Goal: Task Accomplishment & Management: Manage account settings

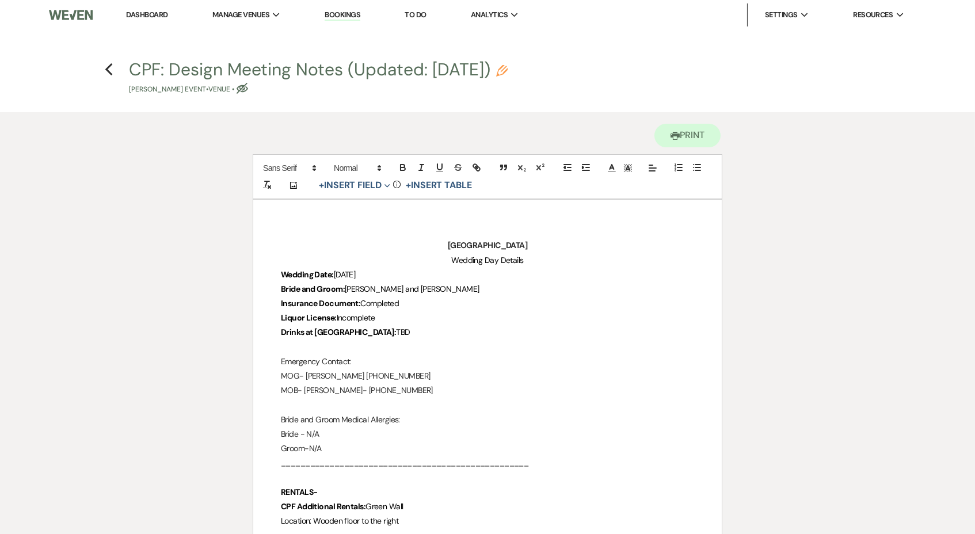
click at [156, 14] on link "Dashboard" at bounding box center [146, 15] width 41 height 10
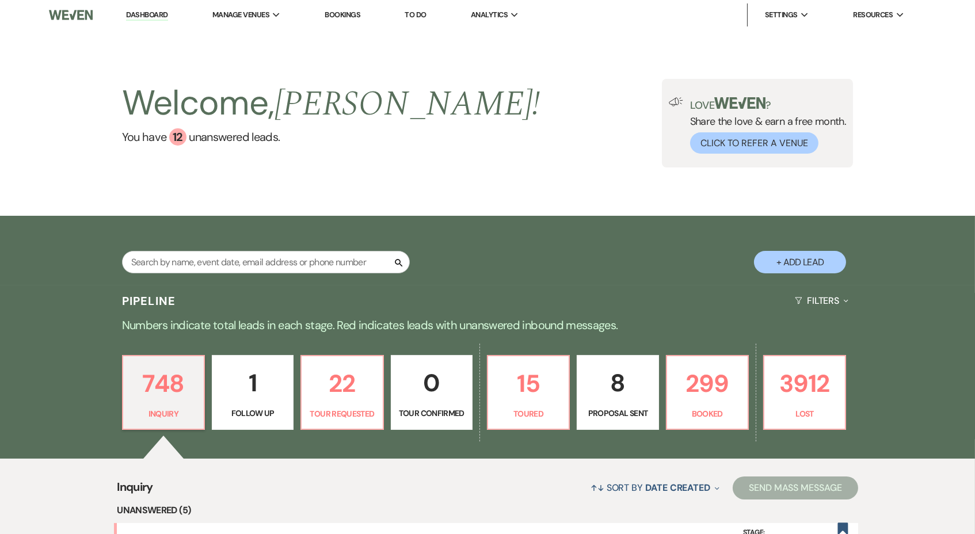
scroll to position [62, 0]
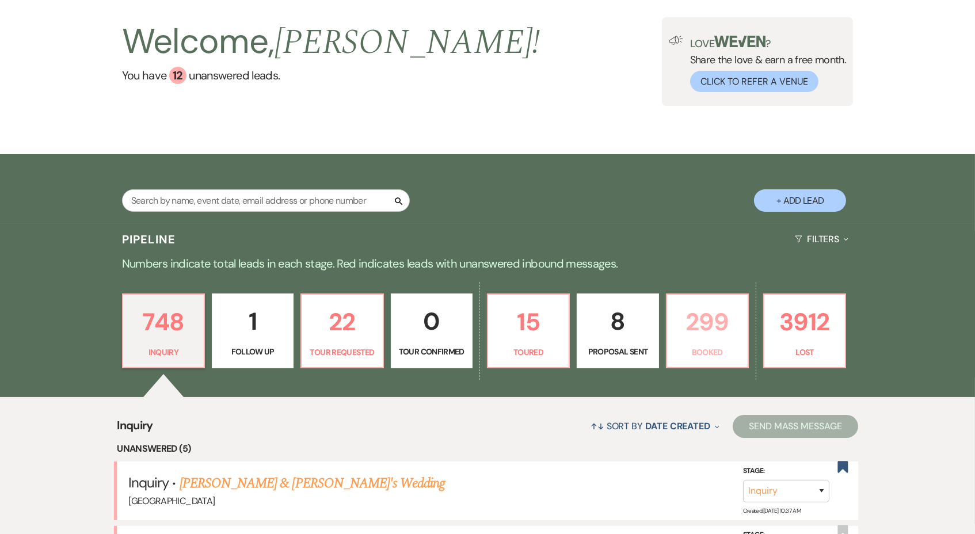
click at [681, 346] on p "Booked" at bounding box center [707, 352] width 67 height 13
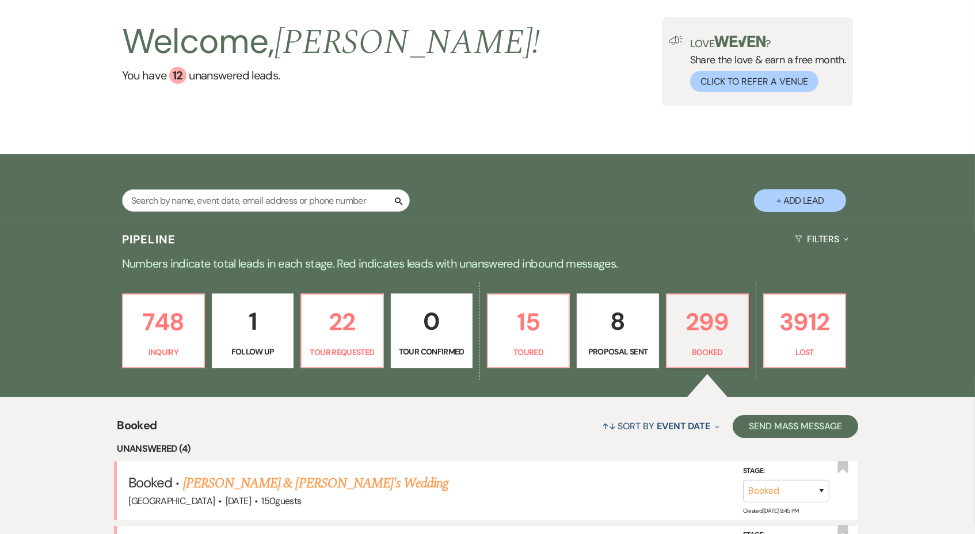
scroll to position [433, 0]
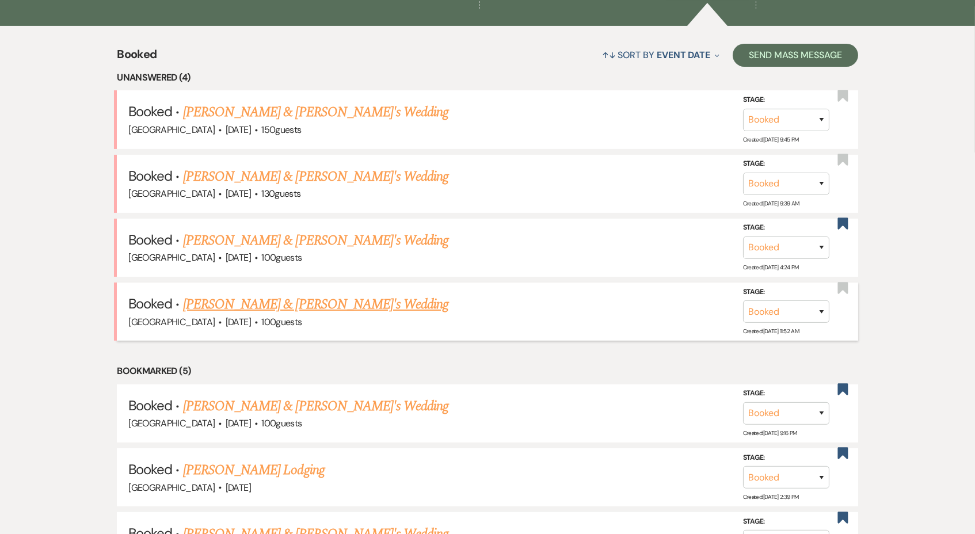
click at [296, 297] on link "[PERSON_NAME] & [PERSON_NAME]'s Wedding" at bounding box center [316, 304] width 266 height 21
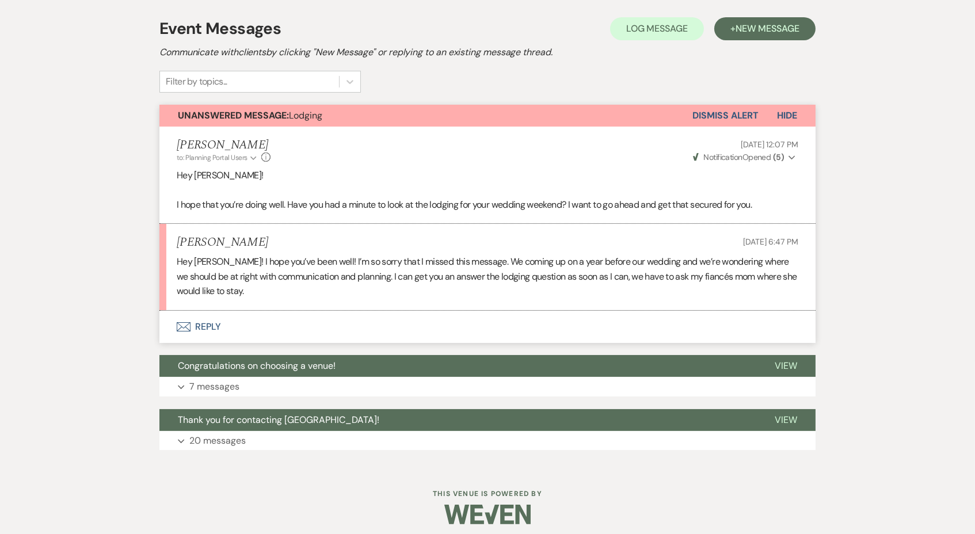
scroll to position [223, 0]
click at [195, 325] on button "Envelope Reply" at bounding box center [487, 327] width 656 height 32
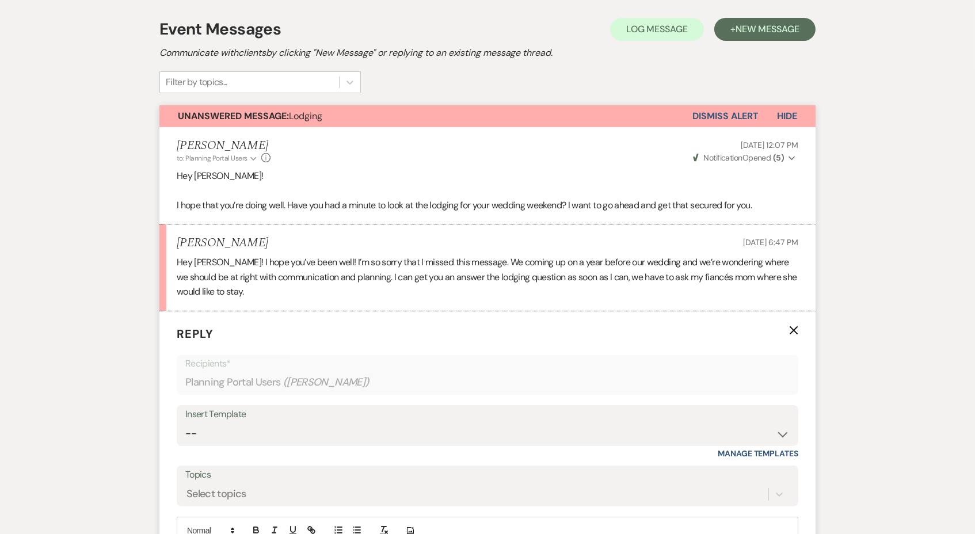
scroll to position [430, 0]
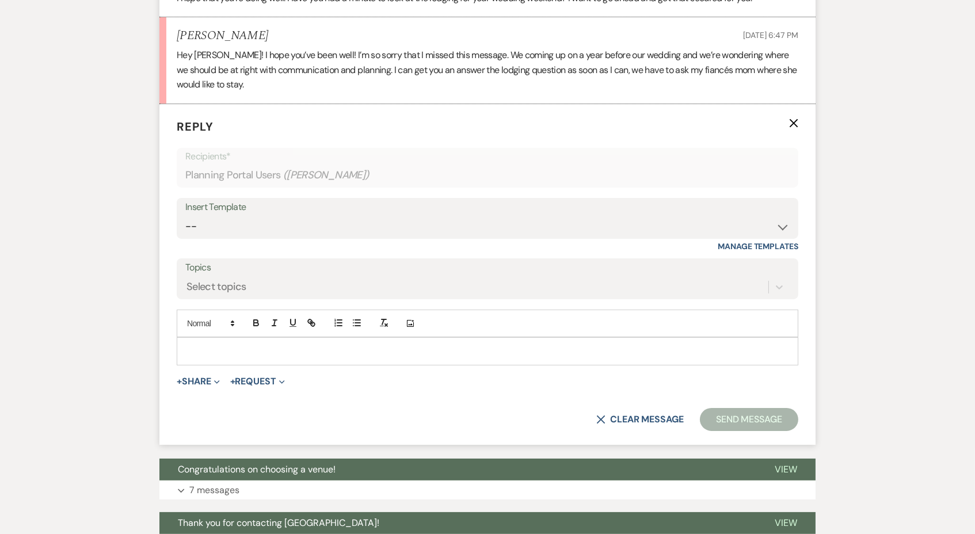
click at [215, 345] on p at bounding box center [487, 351] width 603 height 13
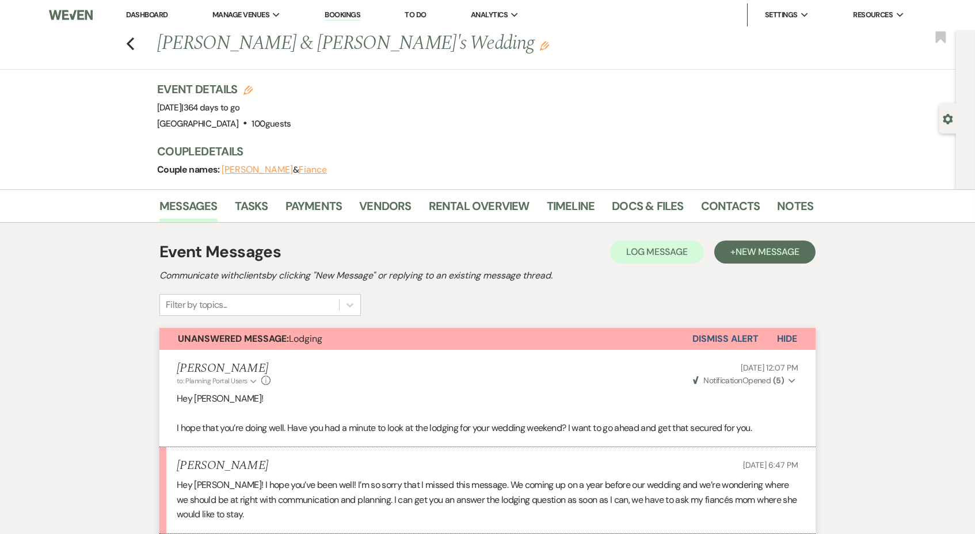
scroll to position [0, 0]
click at [645, 197] on link "Docs & Files" at bounding box center [647, 209] width 71 height 25
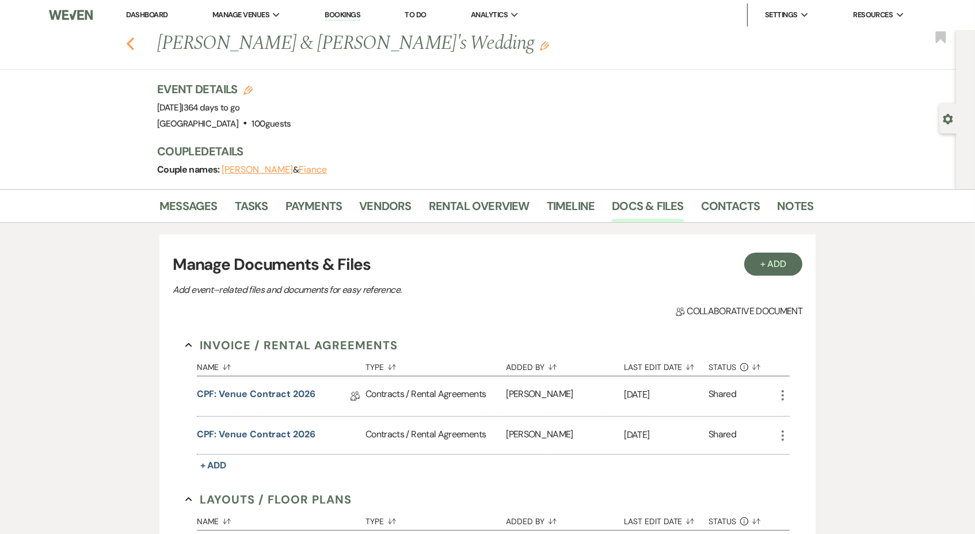
click at [132, 41] on icon "Previous" at bounding box center [130, 44] width 9 height 14
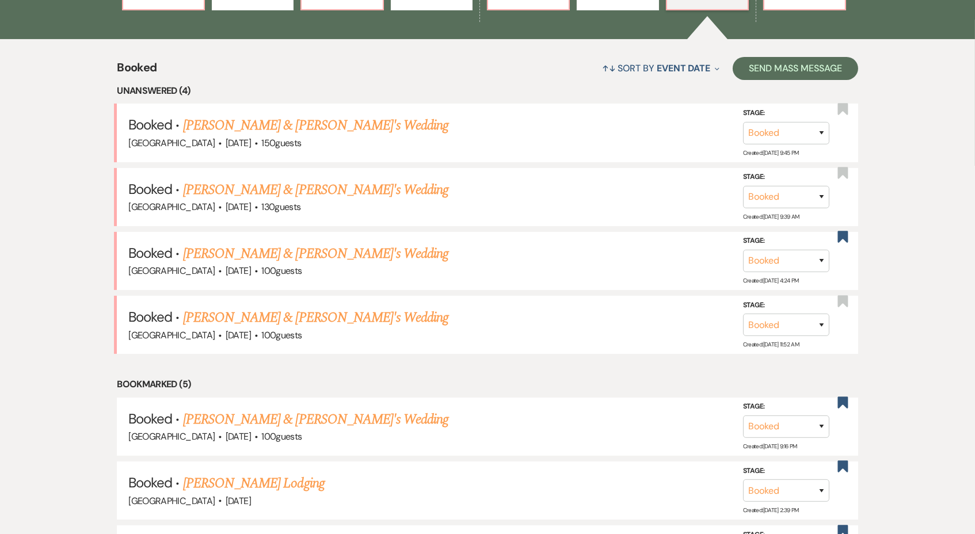
scroll to position [427, 0]
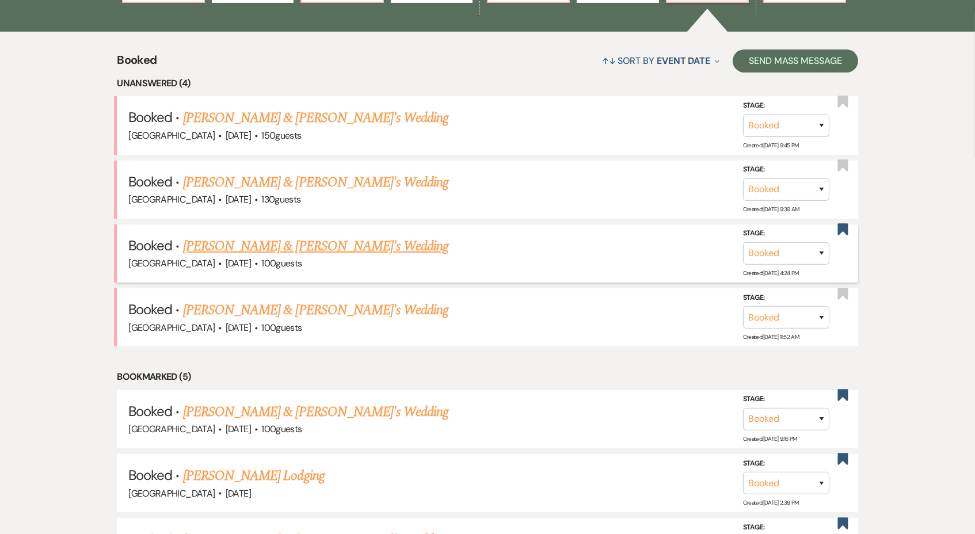
click at [257, 236] on link "[PERSON_NAME] & [PERSON_NAME]'s Wedding" at bounding box center [316, 246] width 266 height 21
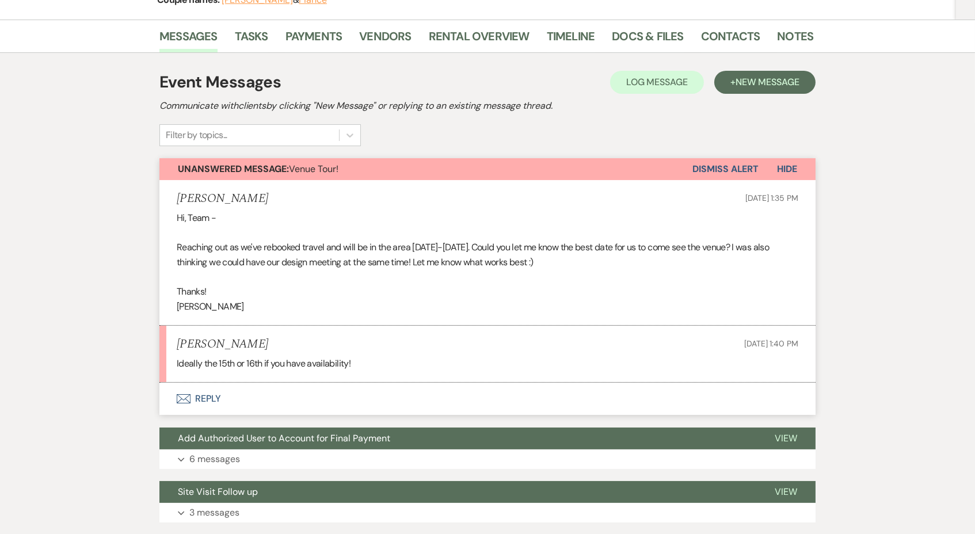
scroll to position [173, 0]
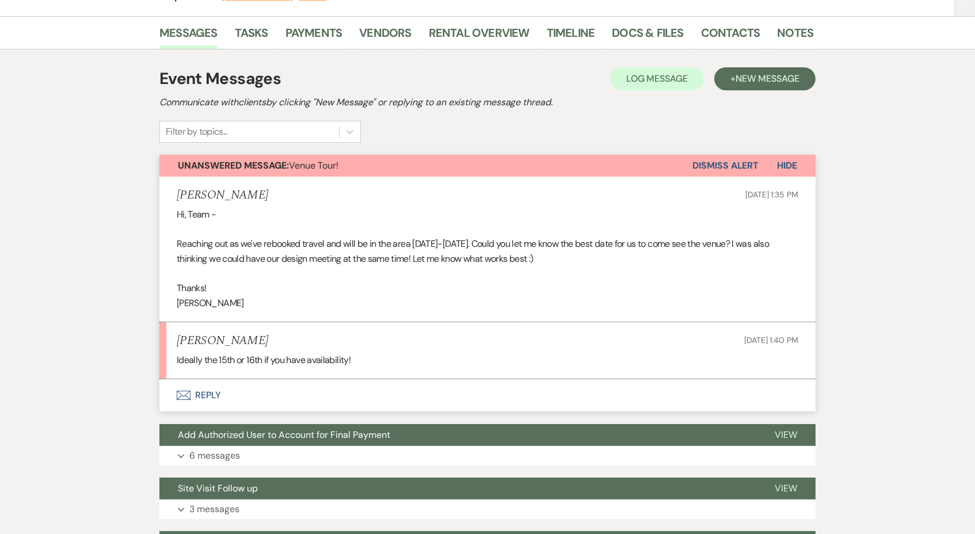
click at [210, 388] on button "Envelope Reply" at bounding box center [487, 395] width 656 height 32
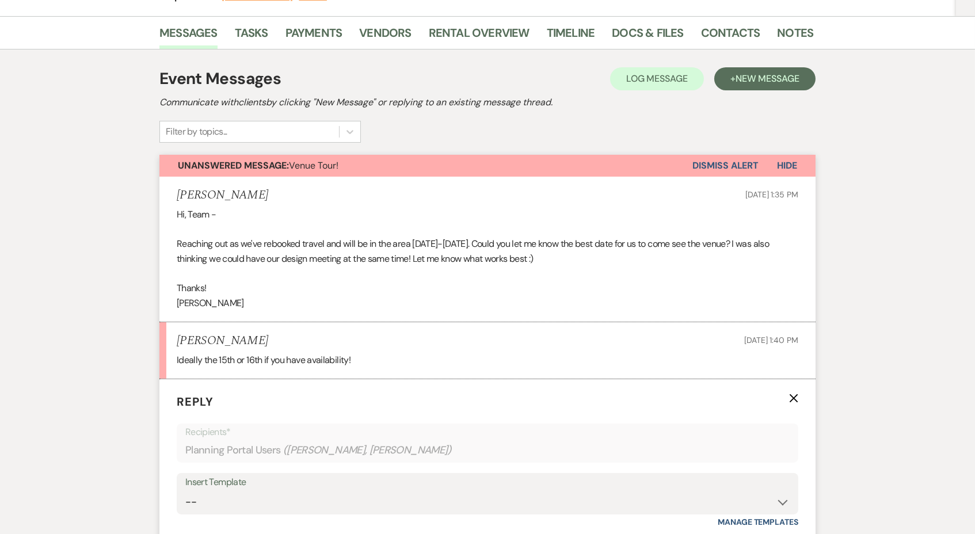
scroll to position [448, 0]
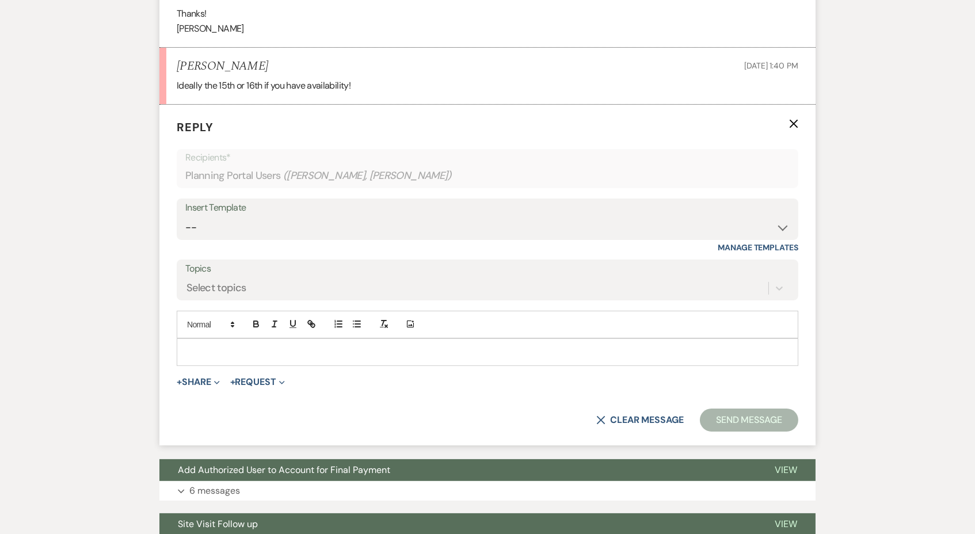
click at [277, 346] on p at bounding box center [487, 352] width 603 height 13
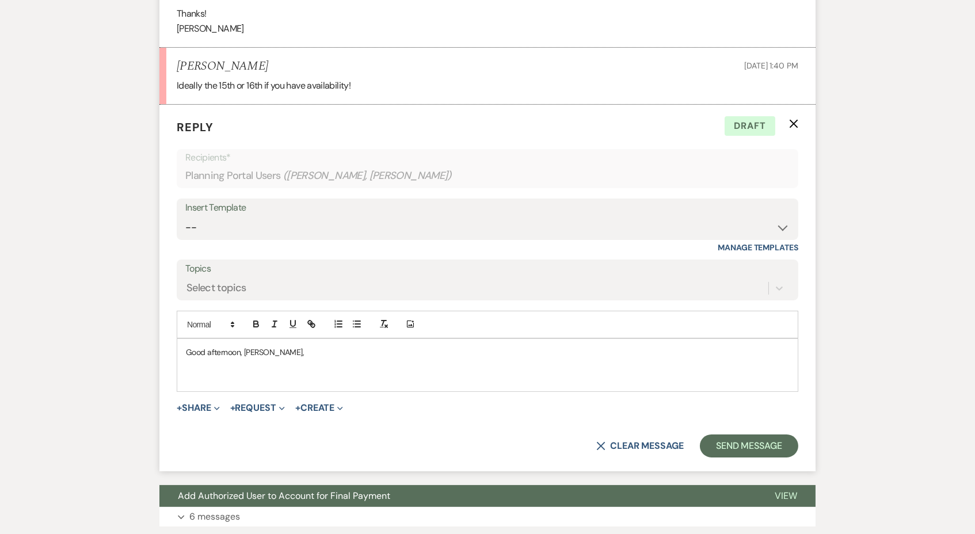
click at [207, 372] on p at bounding box center [487, 378] width 603 height 13
click at [245, 360] on p at bounding box center [487, 364] width 603 height 13
click at [244, 372] on p at bounding box center [487, 378] width 603 height 13
click at [241, 359] on p at bounding box center [487, 364] width 603 height 13
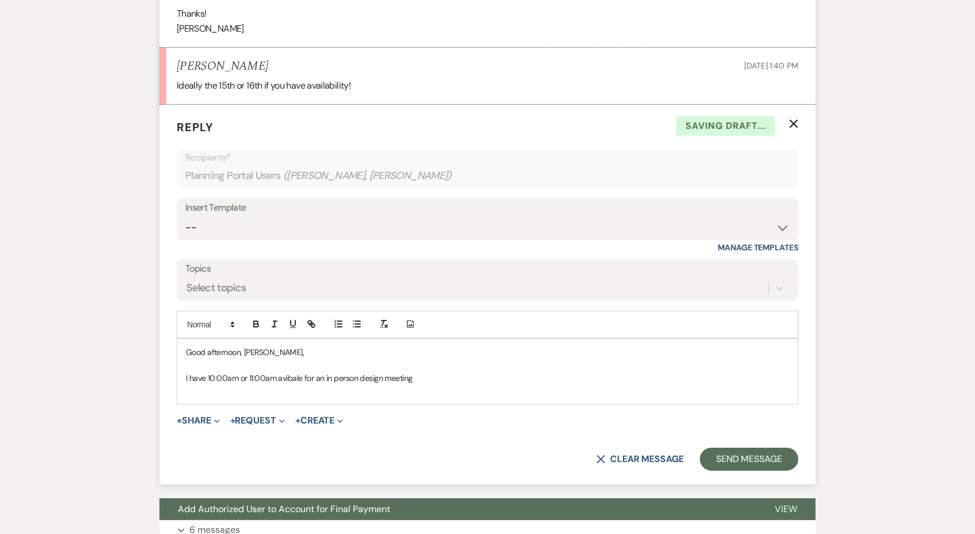
click at [286, 372] on p "I have 10:00am or 11:00am avibale for an in person design meeting" at bounding box center [487, 378] width 603 height 13
click at [285, 372] on p "I have 10:00am or 11:00am avibale for an in person design meeting" at bounding box center [487, 378] width 603 height 13
click at [444, 384] on p at bounding box center [487, 390] width 603 height 13
click at [436, 372] on p "I have 10:00am or 11:00am available for an in person design meeting" at bounding box center [487, 378] width 603 height 13
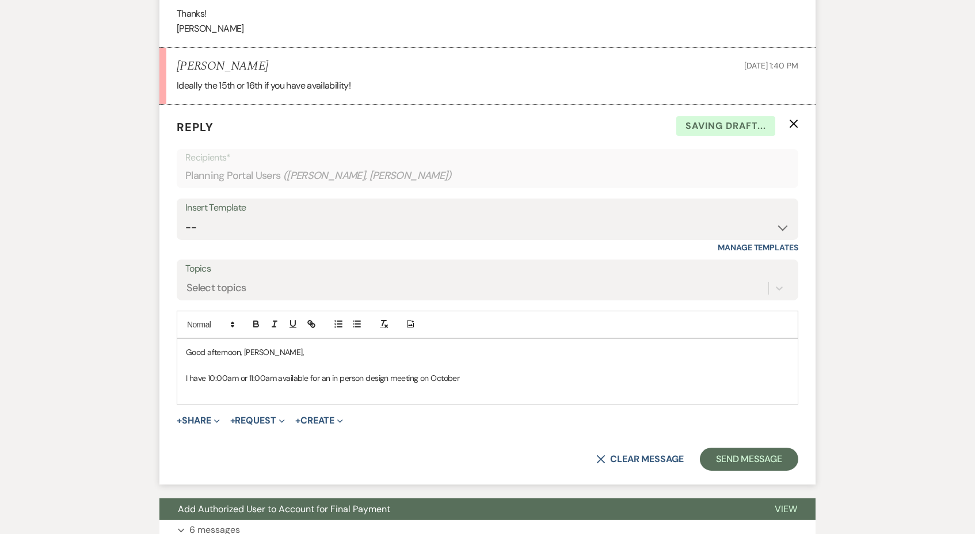
scroll to position [428, 0]
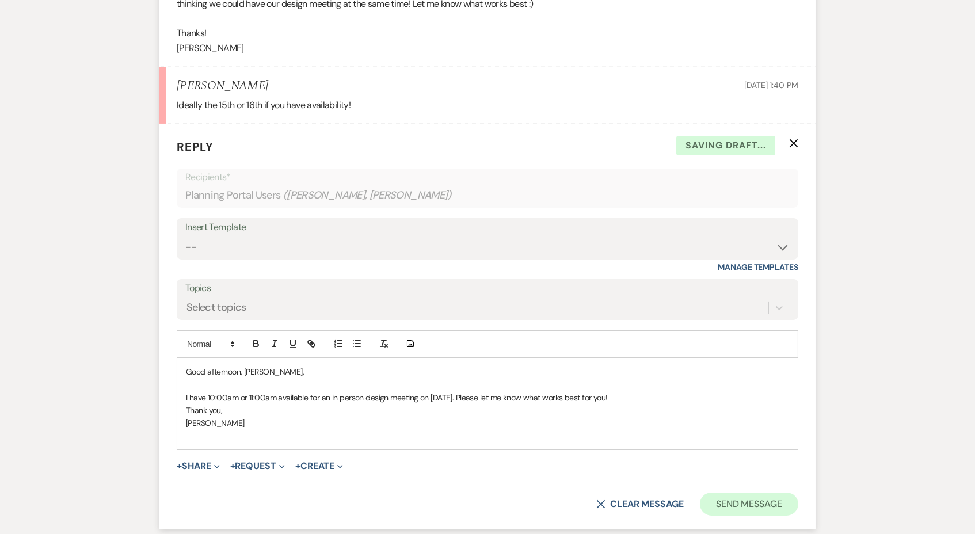
click at [727, 495] on button "Send Message" at bounding box center [749, 504] width 98 height 23
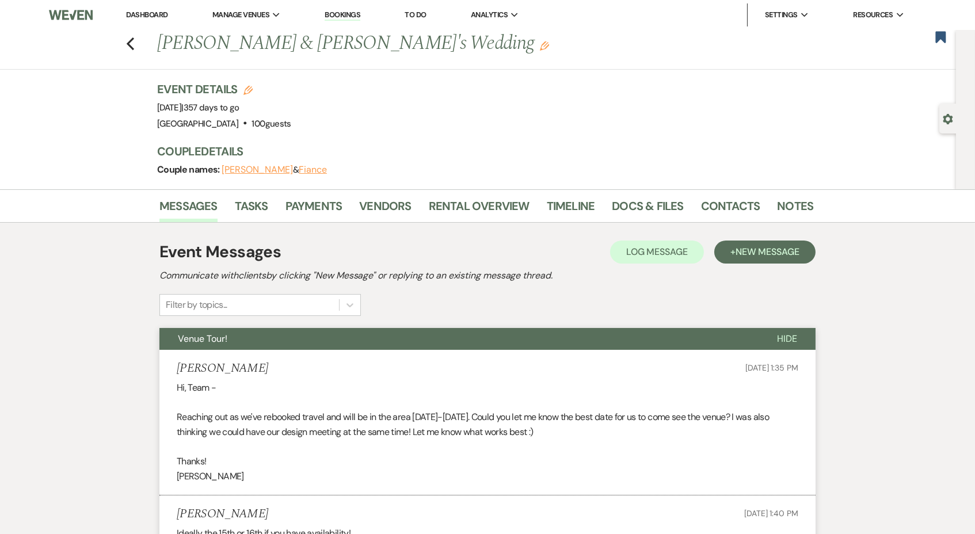
scroll to position [0, 0]
click at [938, 37] on use "button" at bounding box center [940, 37] width 10 height 12
click at [131, 37] on icon "Previous" at bounding box center [130, 44] width 9 height 14
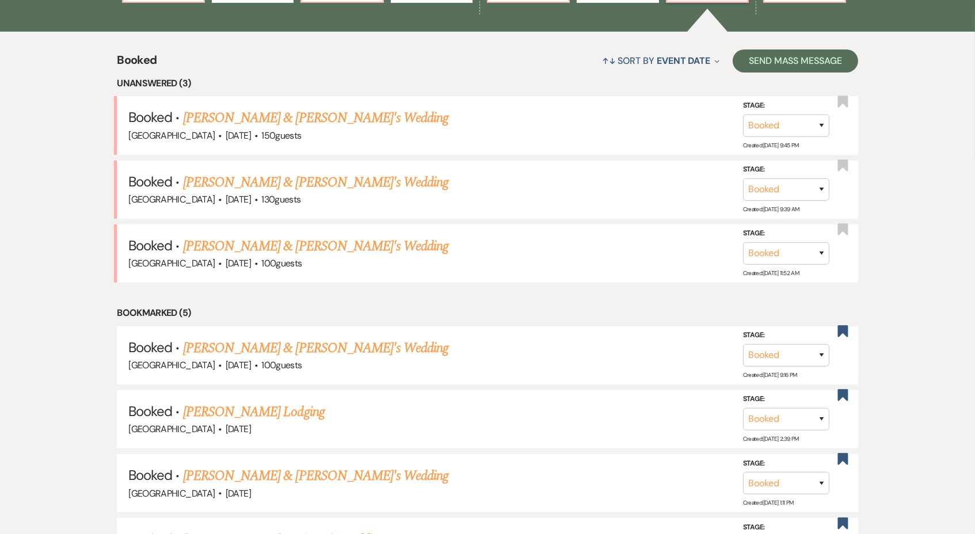
scroll to position [404, 0]
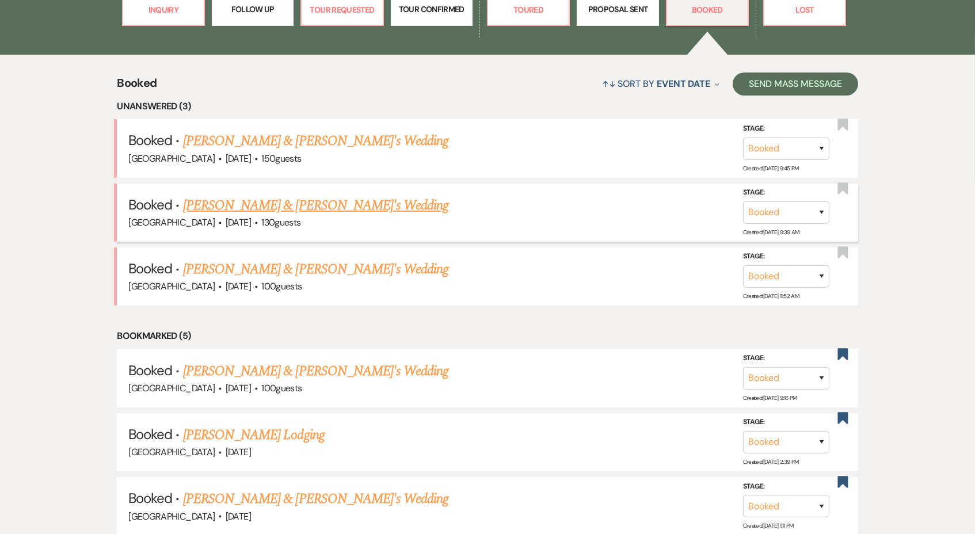
click at [270, 198] on link "[PERSON_NAME] & [PERSON_NAME]'s Wedding" at bounding box center [316, 205] width 266 height 21
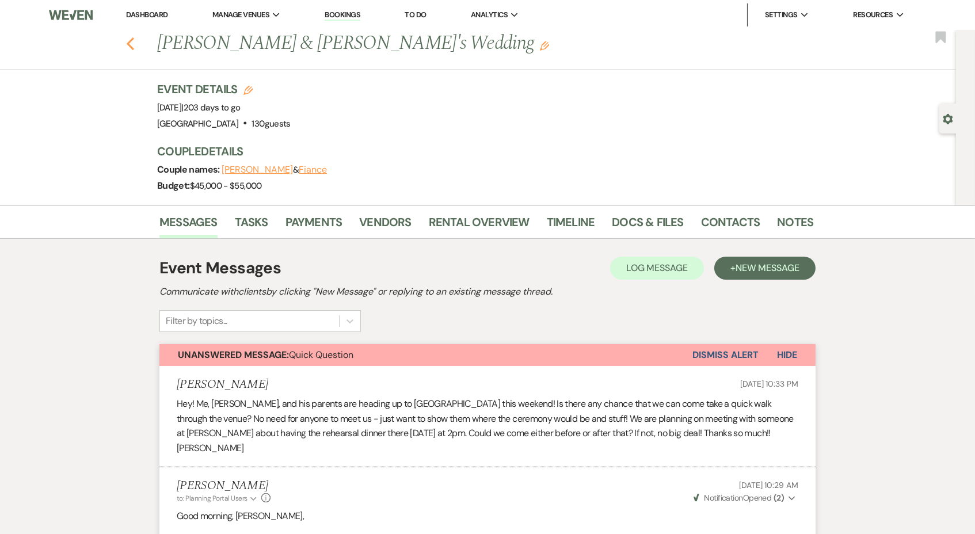
click at [131, 43] on icon "Previous" at bounding box center [130, 44] width 9 height 14
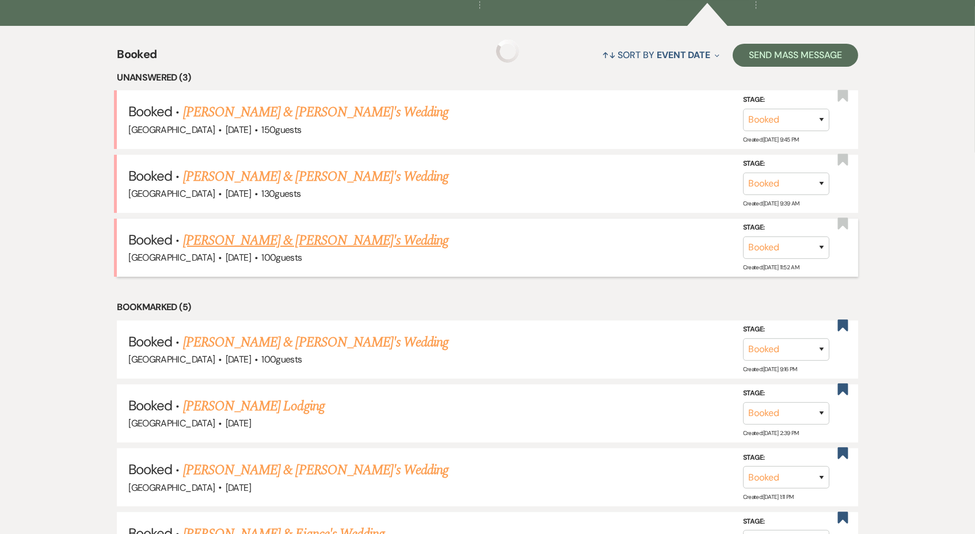
scroll to position [434, 0]
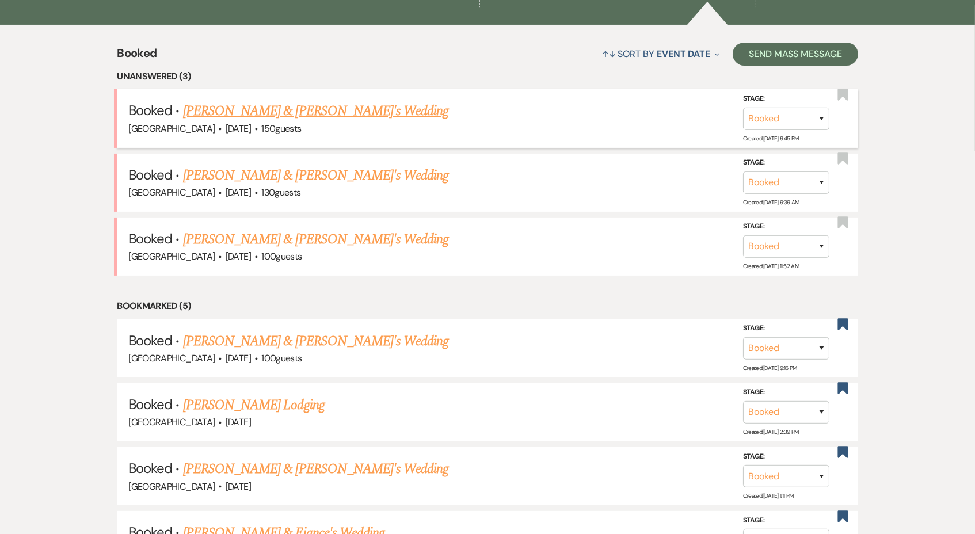
click at [304, 108] on link "[PERSON_NAME] & [PERSON_NAME]'s Wedding" at bounding box center [316, 111] width 266 height 21
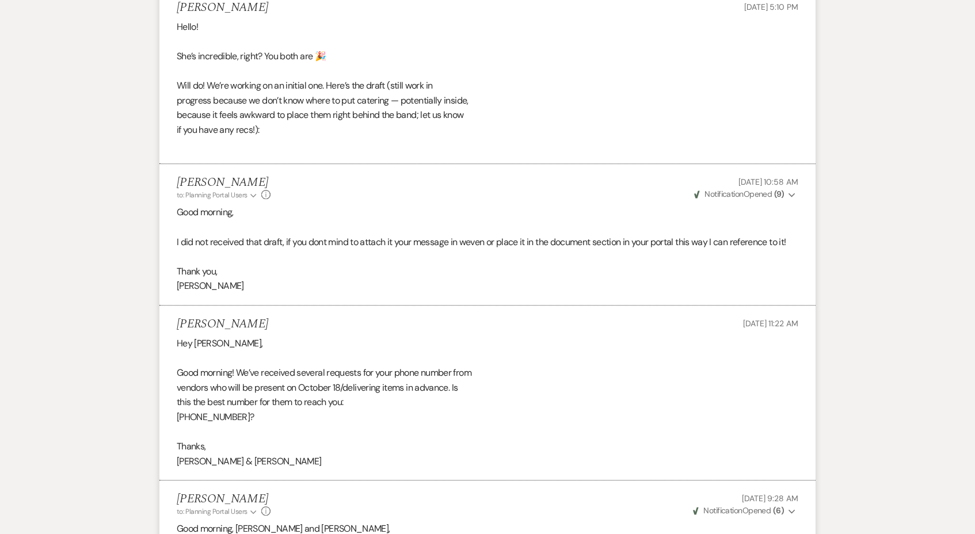
scroll to position [39601, 0]
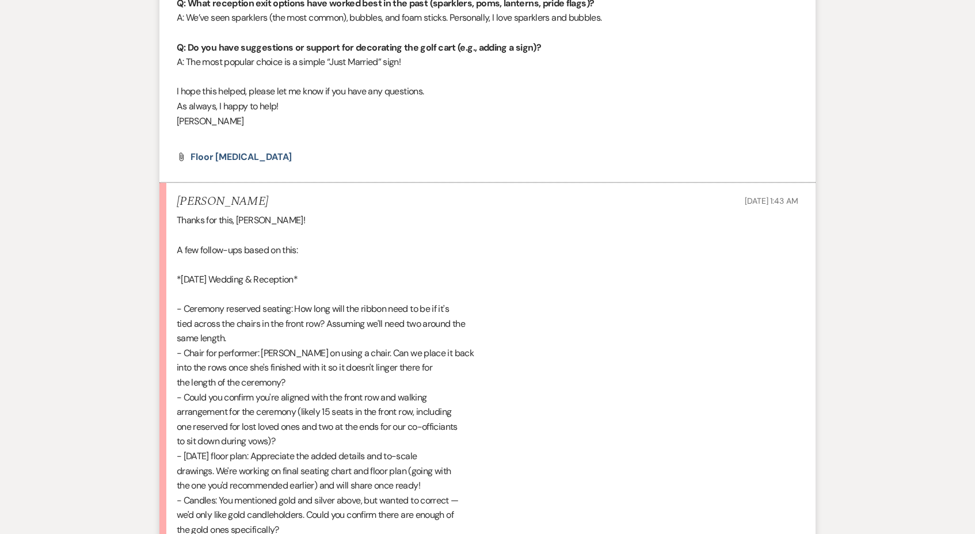
scroll to position [3181, 0]
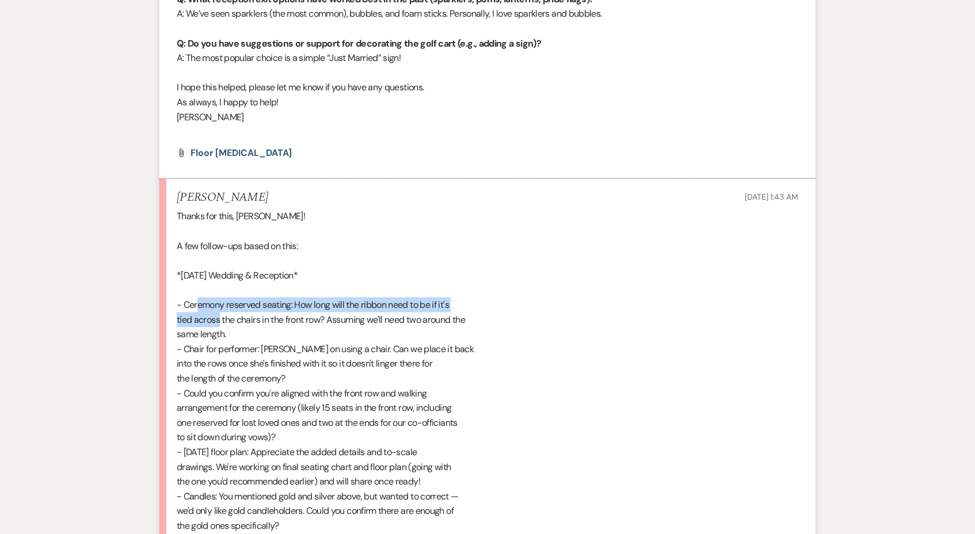
drag, startPoint x: 185, startPoint y: 201, endPoint x: 205, endPoint y: 212, distance: 23.4
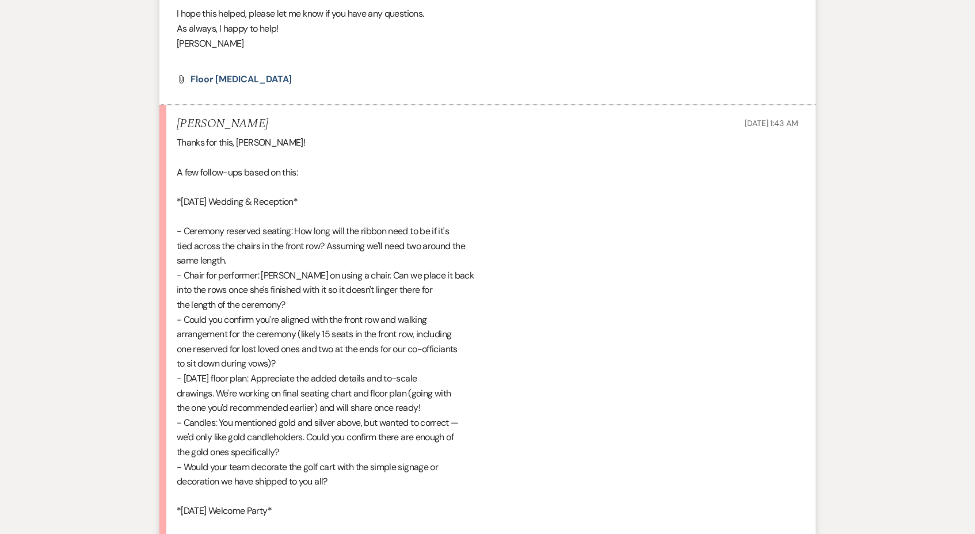
scroll to position [3247, 0]
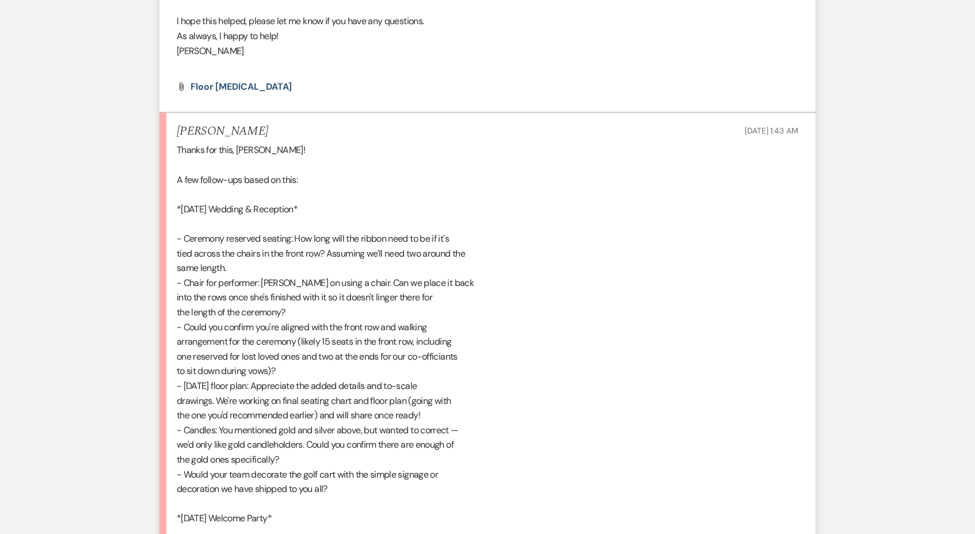
drag, startPoint x: 311, startPoint y: 206, endPoint x: 184, endPoint y: 179, distance: 130.6
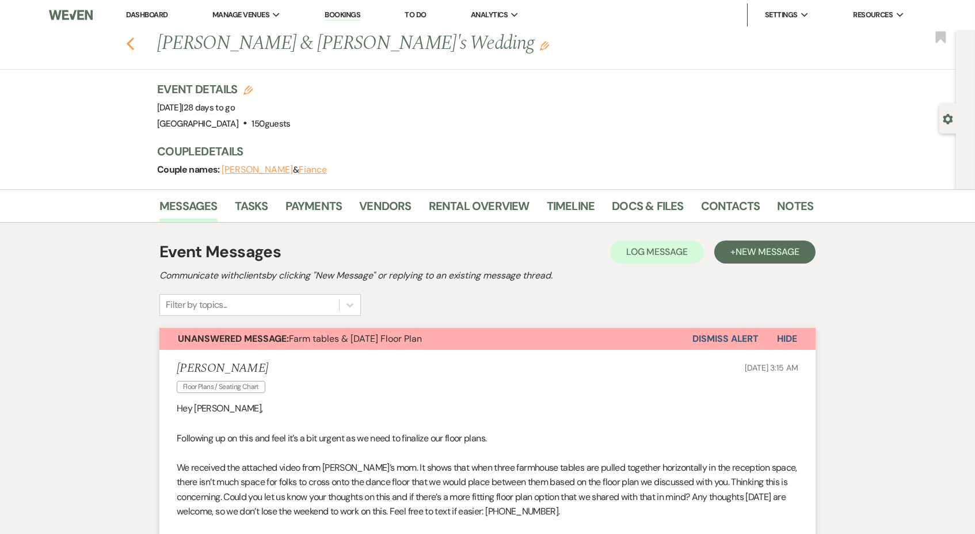
scroll to position [0, 0]
click at [133, 48] on icon "Previous" at bounding box center [130, 44] width 9 height 14
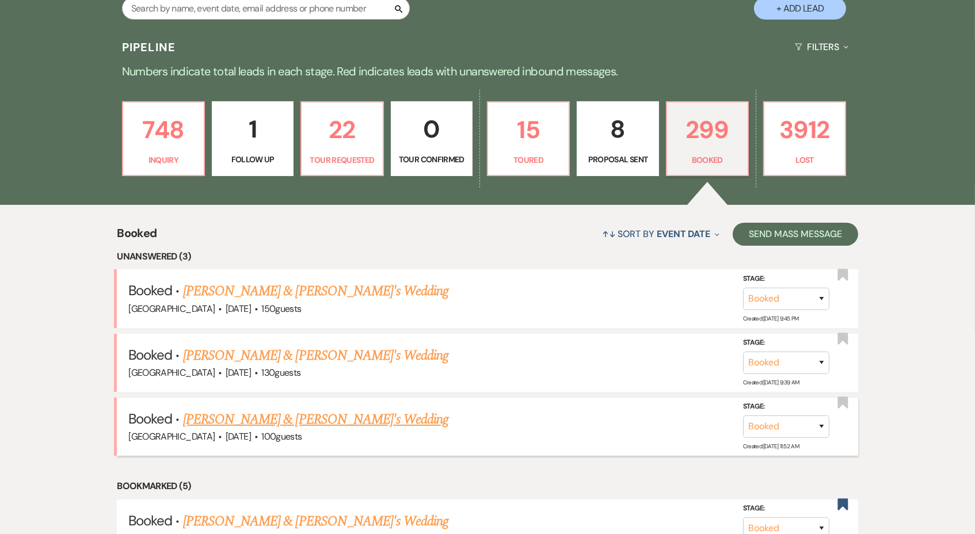
scroll to position [251, 0]
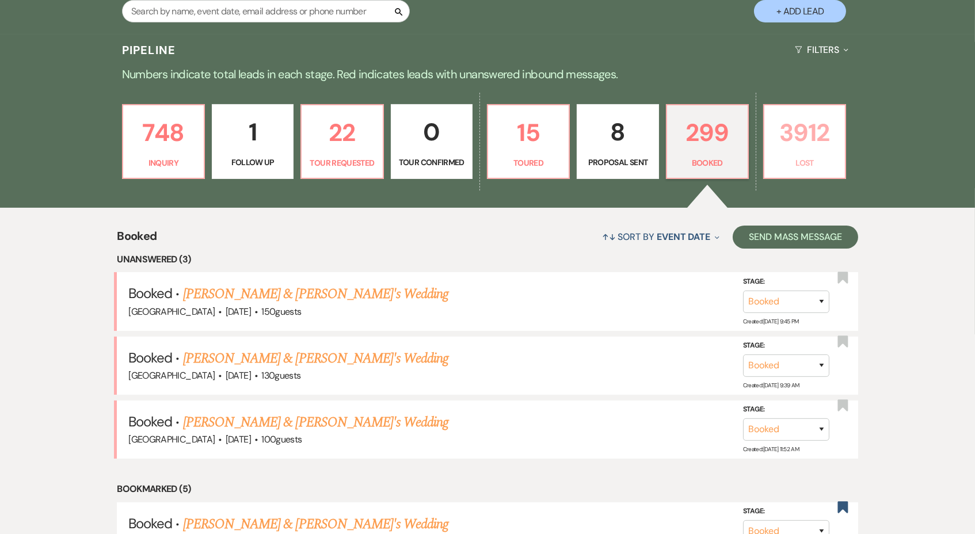
click at [816, 150] on link "3912 Lost" at bounding box center [804, 141] width 83 height 75
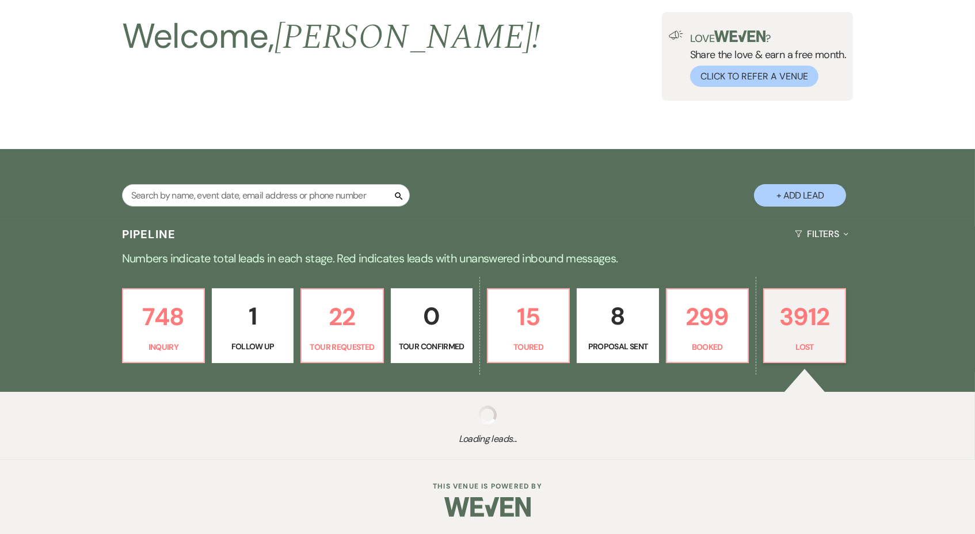
scroll to position [64, 0]
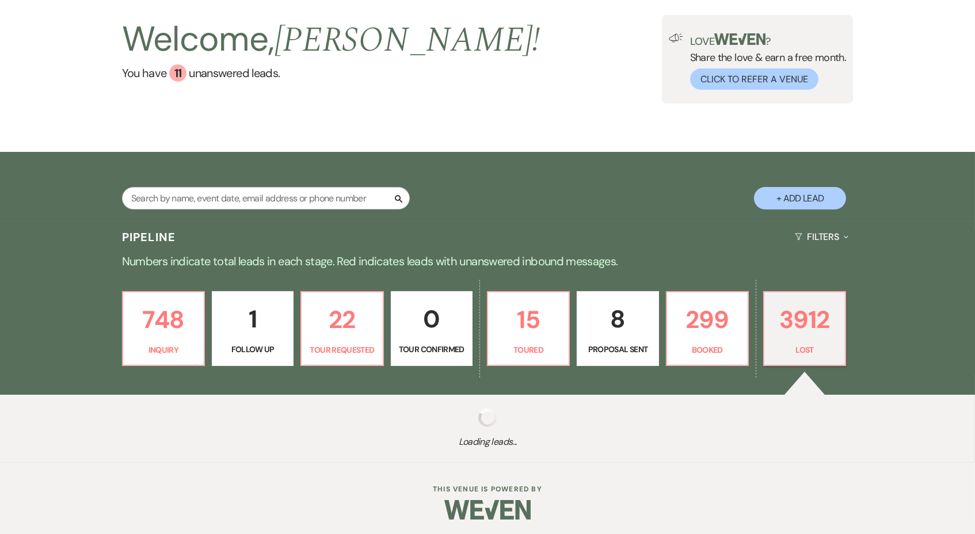
select select "8"
select select "5"
select select "8"
select select "7"
select select "8"
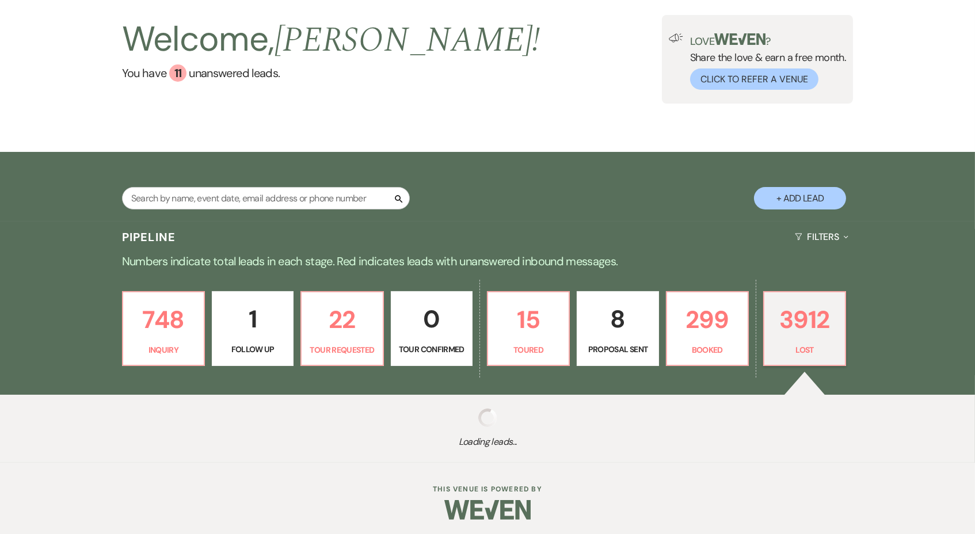
select select "8"
select select "6"
select select "8"
select select "6"
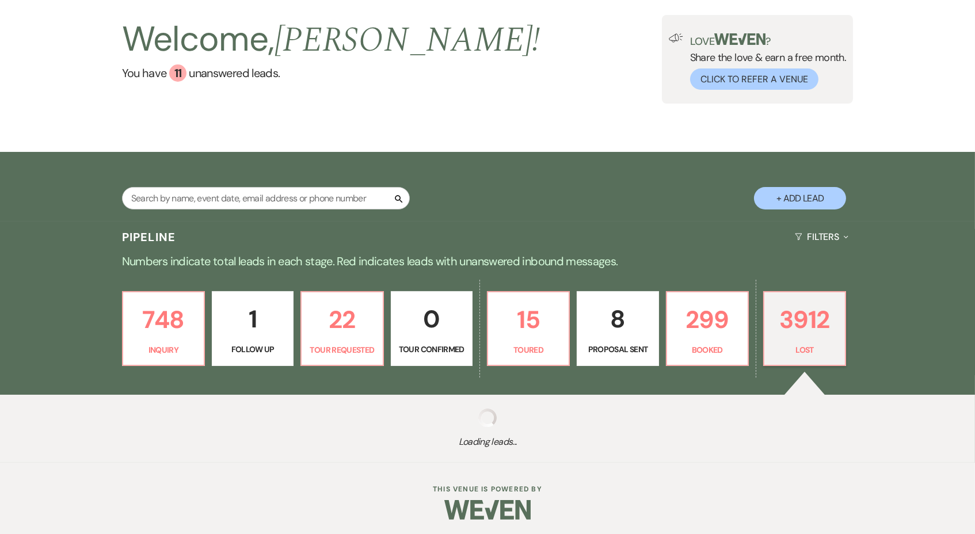
select select "8"
select select "1"
select select "8"
select select "5"
select select "8"
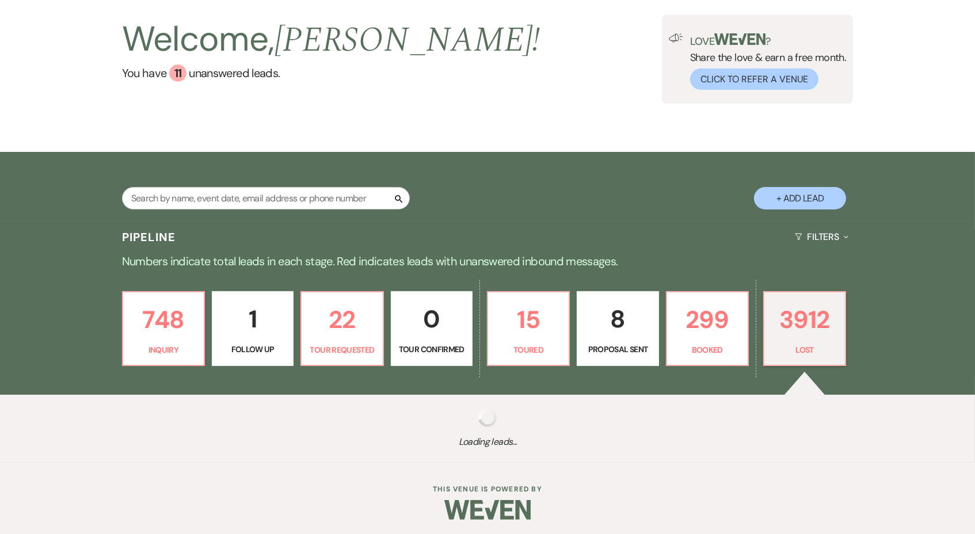
select select "5"
select select "8"
select select "5"
select select "8"
select select "5"
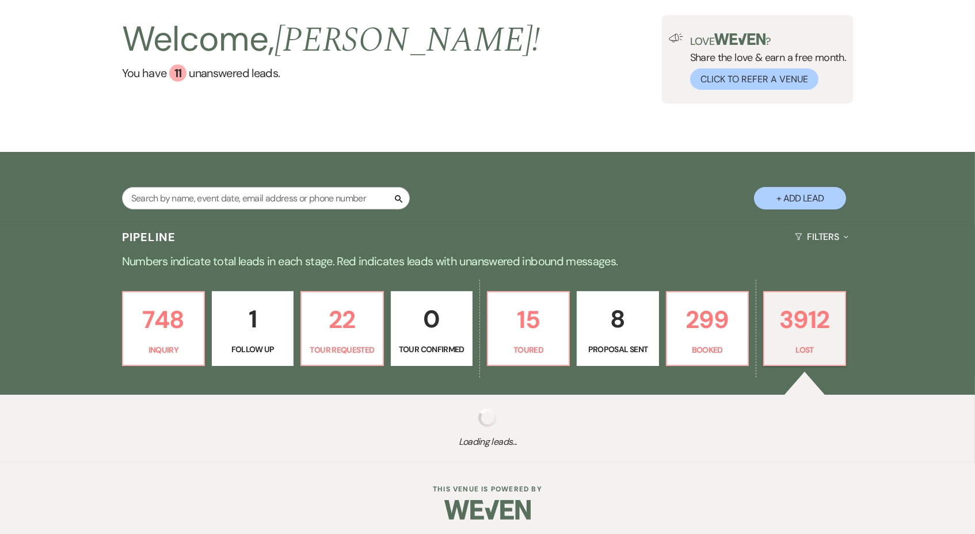
select select "8"
select select "5"
select select "8"
select select "5"
select select "8"
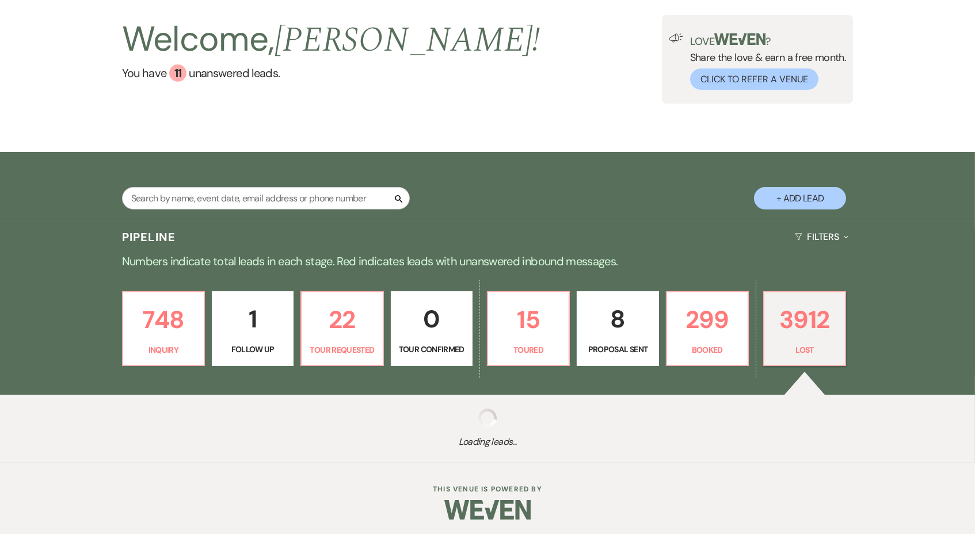
select select "8"
select select "6"
select select "8"
select select "10"
select select "8"
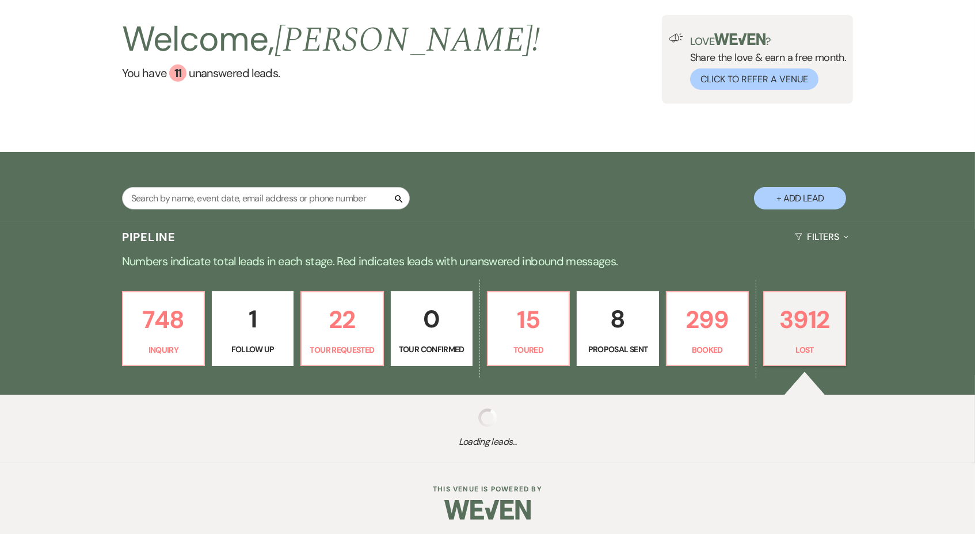
select select "1"
select select "8"
select select "6"
select select "8"
select select "6"
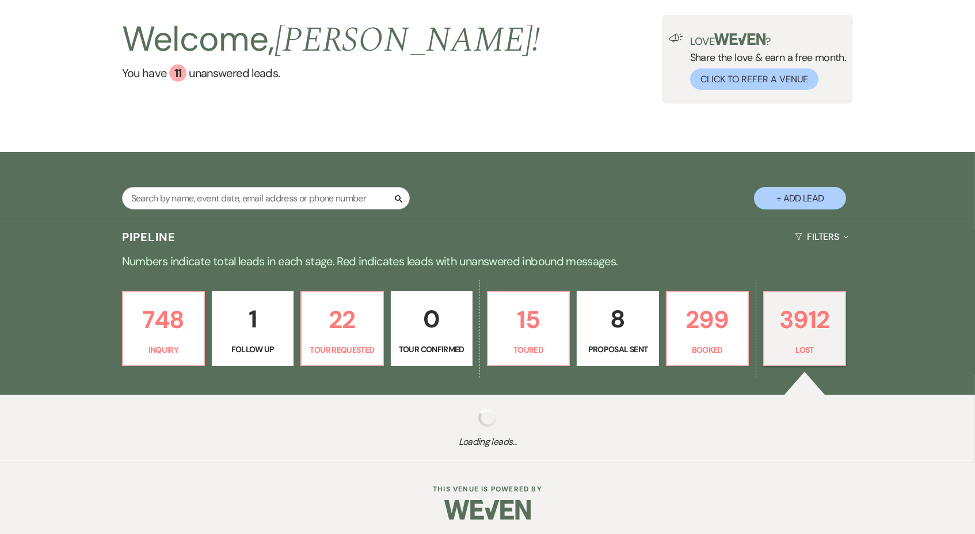
select select "8"
select select "5"
select select "8"
select select "6"
select select "8"
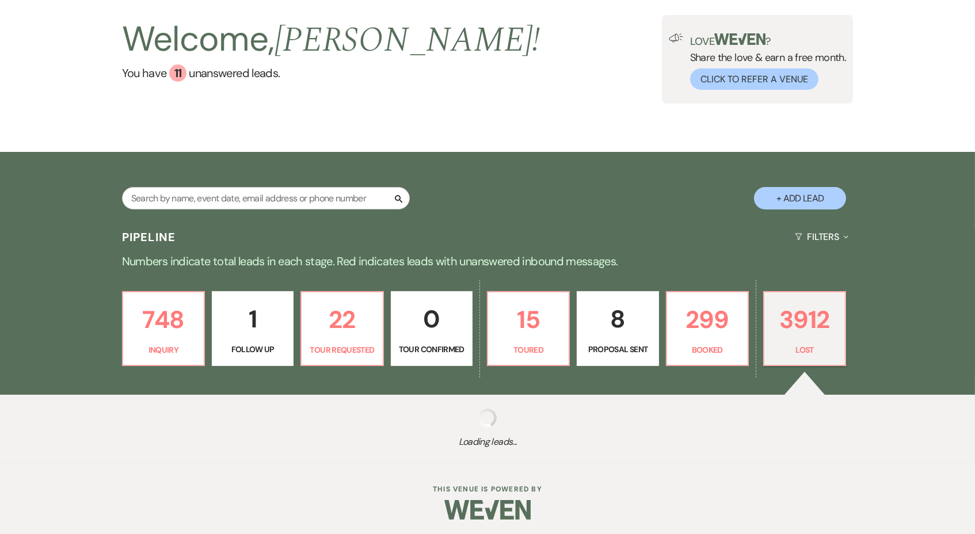
select select "5"
select select "8"
select select "7"
select select "8"
select select "6"
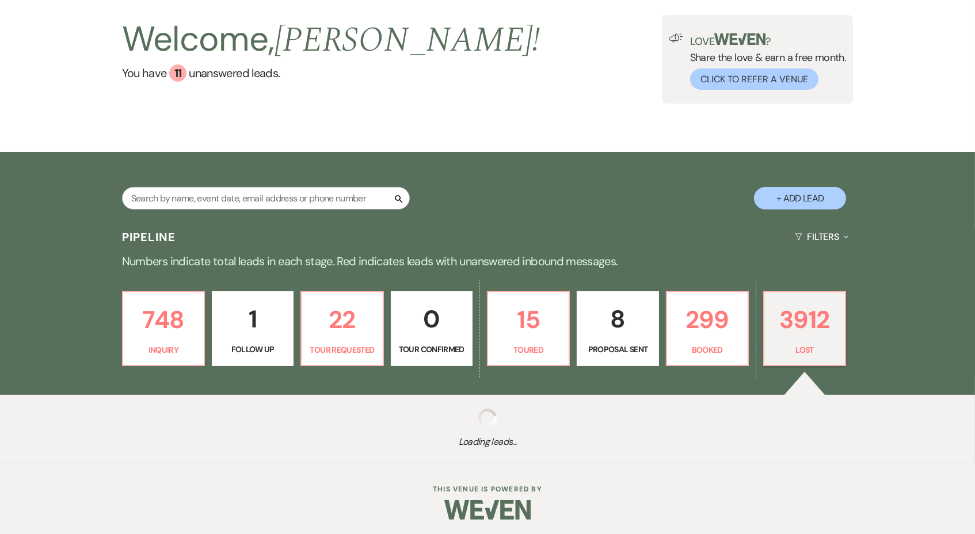
select select "8"
select select "1"
select select "8"
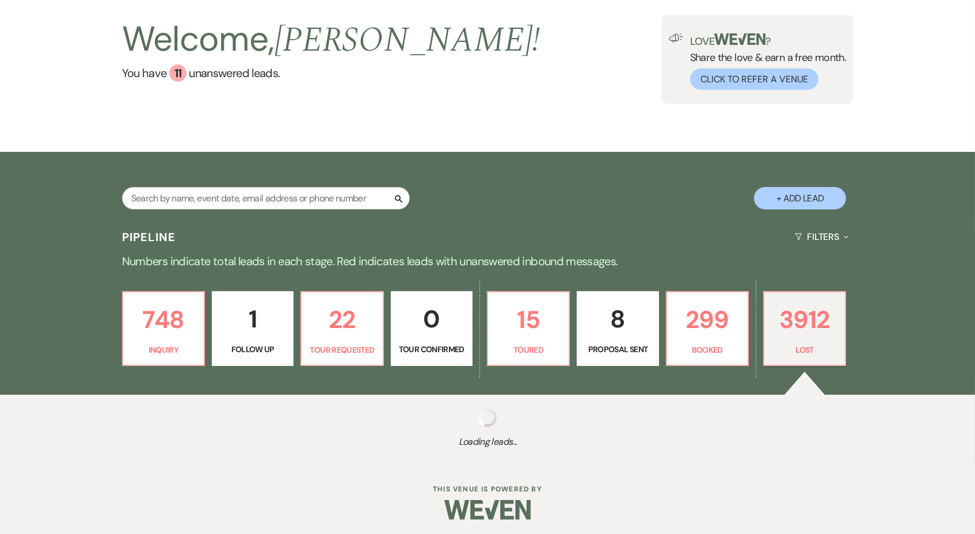
select select "11"
select select "8"
select select "5"
select select "8"
select select "5"
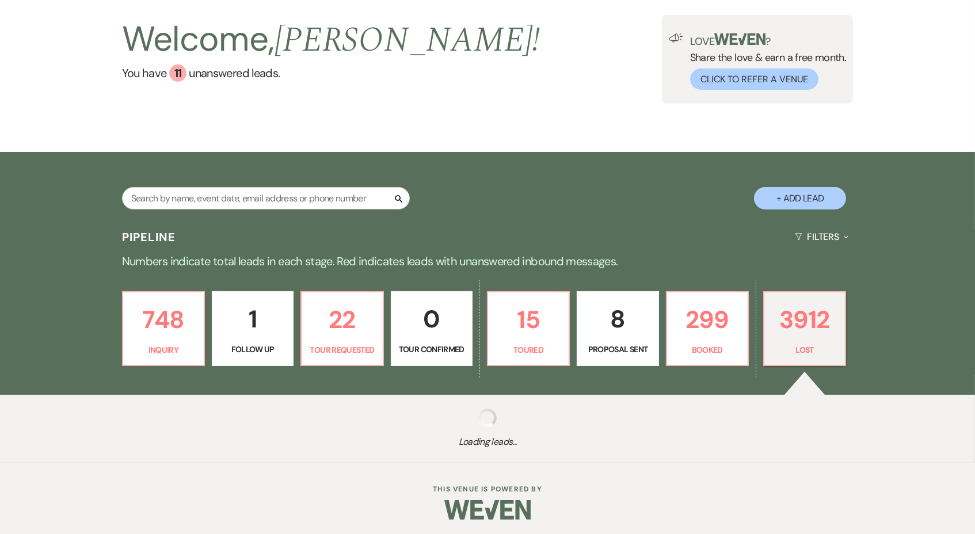
select select "8"
select select "6"
select select "8"
select select "5"
select select "8"
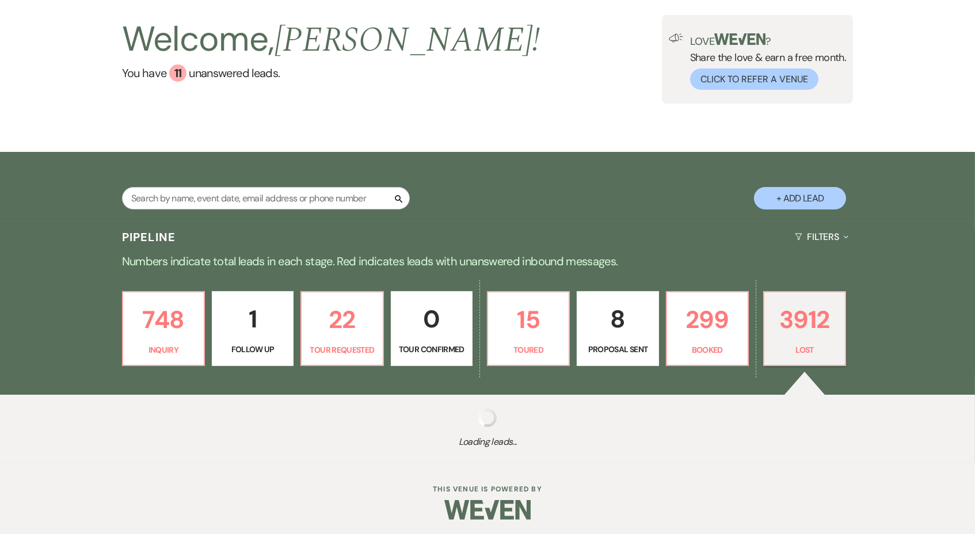
select select "6"
select select "8"
select select "5"
select select "8"
select select "5"
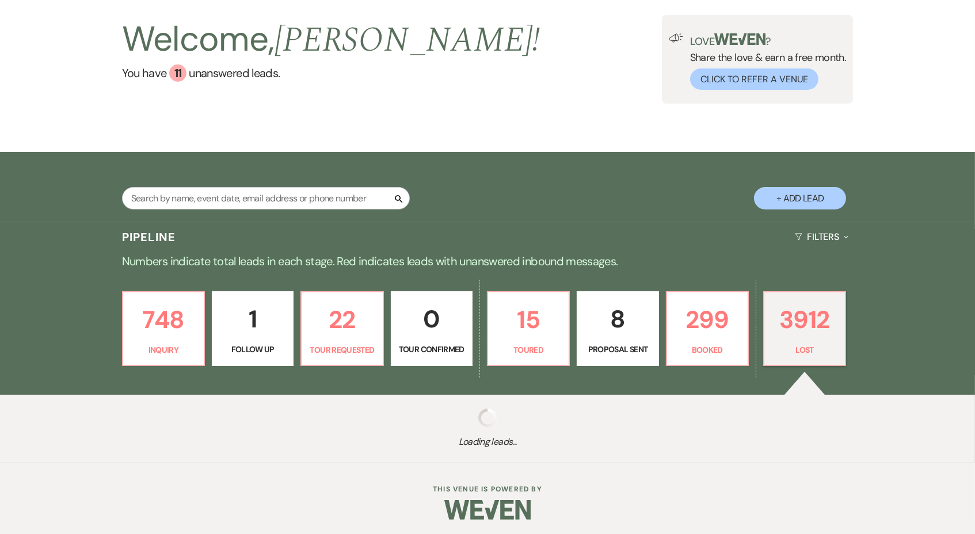
select select "8"
select select "5"
select select "8"
select select "5"
select select "8"
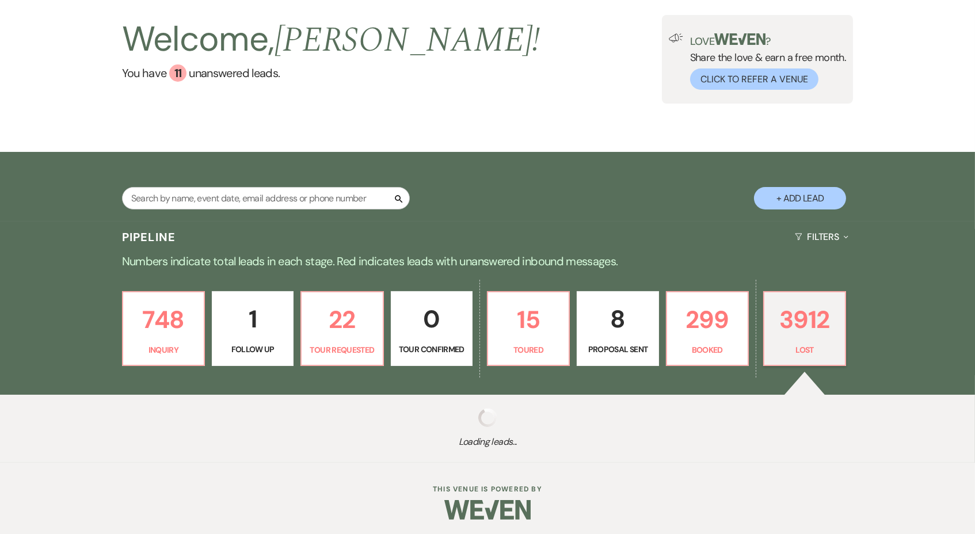
select select "5"
select select "8"
select select "5"
select select "8"
select select "5"
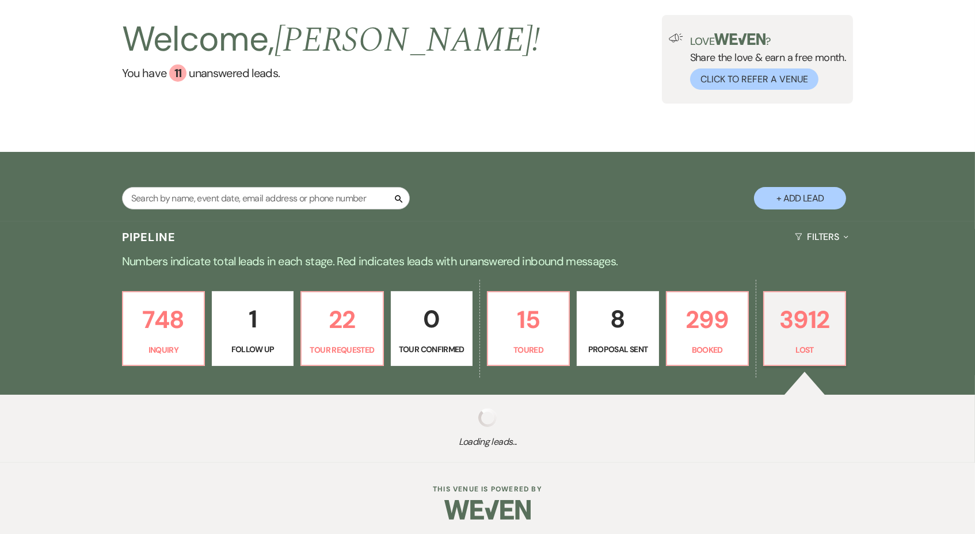
select select "8"
select select "5"
select select "8"
select select "5"
select select "8"
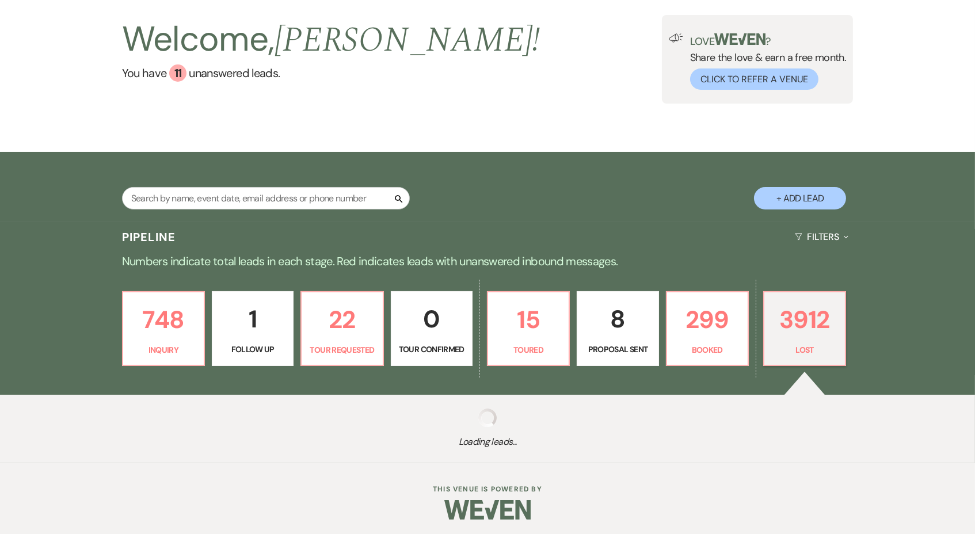
select select "6"
select select "8"
select select "5"
select select "8"
select select "5"
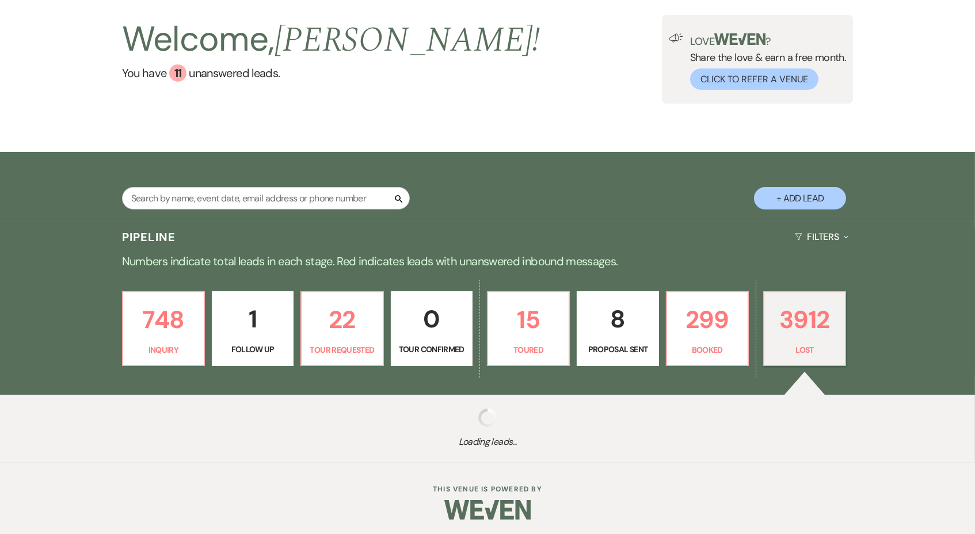
select select "8"
select select "5"
select select "8"
select select "6"
select select "8"
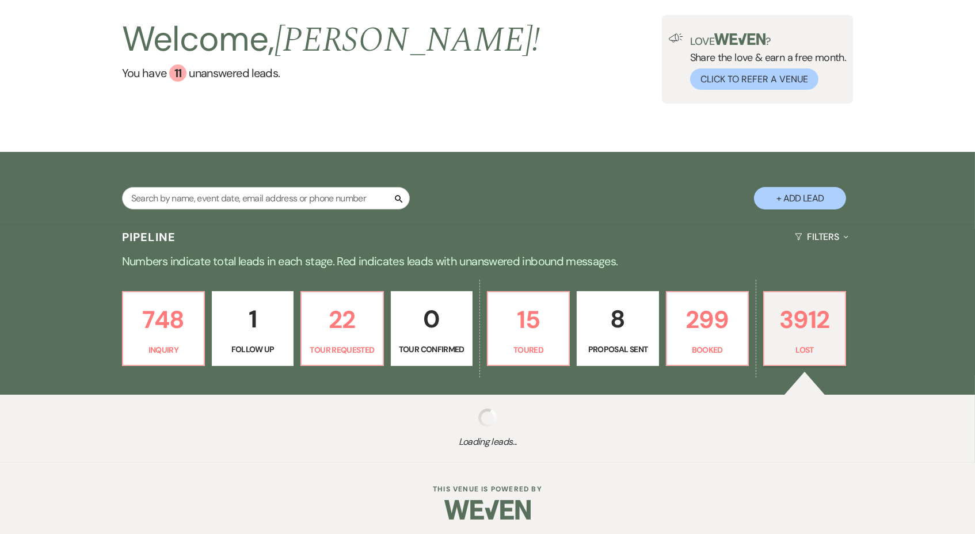
select select "5"
select select "8"
select select "6"
select select "8"
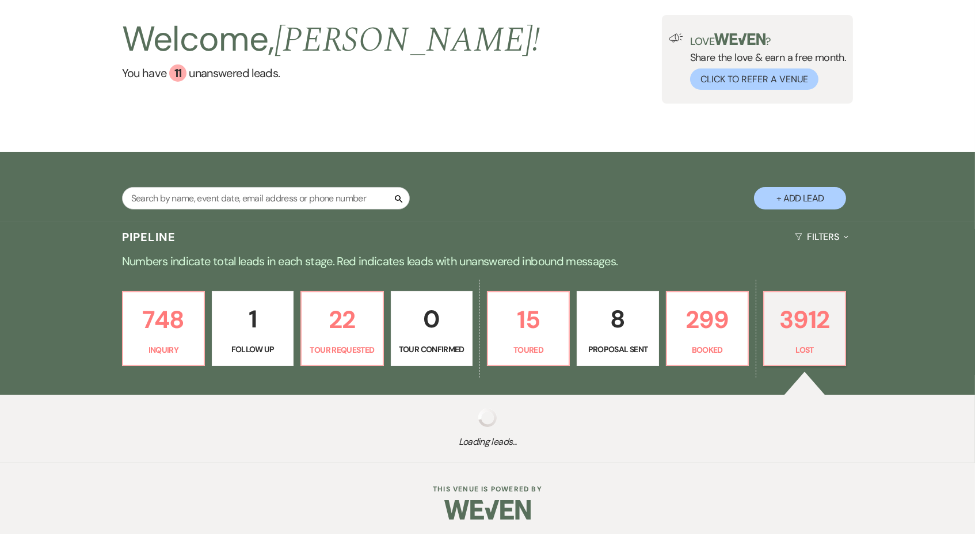
select select "7"
select select "8"
select select "5"
select select "8"
select select "5"
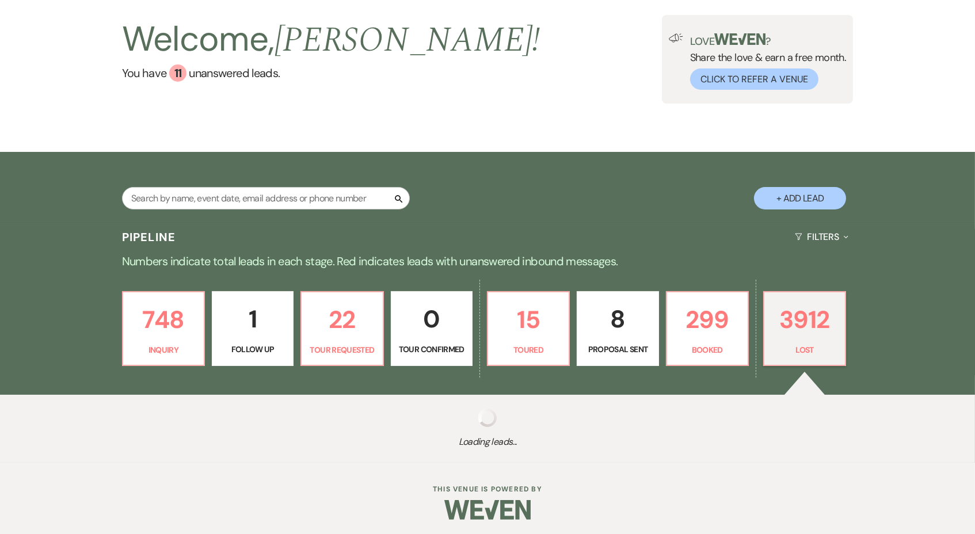
select select "8"
select select "5"
select select "8"
select select "1"
select select "8"
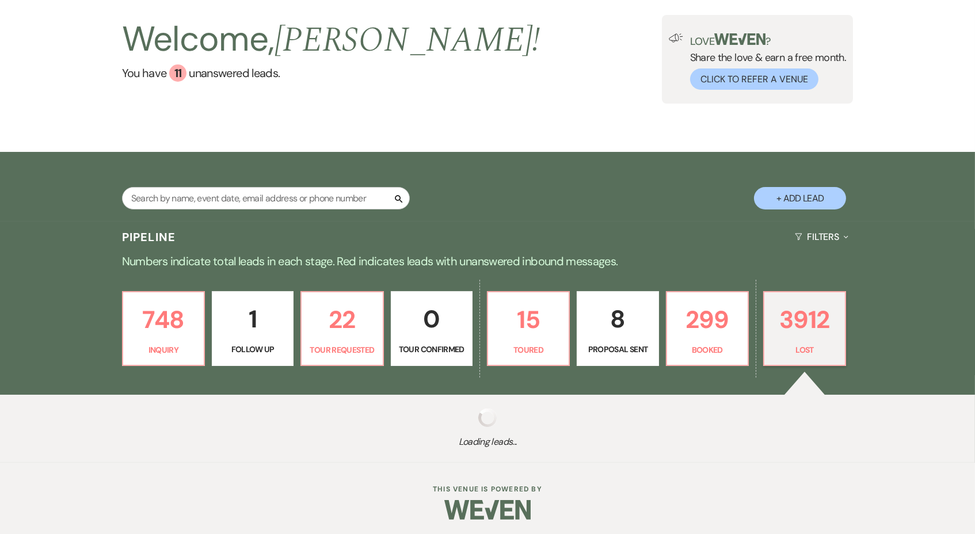
select select "5"
select select "8"
select select "5"
select select "8"
select select "6"
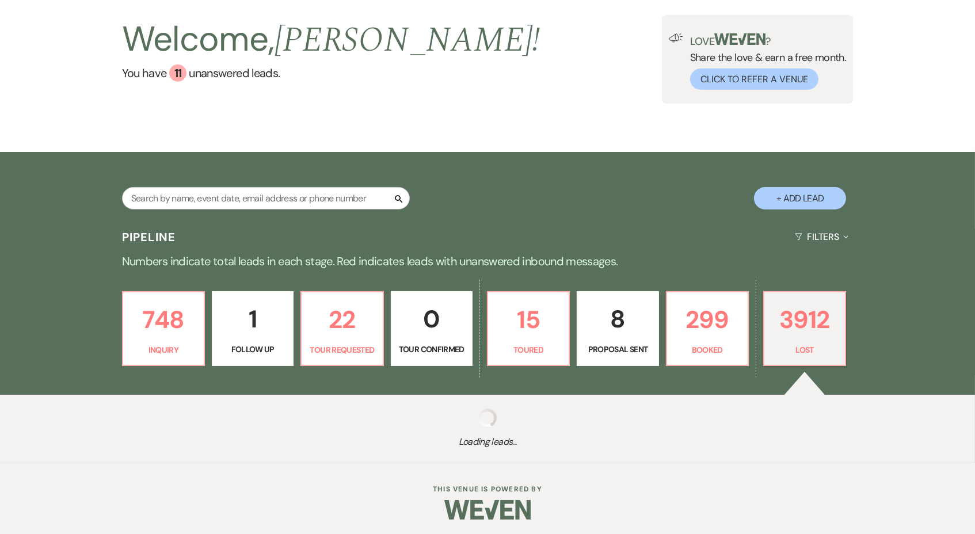
select select "8"
select select "5"
select select "8"
select select "5"
select select "8"
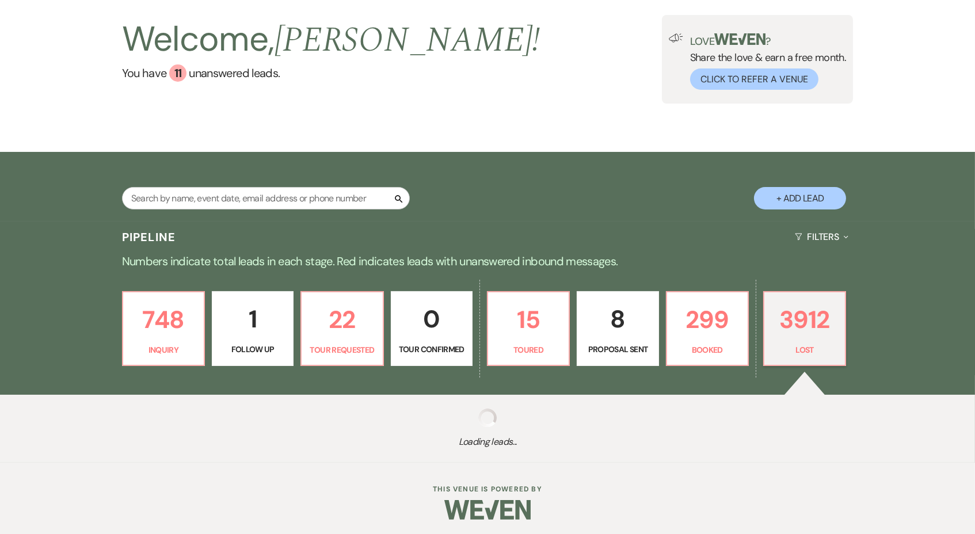
select select "8"
select select "5"
select select "8"
select select "5"
select select "8"
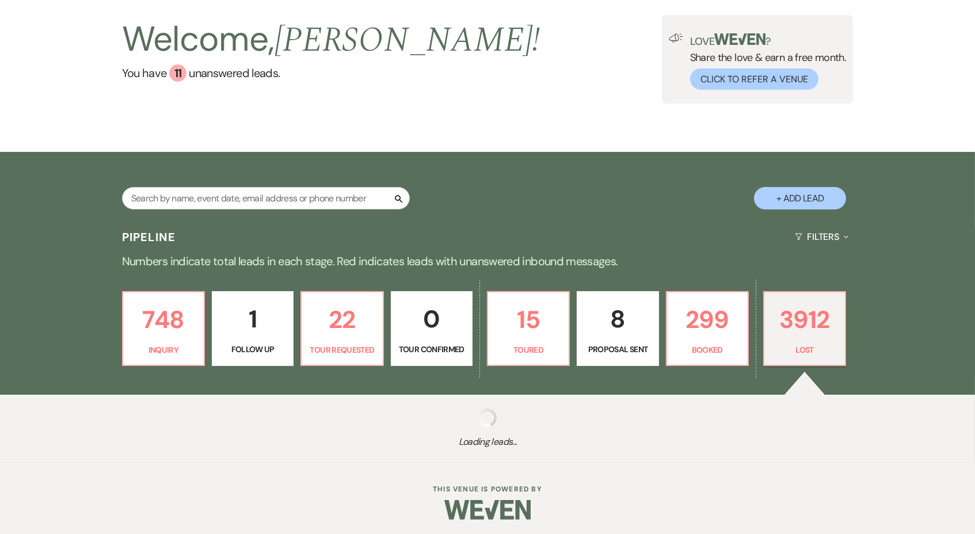
select select "5"
select select "8"
select select "5"
select select "8"
select select "7"
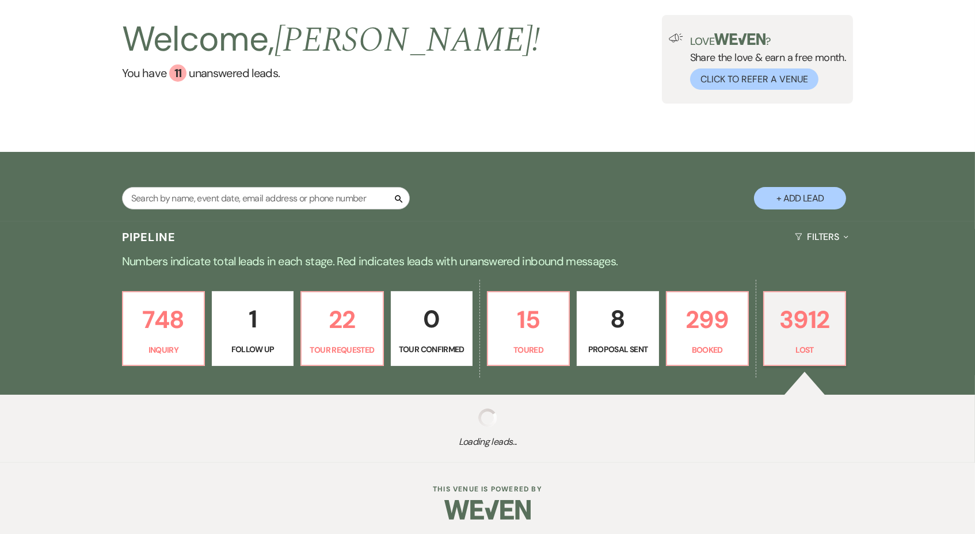
select select "8"
select select "5"
select select "8"
select select "5"
select select "8"
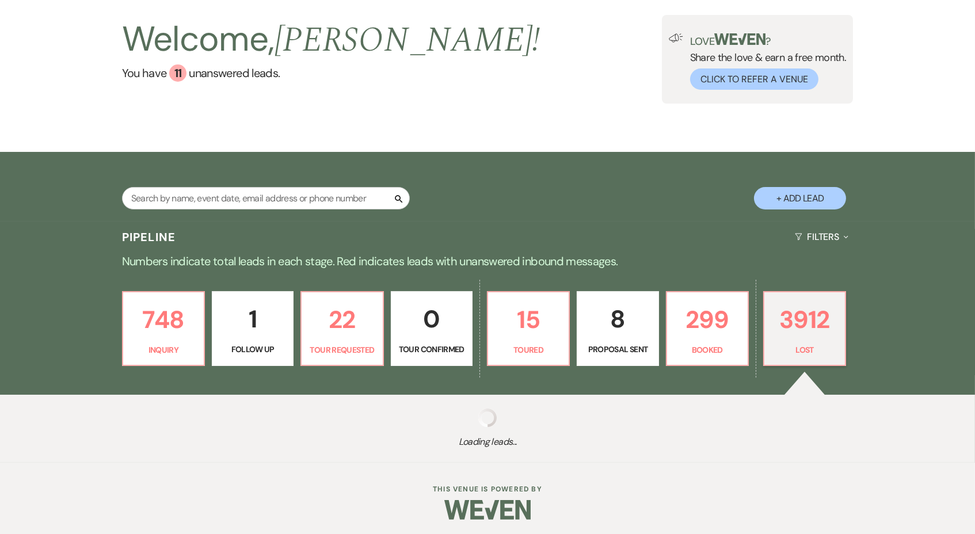
select select "5"
select select "8"
select select "5"
select select "8"
select select "5"
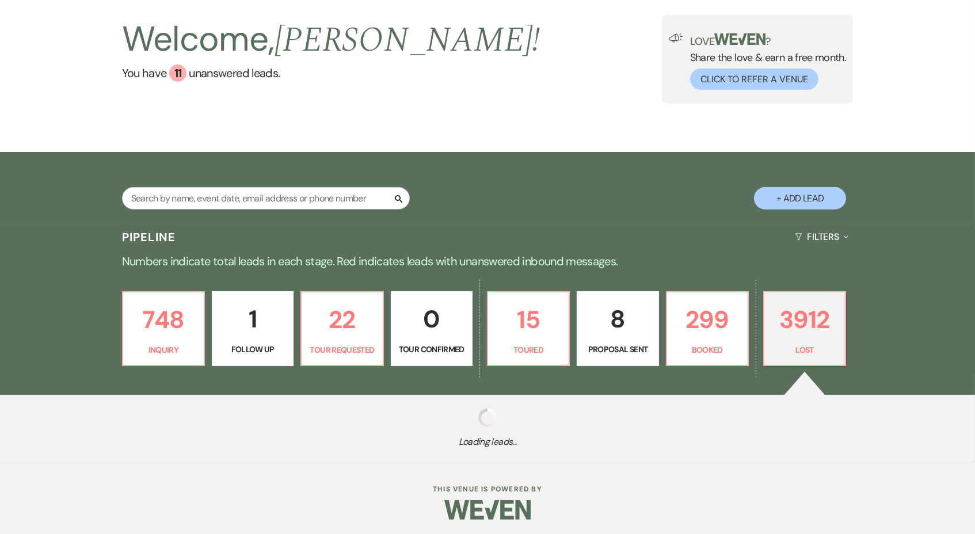
select select "8"
select select "5"
select select "8"
select select "5"
select select "8"
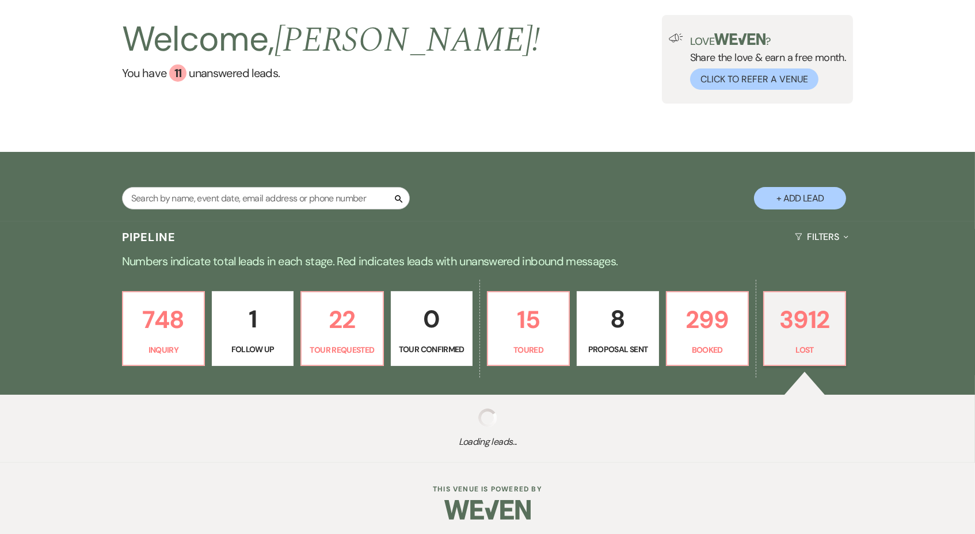
select select "5"
select select "8"
select select "6"
select select "8"
select select "6"
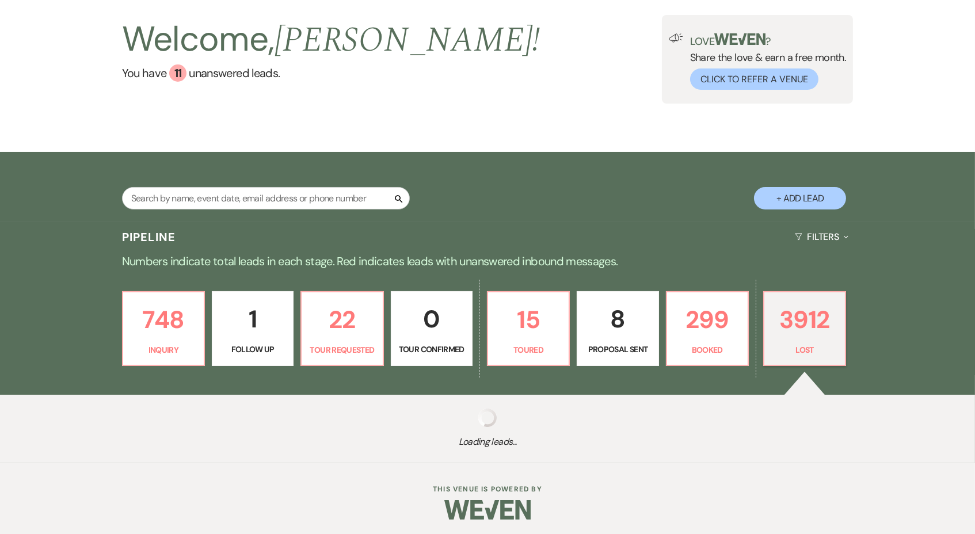
select select "8"
select select "5"
select select "8"
select select "5"
select select "8"
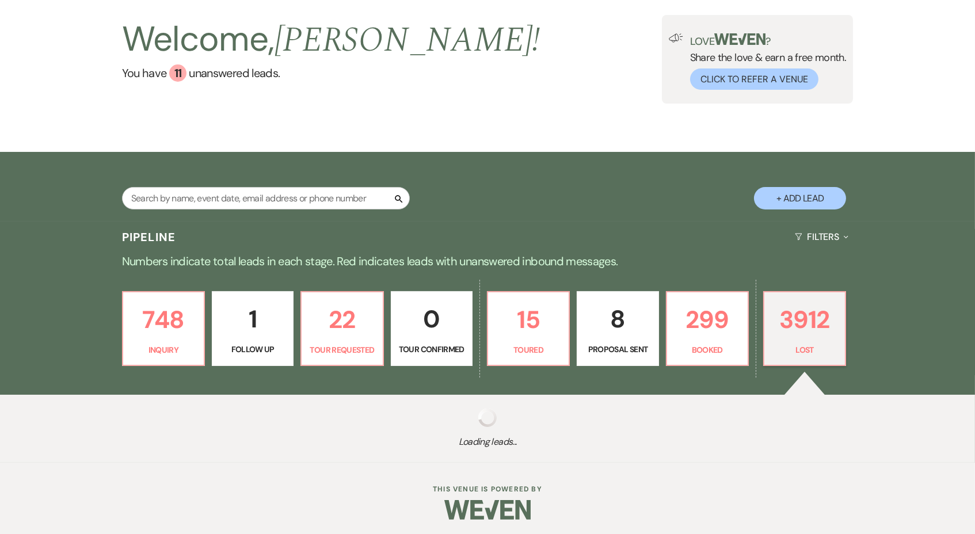
select select "5"
select select "8"
select select "5"
select select "8"
select select "5"
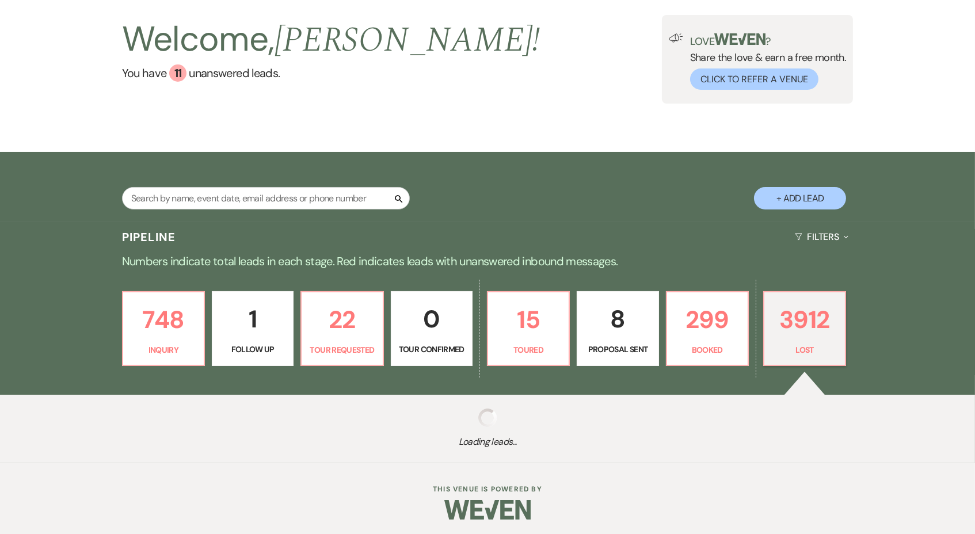
select select "8"
select select "5"
select select "8"
select select "5"
select select "8"
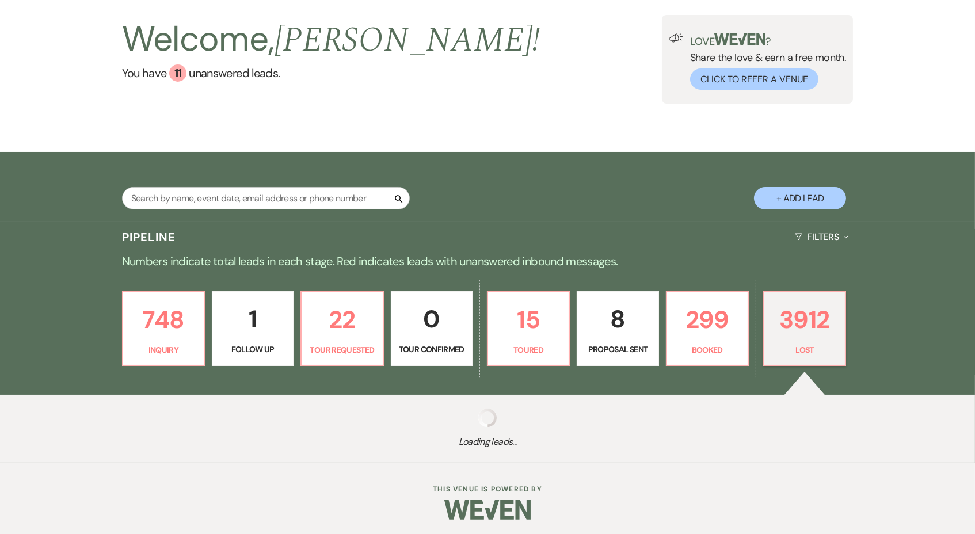
select select "5"
select select "8"
select select "5"
select select "8"
select select "5"
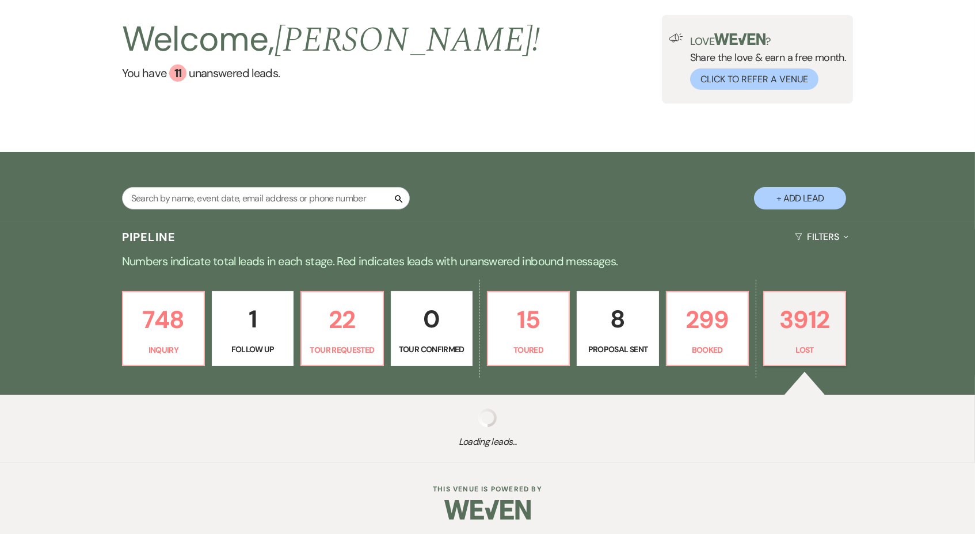
select select "8"
select select "6"
select select "8"
select select "5"
select select "8"
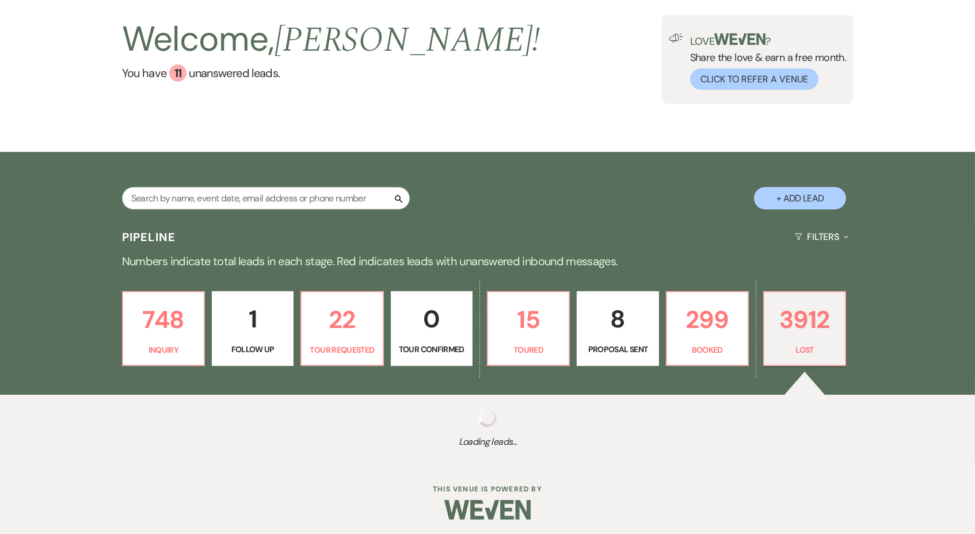
select select "5"
select select "8"
select select "5"
select select "8"
select select "5"
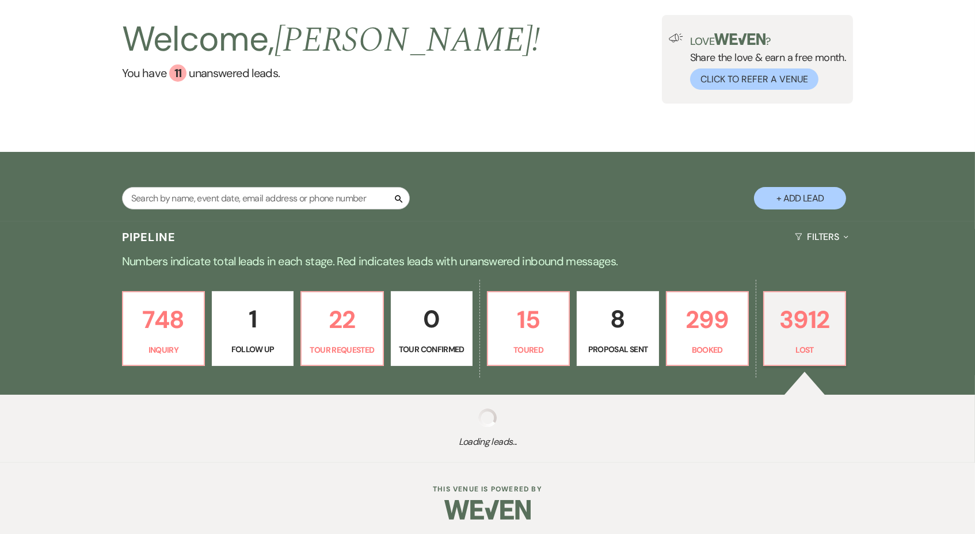
select select "8"
select select "5"
select select "8"
select select "1"
select select "8"
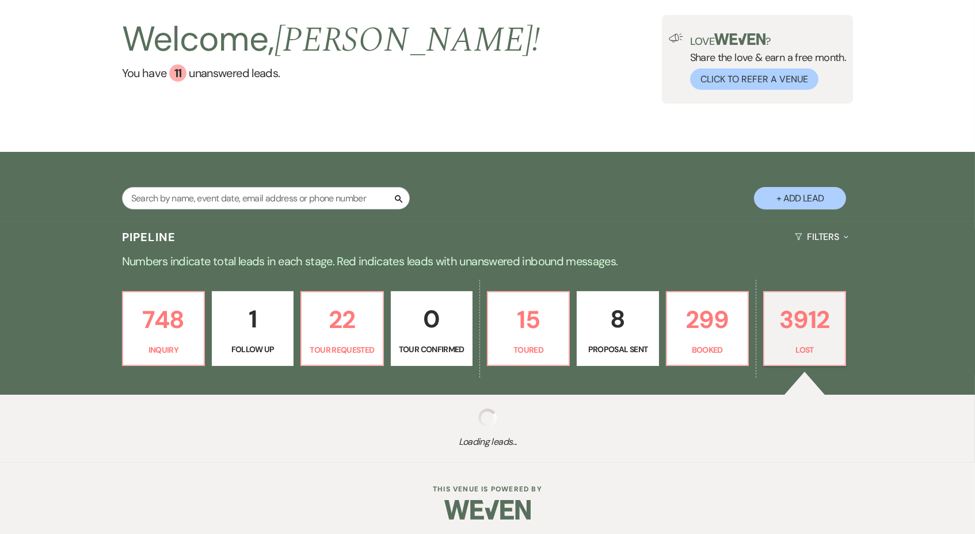
select select "5"
select select "8"
select select "5"
select select "8"
select select "5"
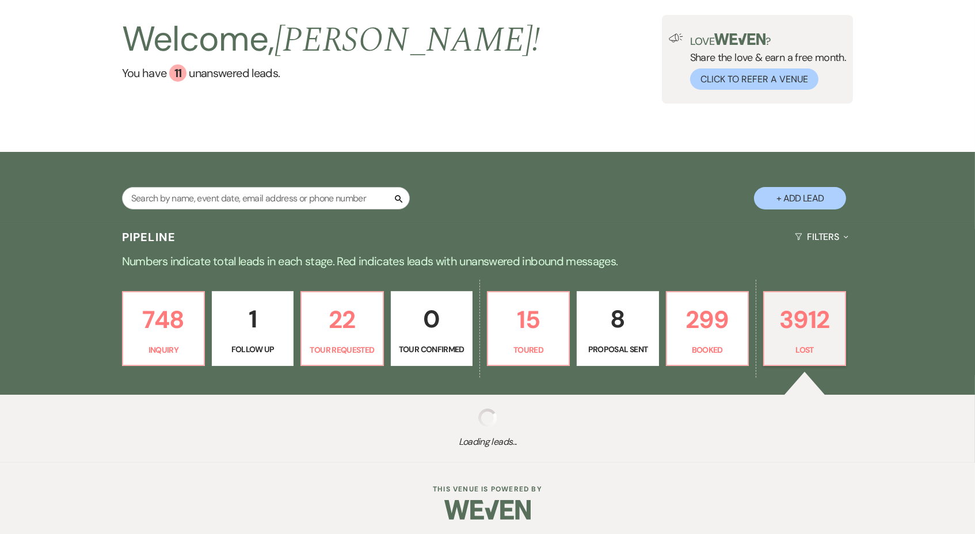
select select "8"
select select "5"
select select "8"
select select "5"
select select "8"
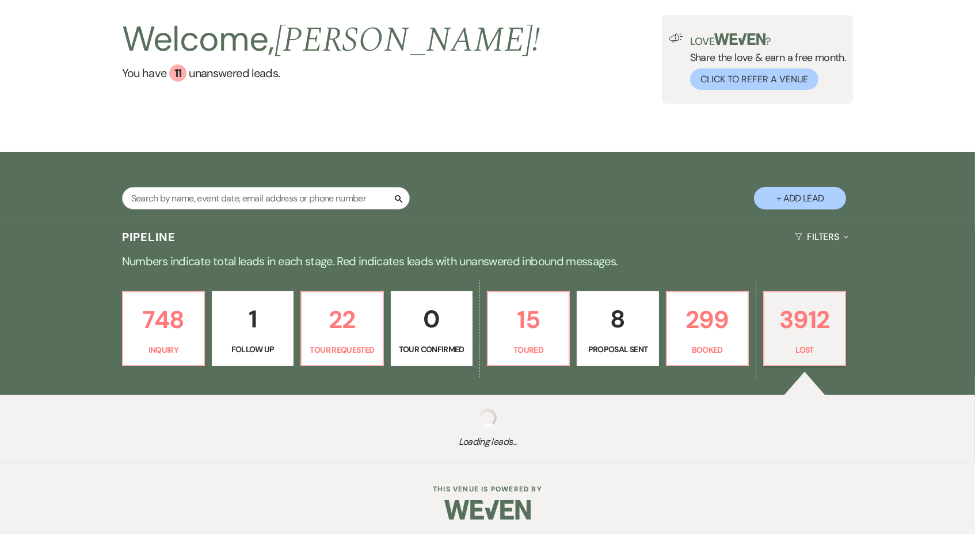
select select "5"
select select "8"
select select "5"
select select "8"
select select "5"
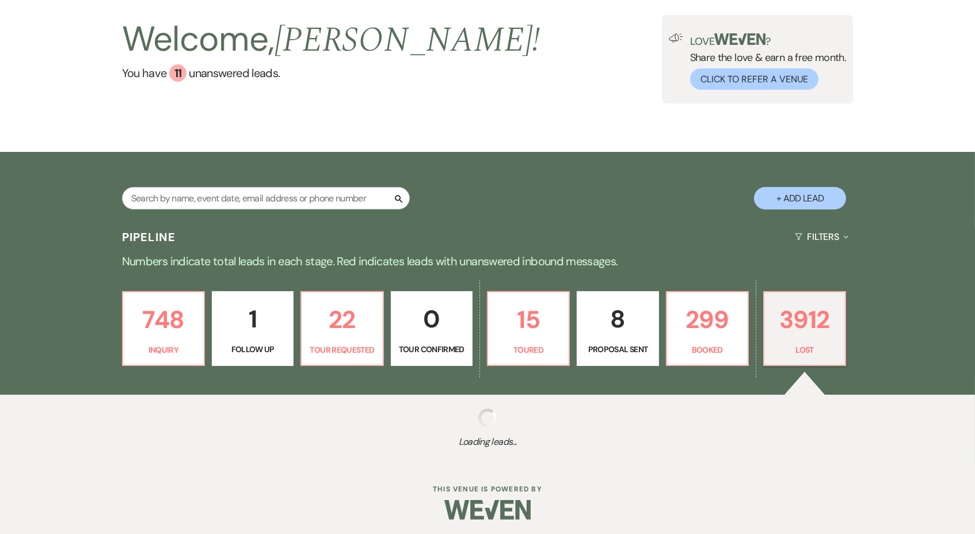
select select "8"
select select "5"
select select "8"
select select "5"
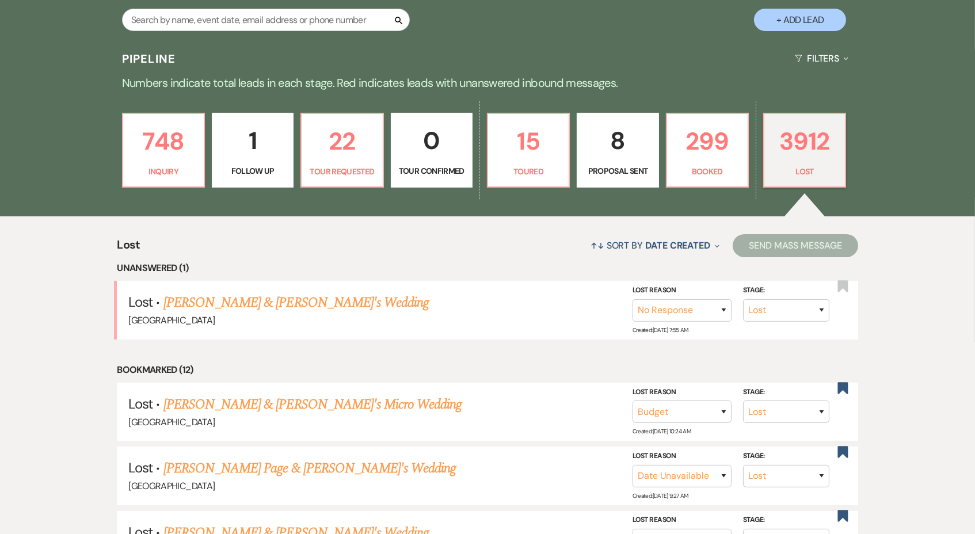
scroll to position [259, 0]
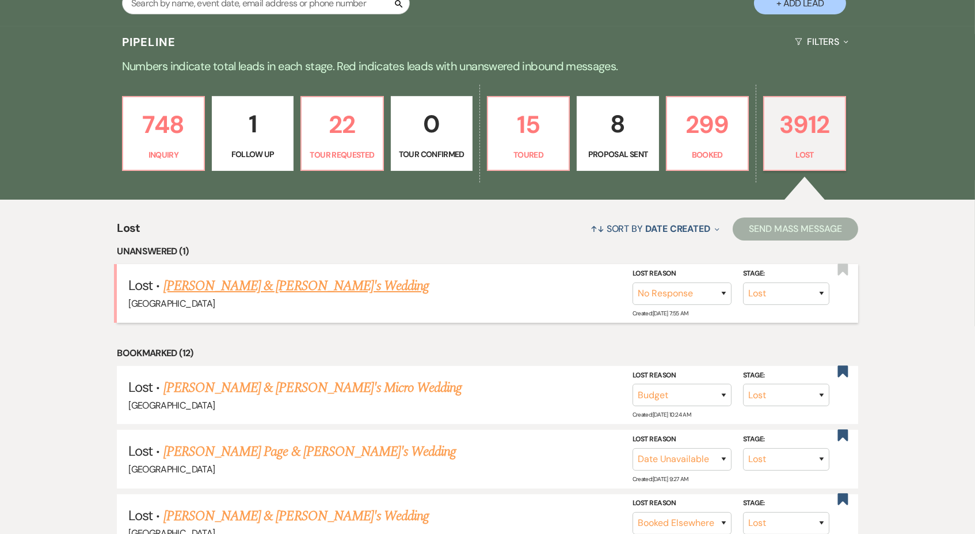
click at [310, 279] on link "Emma Maynard & Fiance's Wedding" at bounding box center [296, 286] width 266 height 21
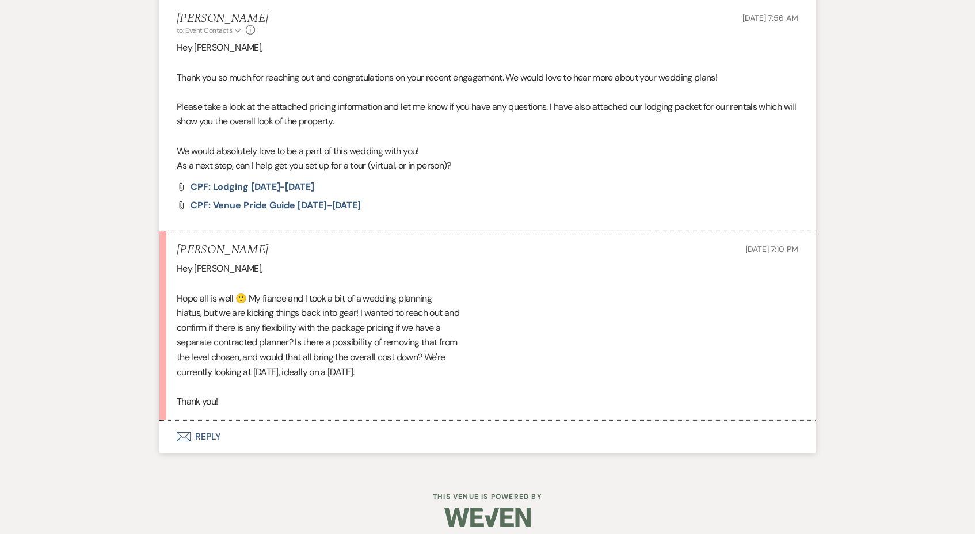
scroll to position [449, 0]
click at [196, 422] on button "Envelope Reply" at bounding box center [487, 438] width 656 height 32
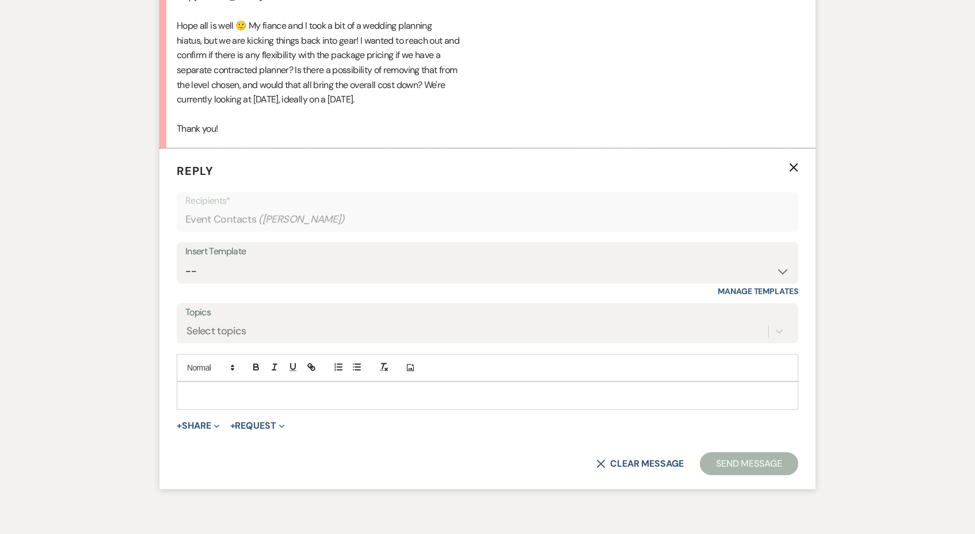
scroll to position [762, 0]
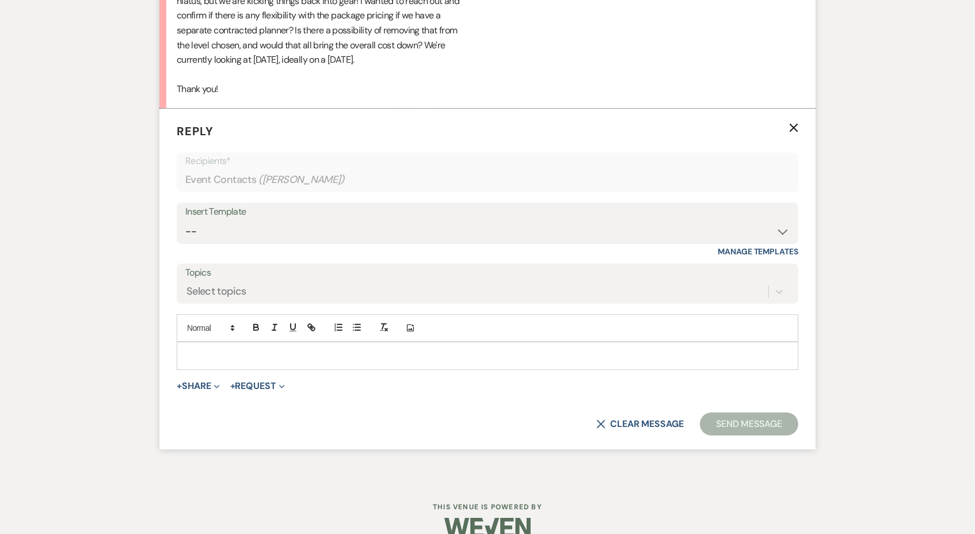
click at [247, 349] on p at bounding box center [487, 355] width 603 height 13
click at [220, 349] on p "Good afwtrnooon," at bounding box center [487, 355] width 603 height 13
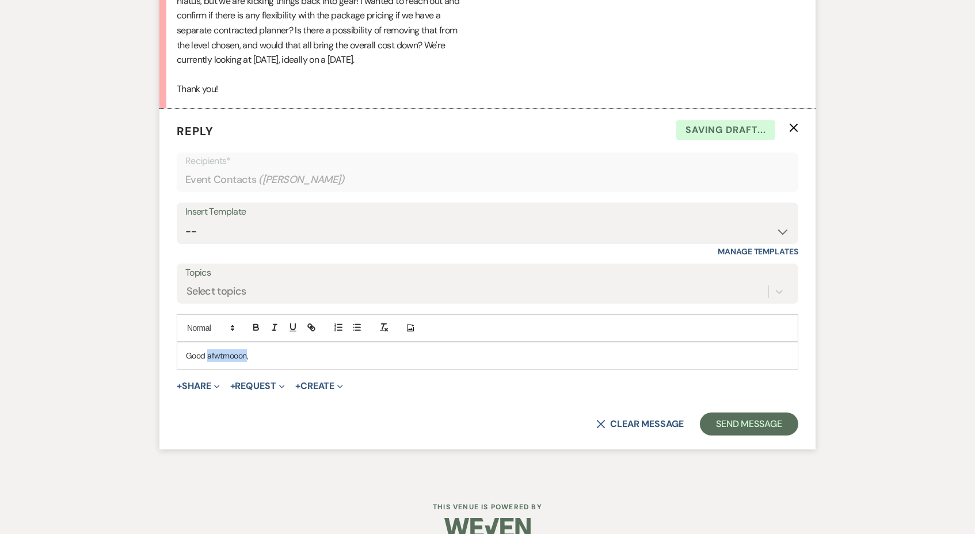
click at [246, 349] on p "Good afwtrnooon," at bounding box center [487, 355] width 603 height 13
drag, startPoint x: 246, startPoint y: 340, endPoint x: 215, endPoint y: 339, distance: 31.1
click at [215, 349] on p "Good afwtrnooon," at bounding box center [487, 355] width 603 height 13
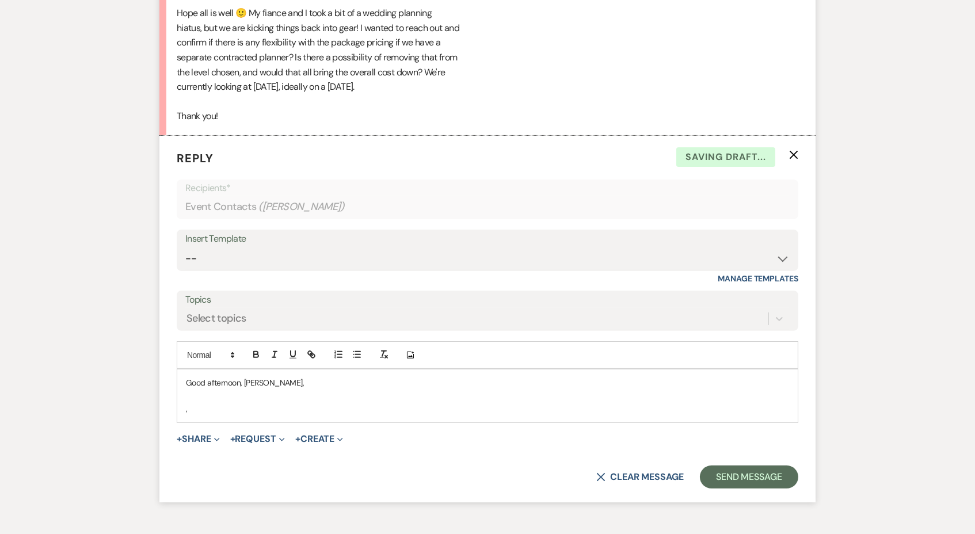
scroll to position [738, 0]
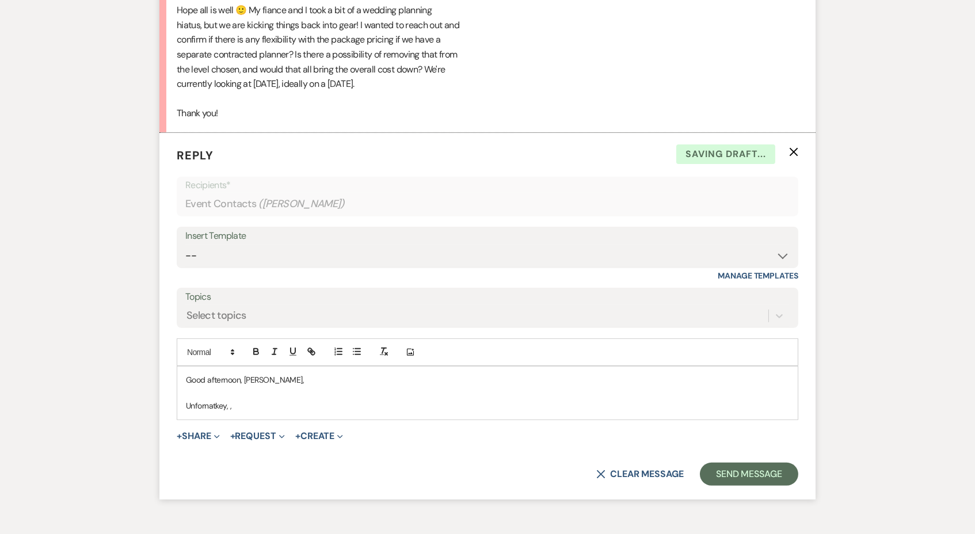
click at [208, 399] on p "Unfornatkey, ," at bounding box center [487, 405] width 603 height 13
click at [248, 400] on div "Good afternoon, Emma, Unfornatkey, ," at bounding box center [487, 393] width 620 height 52
click at [201, 399] on p "Unforantkey," at bounding box center [487, 405] width 603 height 13
click at [236, 399] on p "Unforantkey," at bounding box center [487, 405] width 603 height 13
click at [210, 399] on p "Unfortantkey," at bounding box center [487, 405] width 603 height 13
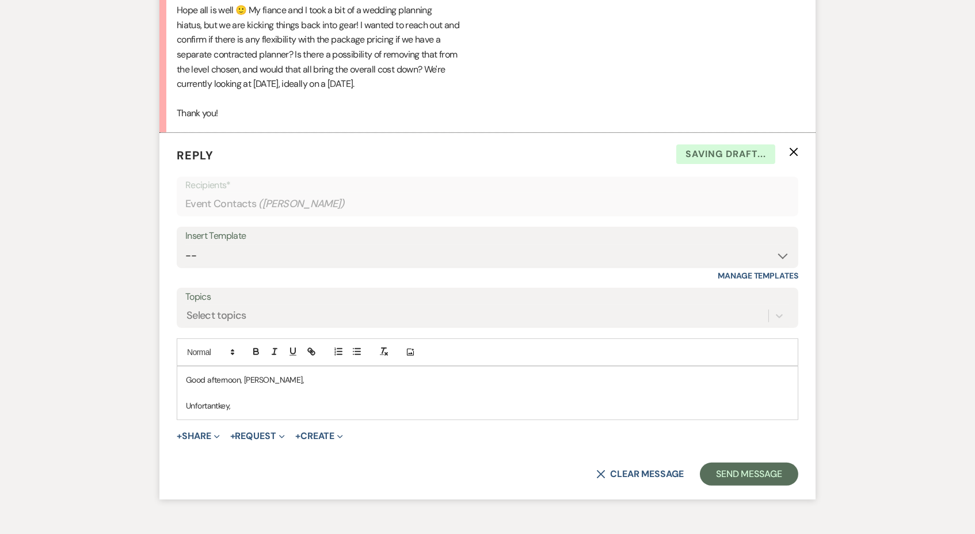
click at [293, 399] on p "Unfortantkey," at bounding box center [487, 405] width 603 height 13
click at [214, 399] on p "Unfortantley" at bounding box center [487, 405] width 603 height 13
click at [281, 387] on p at bounding box center [487, 393] width 603 height 13
click at [270, 400] on div "Good afternoon, Emma, Unfortunately" at bounding box center [487, 393] width 620 height 52
click at [271, 399] on p "Unfortunately," at bounding box center [487, 405] width 603 height 13
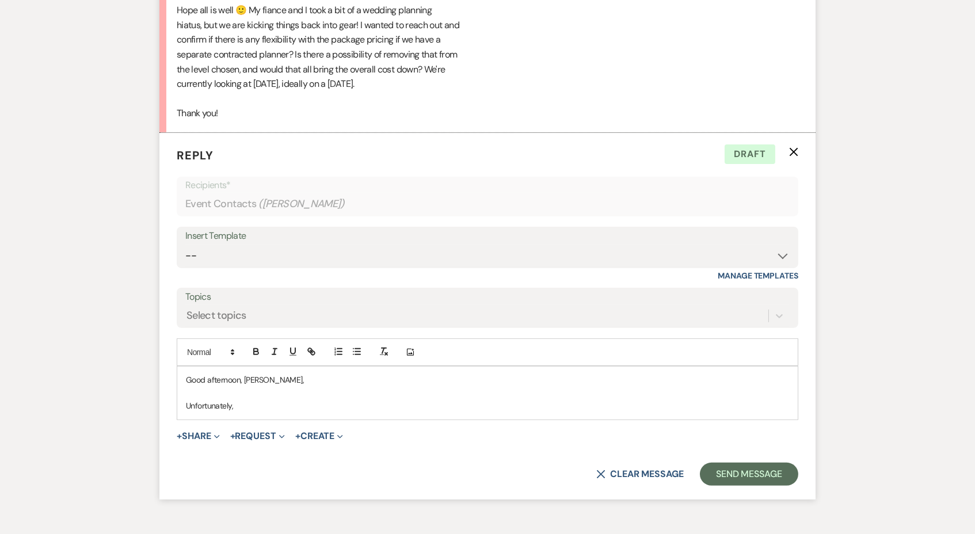
click at [271, 399] on p "Unfortunately," at bounding box center [487, 405] width 603 height 13
click at [239, 399] on p "Unfortunately, The cost would the same" at bounding box center [487, 405] width 603 height 13
click at [241, 399] on p "Unfortunately, The cost would the same" at bounding box center [487, 405] width 603 height 13
click at [366, 399] on p "Unfortunately, the cost would the same" at bounding box center [487, 405] width 603 height 13
click at [234, 399] on p "Unfortunately, the cost would the same" at bounding box center [487, 405] width 603 height 13
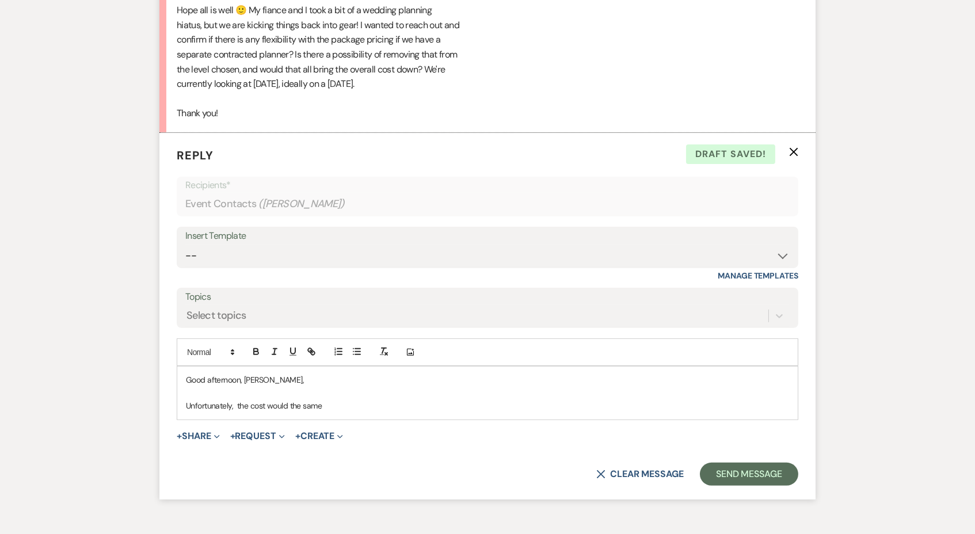
click at [238, 399] on p "Unfortunately, the cost would the same" at bounding box center [487, 405] width 603 height 13
click at [376, 399] on p "Unfortunately, the cost would the same" at bounding box center [487, 405] width 603 height 13
click at [475, 399] on p "Unfortunately, the cost would the same even if you chose to opt out of our plan…" at bounding box center [487, 405] width 603 height 13
click at [527, 387] on p at bounding box center [487, 393] width 603 height 13
click at [514, 399] on p "Unfortunately, the cost would the same even if you chose to opt out of our plan…" at bounding box center [487, 405] width 603 height 13
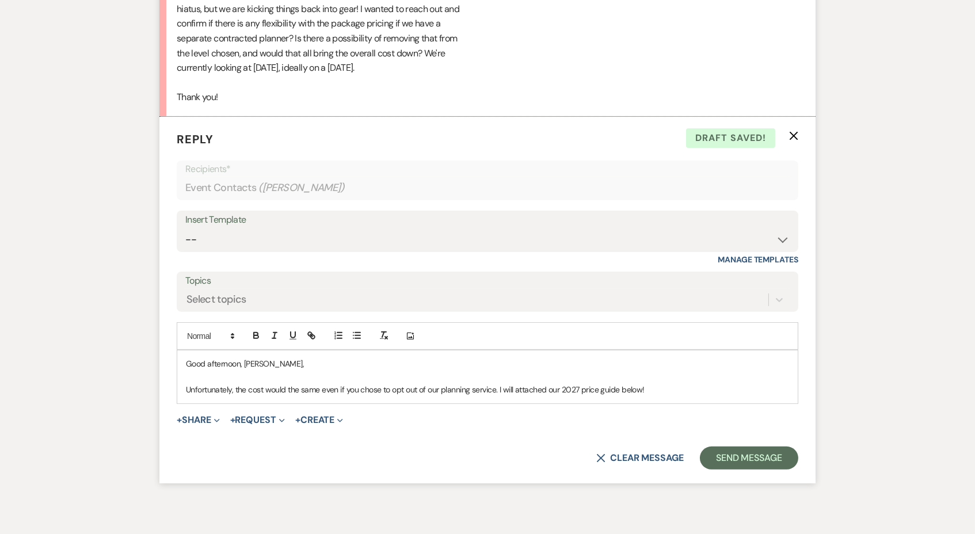
scroll to position [757, 0]
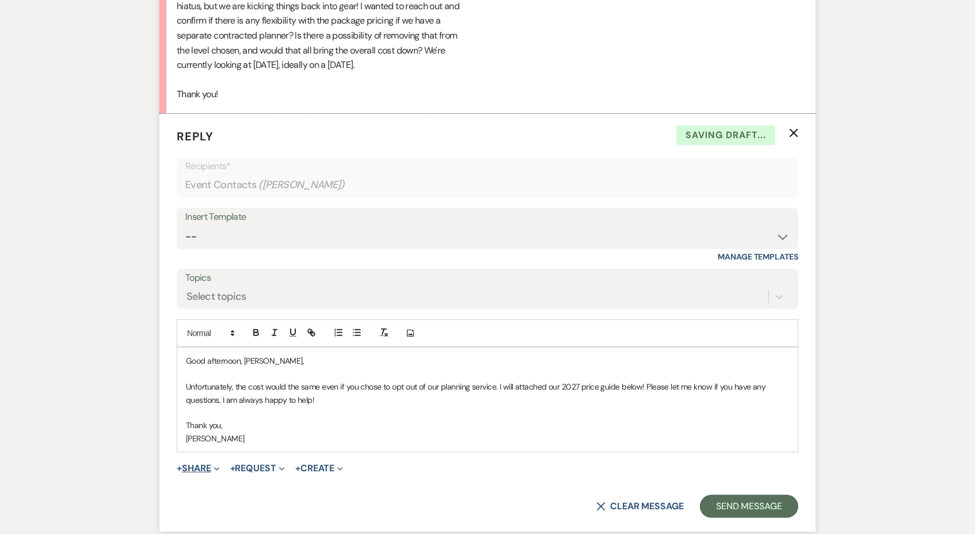
click at [208, 464] on button "+ Share Expand" at bounding box center [198, 468] width 43 height 9
click at [239, 481] on button "Doc Upload Documents" at bounding box center [257, 491] width 161 height 21
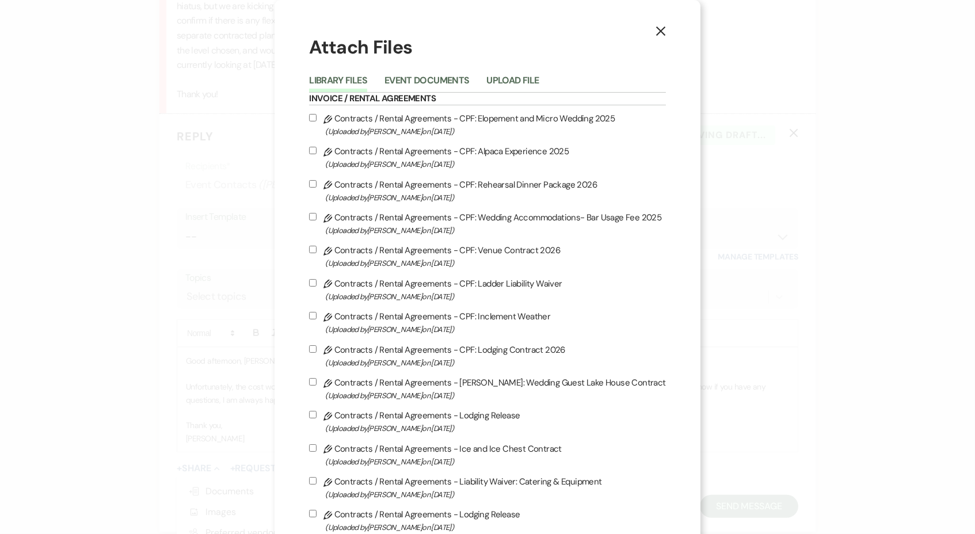
click at [453, 73] on li "Event Documents" at bounding box center [435, 82] width 102 height 19
click at [444, 79] on button "Event Documents" at bounding box center [426, 84] width 85 height 16
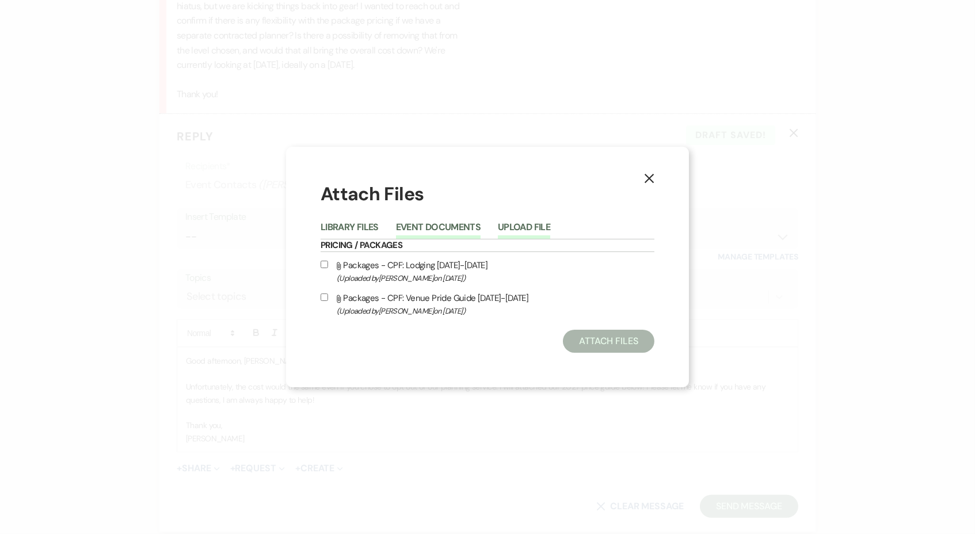
click at [541, 224] on button "Upload File" at bounding box center [524, 231] width 52 height 16
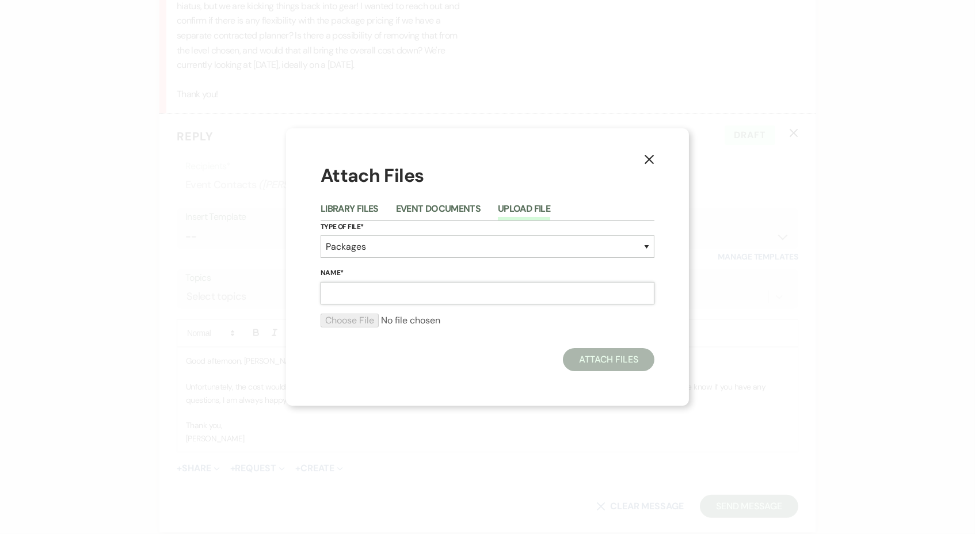
click at [381, 289] on input "Name*" at bounding box center [487, 293] width 334 height 22
click at [385, 298] on input "Name*" at bounding box center [487, 293] width 334 height 22
click at [367, 319] on input "file" at bounding box center [487, 321] width 334 height 14
click at [651, 159] on icon "X" at bounding box center [649, 159] width 10 height 10
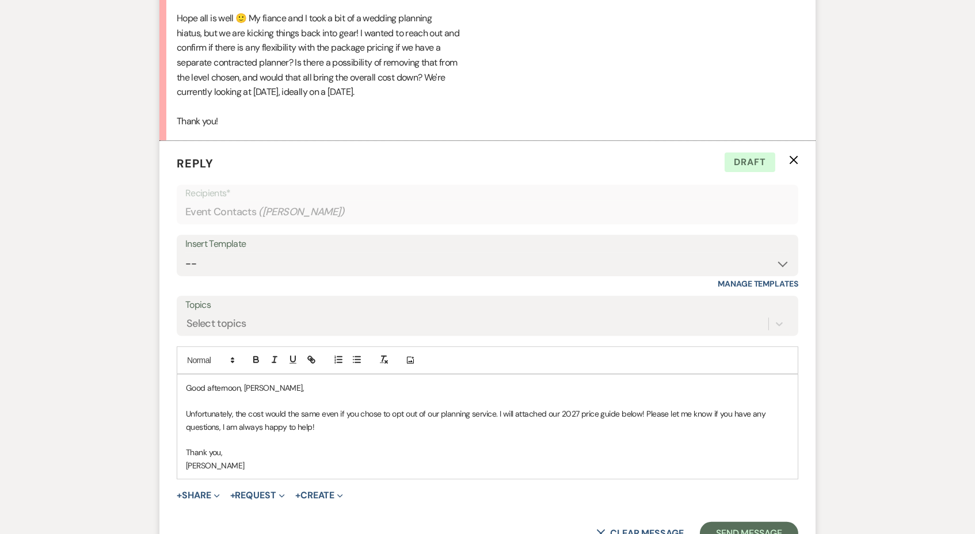
scroll to position [728, 0]
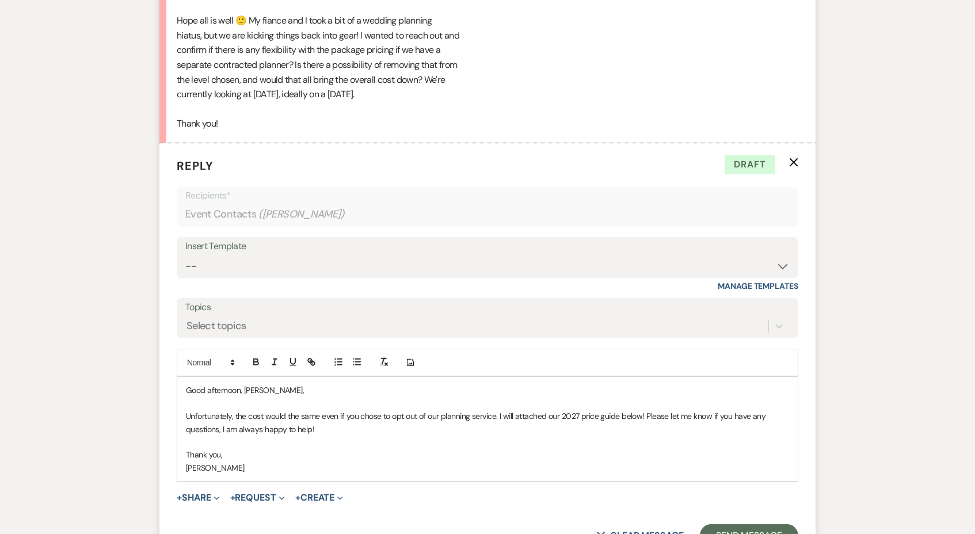
click at [353, 421] on p "Unfortunately, the cost would the same even if you chose to opt out of our plan…" at bounding box center [487, 423] width 603 height 26
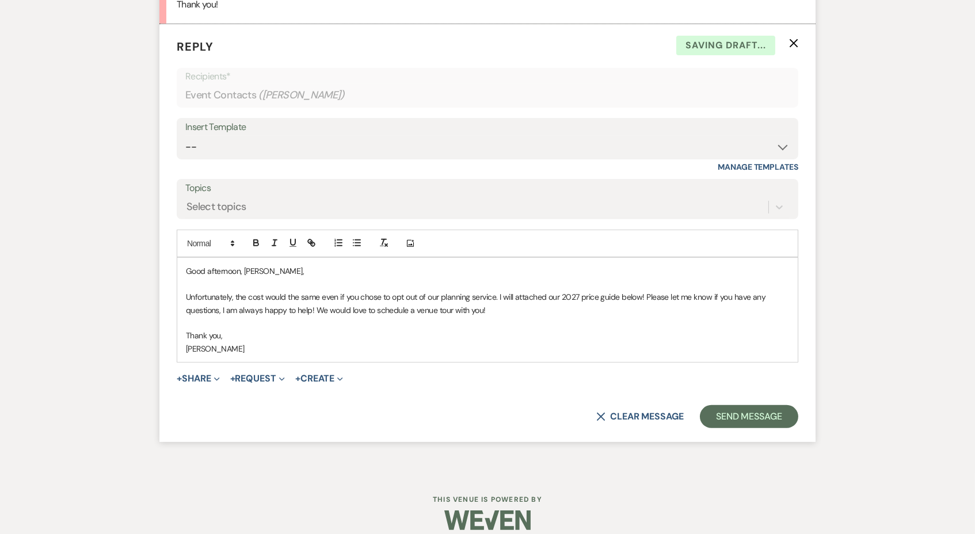
scroll to position [846, 0]
click at [205, 375] on button "+ Share Expand" at bounding box center [198, 379] width 43 height 9
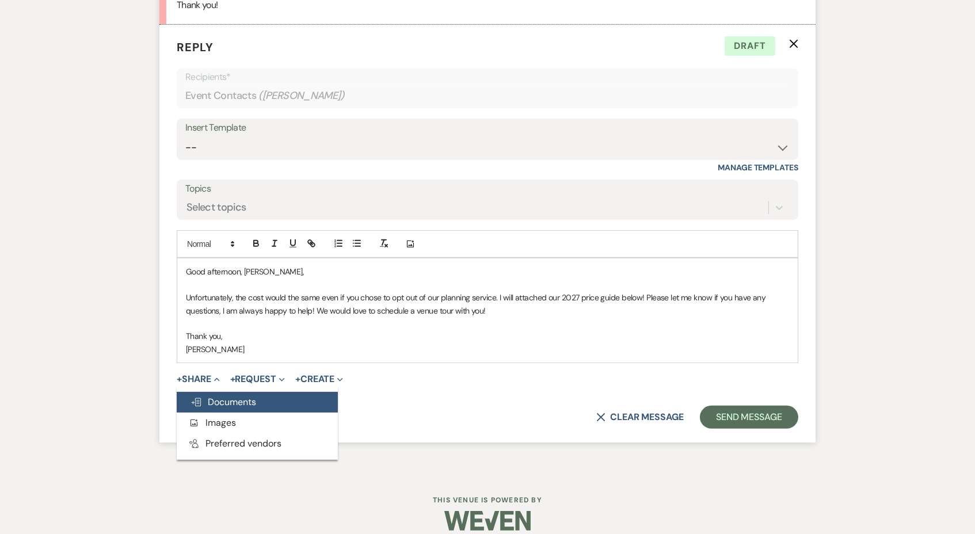
click at [232, 396] on span "Doc Upload Documents" at bounding box center [223, 402] width 66 height 12
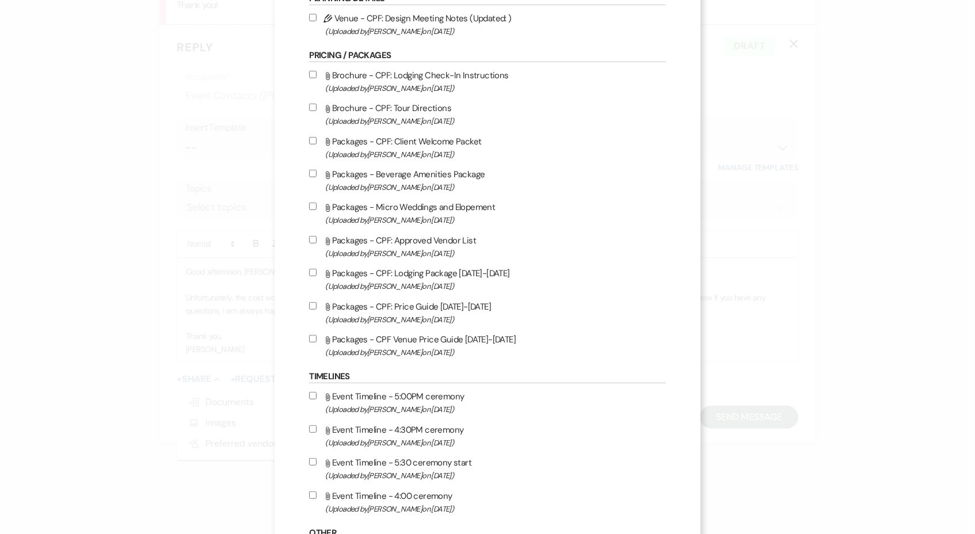
scroll to position [1148, 0]
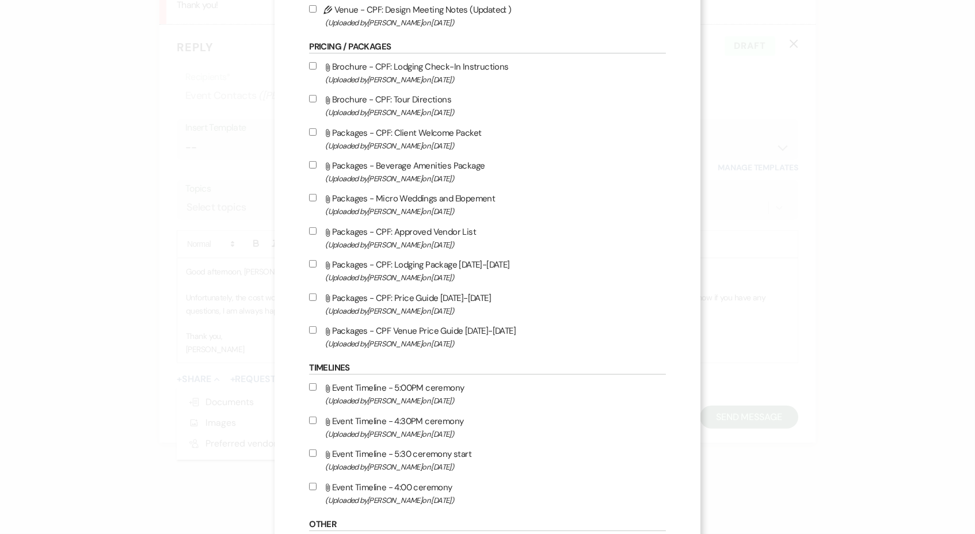
click at [421, 350] on label "Attach File Packages - CPF Venue Price Guide [DATE]-[DATE] (Uploaded by [PERSON…" at bounding box center [487, 336] width 356 height 27
click at [316, 334] on input "Attach File Packages - CPF Venue Price Guide [DATE]-[DATE] (Uploaded by [PERSON…" at bounding box center [312, 329] width 7 height 7
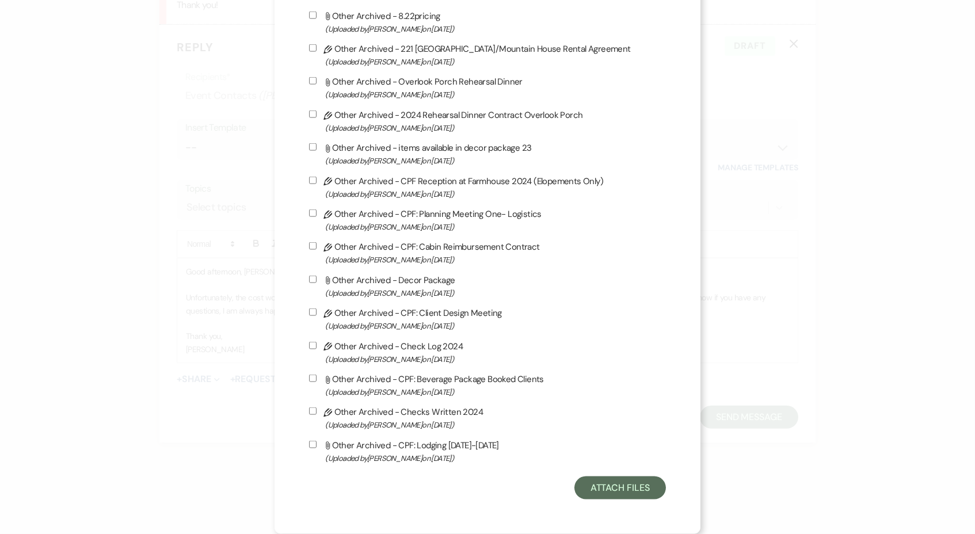
scroll to position [3097, 0]
click at [637, 487] on button "Attach Files" at bounding box center [619, 487] width 91 height 23
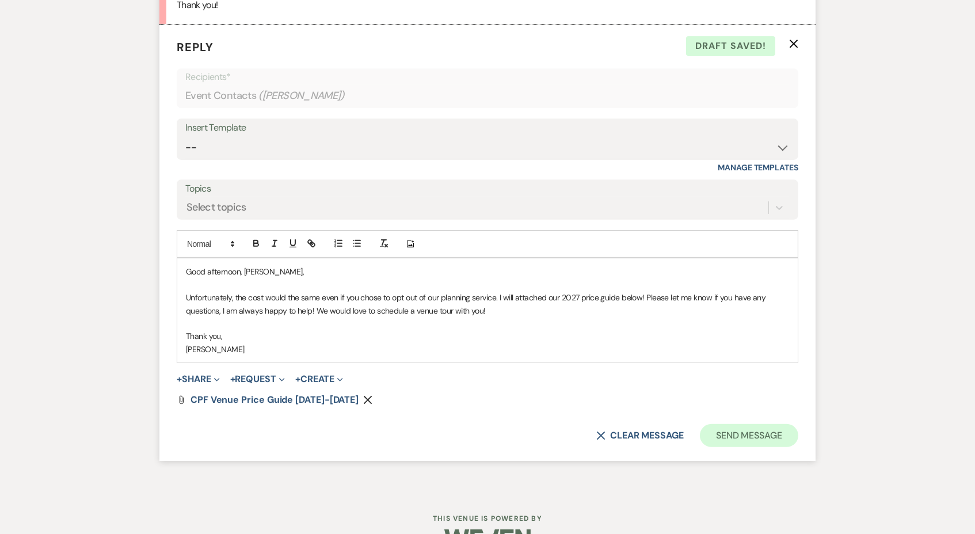
click at [770, 424] on button "Send Message" at bounding box center [749, 435] width 98 height 23
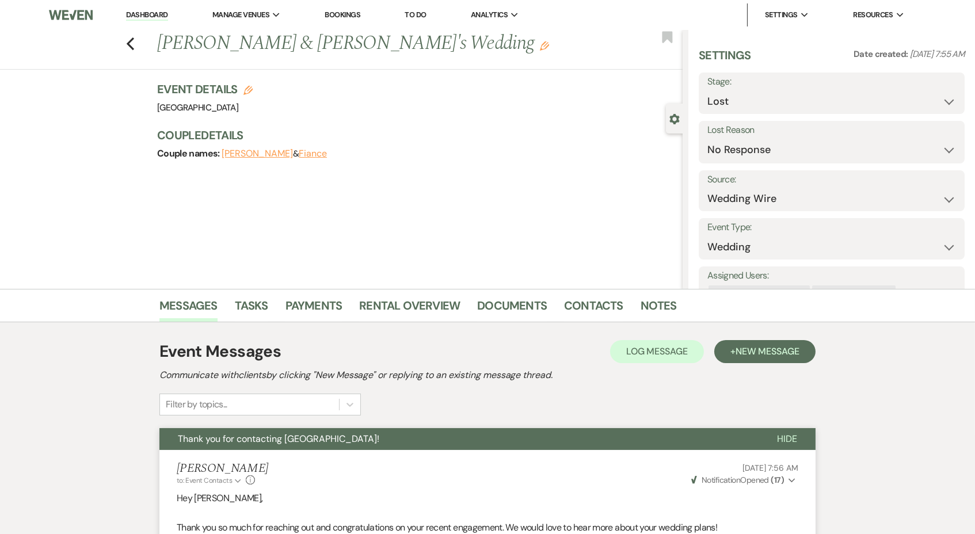
scroll to position [0, 0]
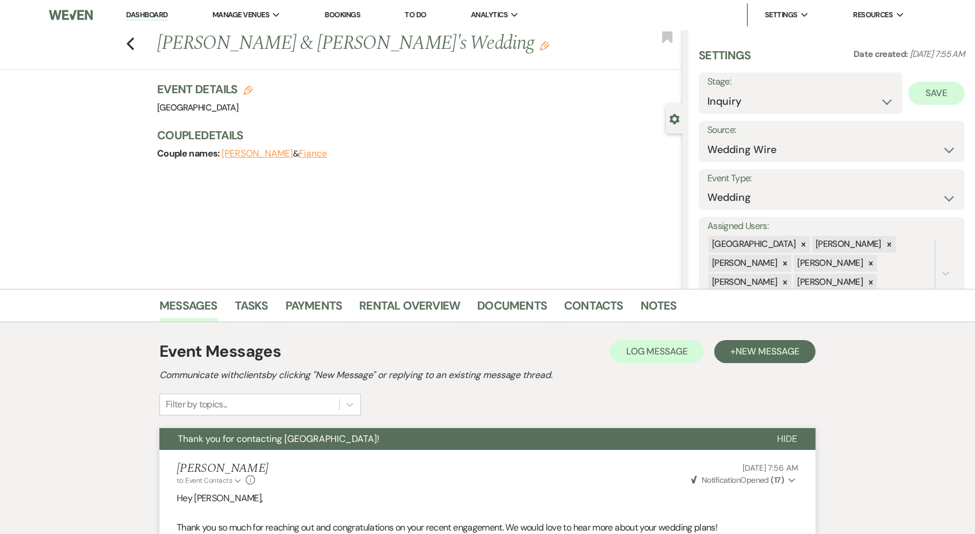
click at [927, 95] on button "Save" at bounding box center [936, 93] width 56 height 23
click at [135, 45] on div "Previous Emma Maynard & Fiance's Wedding Edit Bookmark" at bounding box center [338, 50] width 688 height 40
click at [127, 41] on icon "Previous" at bounding box center [130, 44] width 9 height 14
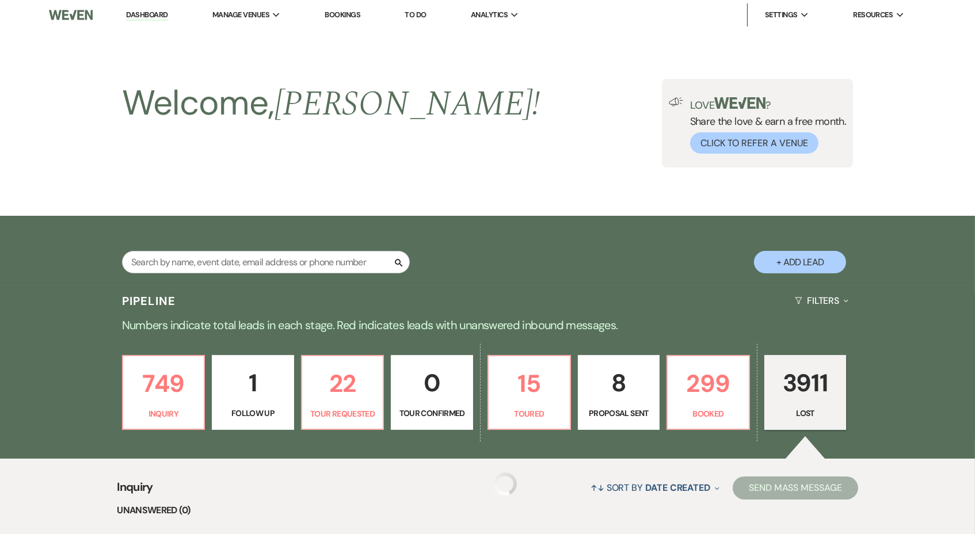
scroll to position [259, 0]
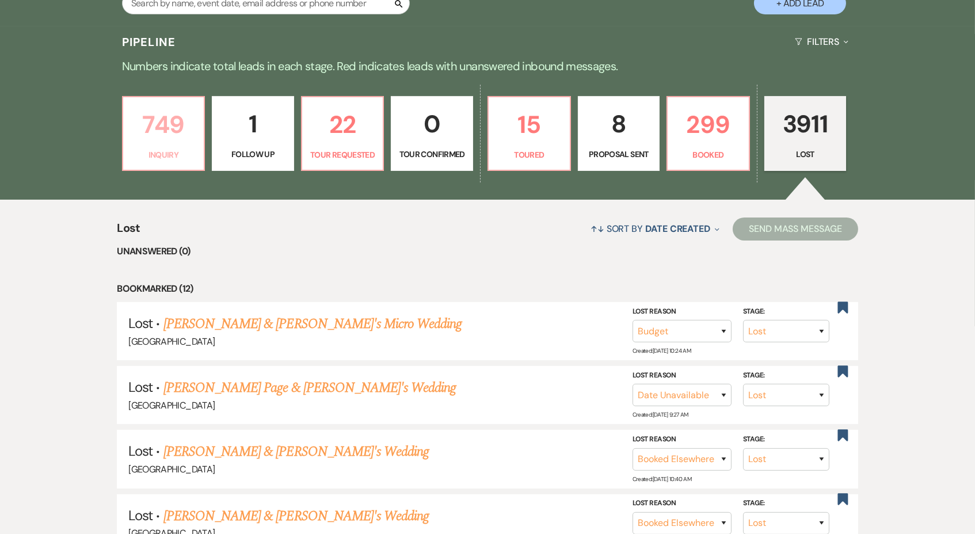
click at [183, 143] on link "749 Inquiry" at bounding box center [163, 133] width 83 height 75
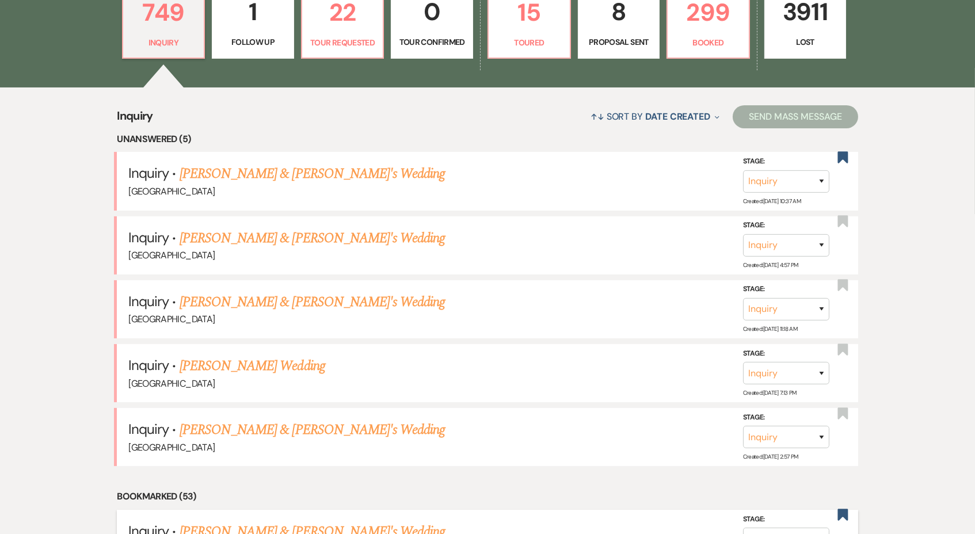
scroll to position [456, 0]
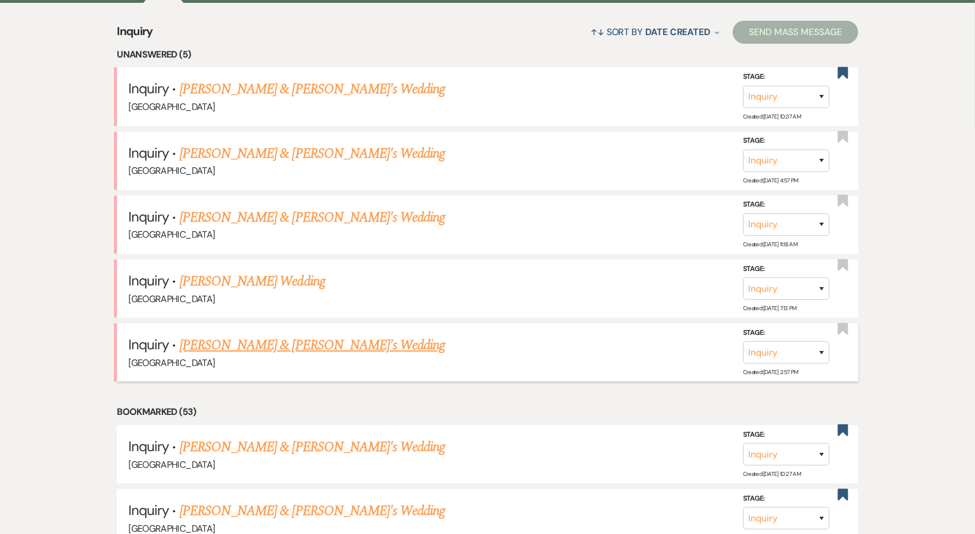
click at [241, 335] on link "MacKenzie Brady & Fiance's Wedding" at bounding box center [313, 345] width 266 height 21
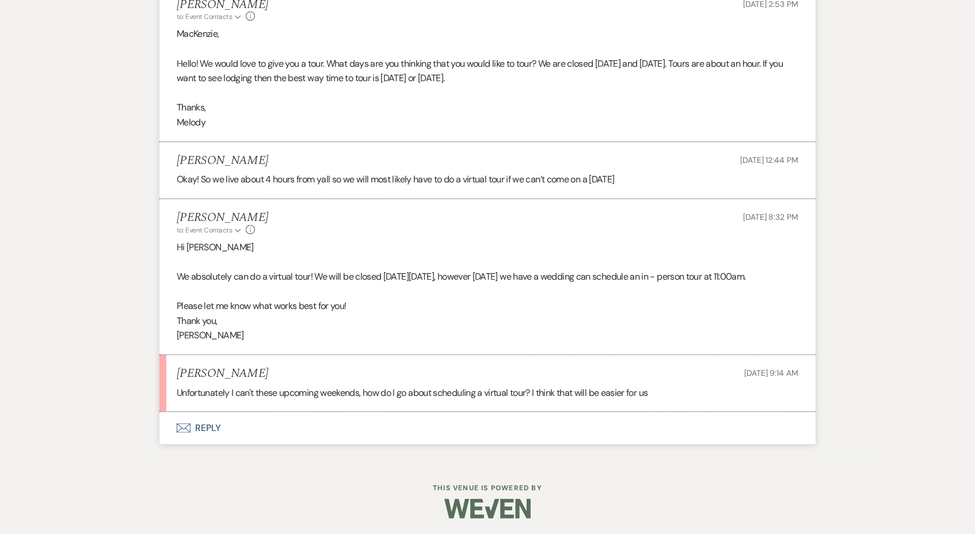
scroll to position [802, 0]
click at [212, 421] on button "Envelope Reply" at bounding box center [487, 430] width 656 height 32
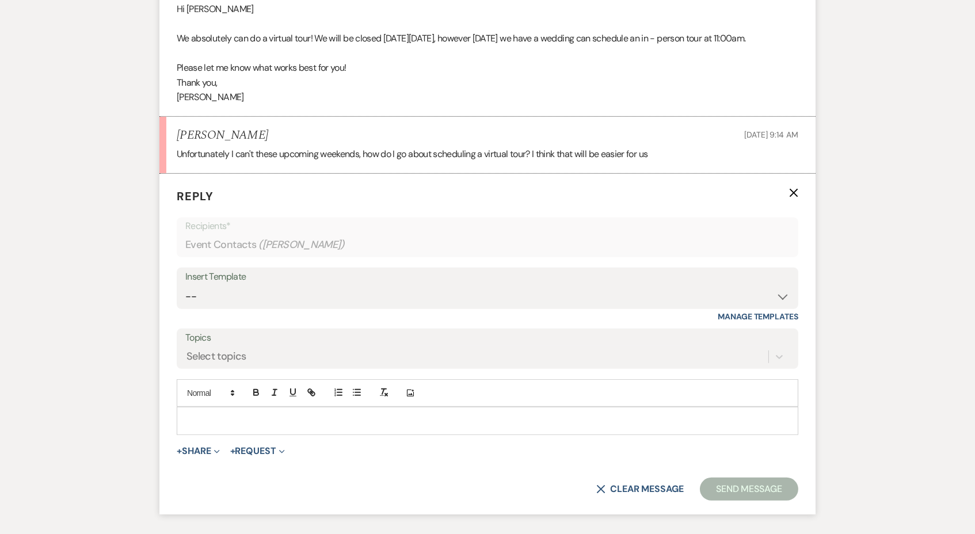
scroll to position [1115, 0]
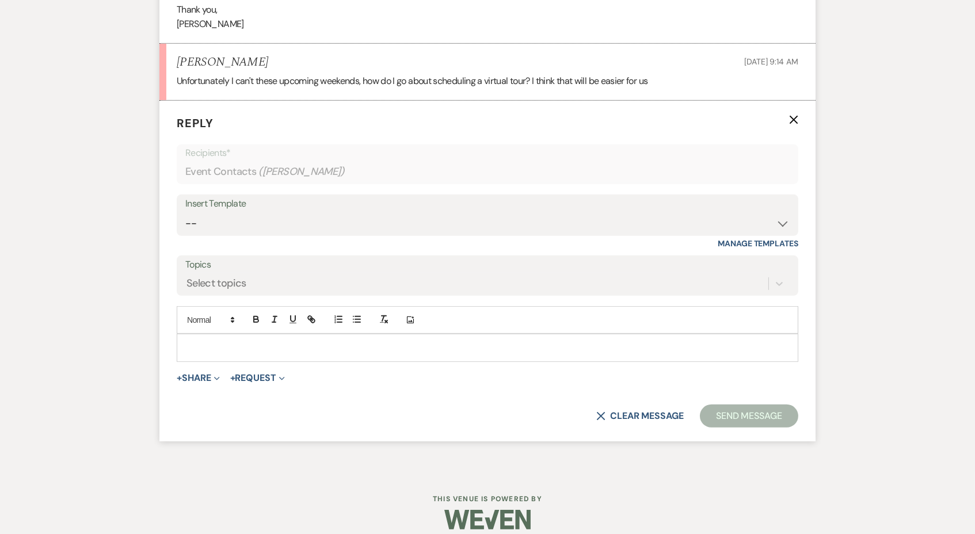
click at [351, 348] on p at bounding box center [487, 347] width 603 height 13
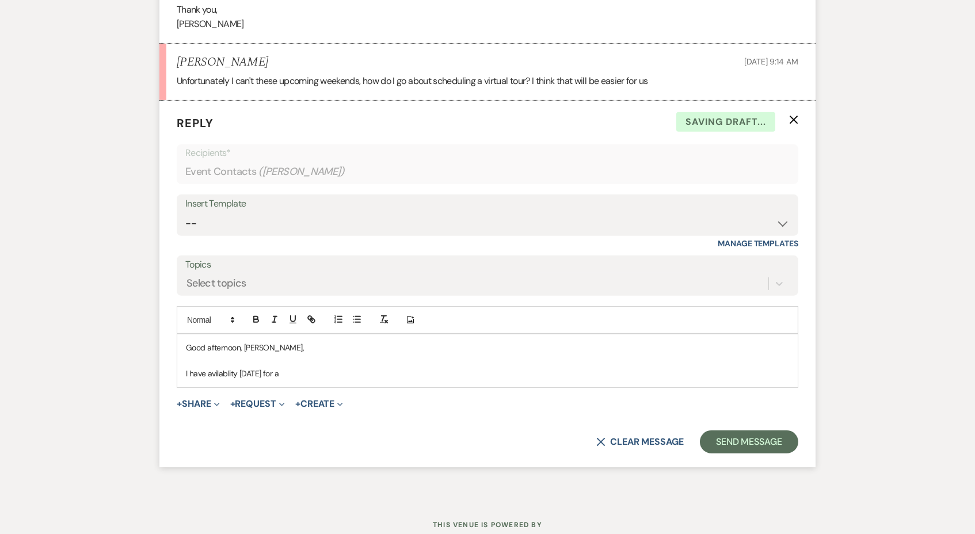
click at [227, 369] on p "I have avilablity next Wednesday for a" at bounding box center [487, 373] width 603 height 13
click at [350, 367] on p "I have availability next Wednesday for a" at bounding box center [487, 373] width 603 height 13
click at [449, 371] on p "I have availability next Wednesday for a virtual tour at 10:00am or Thursday at…" at bounding box center [487, 373] width 603 height 13
click at [543, 373] on p "I have availability next Wednesday for a virtual tour at 10:00am or Thursday at…" at bounding box center [487, 373] width 603 height 13
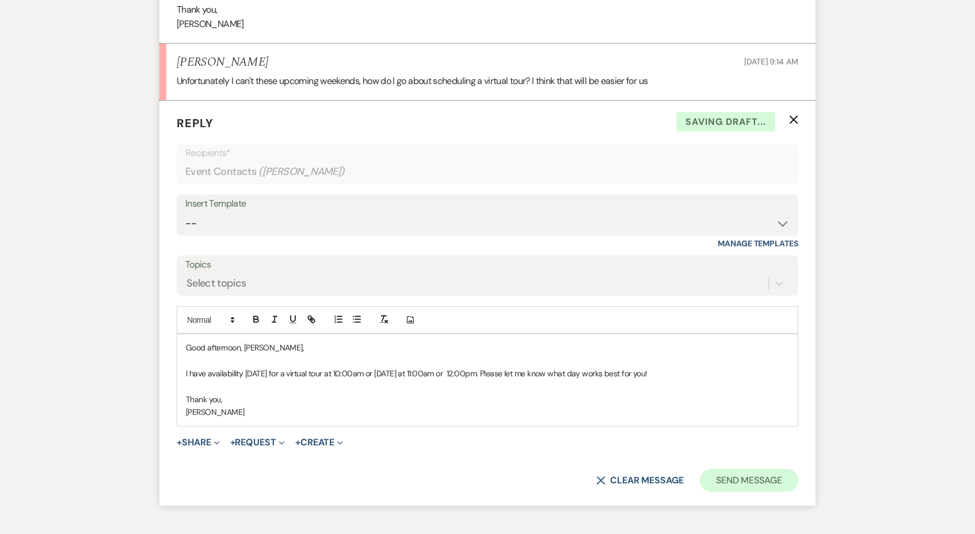
click at [777, 469] on button "Send Message" at bounding box center [749, 480] width 98 height 23
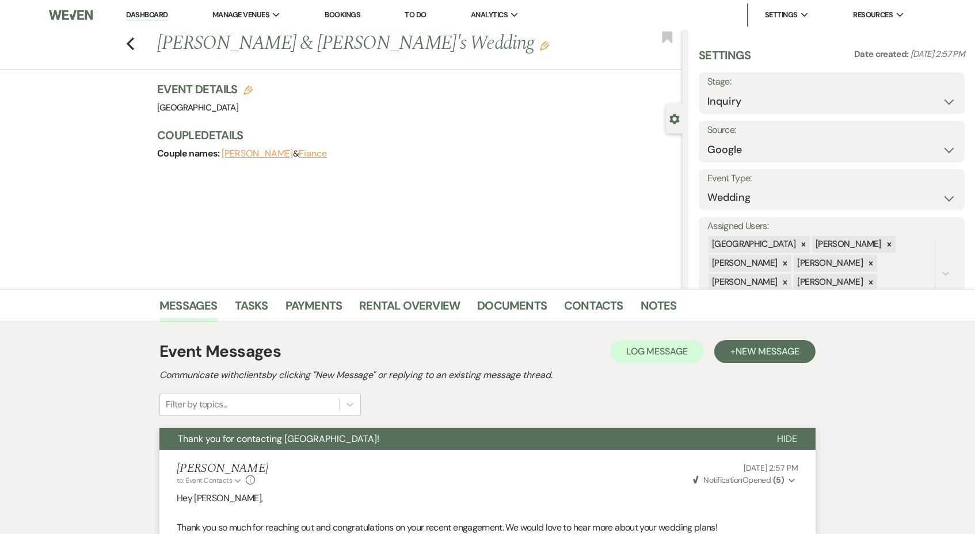
scroll to position [0, 0]
click at [132, 41] on icon "Previous" at bounding box center [130, 44] width 9 height 14
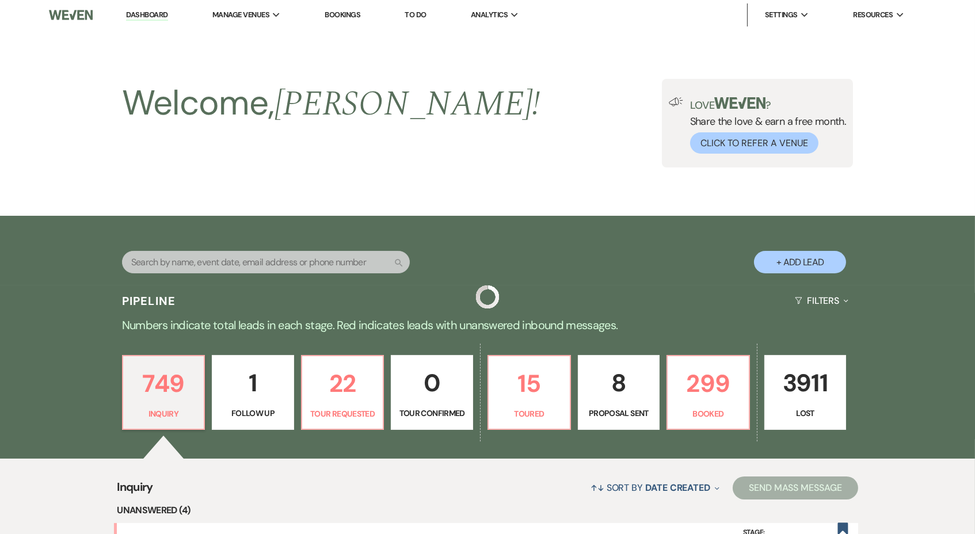
scroll to position [456, 0]
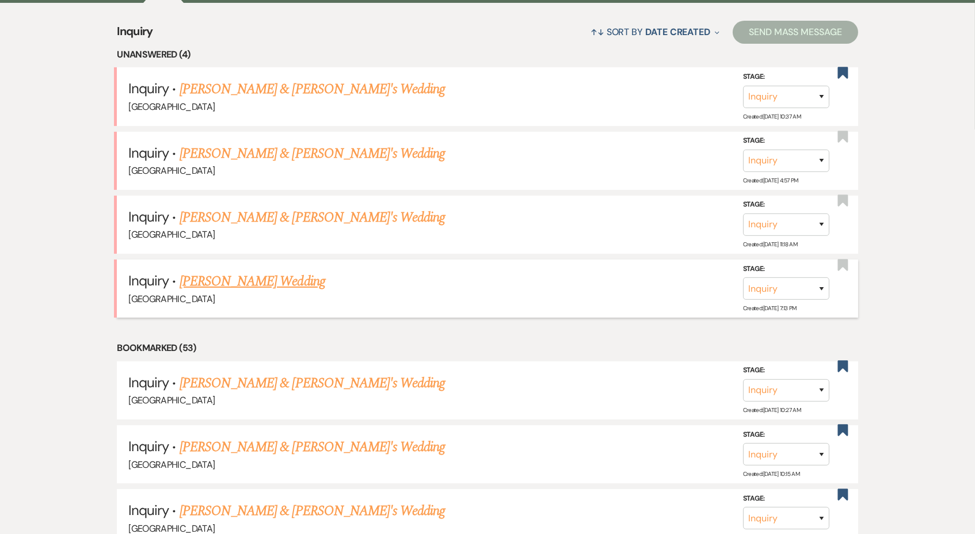
click at [235, 278] on link "Julie Starling's Wedding" at bounding box center [253, 281] width 146 height 21
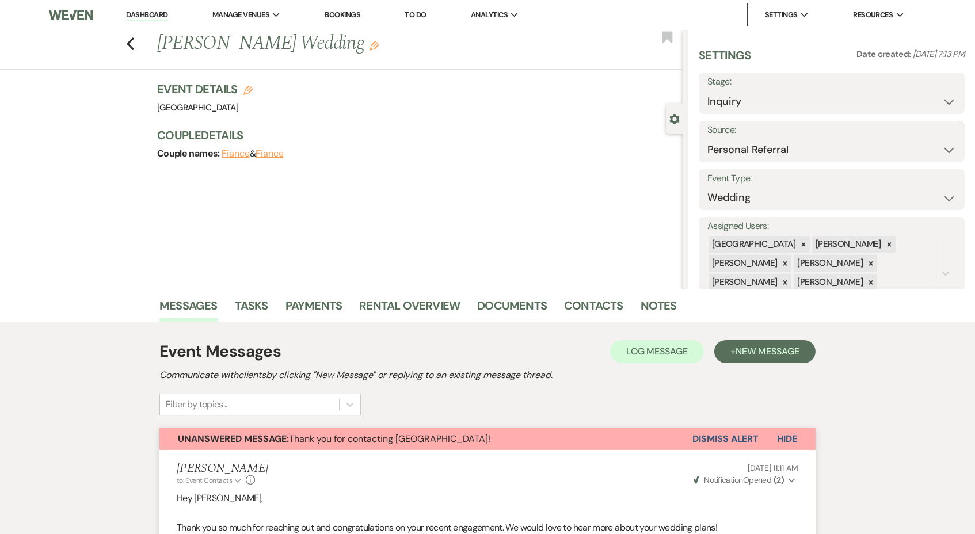
click at [125, 39] on div "Previous Julie Starling's Wedding Edit Bookmark" at bounding box center [338, 50] width 688 height 40
click at [128, 39] on icon "Previous" at bounding box center [130, 44] width 9 height 14
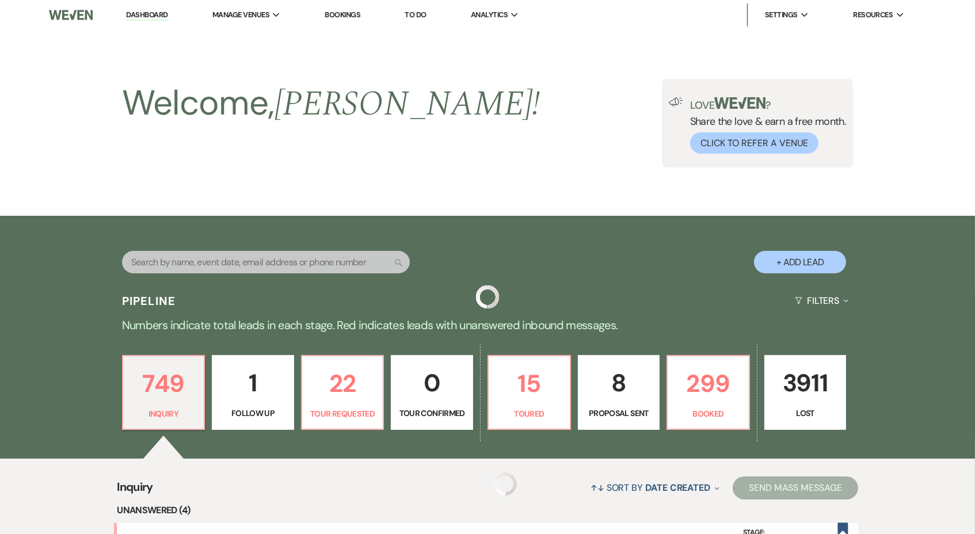
scroll to position [456, 0]
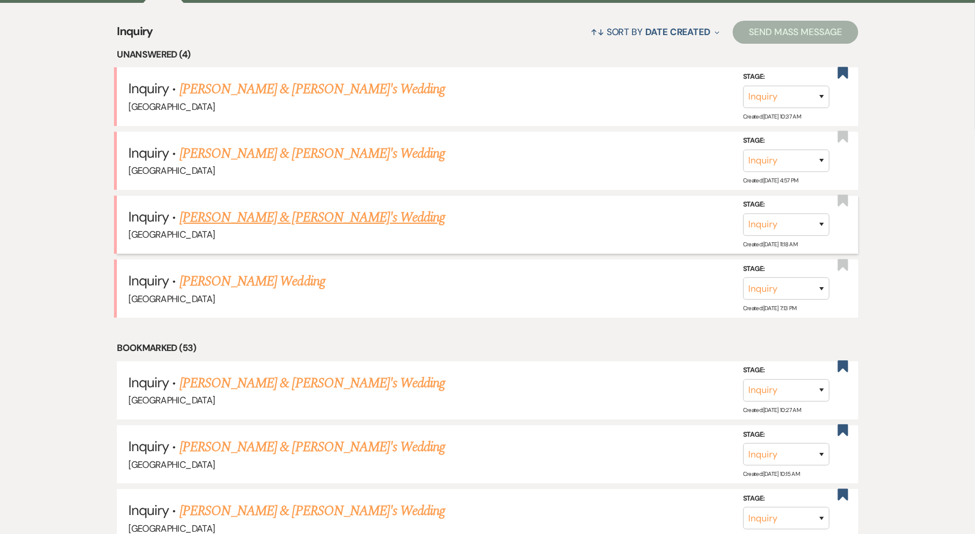
click at [239, 207] on link "[PERSON_NAME] & [PERSON_NAME]'s Wedding" at bounding box center [313, 217] width 266 height 21
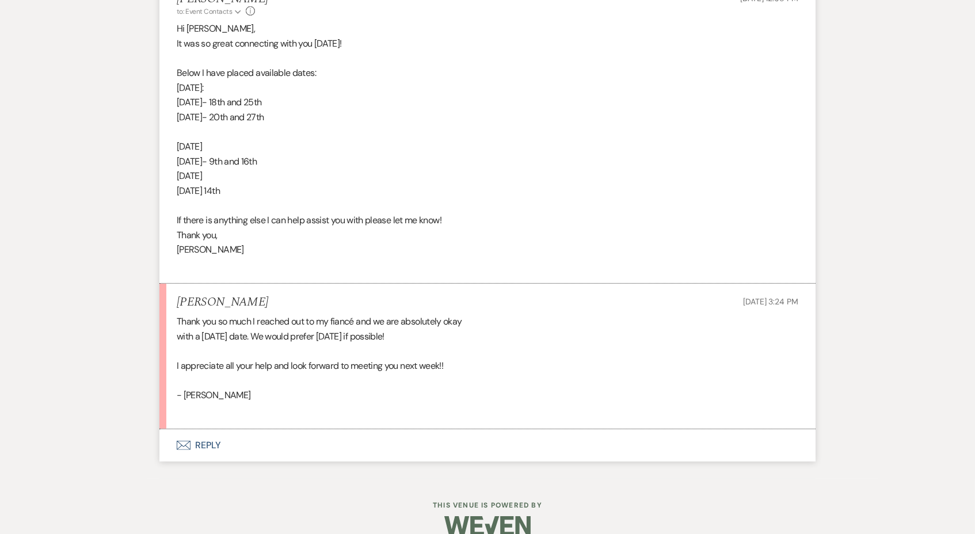
scroll to position [743, 0]
drag, startPoint x: 251, startPoint y: 319, endPoint x: 446, endPoint y: 320, distance: 195.6
click at [446, 320] on div "Thank you so much I reached out to my fiancé and we are absolutely okay with a …" at bounding box center [487, 367] width 621 height 103
click at [193, 402] on li "Ashley Foster Sep 18, 2025, 3:24 PM Thank you so much I reached out to my fianc…" at bounding box center [487, 359] width 656 height 146
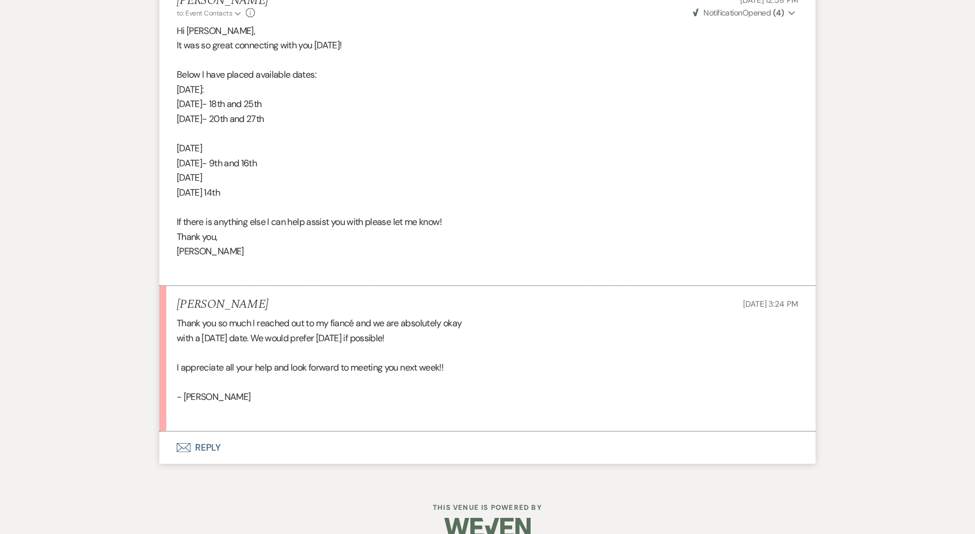
click at [196, 432] on button "Envelope Reply" at bounding box center [487, 448] width 656 height 32
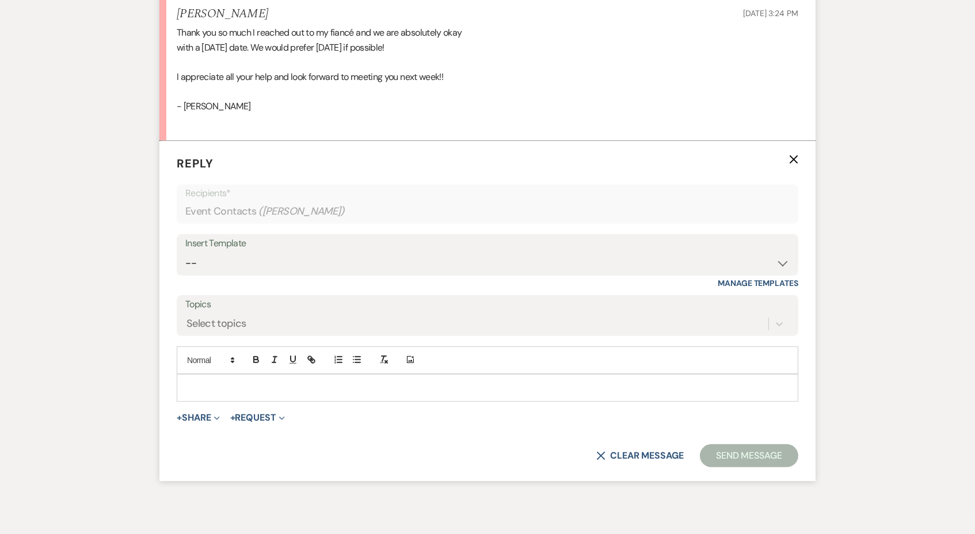
scroll to position [1056, 0]
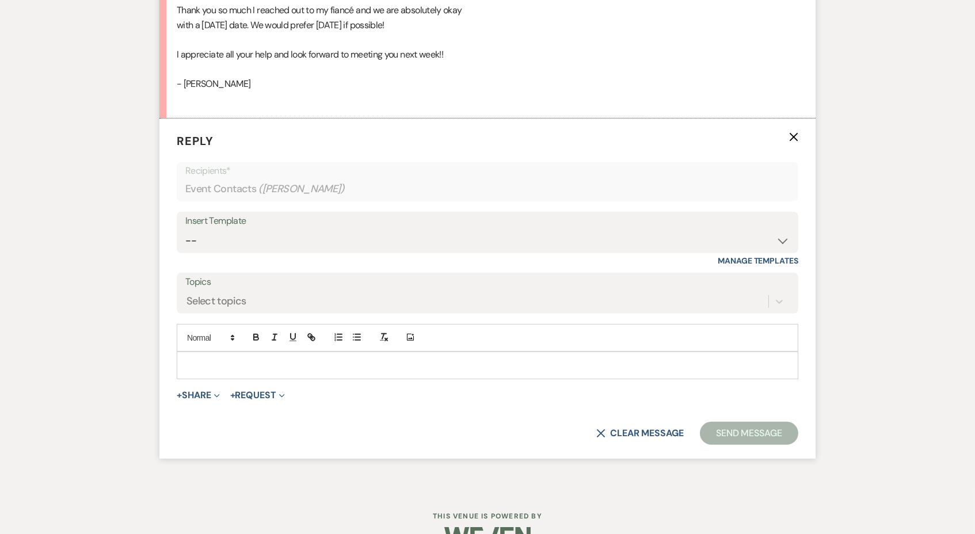
click at [272, 359] on p at bounding box center [487, 365] width 603 height 13
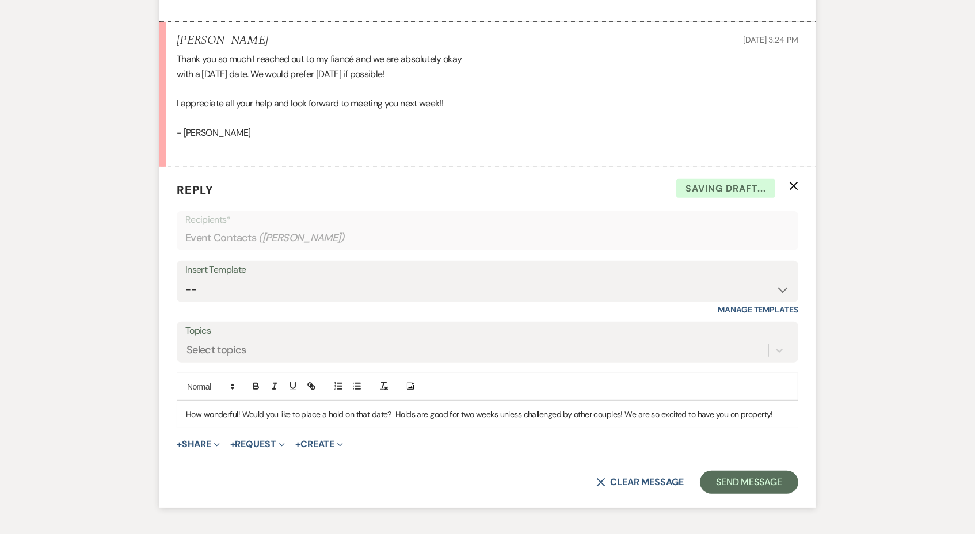
scroll to position [1005, 0]
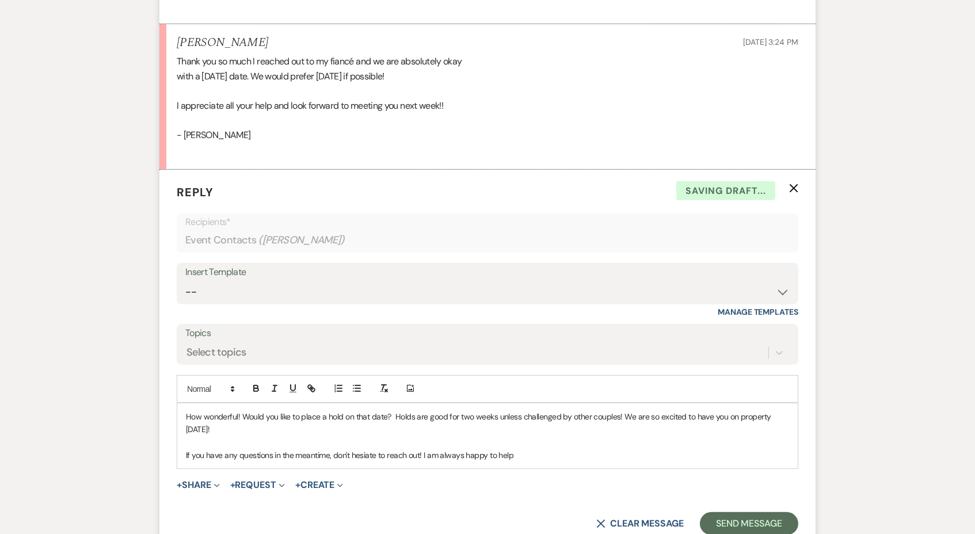
click at [361, 449] on p "If you have any questions in the meantime, don't hesiate to reach out! I am alw…" at bounding box center [487, 455] width 603 height 13
click at [526, 449] on p "If you have any questions in the meantime, don't hesitate to reach out! I am al…" at bounding box center [487, 455] width 603 height 13
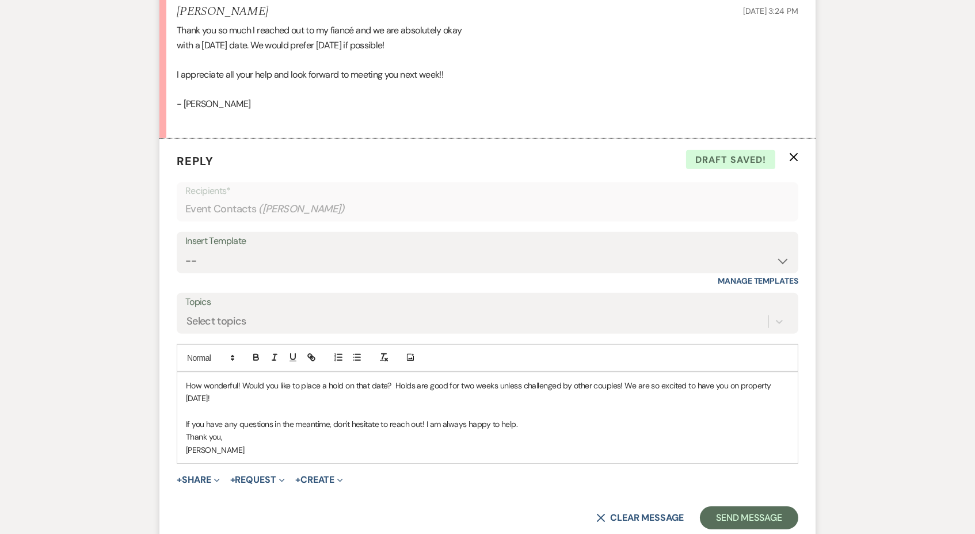
scroll to position [1038, 0]
click at [757, 505] on button "Send Message" at bounding box center [749, 516] width 98 height 23
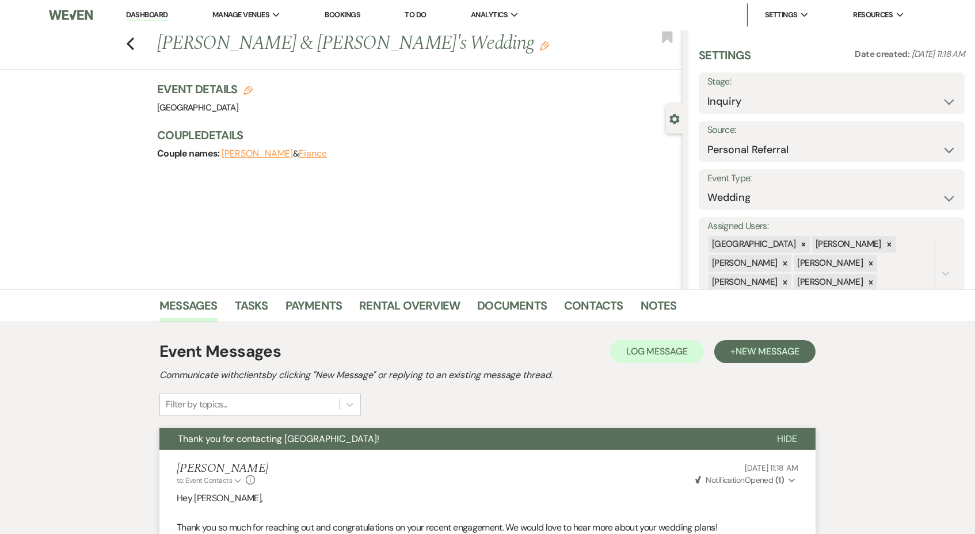
scroll to position [0, 0]
click at [131, 39] on icon "Previous" at bounding box center [130, 44] width 9 height 14
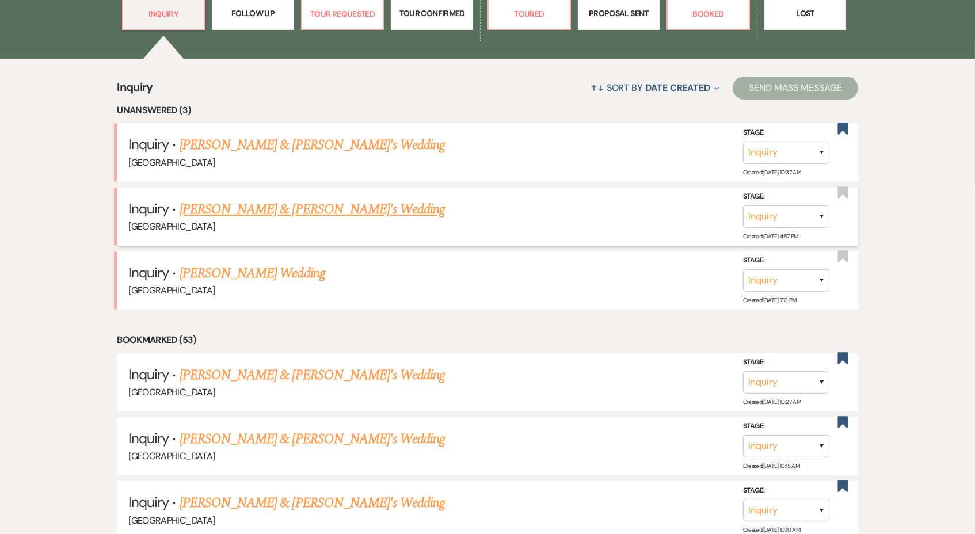
scroll to position [388, 0]
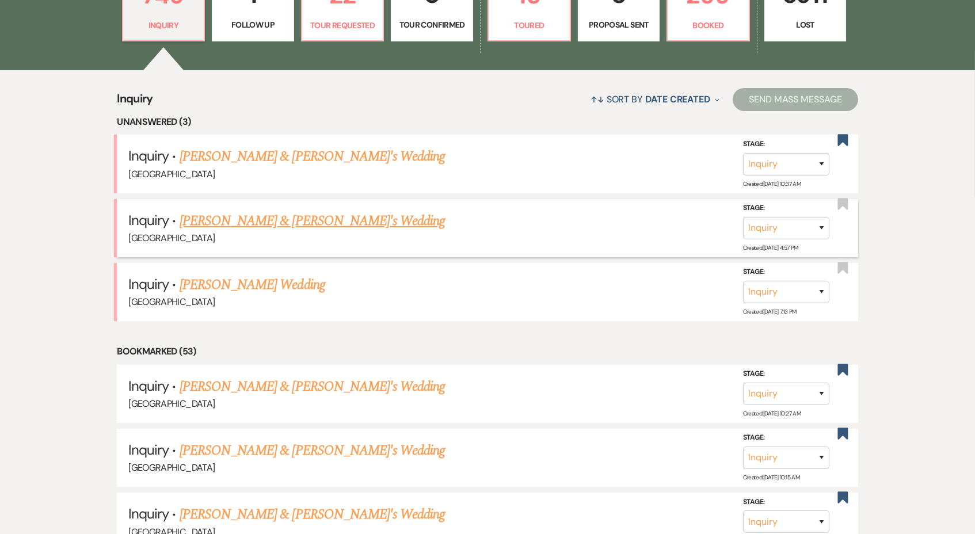
click at [230, 216] on link "[PERSON_NAME] & [PERSON_NAME]'s Wedding" at bounding box center [313, 221] width 266 height 21
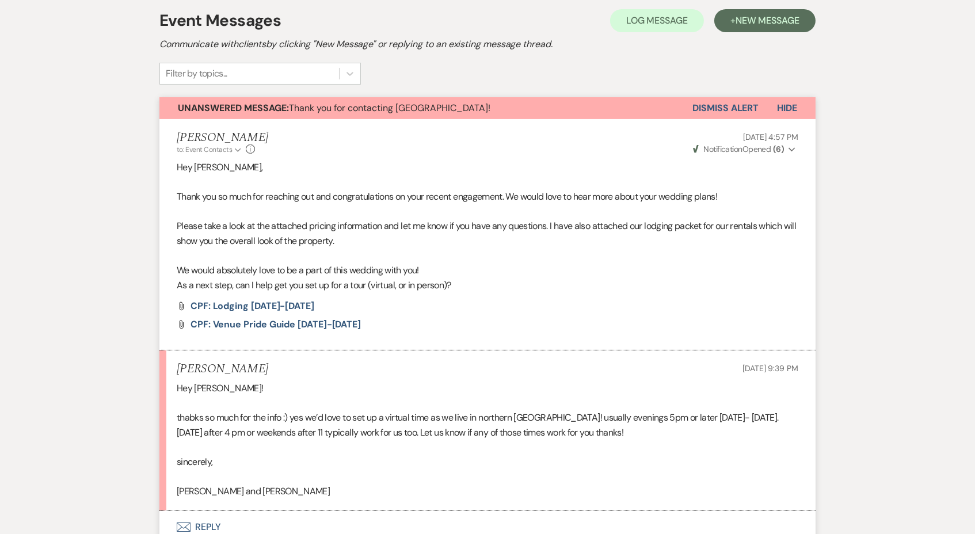
scroll to position [330, 0]
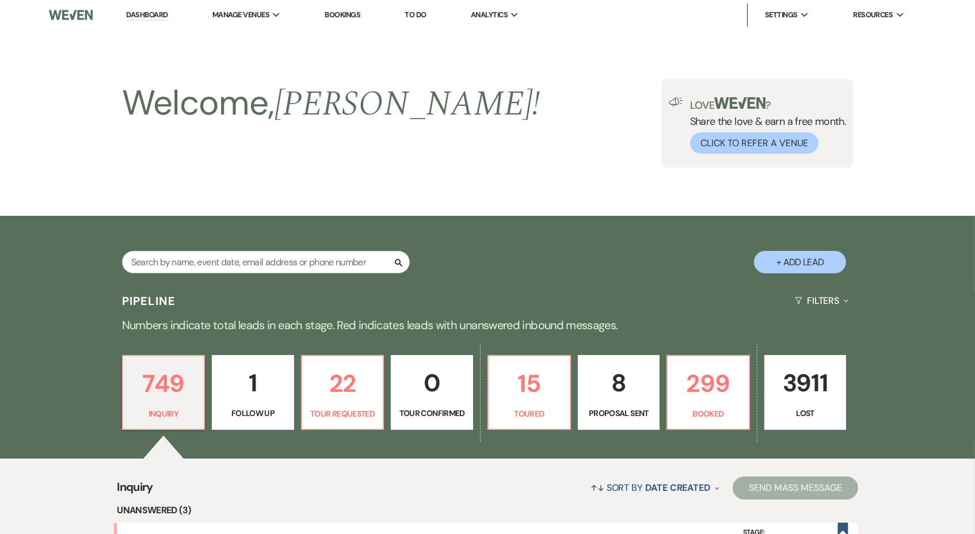
scroll to position [388, 0]
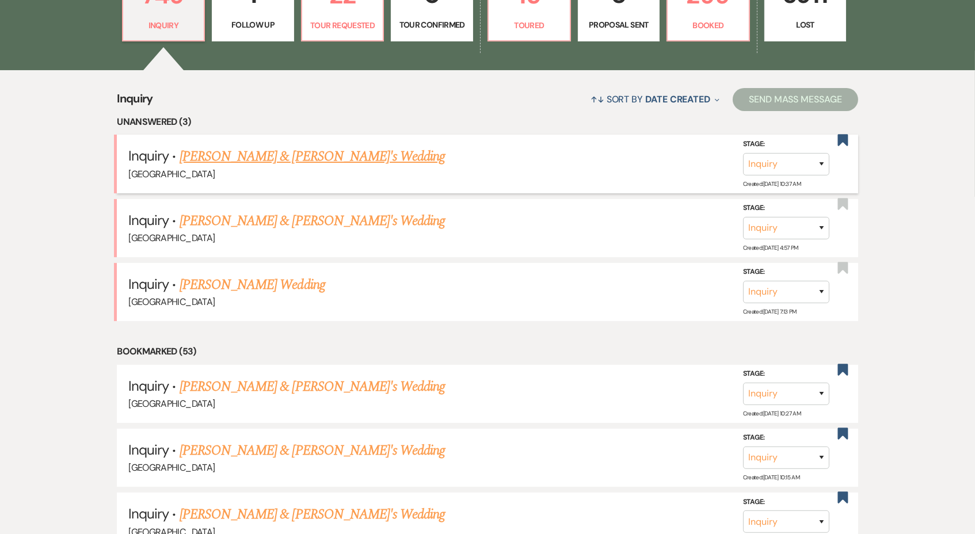
click at [268, 155] on link "[PERSON_NAME] & [PERSON_NAME]'s Wedding" at bounding box center [313, 156] width 266 height 21
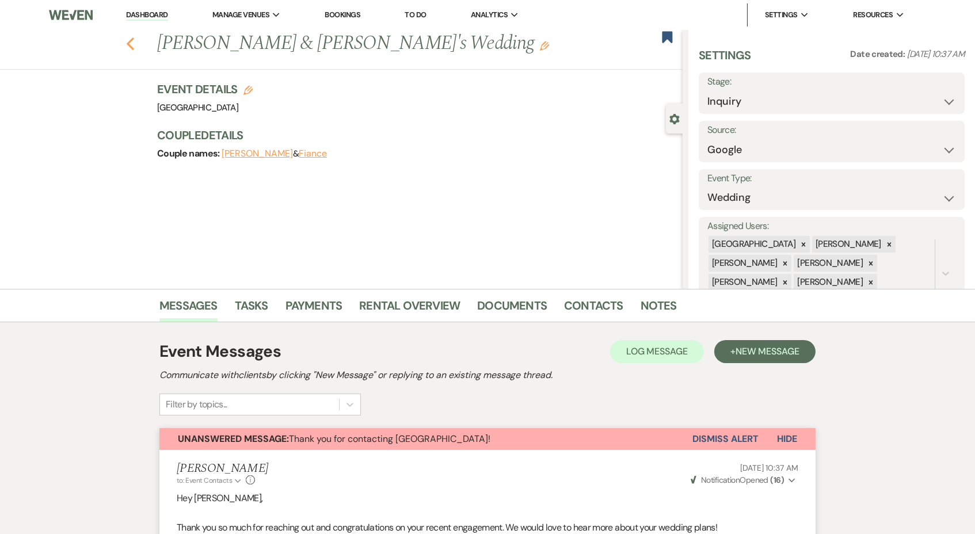
click at [129, 41] on use "button" at bounding box center [130, 43] width 7 height 13
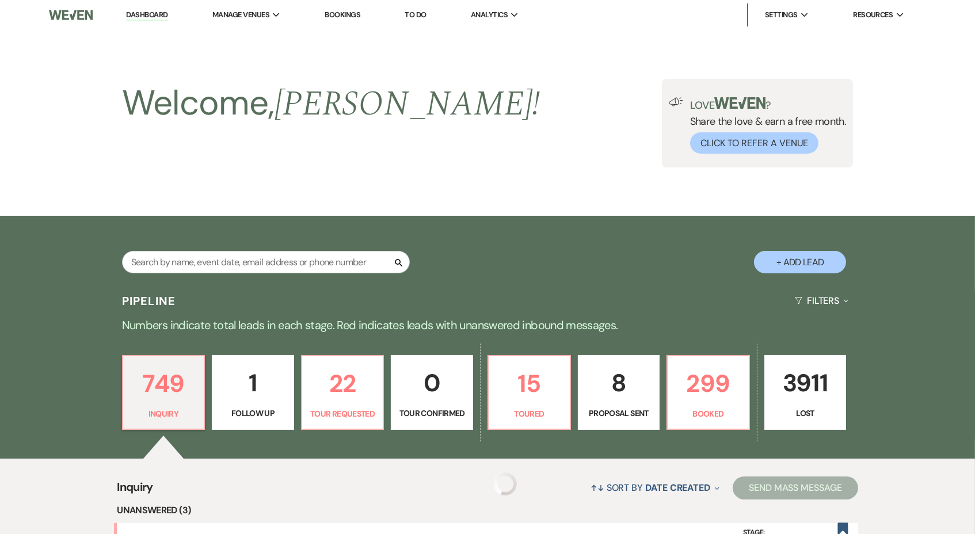
scroll to position [388, 0]
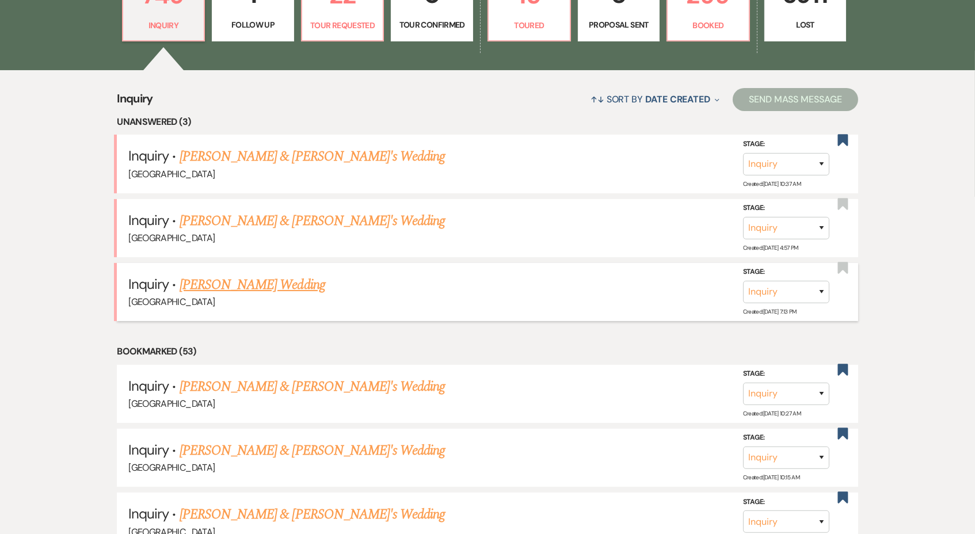
click at [257, 286] on h5 "Inquiry · Julie Starling's Wedding" at bounding box center [487, 284] width 718 height 21
click at [257, 281] on link "Julie Starling's Wedding" at bounding box center [253, 284] width 146 height 21
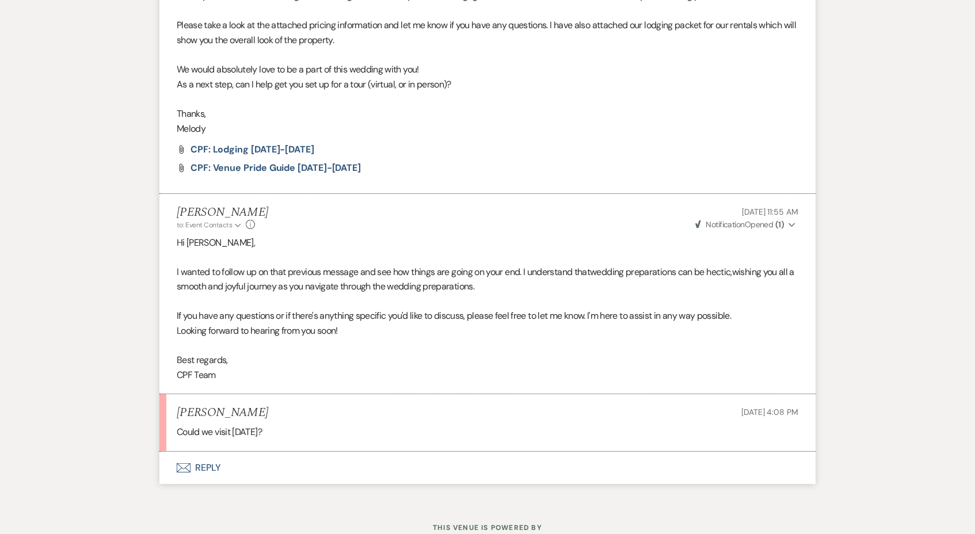
click at [200, 452] on button "Envelope Reply" at bounding box center [487, 468] width 656 height 32
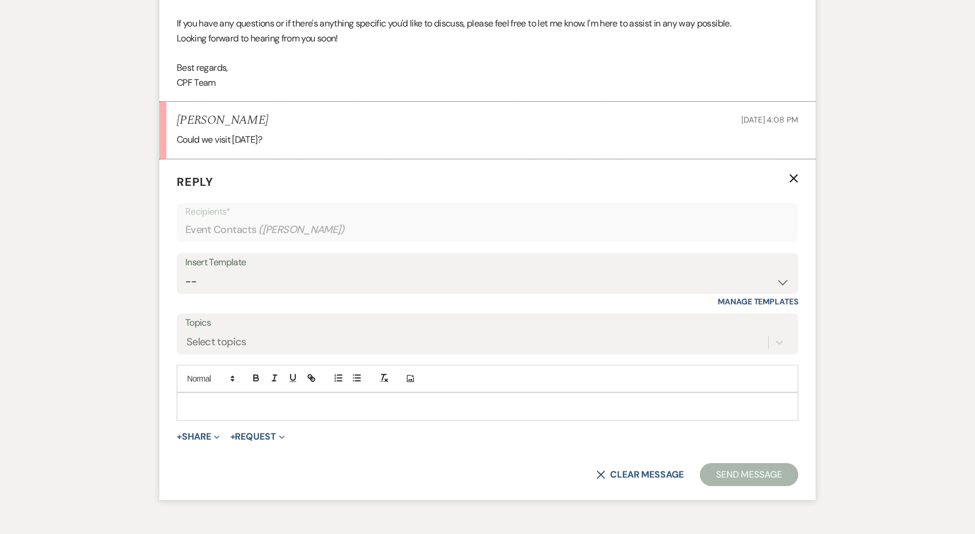
scroll to position [872, 0]
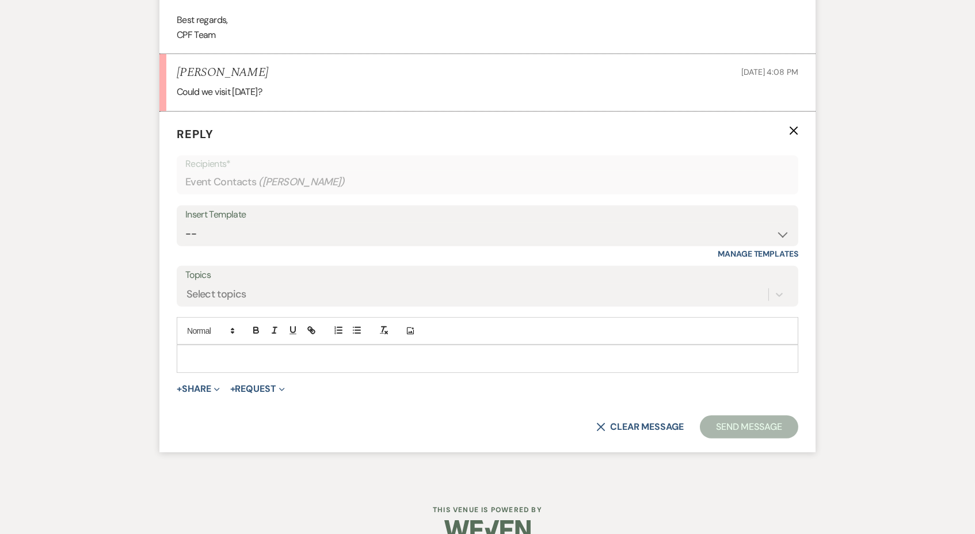
click at [277, 352] on div at bounding box center [487, 358] width 620 height 26
click at [221, 352] on p "I have avilablity at 11:30 on" at bounding box center [487, 358] width 603 height 13
click at [300, 352] on p "I have availability at 11:30 on" at bounding box center [487, 358] width 603 height 13
click at [269, 352] on p "I have availability at 11:30 on" at bounding box center [487, 358] width 603 height 13
click at [301, 352] on p "I have availability at 11:30am on" at bounding box center [487, 358] width 603 height 13
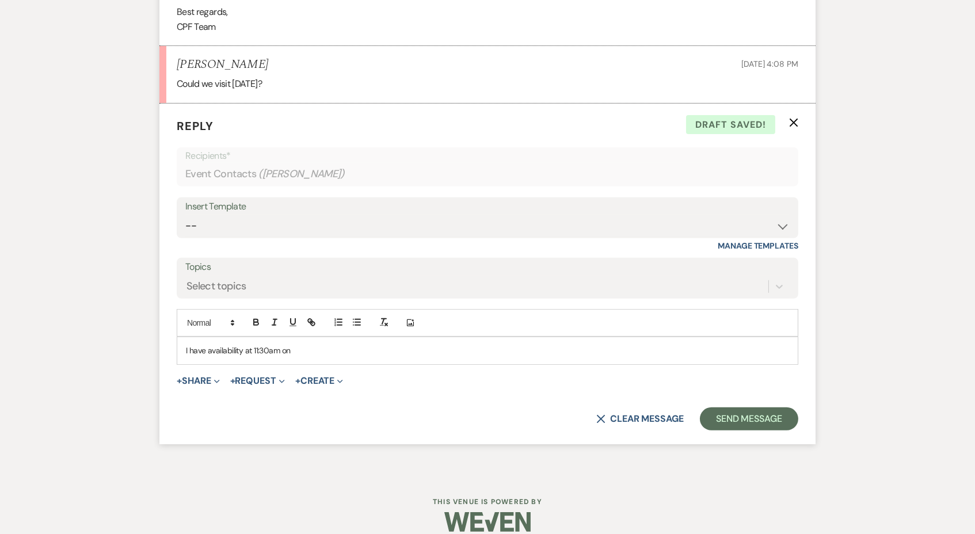
scroll to position [879, 0]
click at [184, 338] on div "I have availability at 11:30am on" at bounding box center [487, 351] width 620 height 26
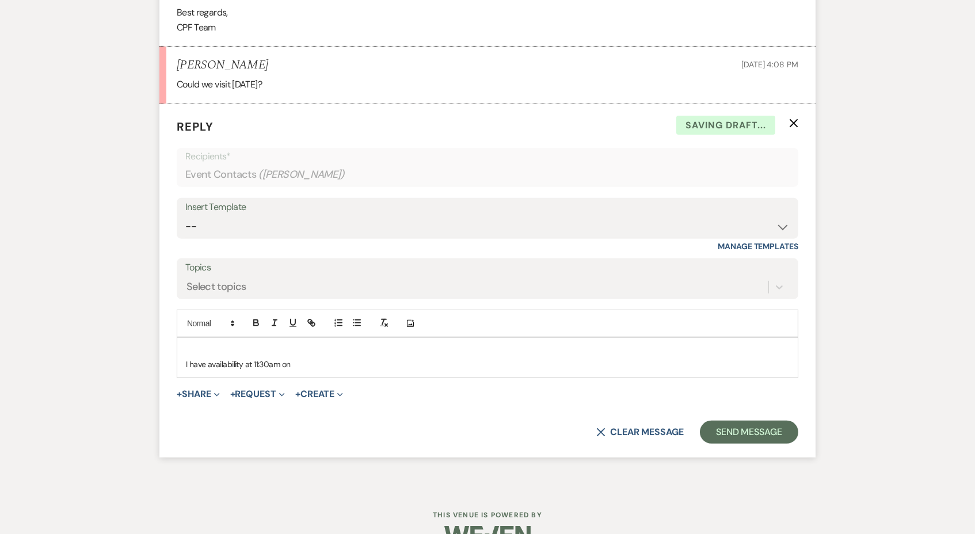
click at [204, 345] on p at bounding box center [487, 351] width 603 height 13
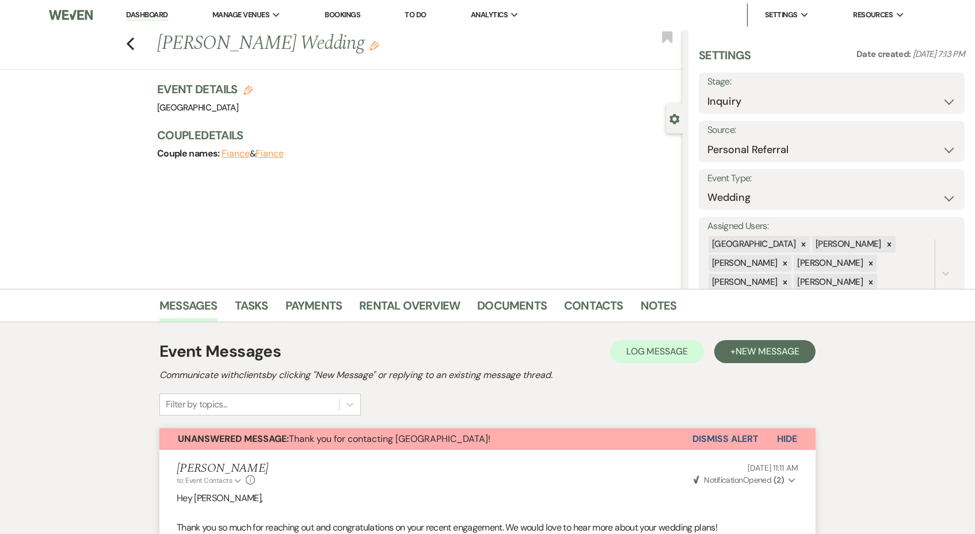
scroll to position [0, 0]
click at [132, 40] on icon "Previous" at bounding box center [130, 44] width 9 height 14
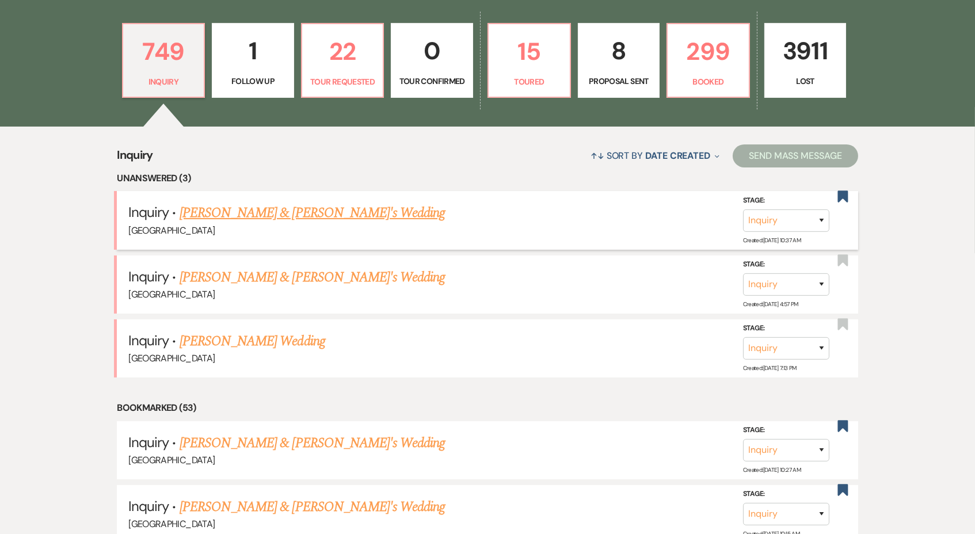
scroll to position [118, 0]
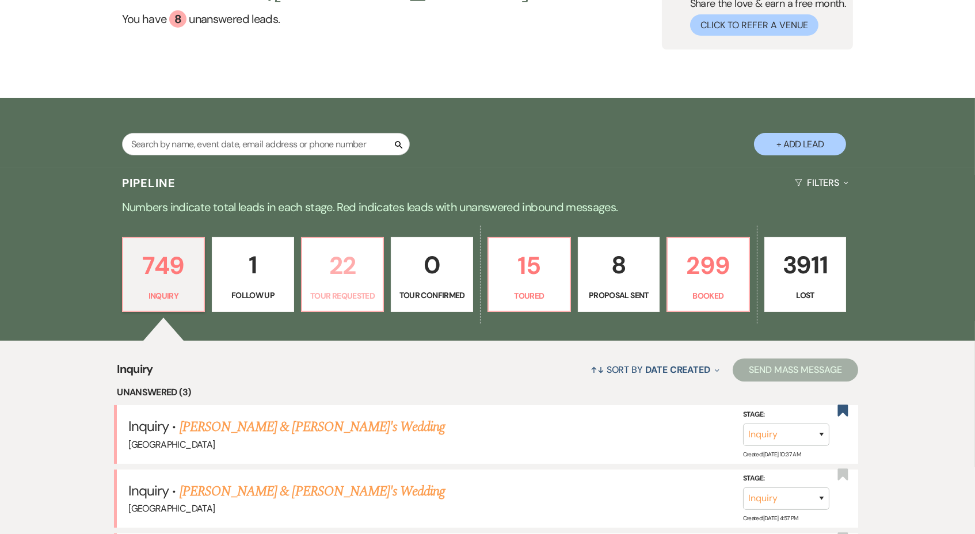
click at [349, 266] on p "22" at bounding box center [342, 265] width 67 height 39
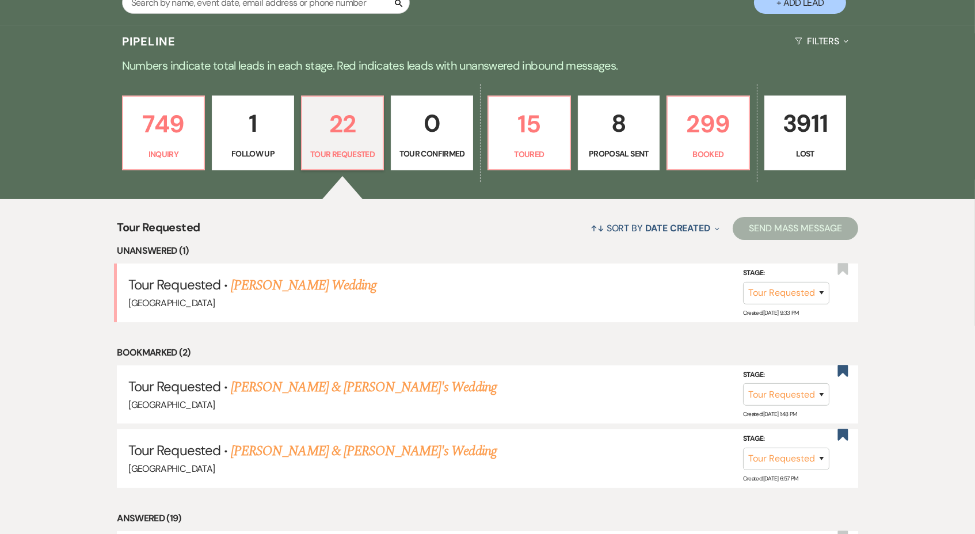
scroll to position [259, 0]
click at [336, 282] on link "Samera Eckl's Wedding" at bounding box center [304, 286] width 146 height 21
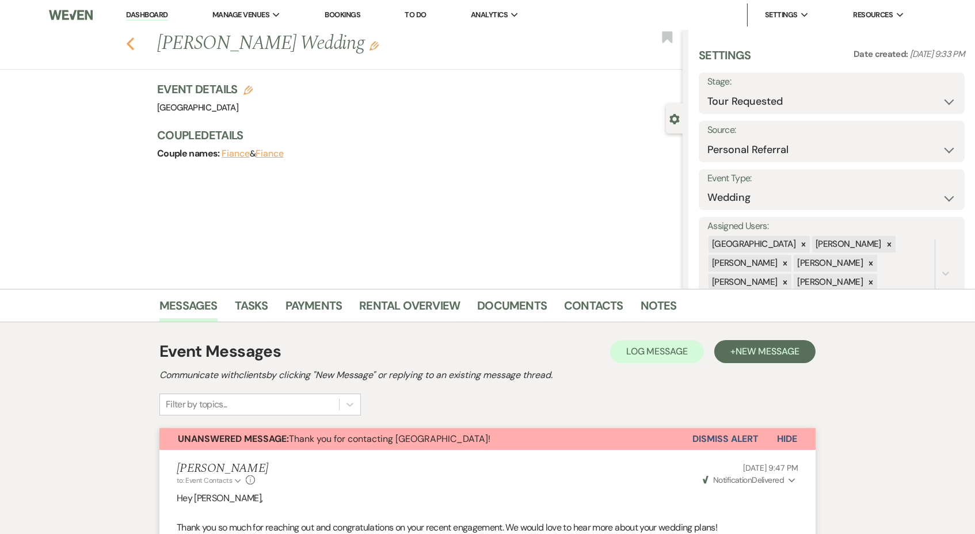
click at [129, 41] on use "button" at bounding box center [130, 43] width 7 height 13
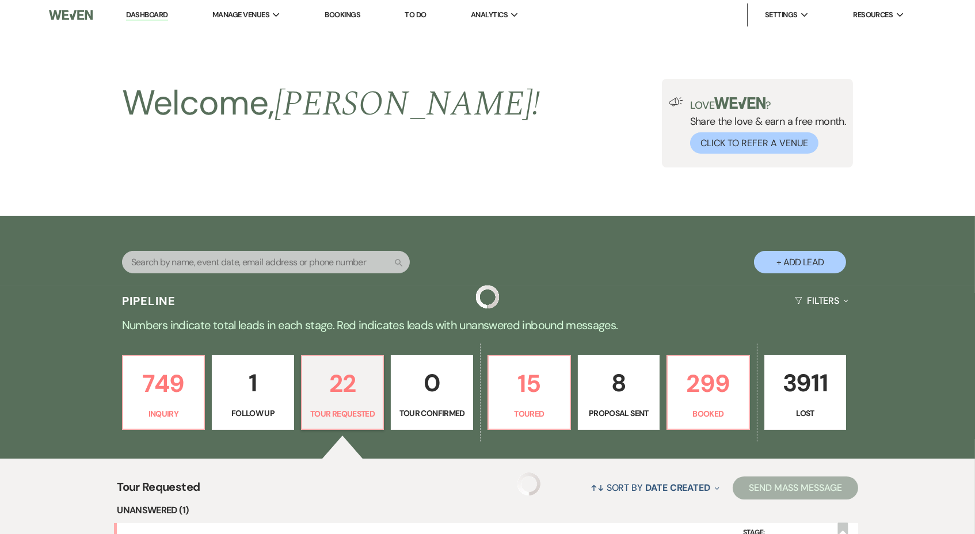
scroll to position [259, 0]
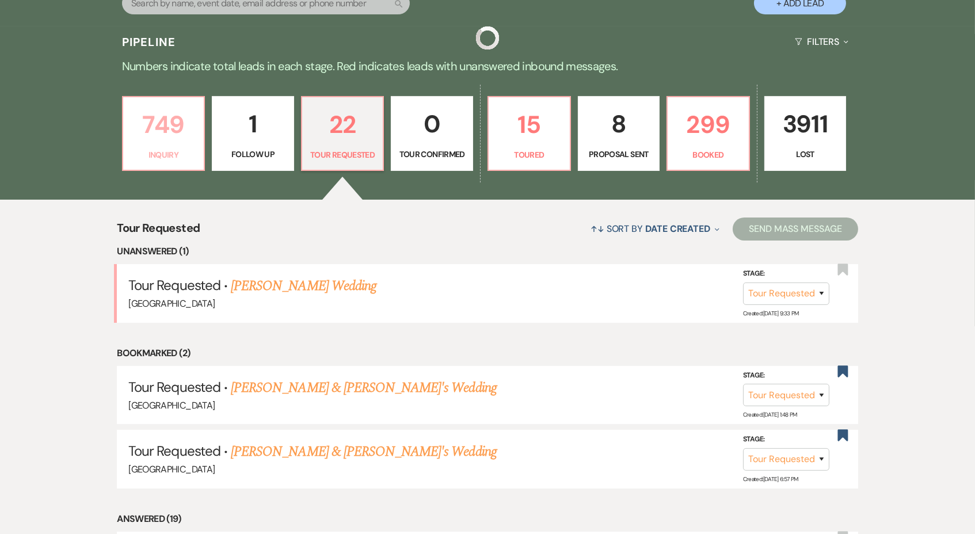
click at [175, 162] on link "749 Inquiry" at bounding box center [163, 133] width 83 height 75
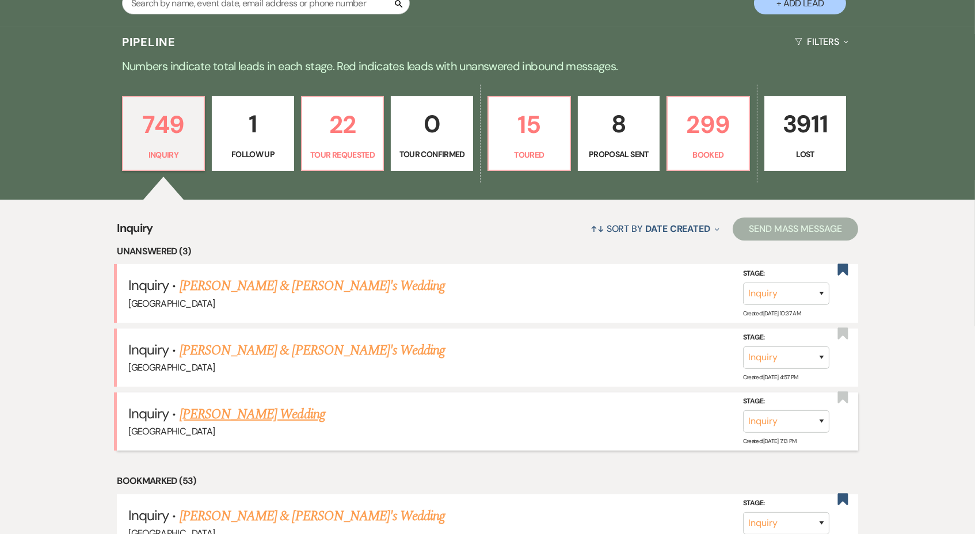
click at [242, 415] on link "Julie Starling's Wedding" at bounding box center [253, 414] width 146 height 21
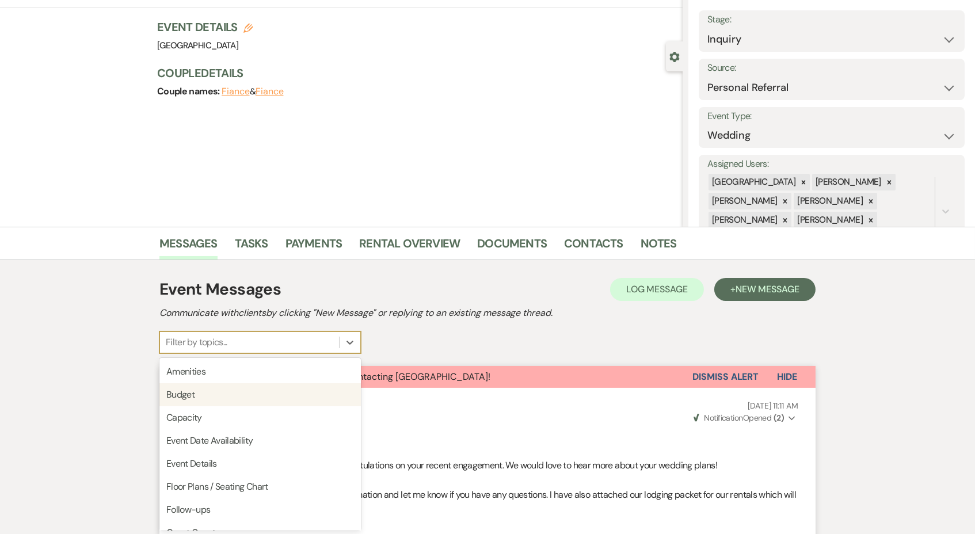
click at [446, 394] on li "Melody McCabe to: Event Contacts Expand Info Aug 14, 2025, 11:11 AM Weven Check…" at bounding box center [487, 526] width 656 height 276
click at [310, 333] on div "Filter by topics..." at bounding box center [249, 343] width 179 height 21
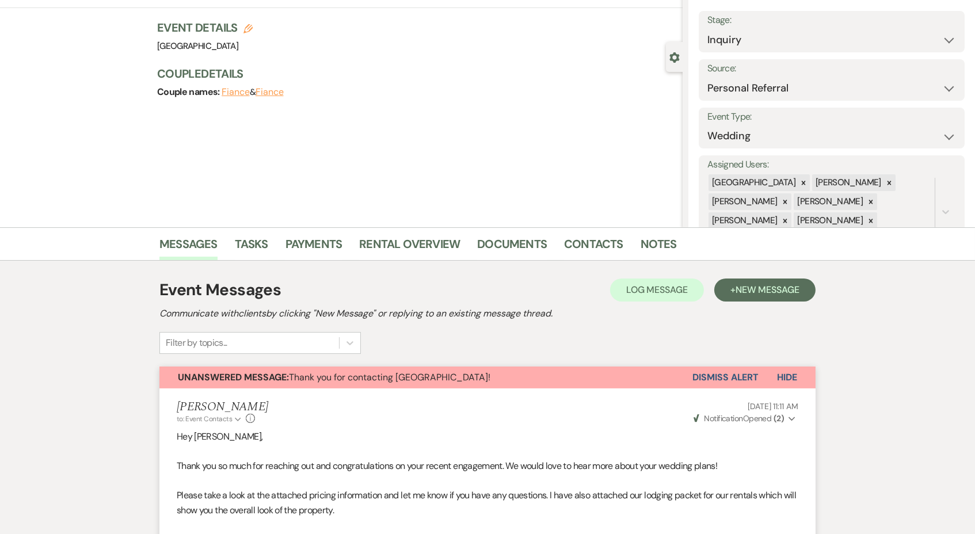
click at [537, 411] on div "Melody McCabe to: Event Contacts Expand Info Aug 14, 2025, 11:11 AM Weven Check…" at bounding box center [487, 412] width 621 height 25
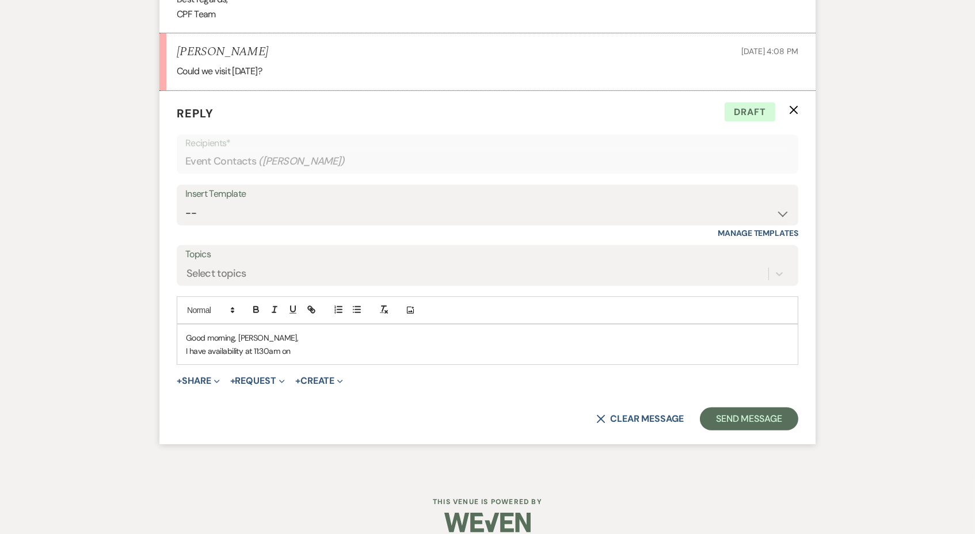
scroll to position [892, 0]
click at [321, 345] on p "I have availability at 11:30am on" at bounding box center [487, 351] width 603 height 13
click at [338, 345] on p "I have availability at 11:30am on Sunday, Septmebr 21st" at bounding box center [487, 351] width 603 height 13
click at [391, 345] on p "I have availability at 11:30am on Sunday, September 21st" at bounding box center [487, 351] width 603 height 13
click at [283, 332] on p "Good morning, Julie," at bounding box center [487, 338] width 603 height 13
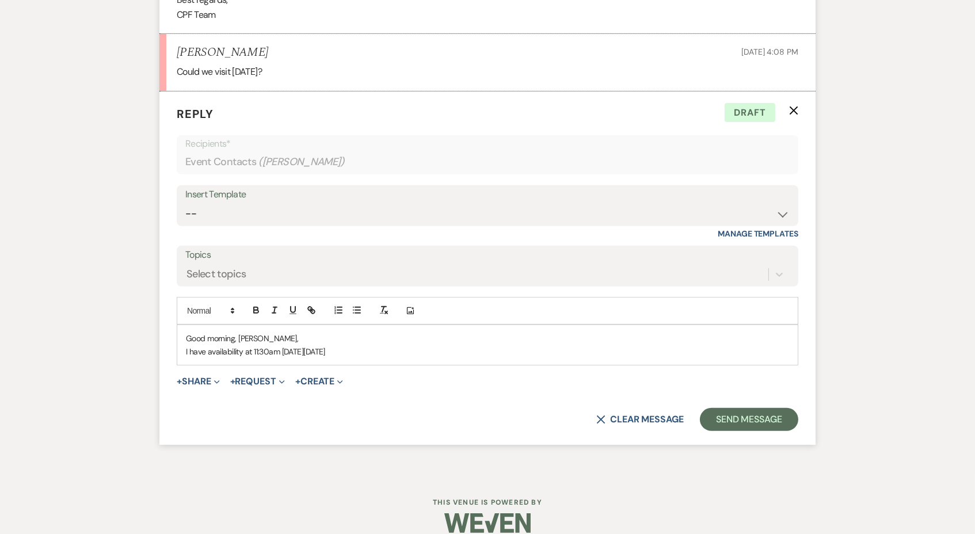
click at [399, 345] on p "I have availability at 11:30am on Sunday, September 21st 2025" at bounding box center [487, 351] width 603 height 13
click at [372, 345] on p "I have availability at 11:30am on Sunday, September 21st 2025" at bounding box center [487, 351] width 603 height 13
click at [437, 345] on p "I have availability at 11:30am on Sunday, September 21st 2025" at bounding box center [487, 351] width 603 height 13
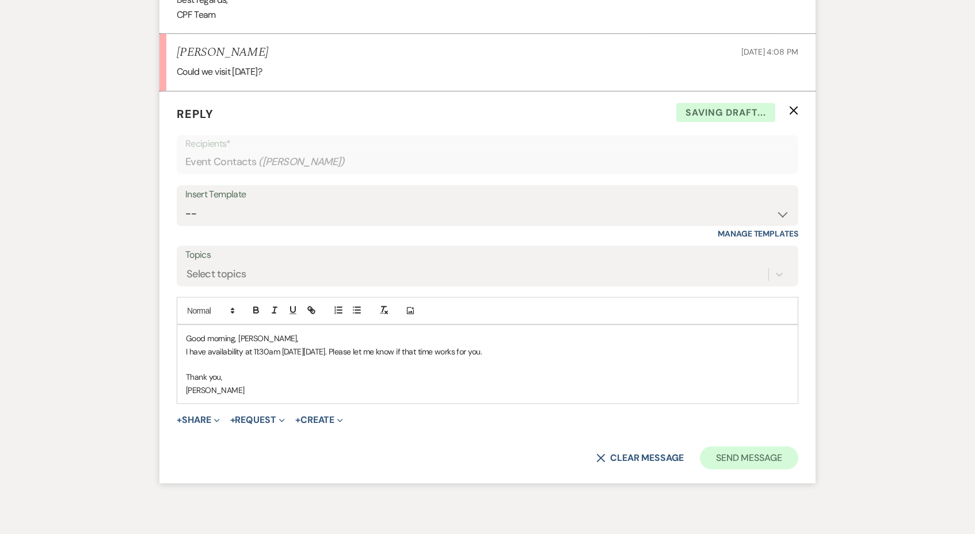
click at [722, 446] on button "Send Message" at bounding box center [749, 457] width 98 height 23
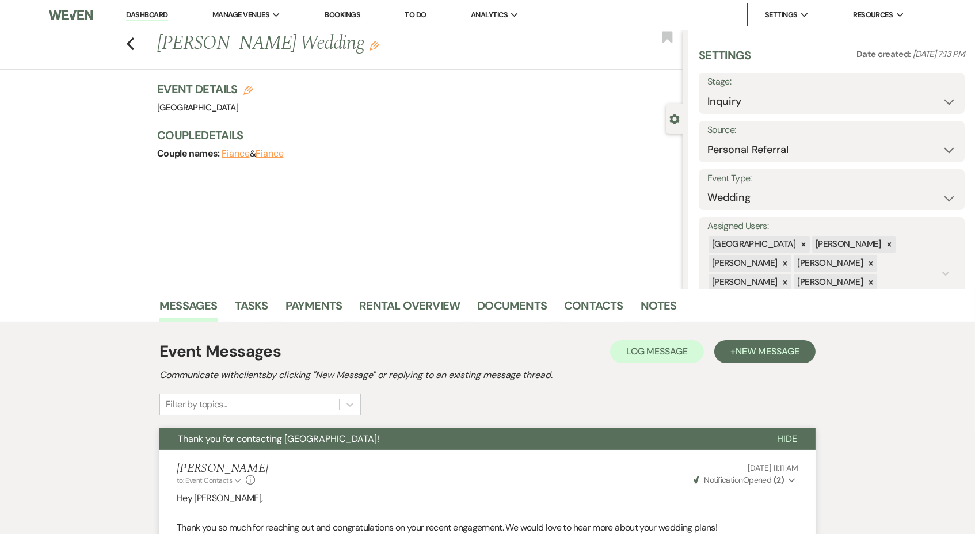
scroll to position [0, 0]
click at [941, 91] on button "Save" at bounding box center [936, 93] width 56 height 23
click at [128, 40] on icon "Previous" at bounding box center [130, 44] width 9 height 14
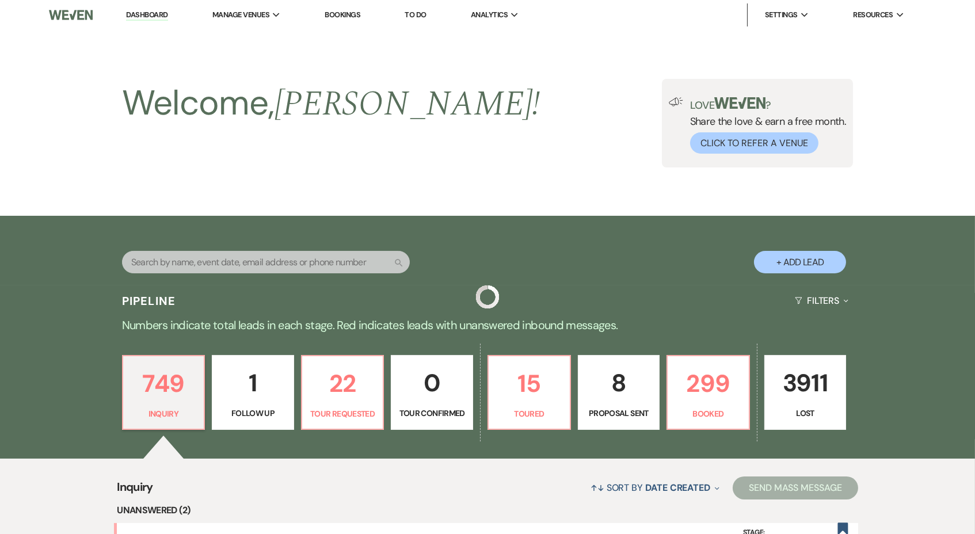
scroll to position [259, 0]
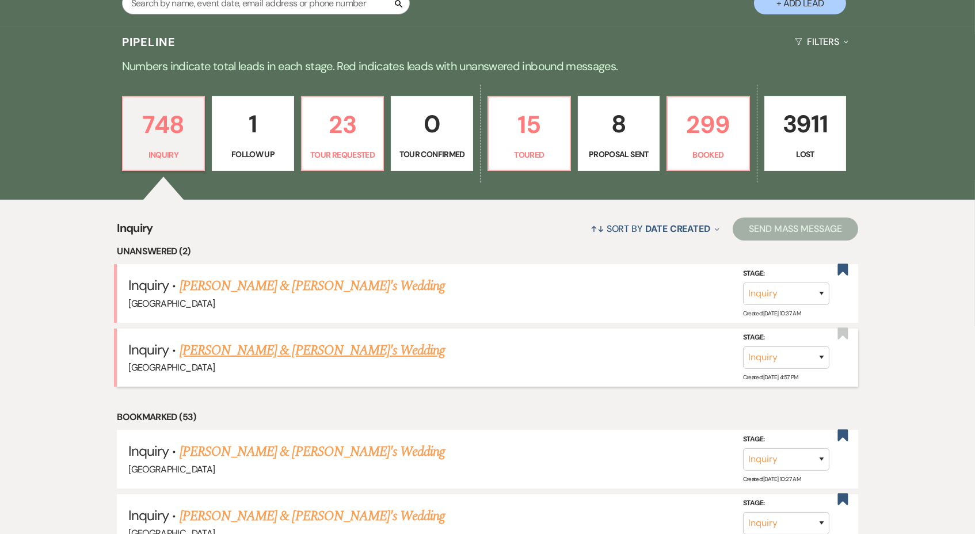
click at [254, 348] on link "[PERSON_NAME] & [PERSON_NAME]'s Wedding" at bounding box center [313, 350] width 266 height 21
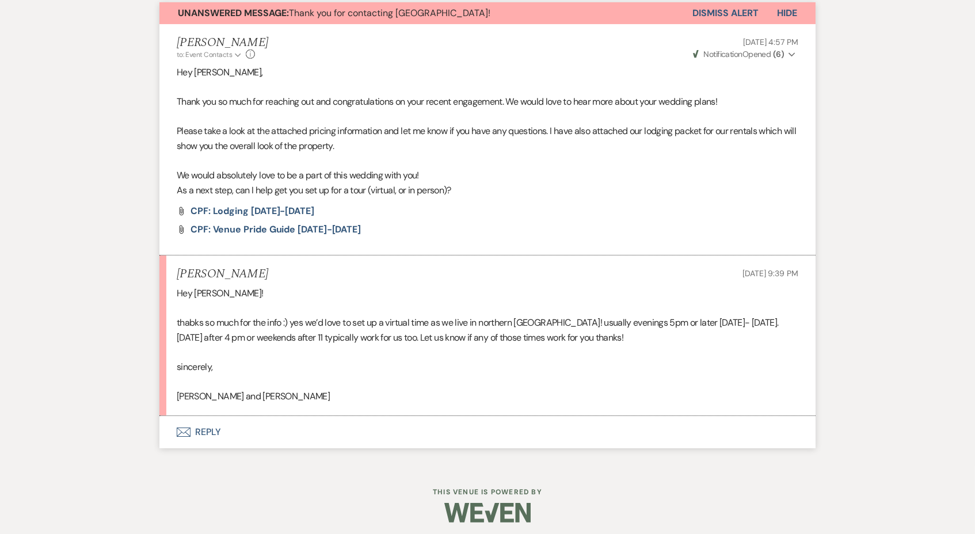
scroll to position [421, 0]
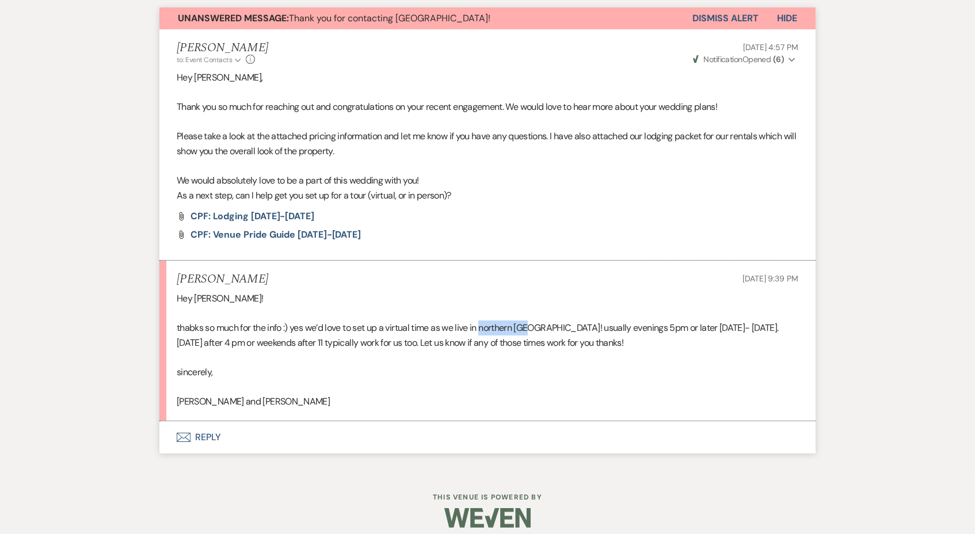
drag, startPoint x: 531, startPoint y: 322, endPoint x: 483, endPoint y: 322, distance: 48.3
click at [483, 322] on p "thabks so much for the info :) yes we’d love to set up a virtual time as we liv…" at bounding box center [487, 334] width 621 height 29
copy p "northern VA!"
click at [448, 320] on p "thabks so much for the info :) yes we’d love to set up a virtual time as we liv…" at bounding box center [487, 334] width 621 height 29
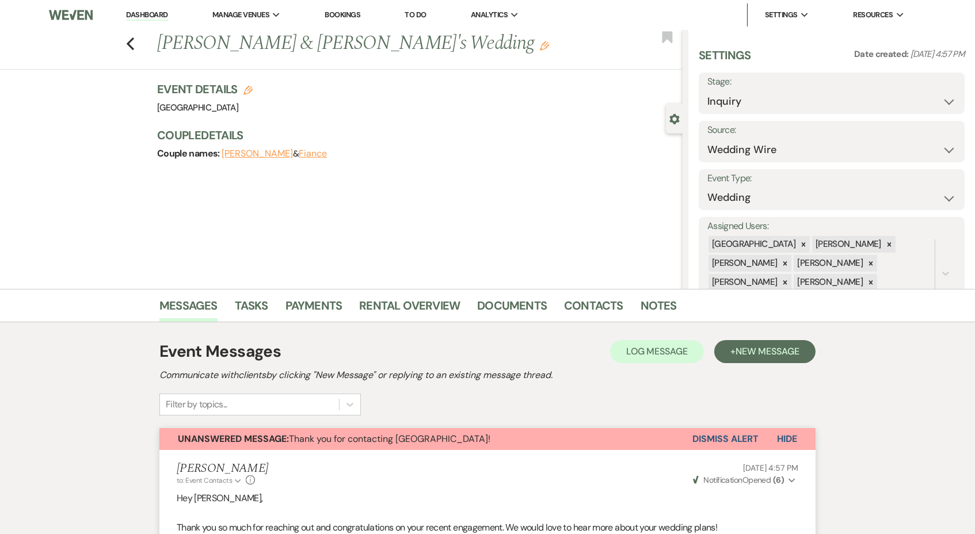
scroll to position [0, 0]
click at [148, 14] on link "Dashboard" at bounding box center [146, 15] width 41 height 11
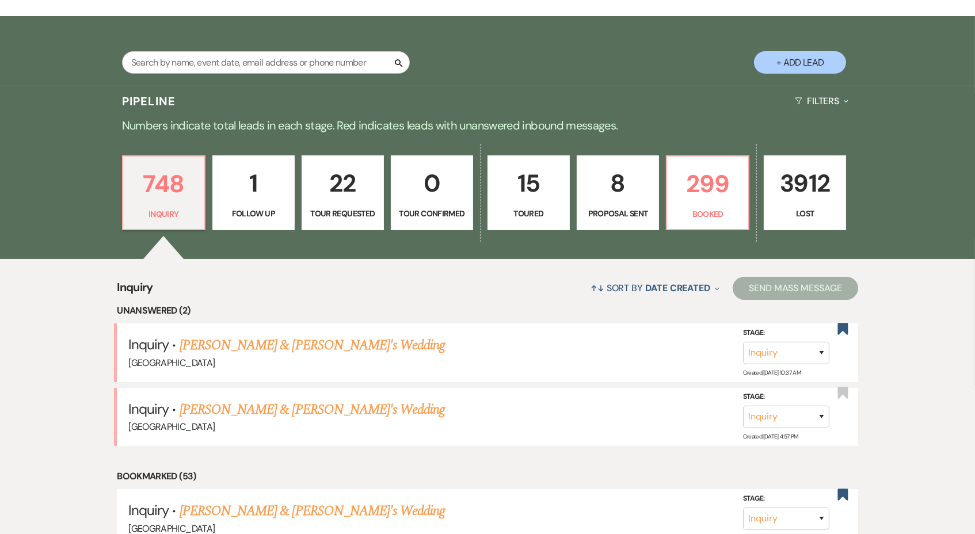
scroll to position [201, 0]
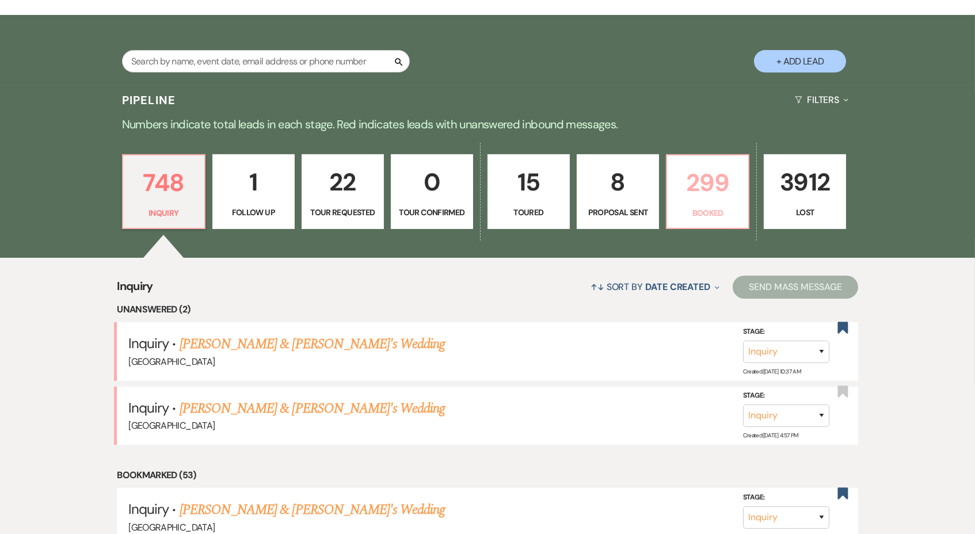
click at [706, 201] on link "299 Booked" at bounding box center [707, 191] width 83 height 75
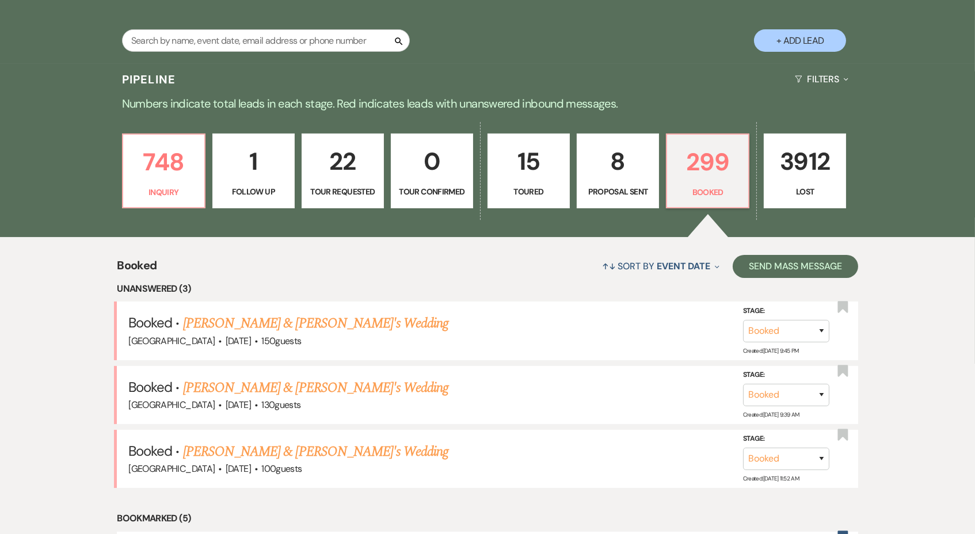
scroll to position [234, 0]
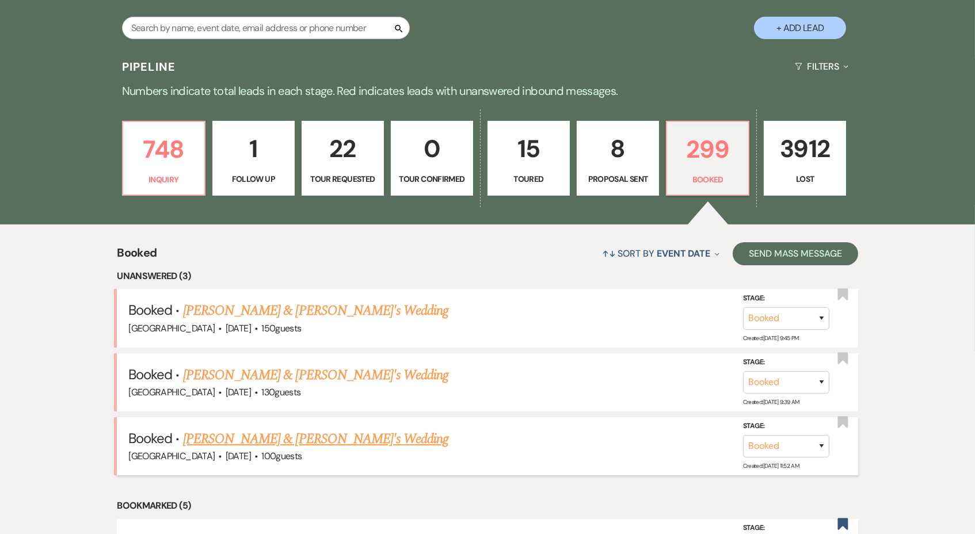
click at [281, 432] on link "[PERSON_NAME] & [PERSON_NAME]'s Wedding" at bounding box center [316, 439] width 266 height 21
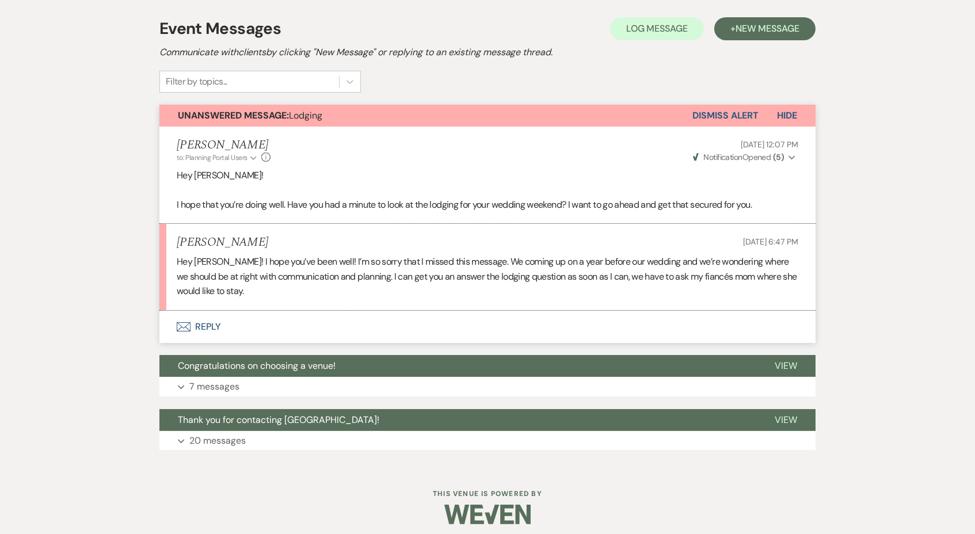
scroll to position [223, 0]
click at [198, 317] on button "Envelope Reply" at bounding box center [487, 327] width 656 height 32
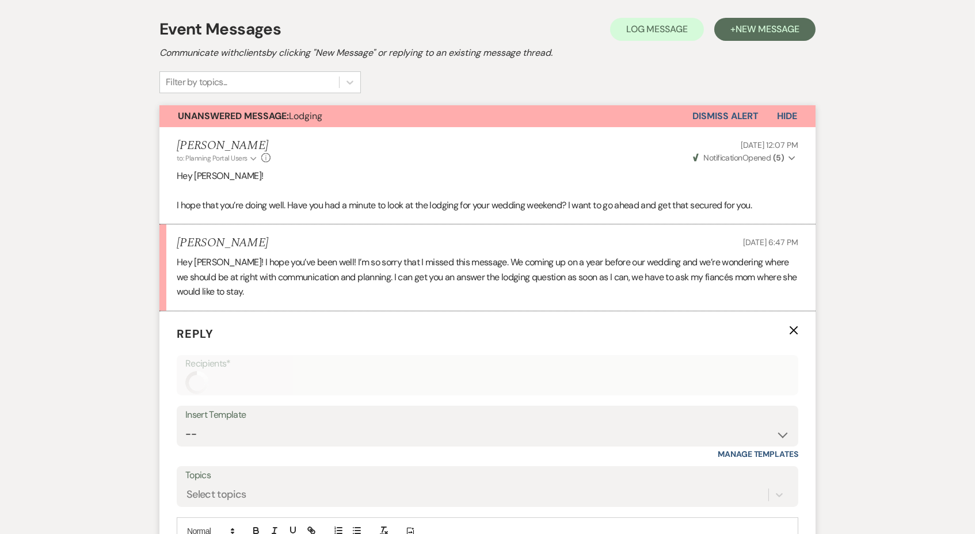
scroll to position [430, 0]
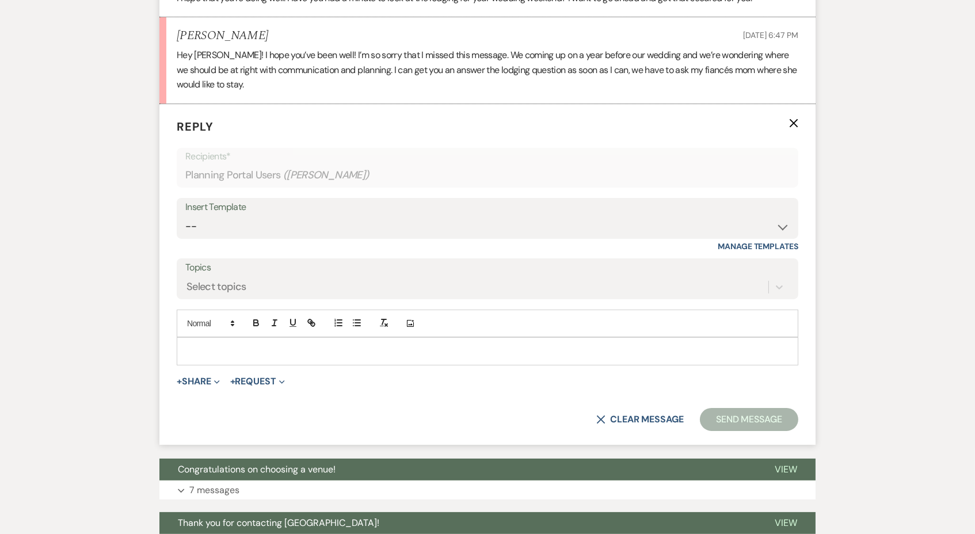
click at [212, 345] on p at bounding box center [487, 351] width 603 height 13
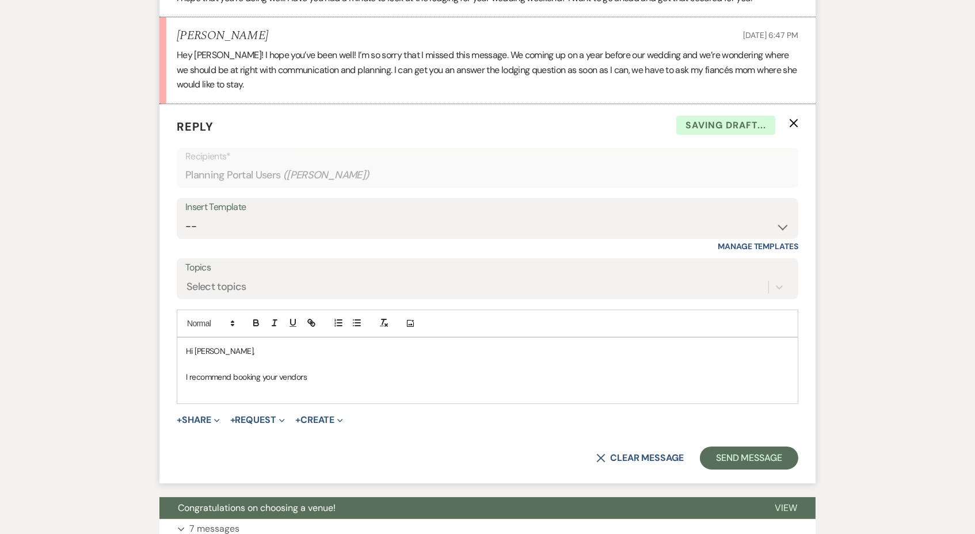
click at [180, 372] on div "Hi Paige, I recommend booking your vendors" at bounding box center [487, 371] width 620 height 66
drag, startPoint x: 323, startPoint y: 369, endPoint x: 168, endPoint y: 371, distance: 154.8
click at [168, 371] on form "Reply X Saving draft... Recipients* Planning Portal Users ( Paige Reitterer ) I…" at bounding box center [487, 293] width 656 height 379
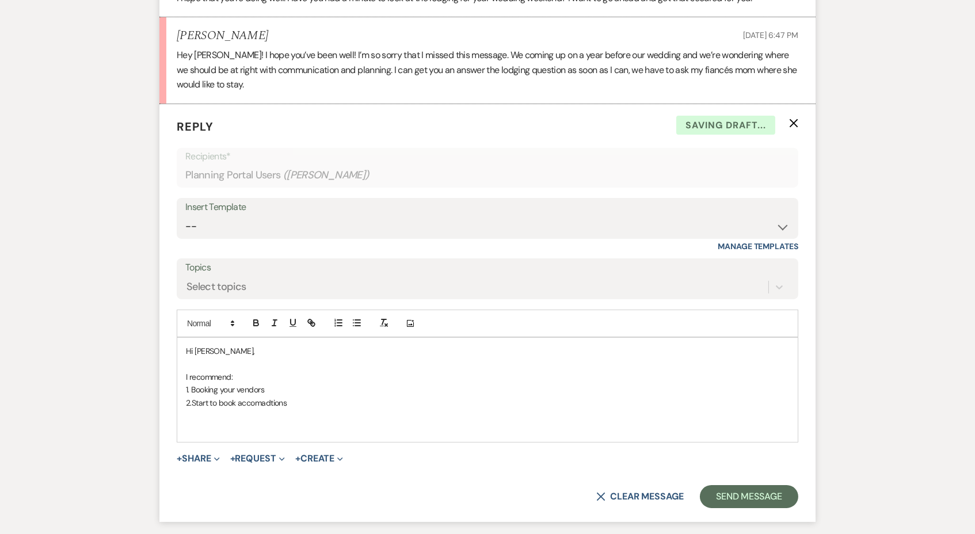
click at [275, 396] on p "2.Start to book accomadtions" at bounding box center [487, 402] width 603 height 13
click at [324, 398] on p "2.Start to book accommodations" at bounding box center [487, 402] width 603 height 13
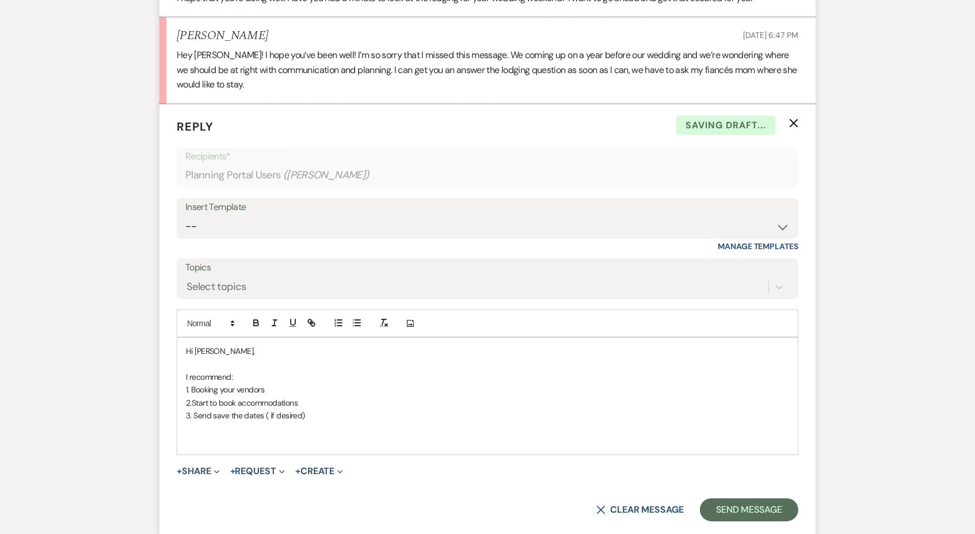
click at [271, 409] on p "3. Send save the dates ( if desired)" at bounding box center [487, 415] width 603 height 13
click at [348, 410] on p "3. Send save the dates ( If desired)" at bounding box center [487, 415] width 603 height 13
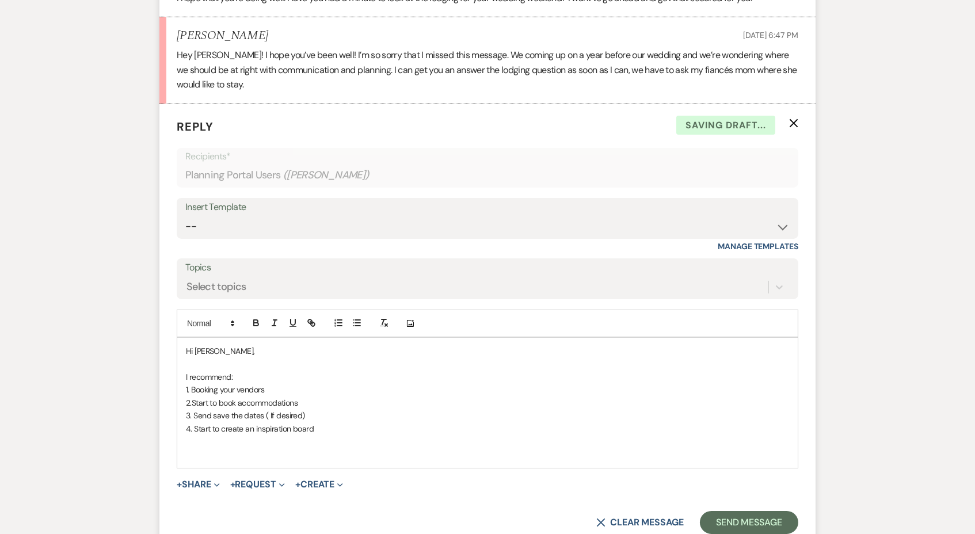
click at [277, 371] on p "I recommend:" at bounding box center [487, 377] width 603 height 13
click at [352, 422] on p "4. Start to create an inspiration board" at bounding box center [487, 428] width 603 height 13
click at [301, 396] on p "2.Start to book accommodations" at bounding box center [487, 402] width 603 height 13
click at [273, 385] on p "1. Booking your vendors" at bounding box center [487, 389] width 603 height 13
drag, startPoint x: 288, startPoint y: 394, endPoint x: 353, endPoint y: 413, distance: 67.9
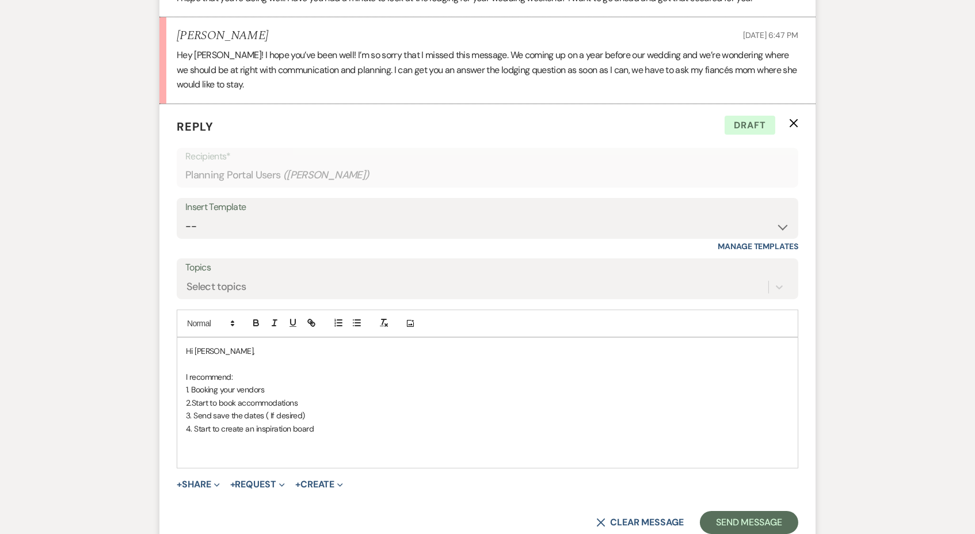
click at [353, 422] on p "4. Start to create an inspiration board" at bounding box center [487, 428] width 603 height 13
click at [353, 425] on p "4. Start to create an inspiration board" at bounding box center [487, 428] width 603 height 13
click at [347, 435] on p at bounding box center [487, 441] width 603 height 13
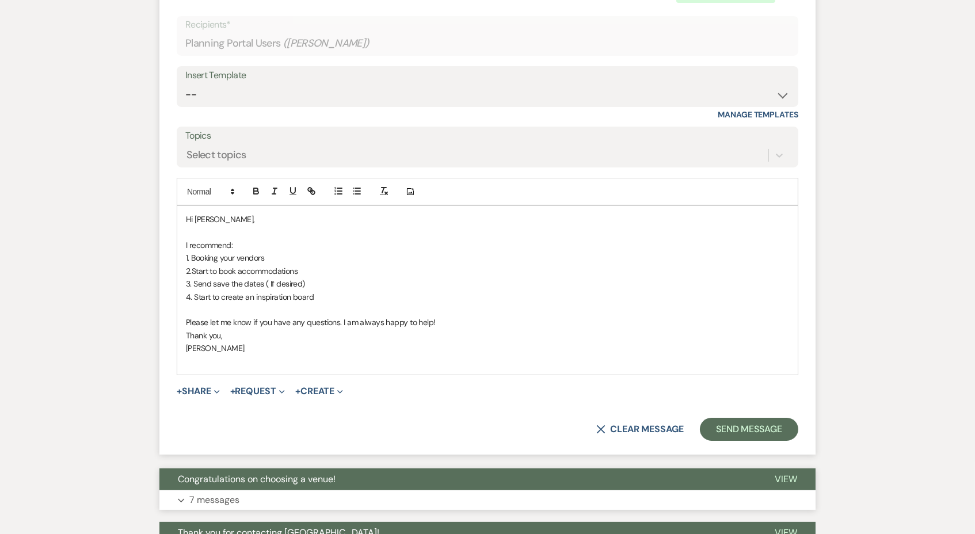
scroll to position [574, 0]
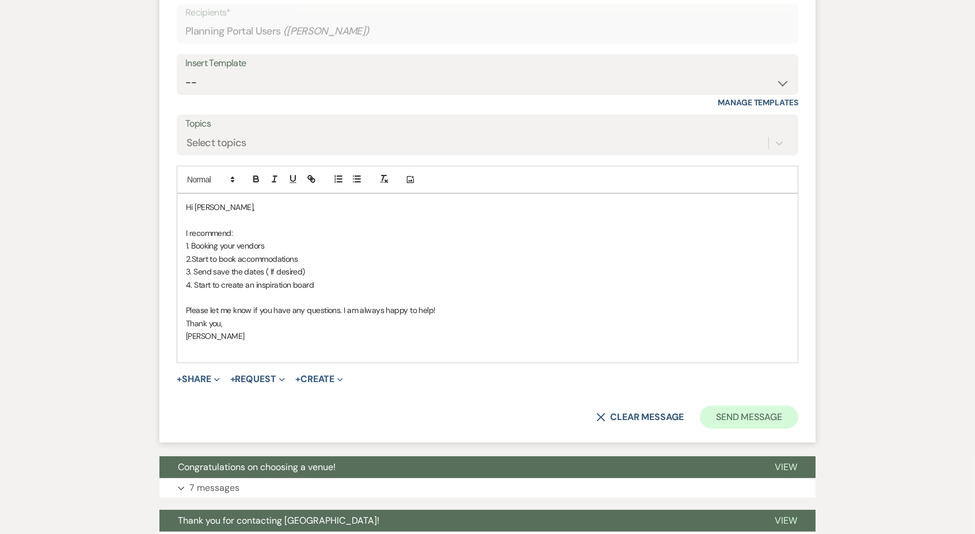
click at [770, 406] on button "Send Message" at bounding box center [749, 417] width 98 height 23
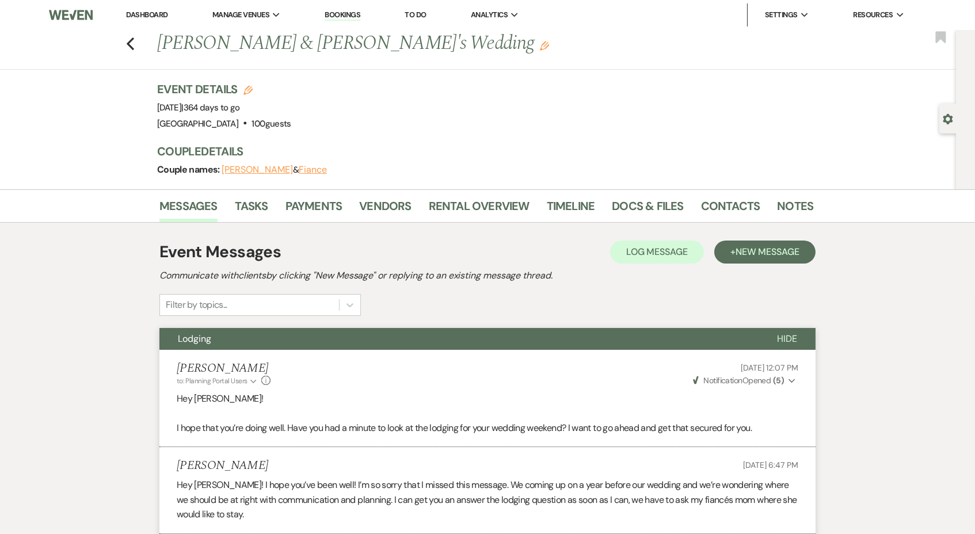
scroll to position [0, 0]
click at [125, 40] on div "Previous Paige Reitterer & Fiance's Wedding Edit Bookmark" at bounding box center [474, 50] width 961 height 40
click at [126, 40] on icon "Previous" at bounding box center [130, 44] width 9 height 14
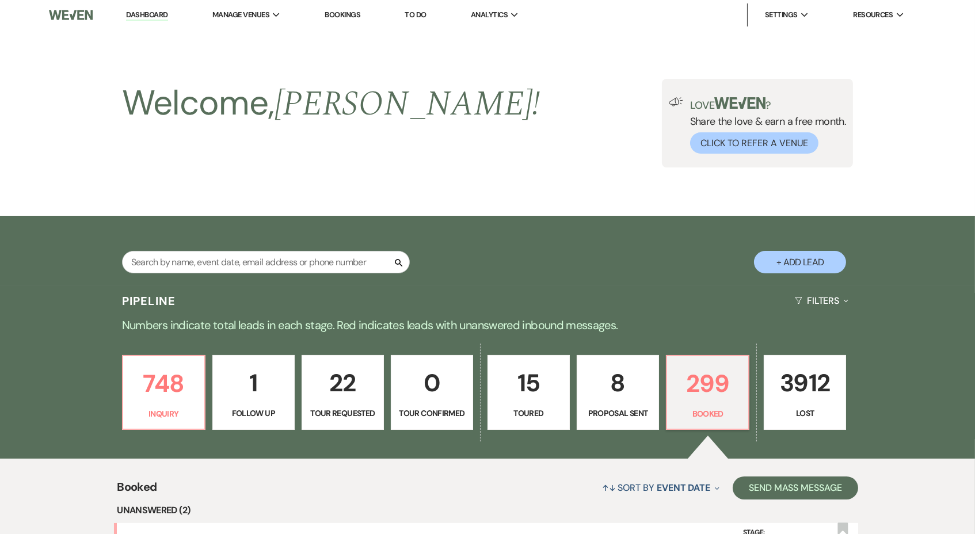
scroll to position [234, 0]
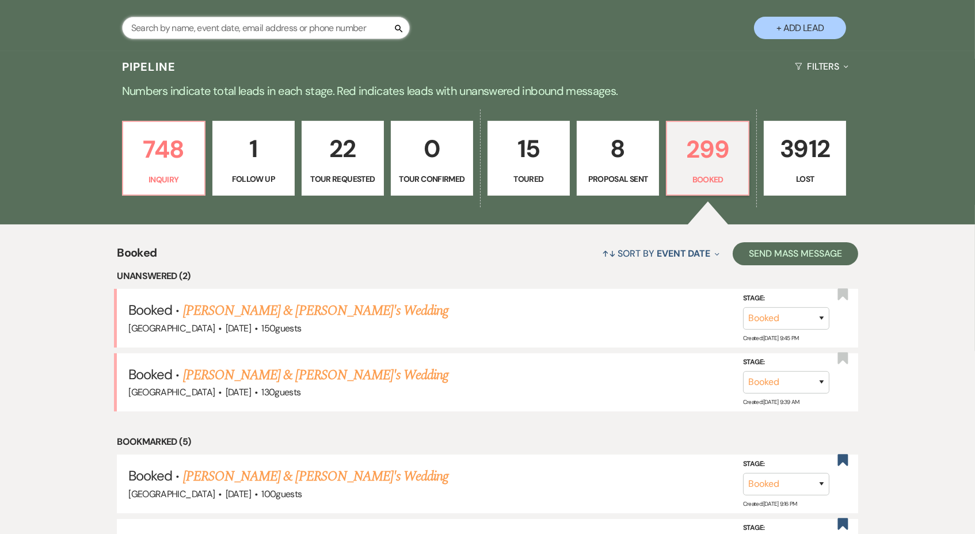
click at [245, 24] on input "text" at bounding box center [266, 28] width 288 height 22
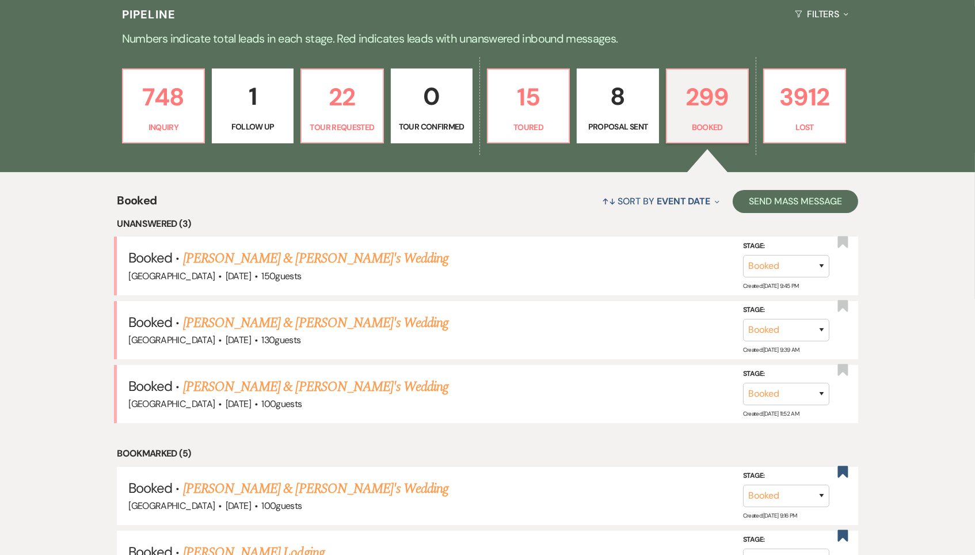
scroll to position [286, 0]
click at [530, 113] on p "15" at bounding box center [528, 97] width 67 height 39
select select "5"
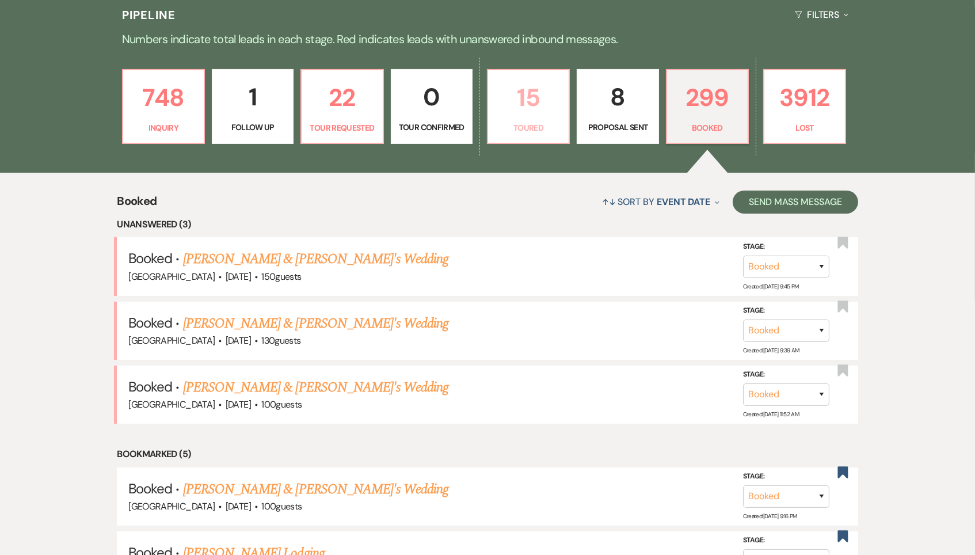
select select "5"
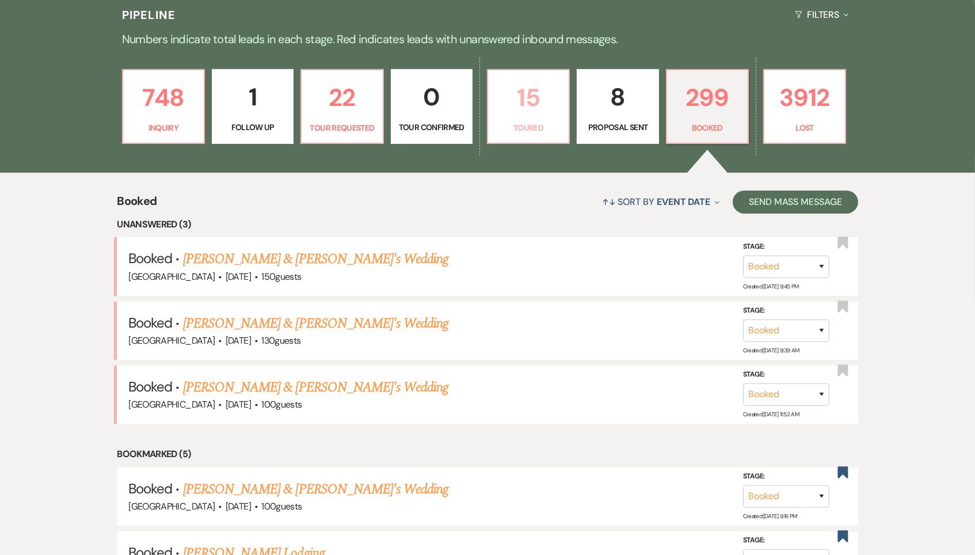
select select "5"
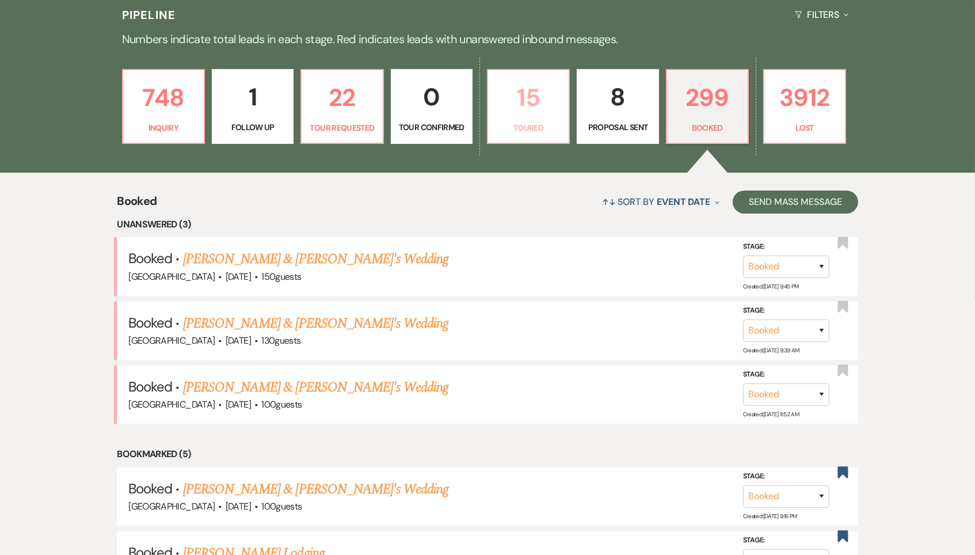
select select "5"
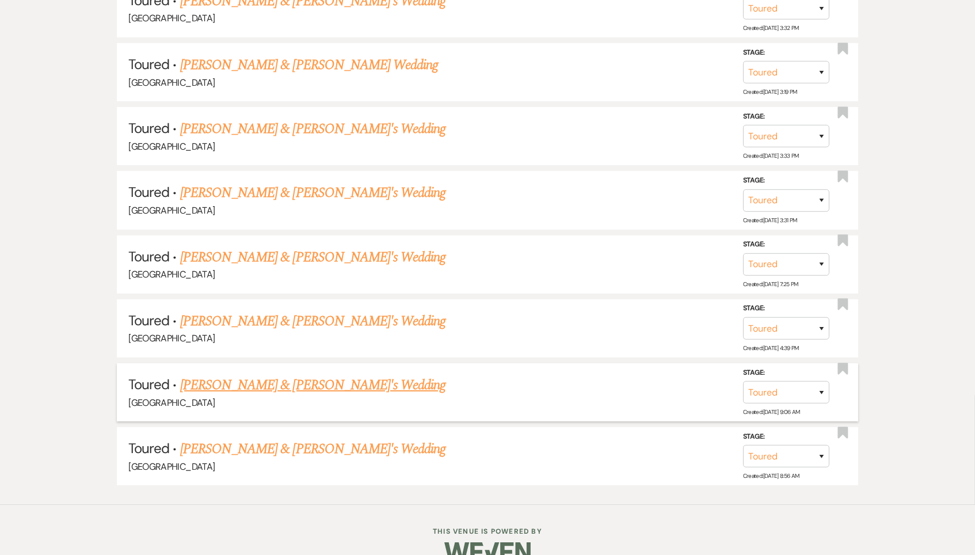
scroll to position [1067, 0]
click at [269, 375] on link "Olivia Speight & Fiance's Wedding" at bounding box center [313, 385] width 266 height 21
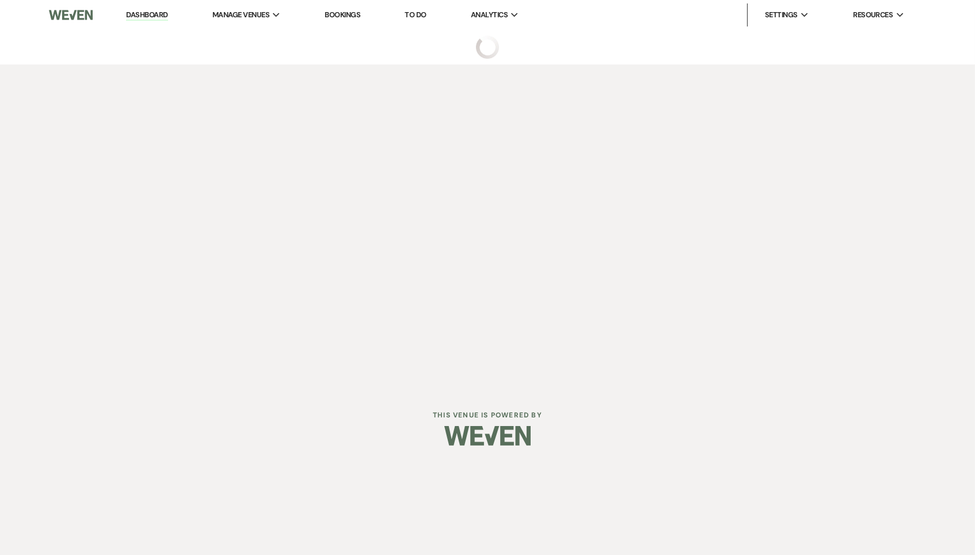
select select "5"
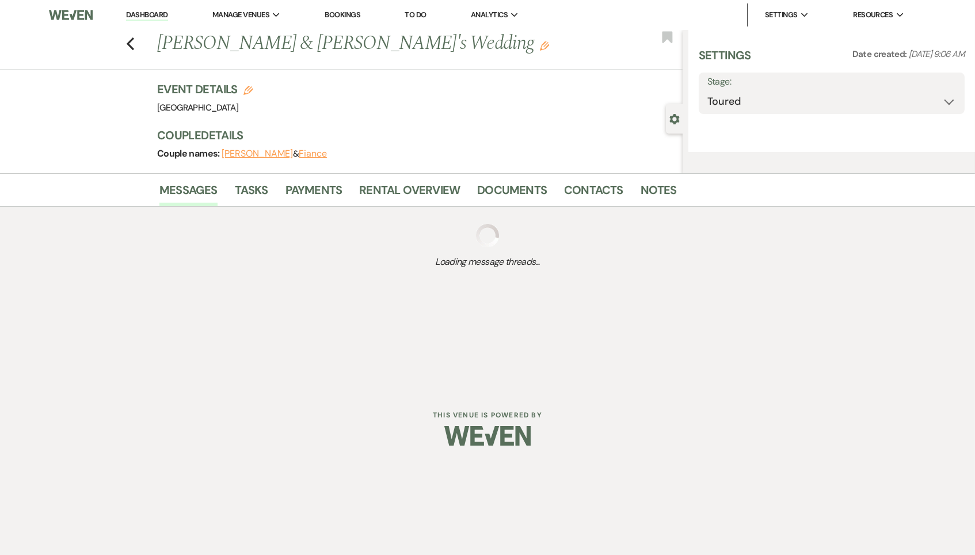
select select "6"
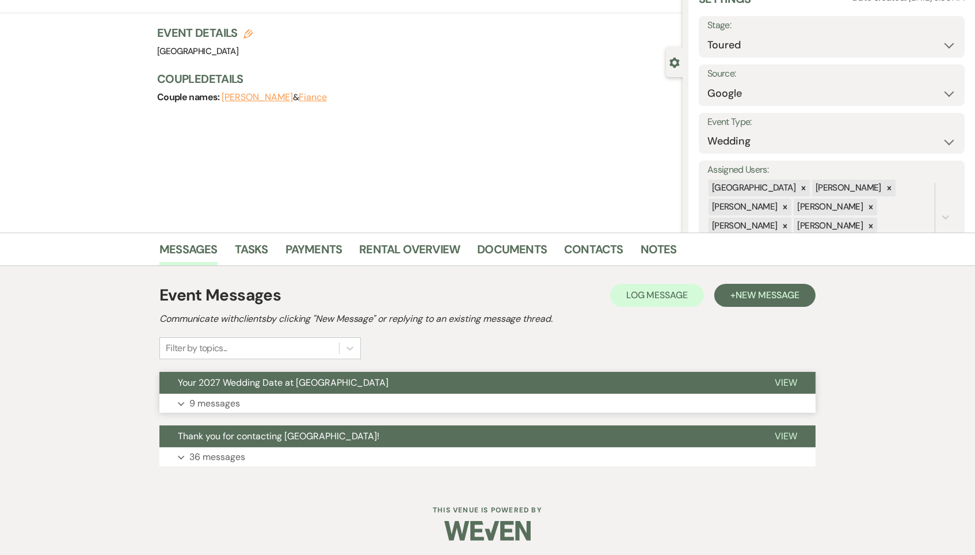
click at [268, 376] on span "Your 2027 Wedding Date at Chimney Pond Farm" at bounding box center [283, 382] width 211 height 12
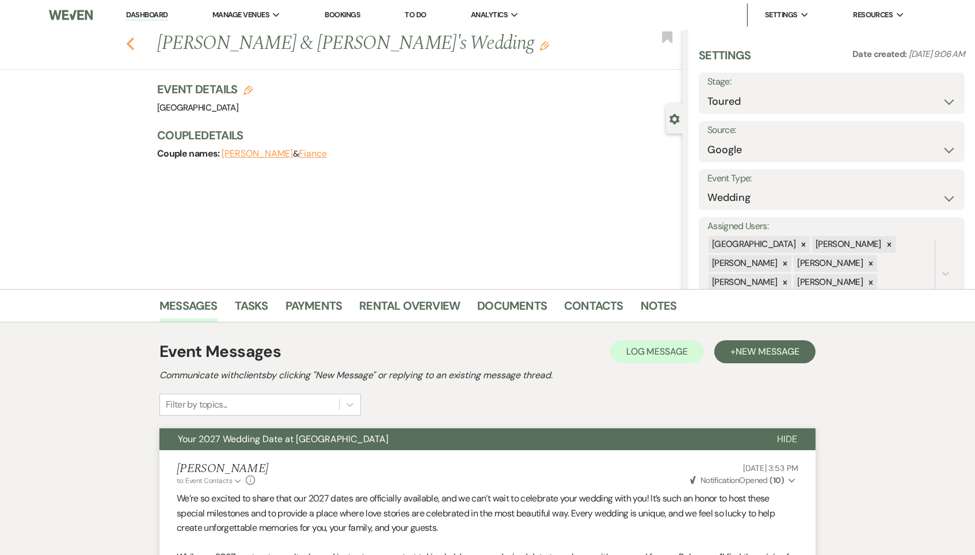
click at [129, 40] on use "button" at bounding box center [130, 43] width 7 height 13
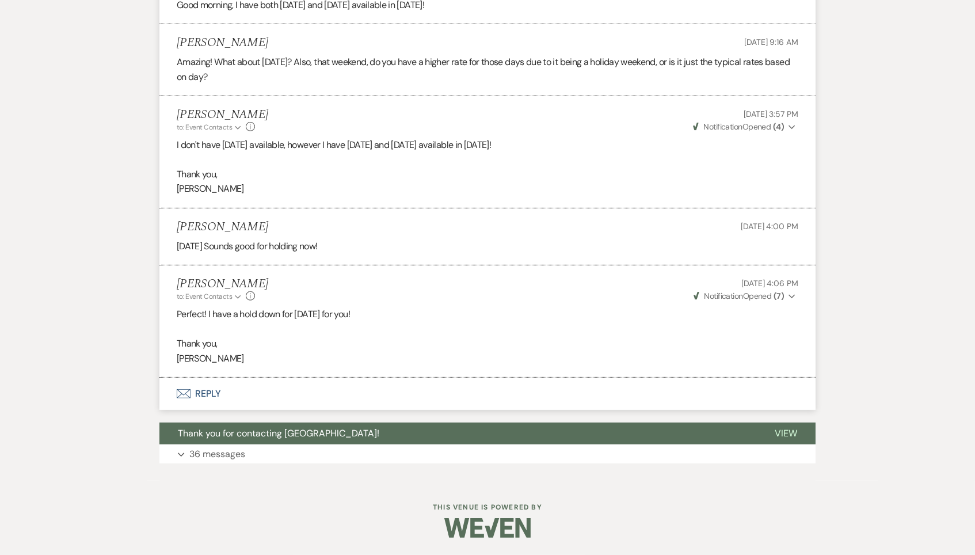
select select "5"
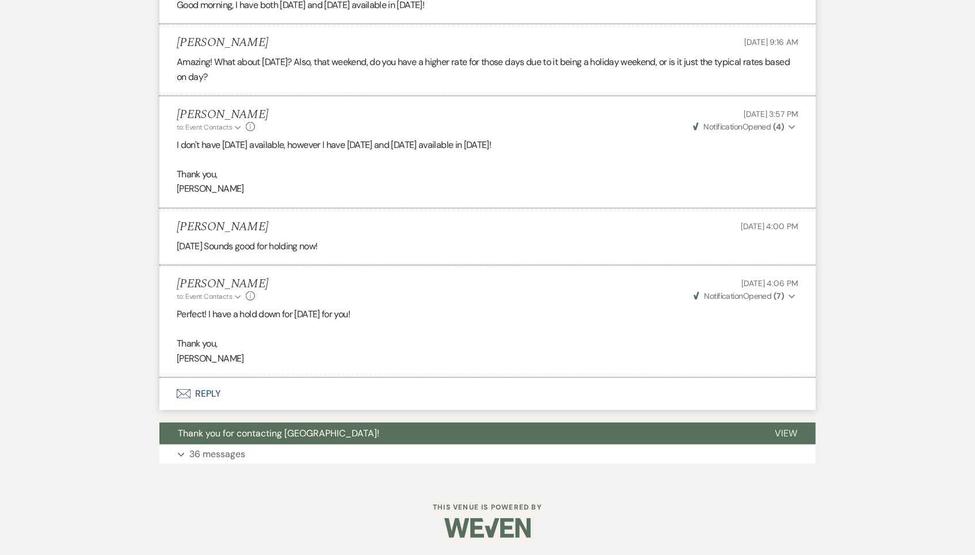
select select "5"
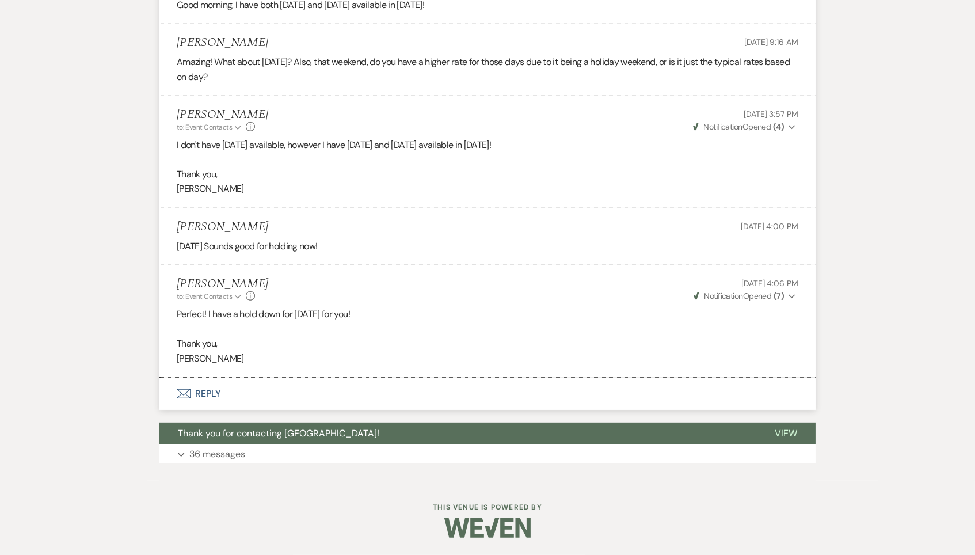
select select "5"
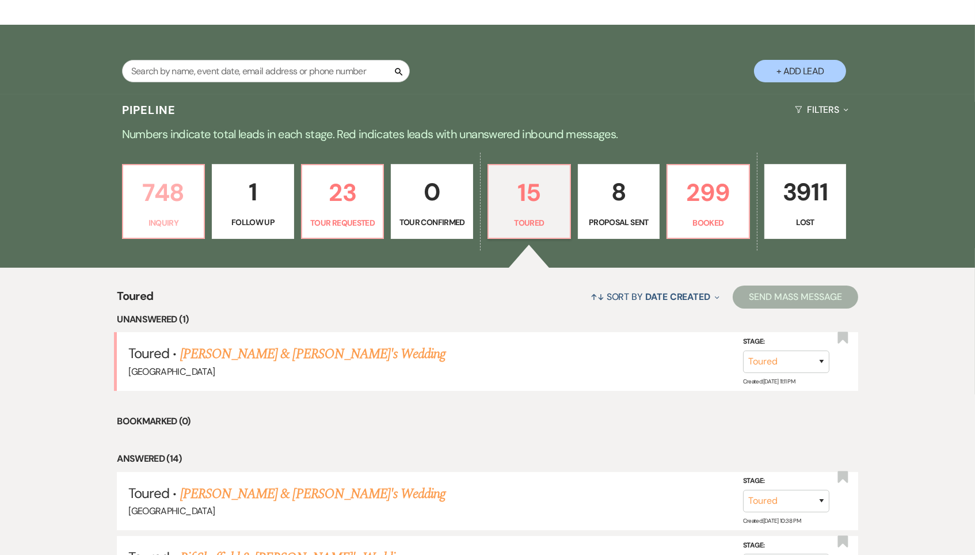
click at [184, 208] on p "748" at bounding box center [163, 192] width 67 height 39
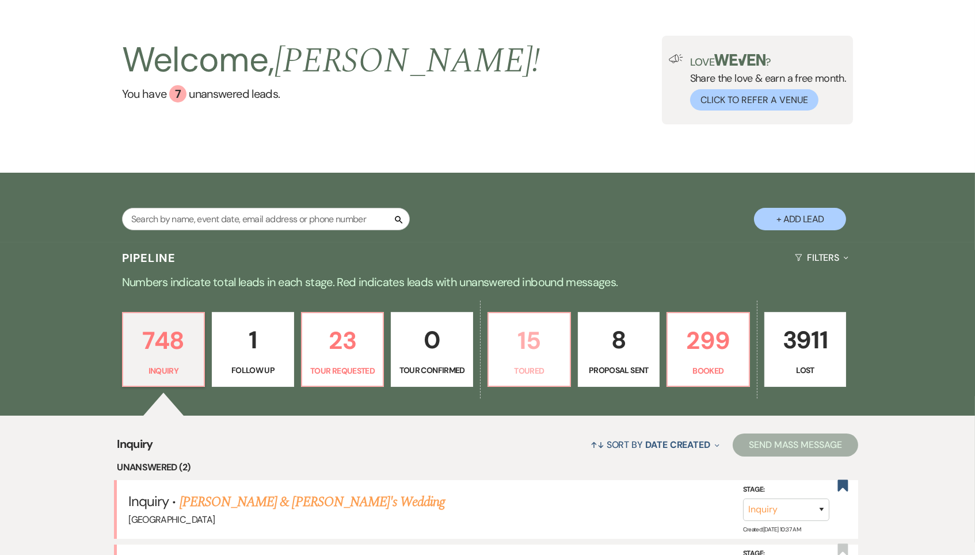
click at [533, 358] on link "15 Toured" at bounding box center [528, 349] width 83 height 75
select select "5"
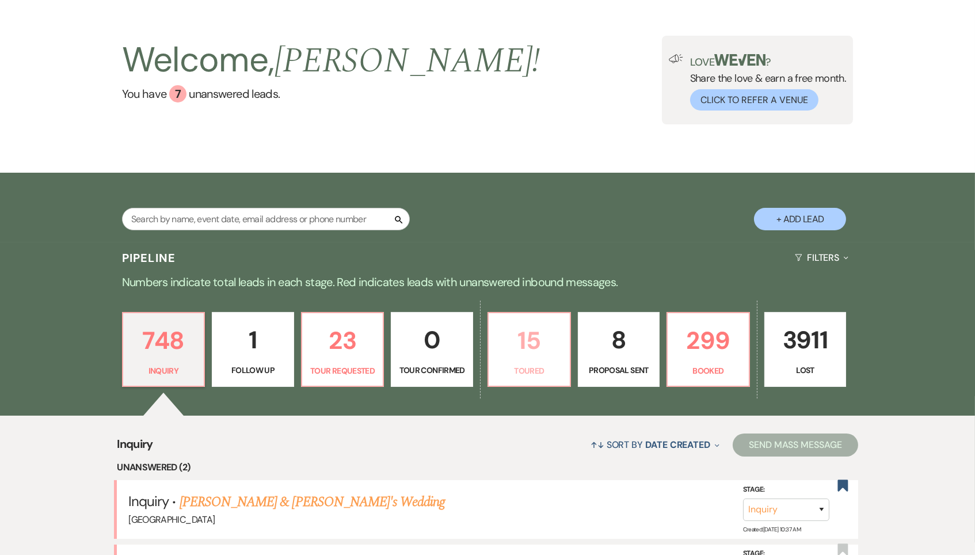
select select "5"
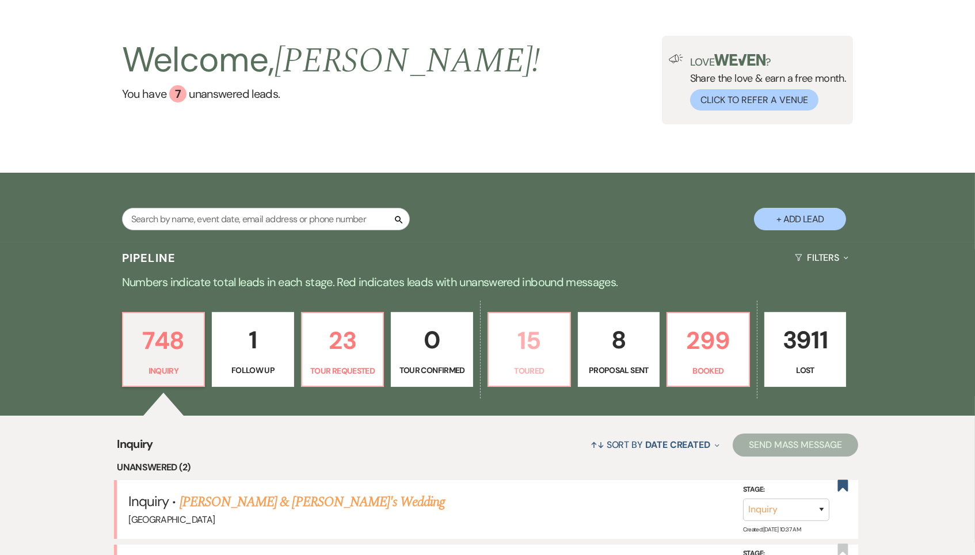
select select "5"
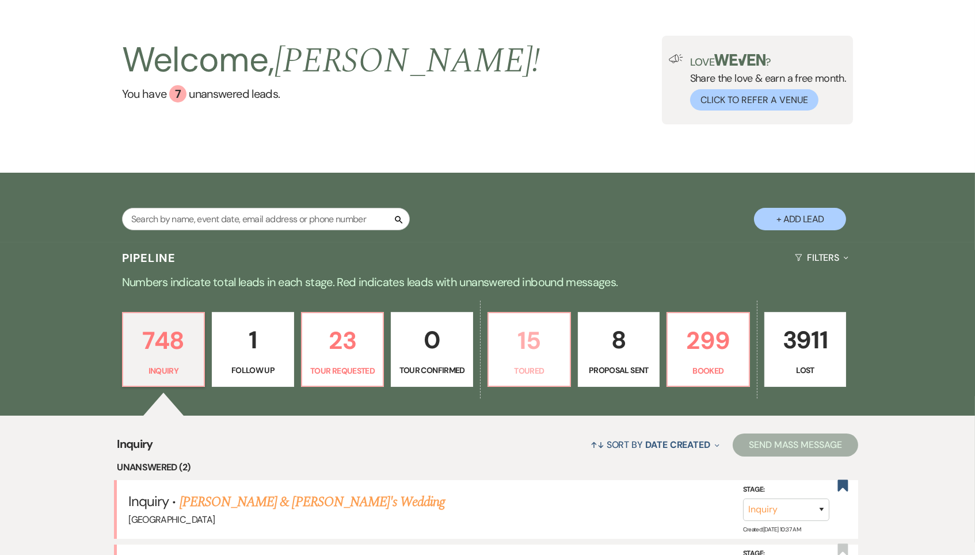
select select "5"
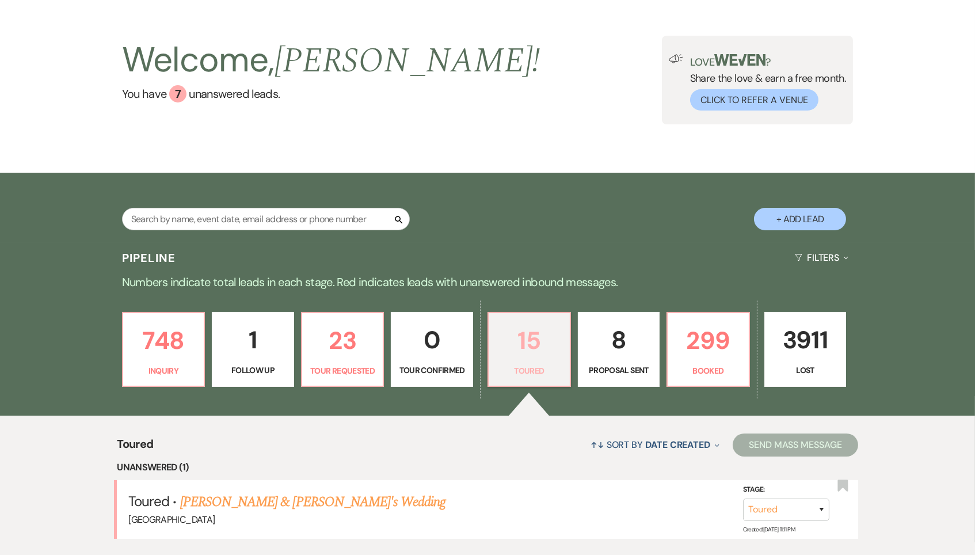
click at [537, 346] on p "15" at bounding box center [528, 340] width 67 height 39
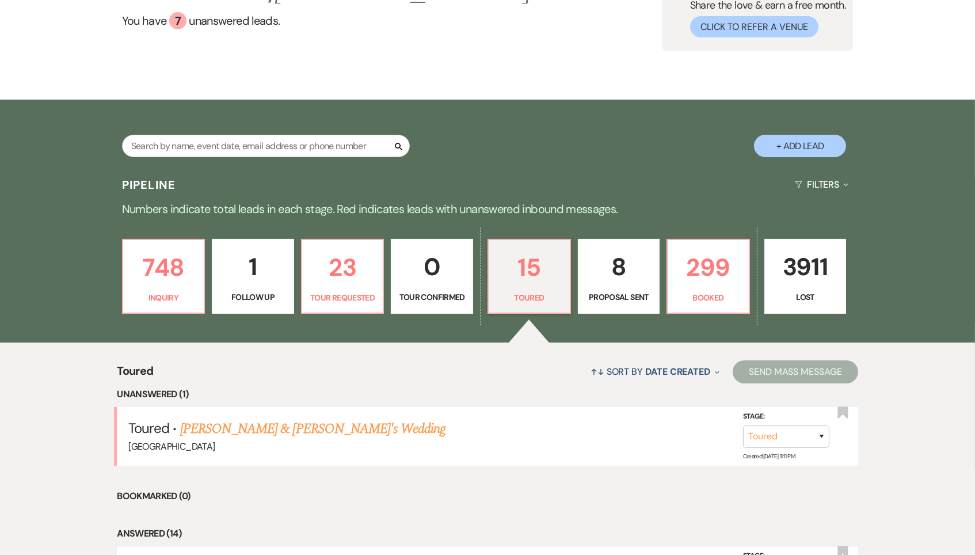
scroll to position [135, 0]
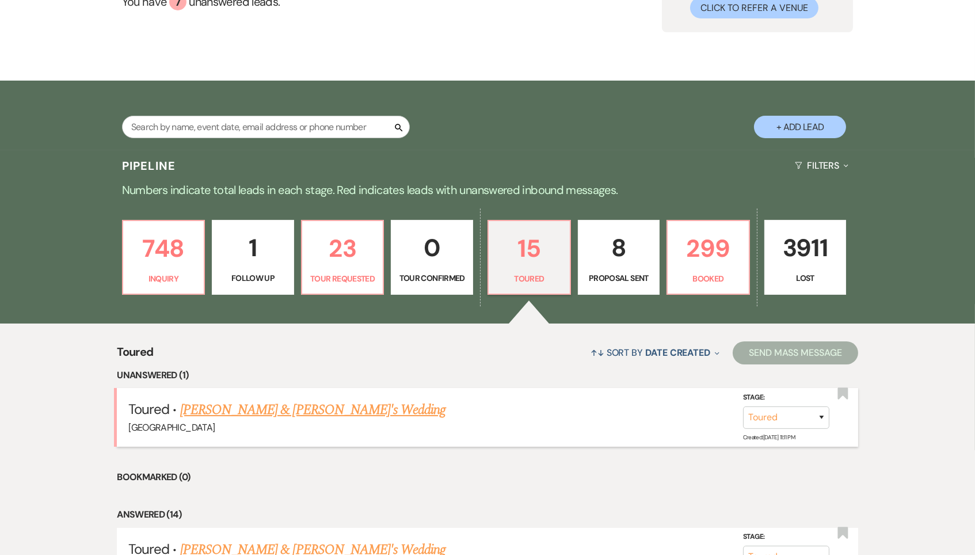
click at [271, 407] on link "Laurel Ellison & Fiance's Wedding" at bounding box center [313, 409] width 266 height 21
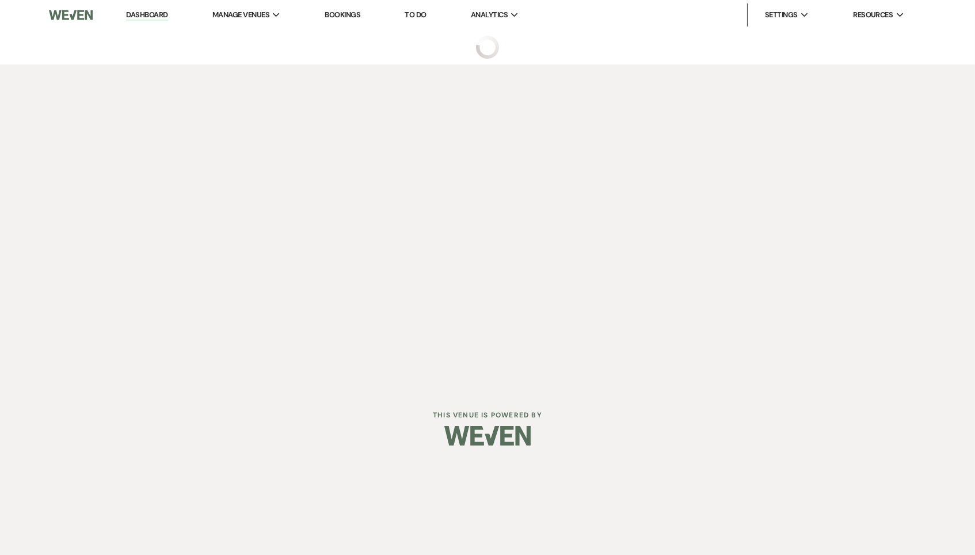
select select "5"
select select "6"
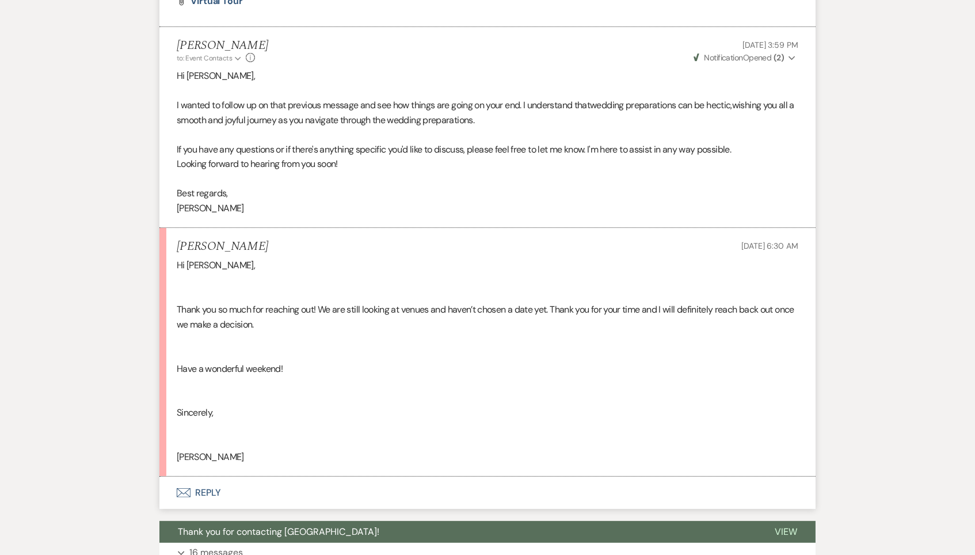
scroll to position [765, 0]
click at [194, 476] on button "Envelope Reply" at bounding box center [487, 492] width 656 height 32
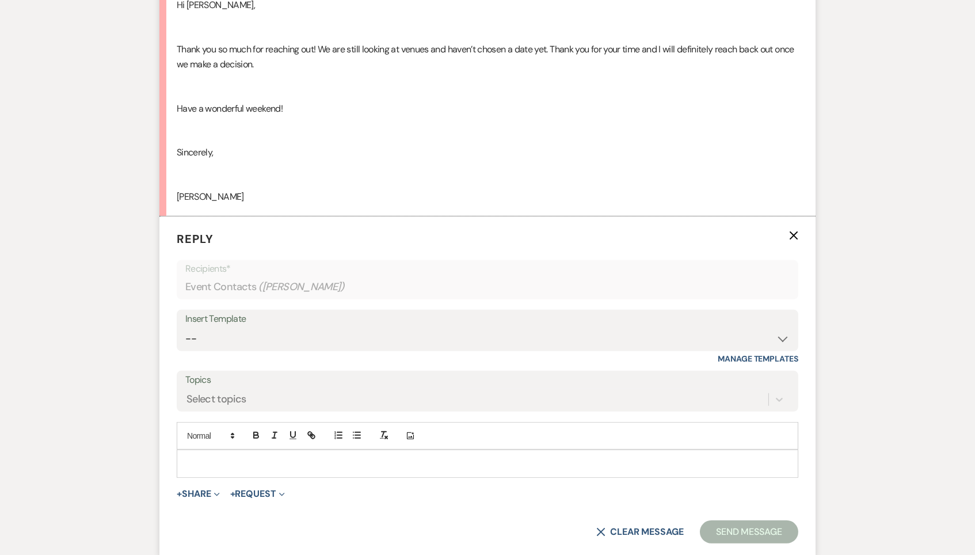
scroll to position [1048, 0]
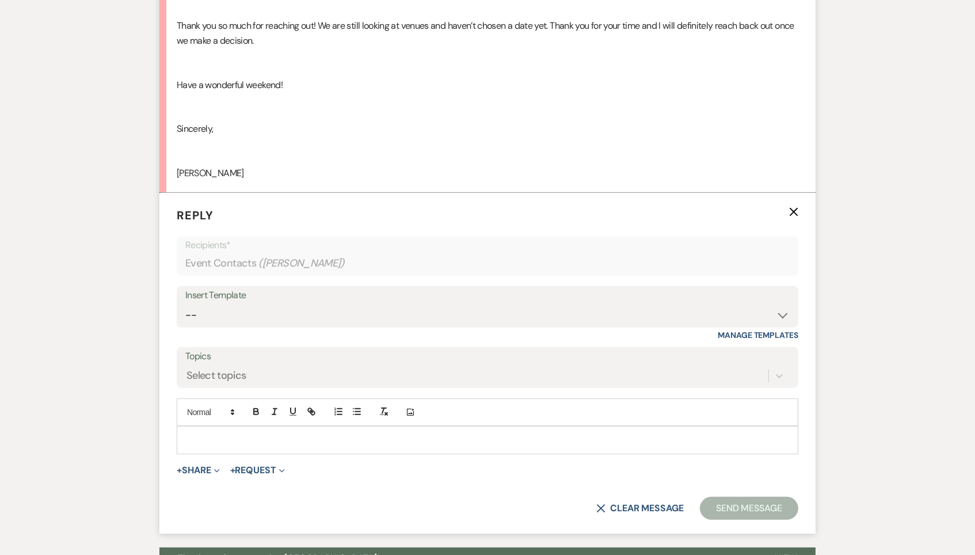
click at [332, 427] on div at bounding box center [487, 439] width 620 height 26
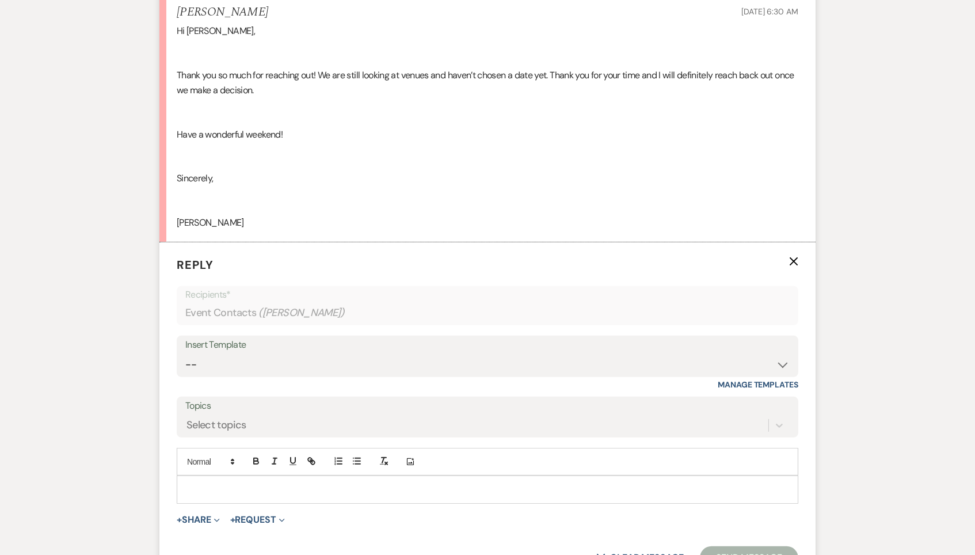
scroll to position [1001, 0]
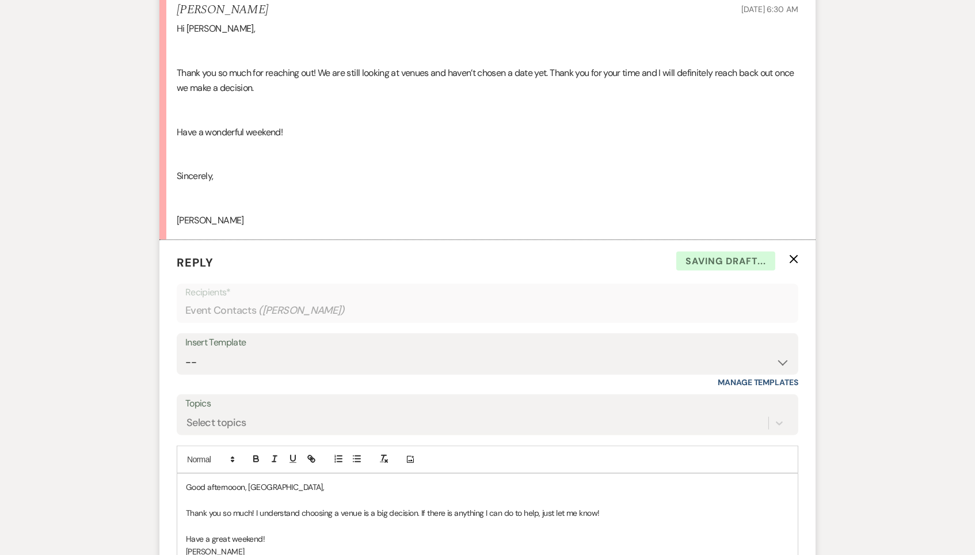
click at [223, 480] on p "Good afternooon, Laurel," at bounding box center [487, 486] width 603 height 13
click at [278, 474] on div "Good afternoon, Laurel, Thank you so much! I understand choosing a venue is a b…" at bounding box center [487, 519] width 620 height 91
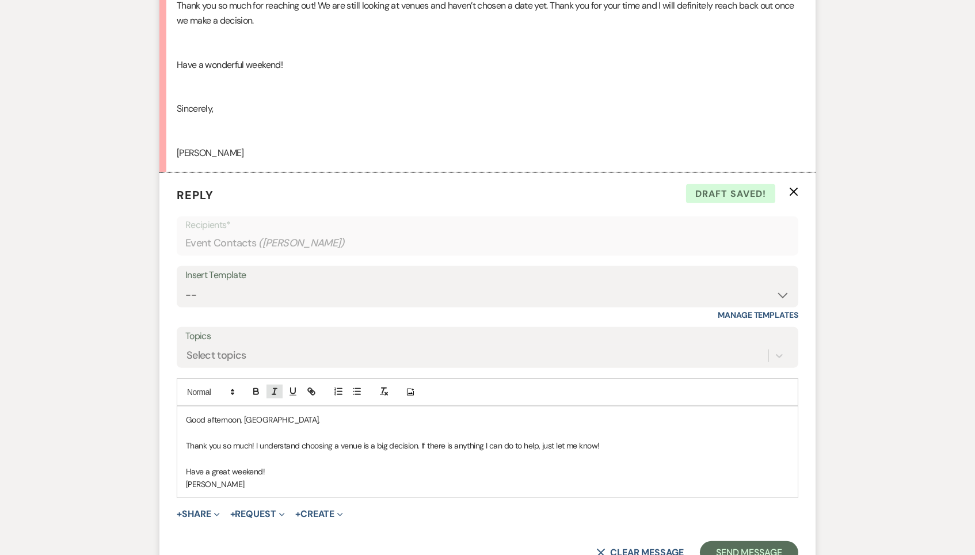
scroll to position [1086, 0]
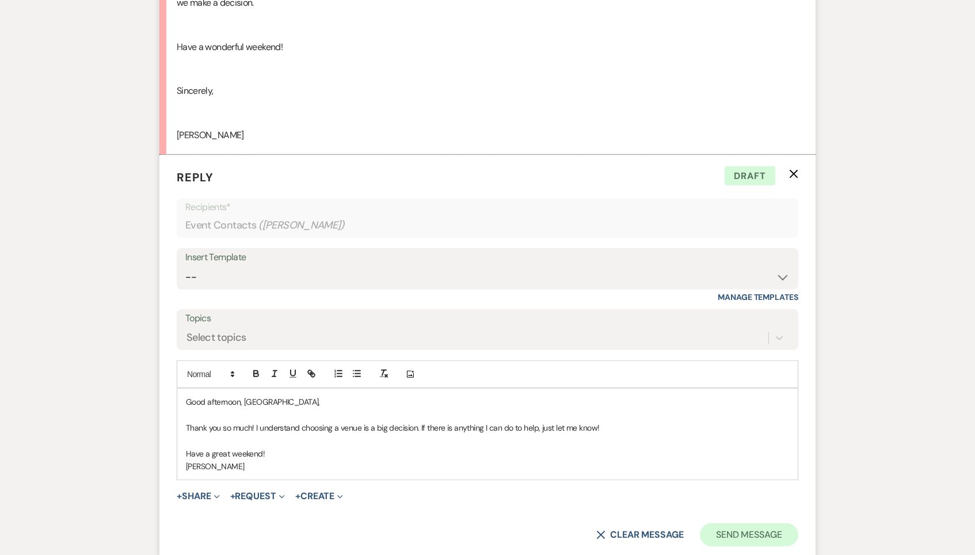
click at [765, 523] on button "Send Message" at bounding box center [749, 534] width 98 height 23
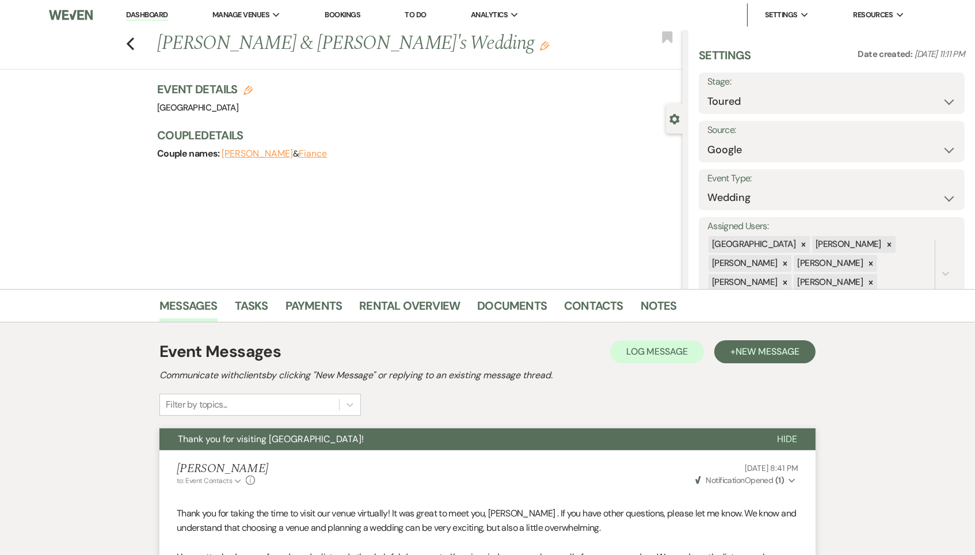
scroll to position [0, 0]
click at [129, 43] on icon "Previous" at bounding box center [130, 44] width 9 height 14
select select "5"
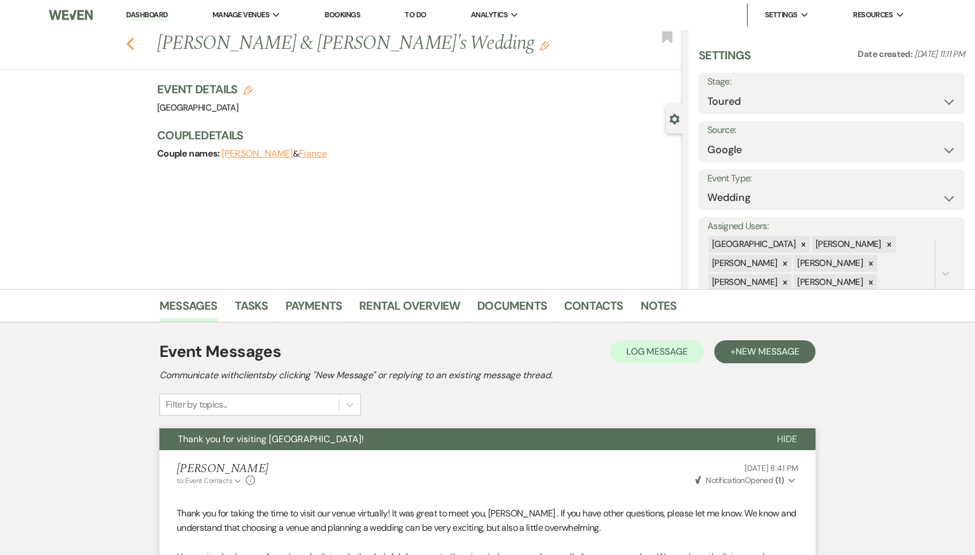
select select "5"
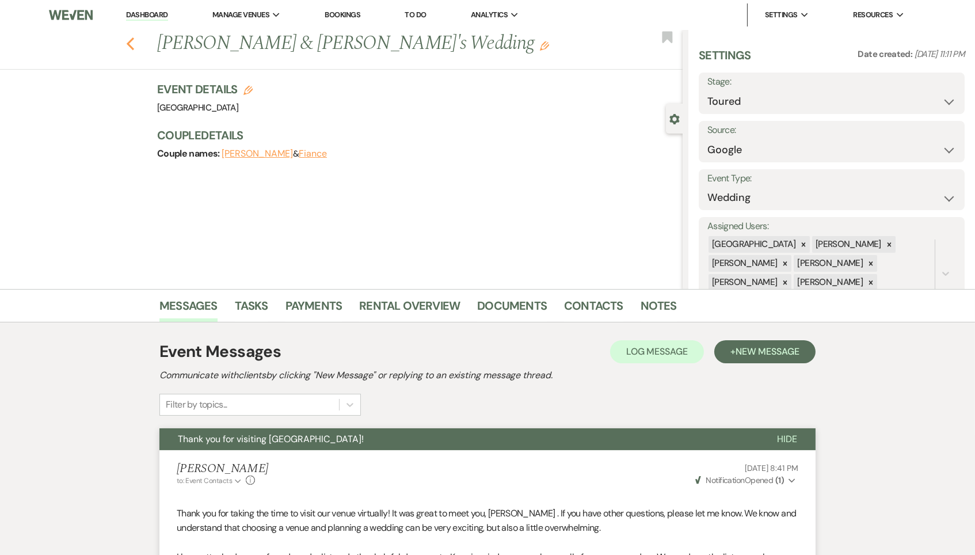
select select "5"
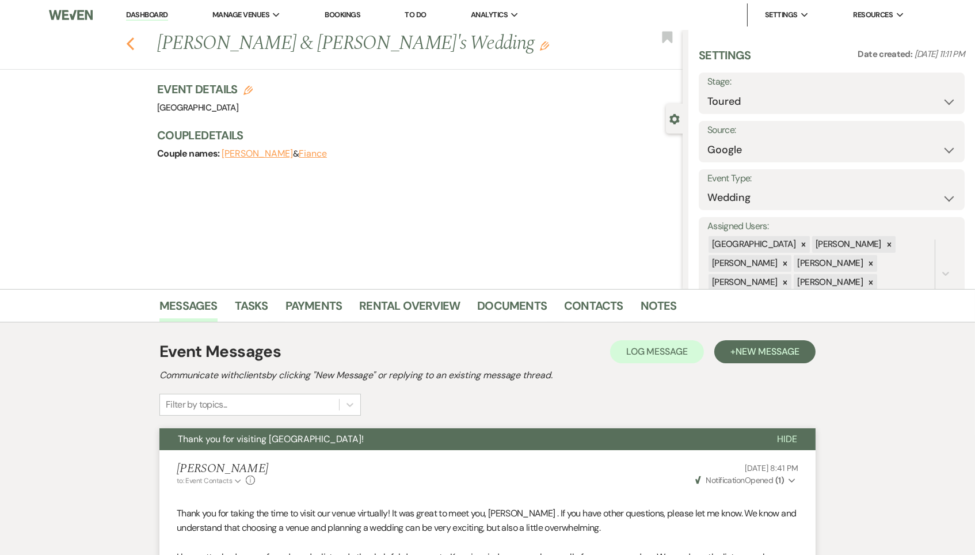
select select "5"
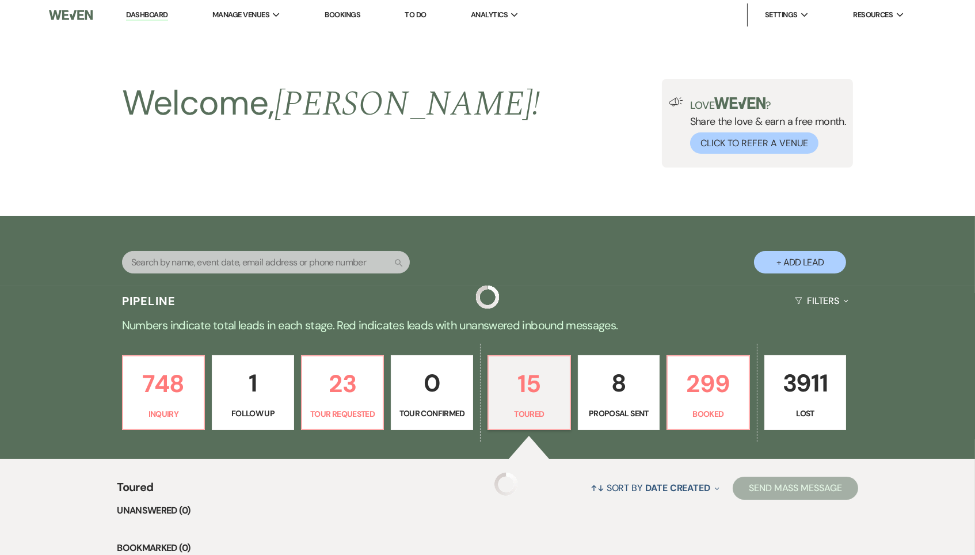
scroll to position [135, 0]
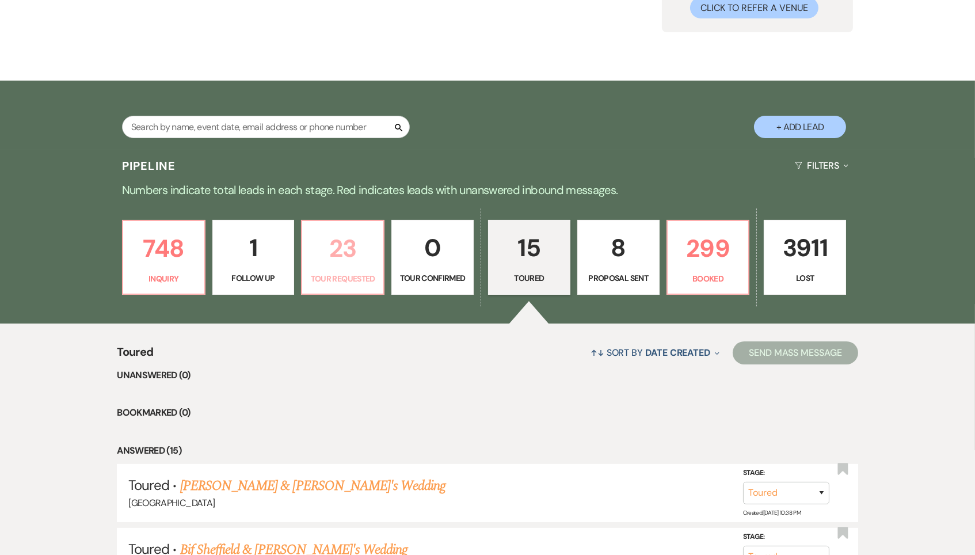
click at [355, 259] on p "23" at bounding box center [342, 248] width 67 height 39
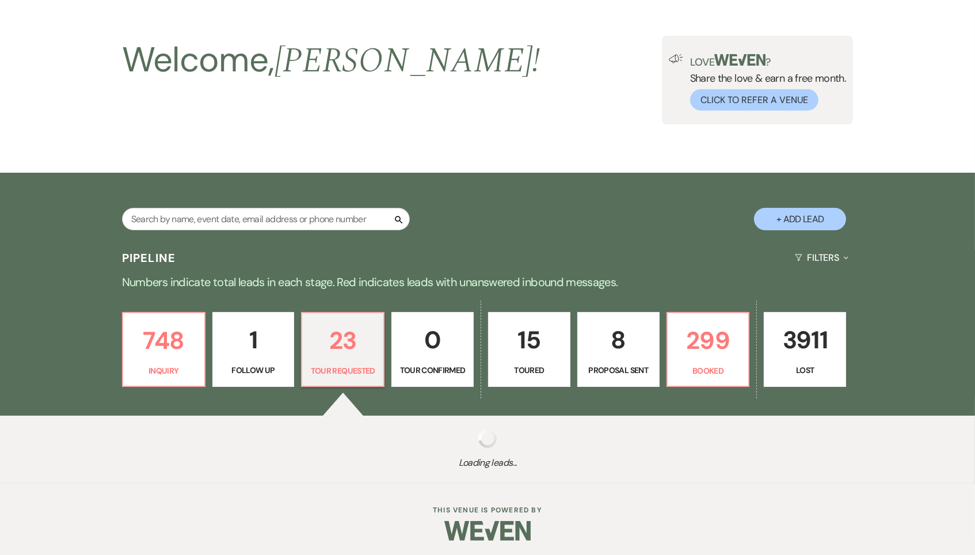
select select "2"
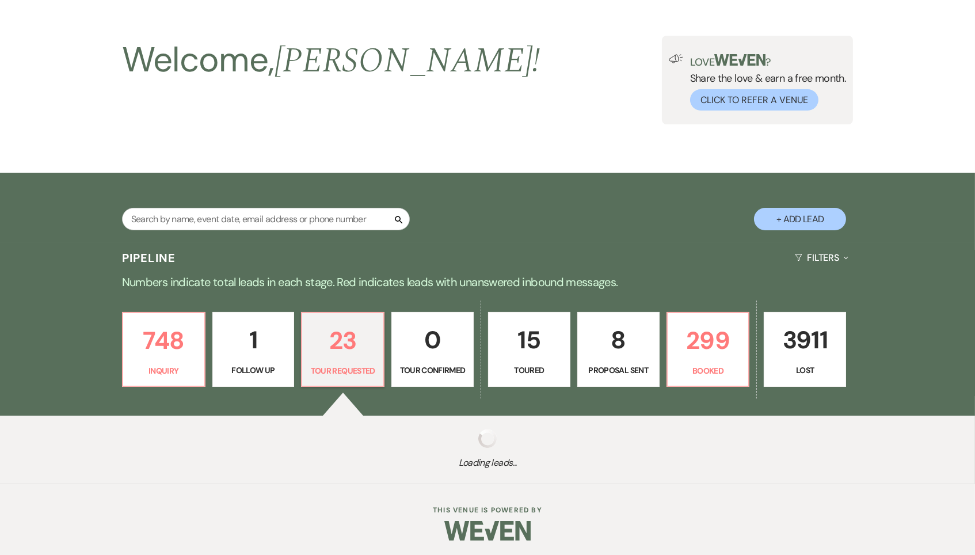
select select "2"
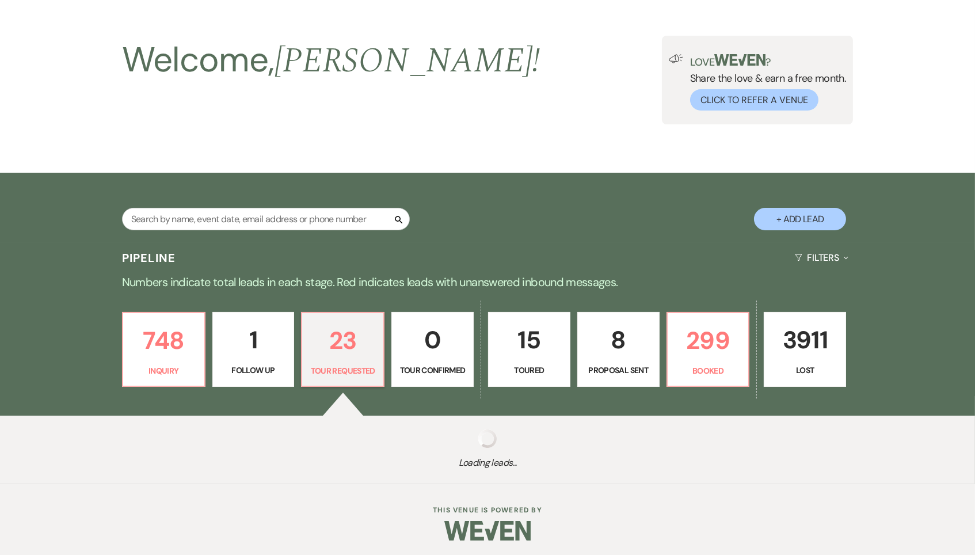
select select "2"
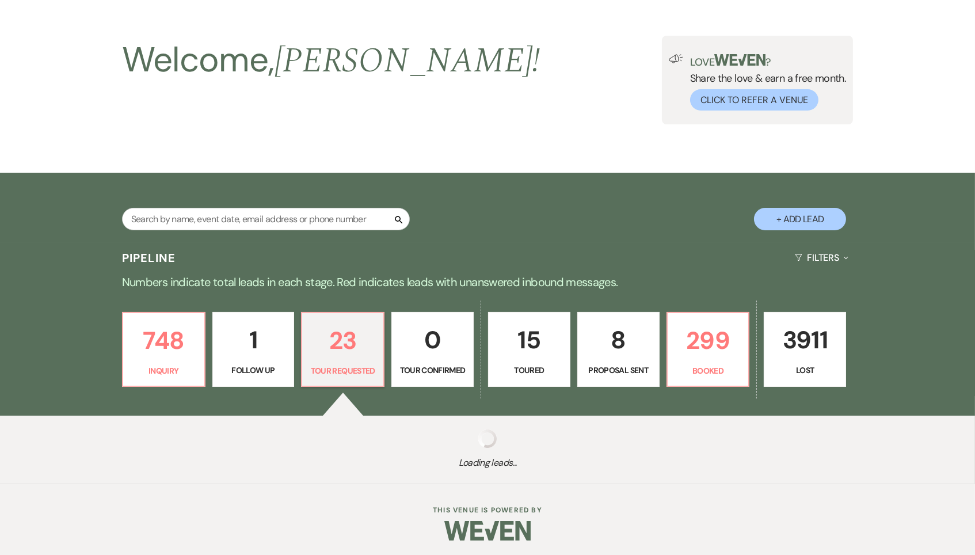
select select "2"
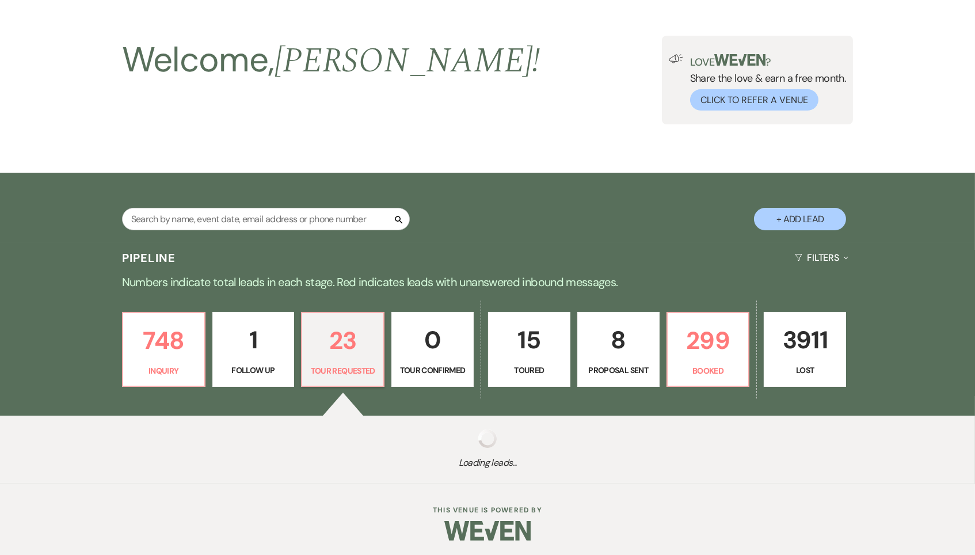
select select "2"
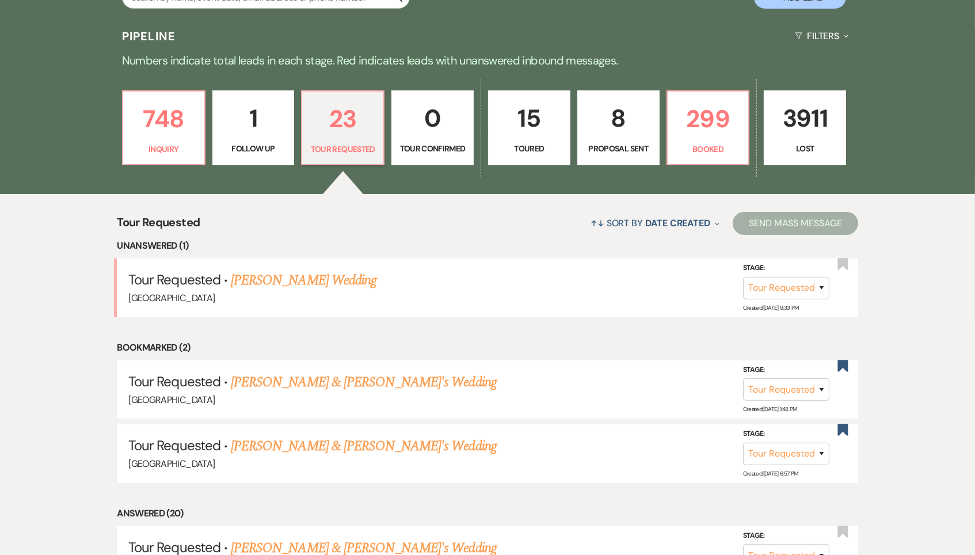
scroll to position [283, 0]
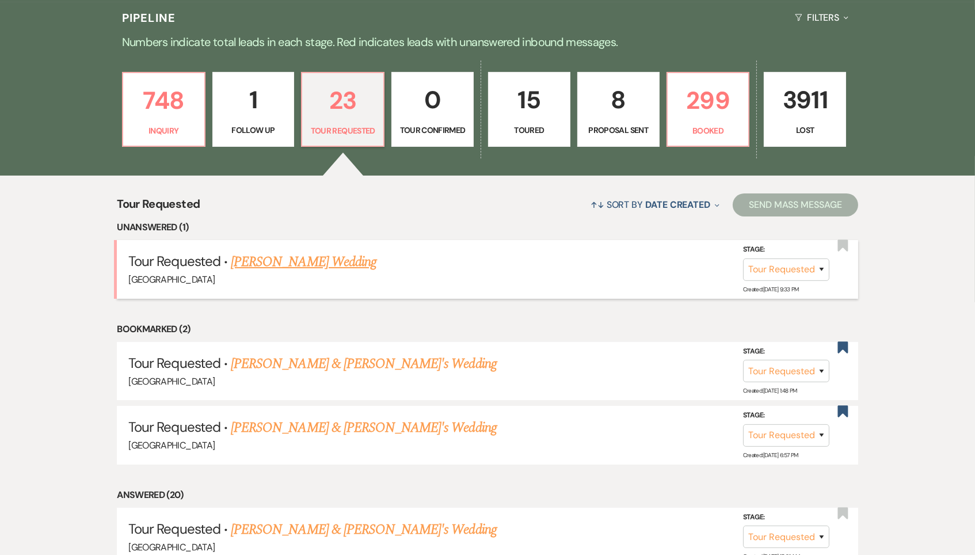
click at [300, 255] on link "Samera Eckl's Wedding" at bounding box center [304, 261] width 146 height 21
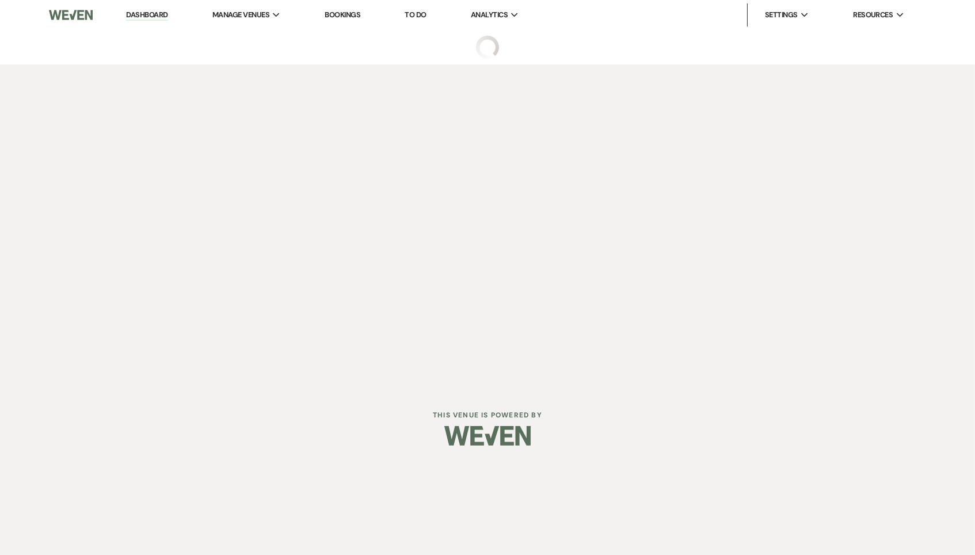
select select "2"
select select "12"
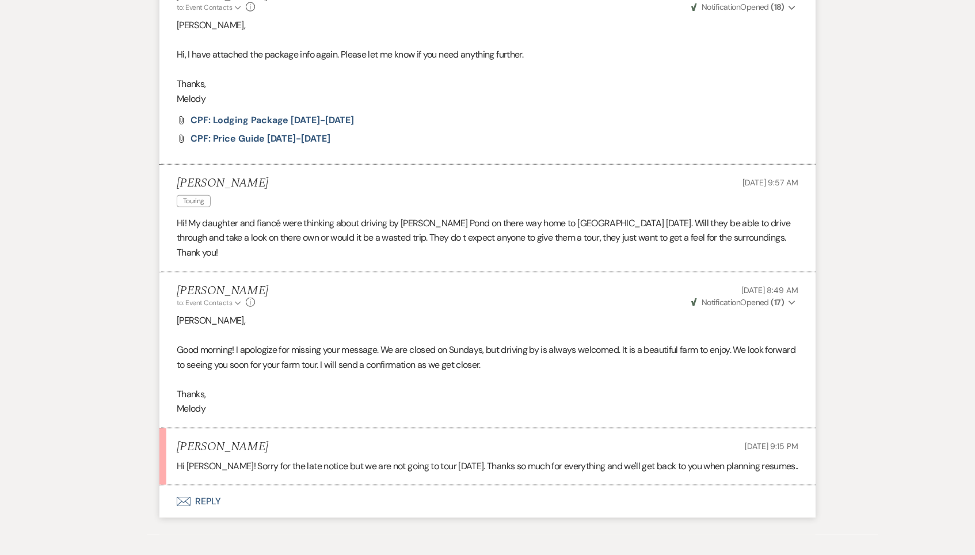
click at [187, 485] on button "Envelope Reply" at bounding box center [487, 501] width 656 height 32
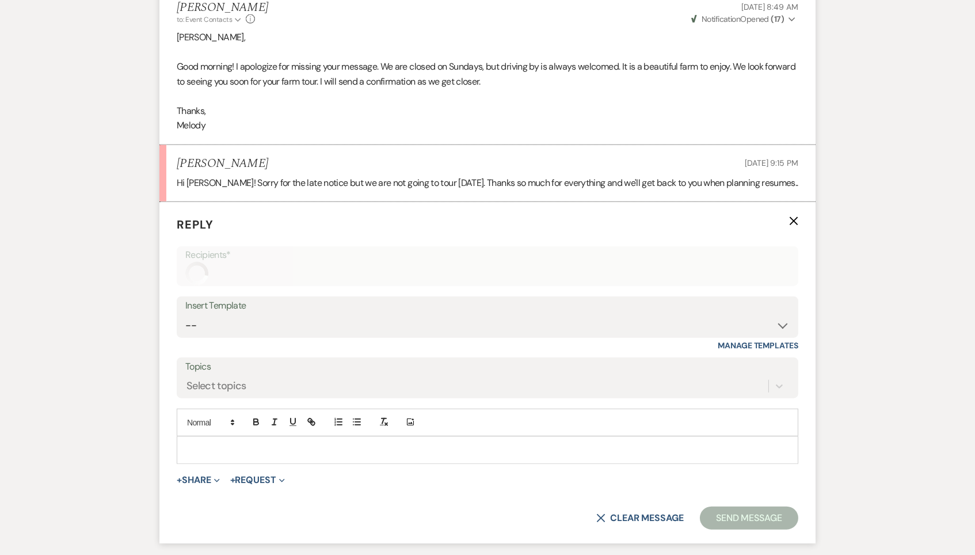
scroll to position [2517, 0]
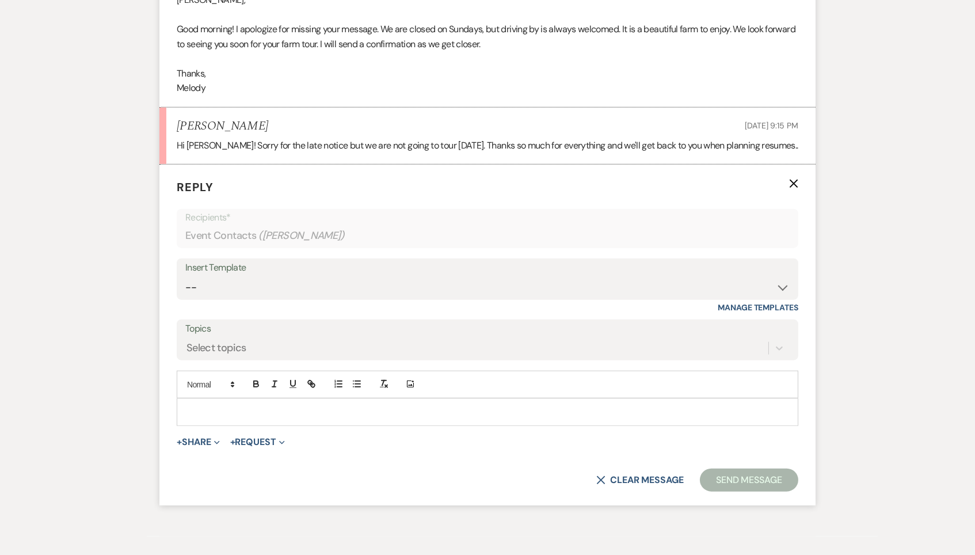
click at [257, 373] on form "Reply X Recipients* Event Contacts ( Samera Eckl ) Insert Template -- Weven Pla…" at bounding box center [487, 335] width 656 height 341
click at [238, 406] on p at bounding box center [487, 412] width 603 height 13
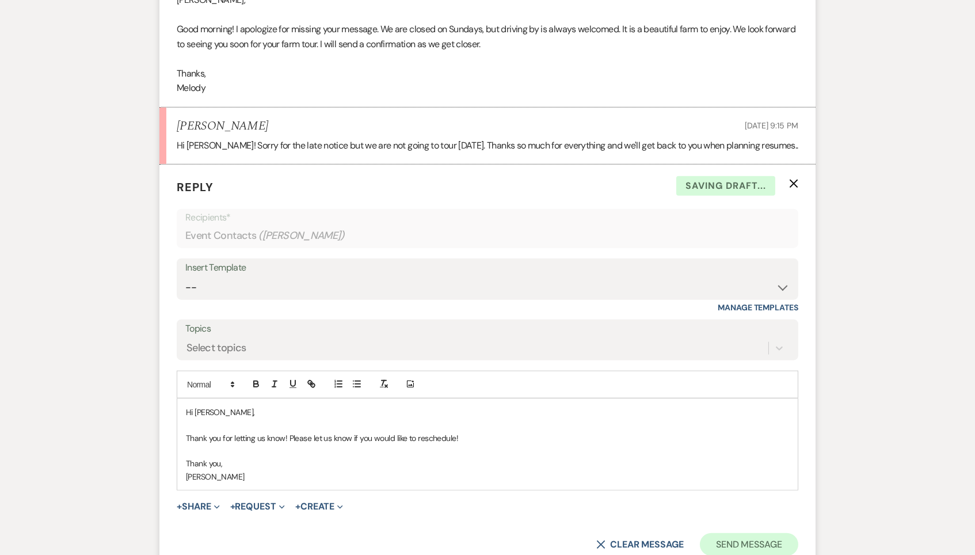
click at [754, 533] on button "Send Message" at bounding box center [749, 544] width 98 height 23
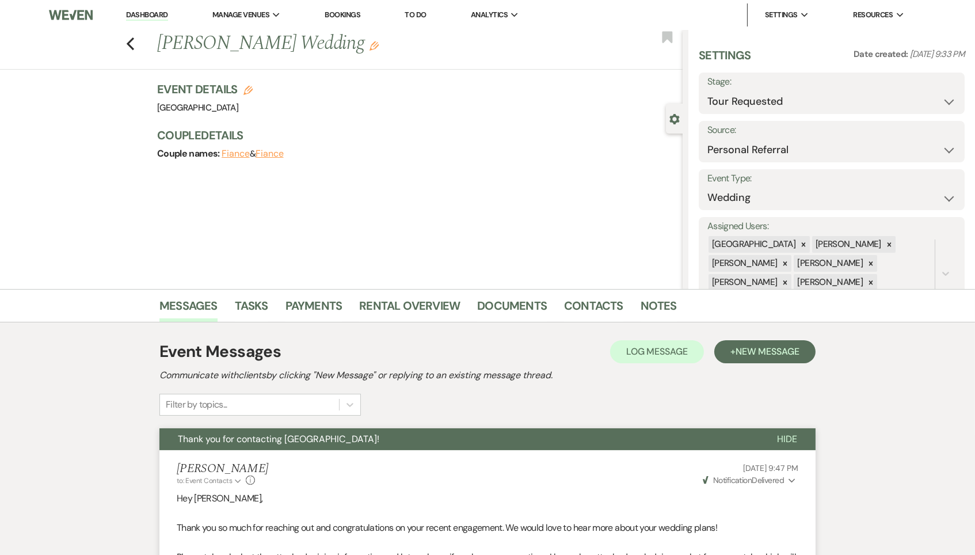
scroll to position [0, 0]
select select "8"
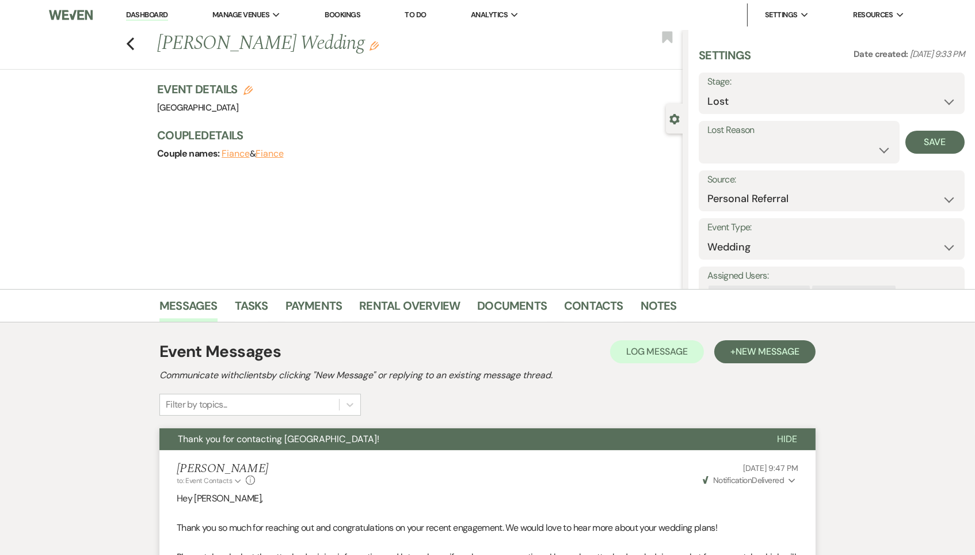
click at [745, 162] on div "Settings Date created: Aug 23, 2025, 9:33 PM Stage: Inquiry Follow Up Tour Requ…" at bounding box center [831, 204] width 266 height 315
select select "1"
click at [937, 150] on button "Save" at bounding box center [941, 142] width 45 height 23
click at [159, 14] on link "Dashboard" at bounding box center [146, 15] width 41 height 11
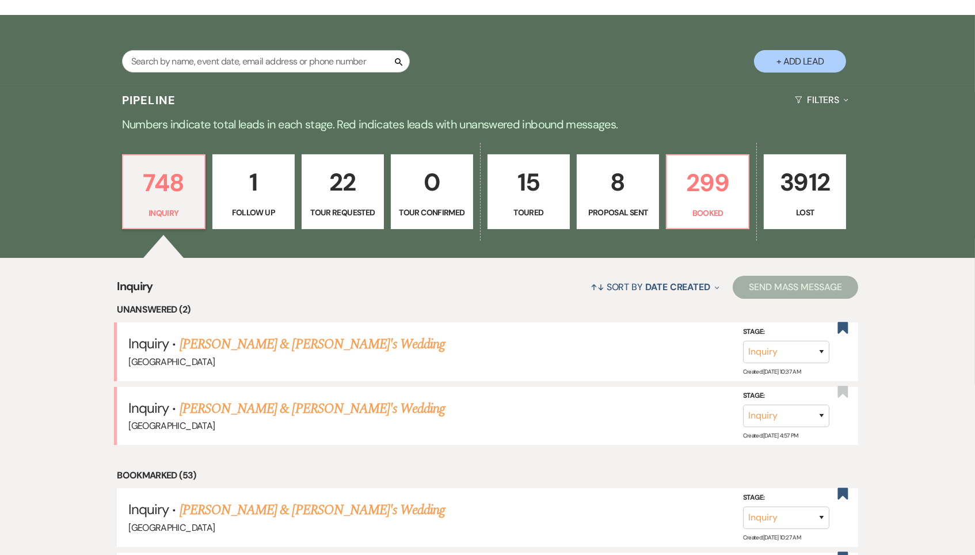
scroll to position [204, 0]
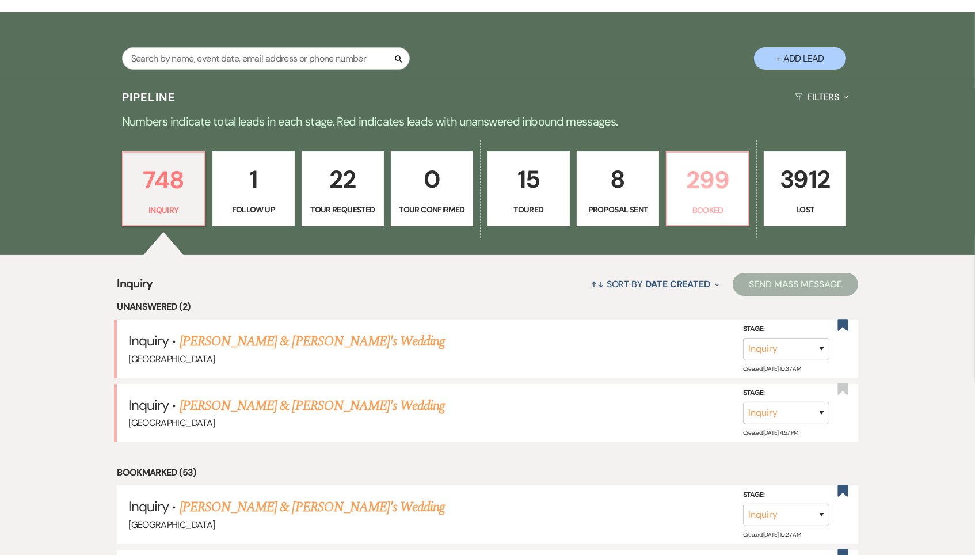
click at [714, 181] on p "299" at bounding box center [707, 180] width 67 height 39
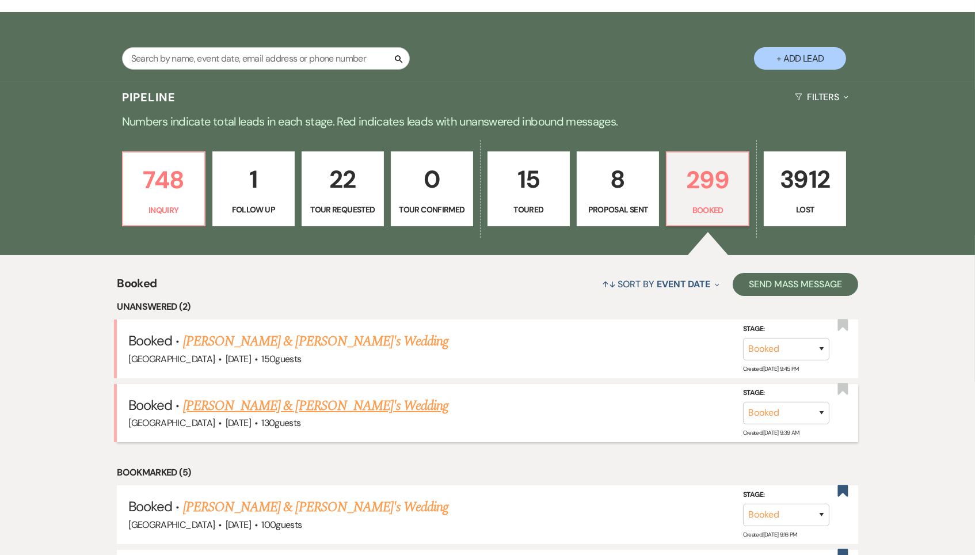
click at [269, 402] on link "[PERSON_NAME] & [PERSON_NAME]'s Wedding" at bounding box center [316, 405] width 266 height 21
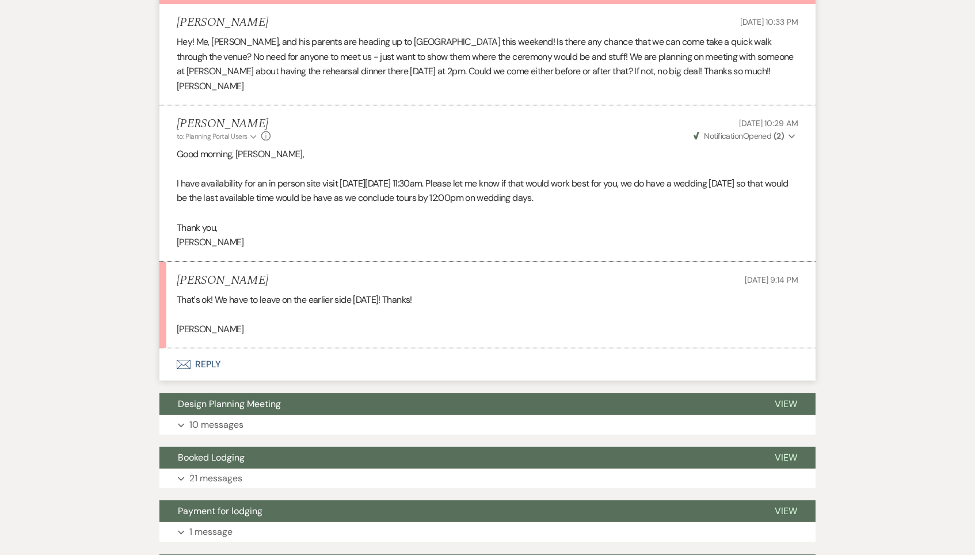
scroll to position [362, 0]
click at [194, 357] on button "Envelope Reply" at bounding box center [487, 364] width 656 height 32
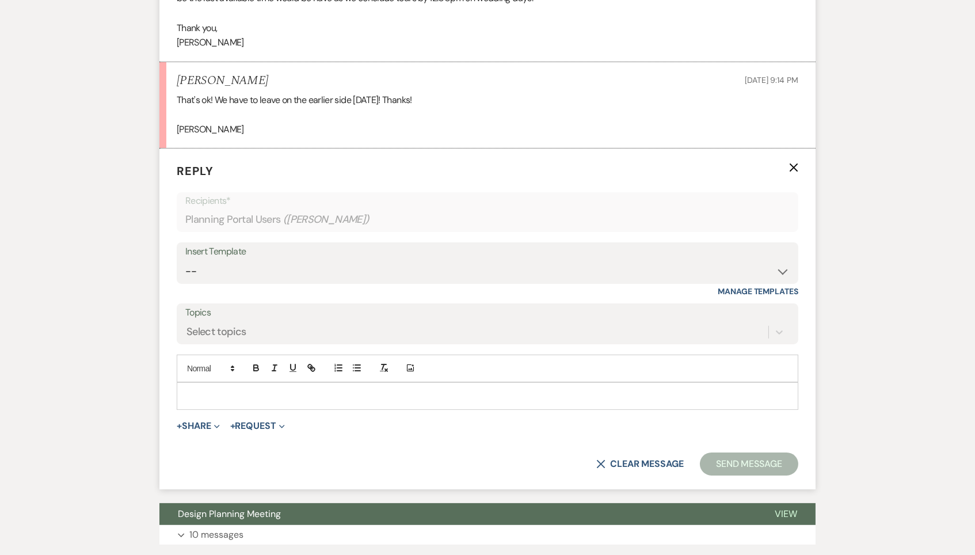
scroll to position [591, 0]
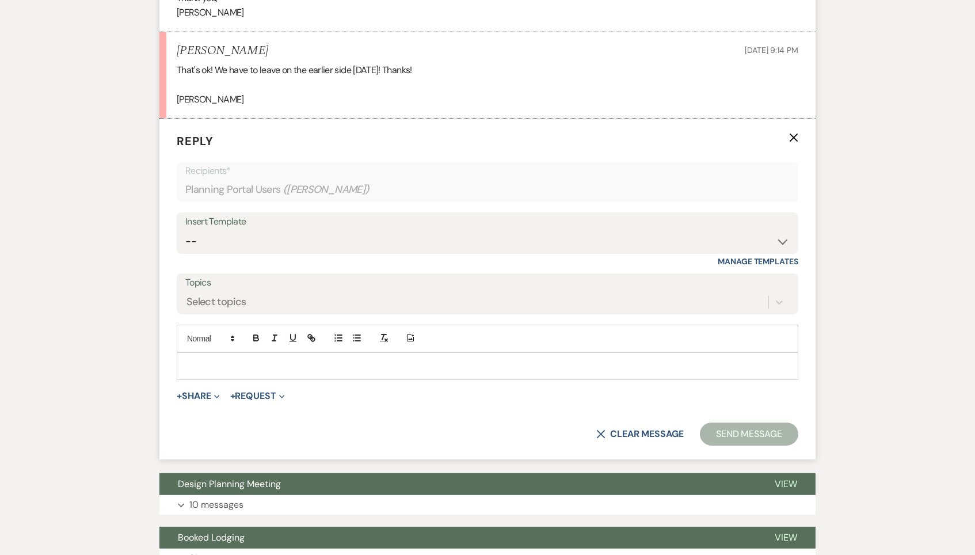
click at [203, 360] on p at bounding box center [487, 366] width 603 height 13
click at [791, 133] on use "button" at bounding box center [793, 137] width 9 height 9
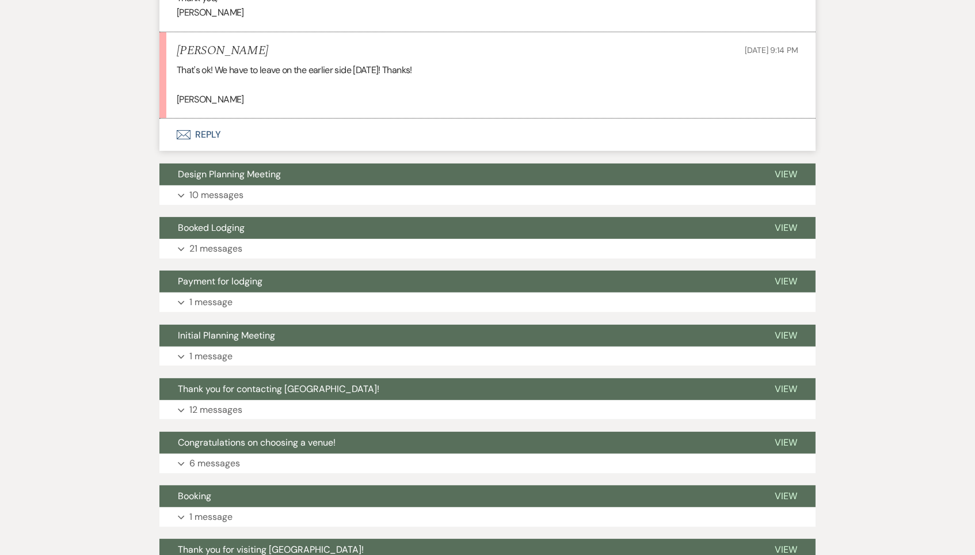
click at [173, 119] on button "Envelope Reply" at bounding box center [487, 135] width 656 height 32
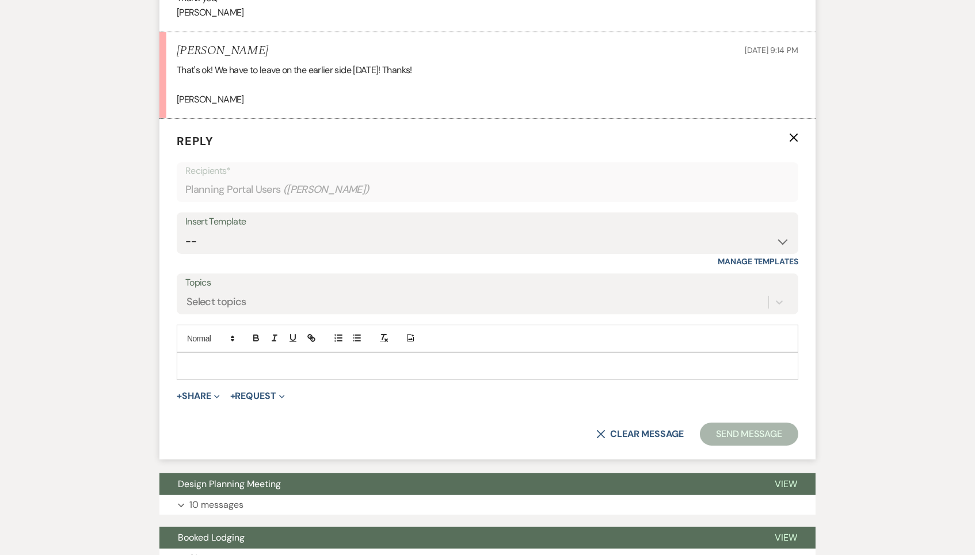
click at [246, 360] on p at bounding box center [487, 366] width 603 height 13
click at [764, 428] on button "Send Message" at bounding box center [749, 433] width 98 height 23
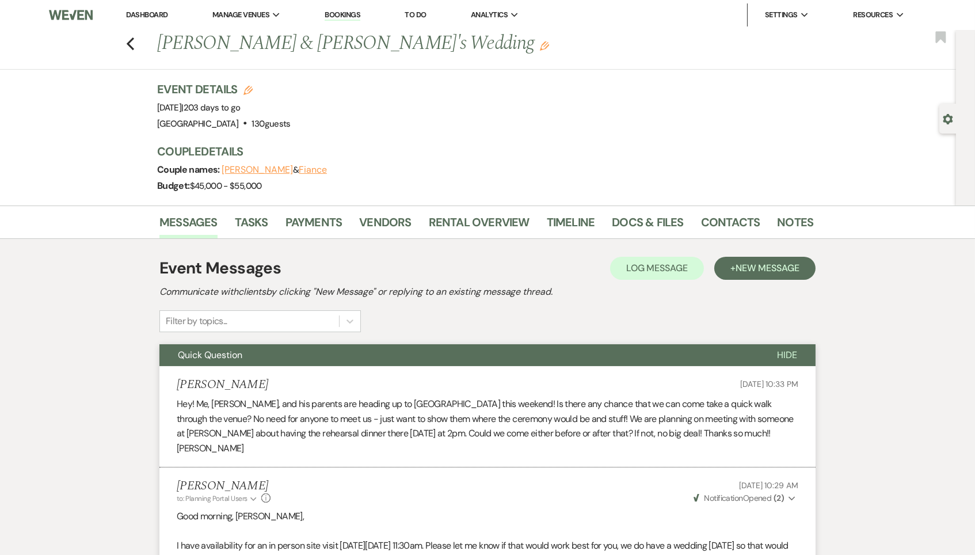
scroll to position [0, 0]
click at [125, 39] on div "Previous Libby Floyd & Fiance's Wedding Edit Bookmark" at bounding box center [474, 50] width 961 height 40
click at [136, 48] on div "Previous Libby Floyd & Fiance's Wedding Edit Bookmark" at bounding box center [474, 50] width 961 height 40
click at [135, 45] on div "Previous Libby Floyd & Fiance's Wedding Edit Bookmark" at bounding box center [474, 50] width 961 height 40
click at [126, 40] on icon "Previous" at bounding box center [130, 44] width 9 height 14
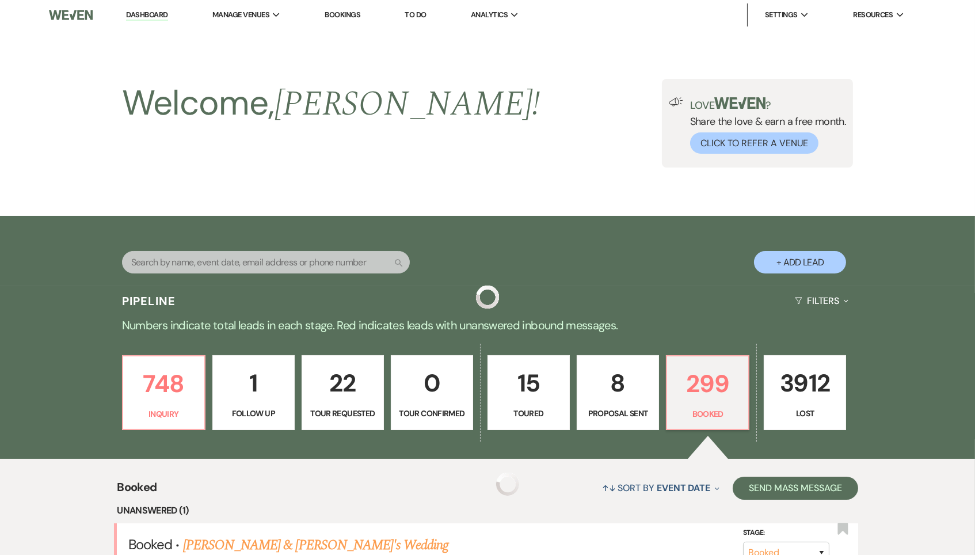
scroll to position [204, 0]
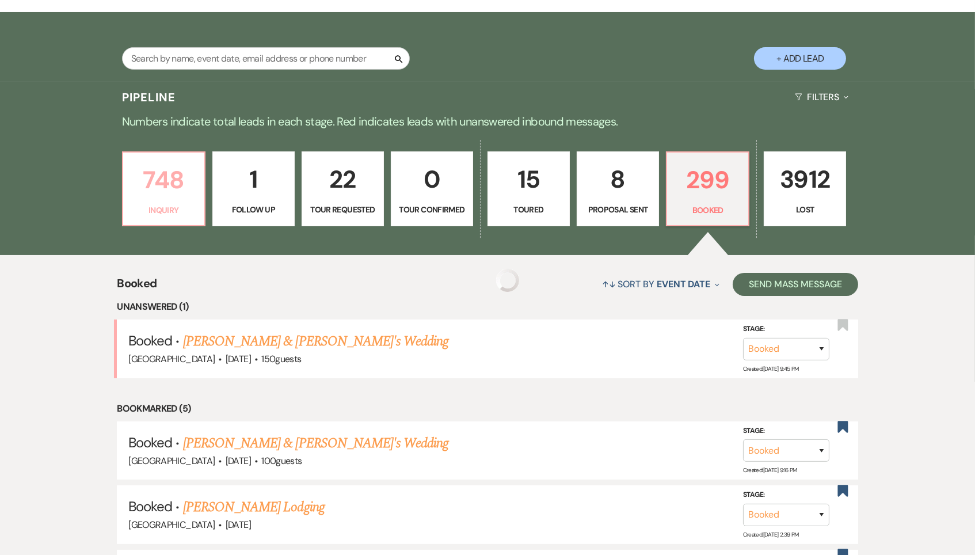
click at [164, 197] on link "748 Inquiry" at bounding box center [163, 188] width 83 height 75
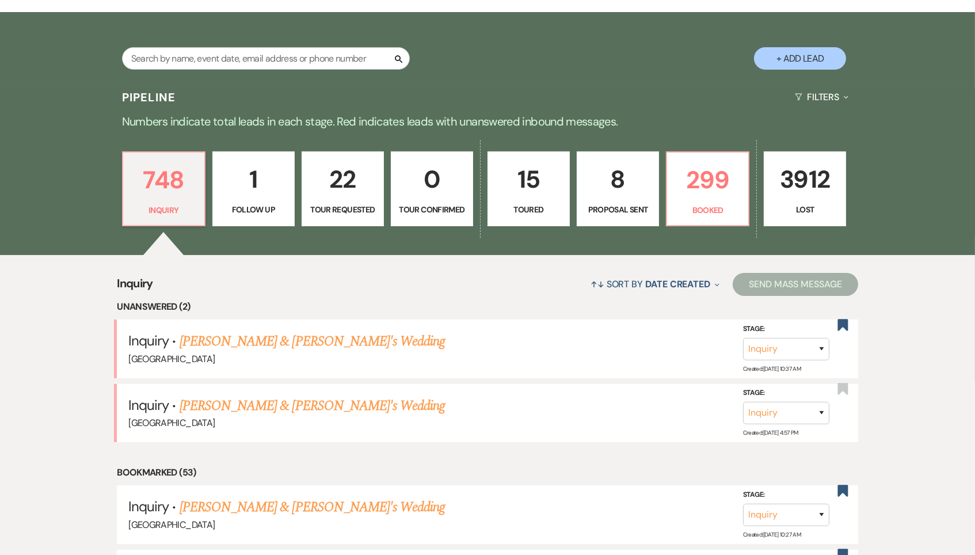
scroll to position [297, 0]
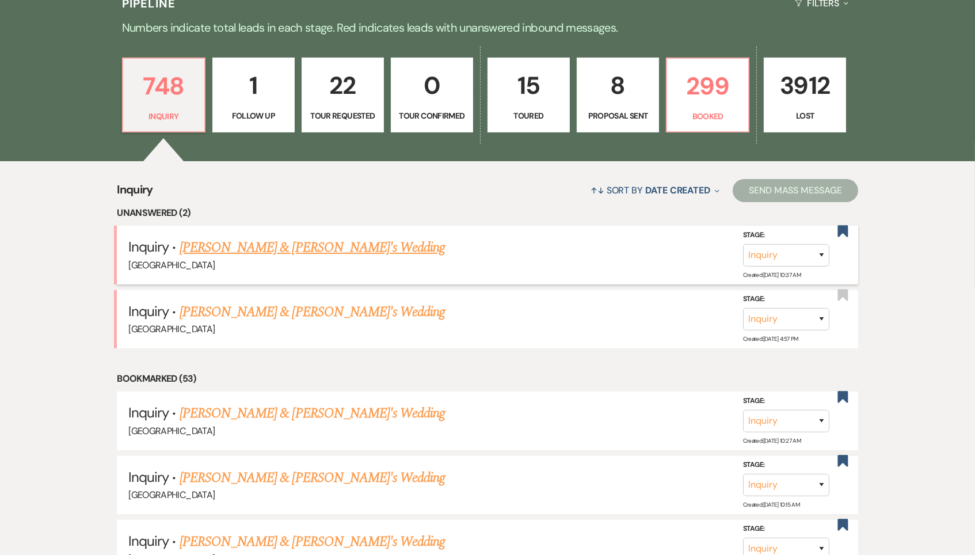
click at [246, 258] on div "[GEOGRAPHIC_DATA]" at bounding box center [487, 265] width 718 height 15
click at [243, 239] on link "[PERSON_NAME] & [PERSON_NAME]'s Wedding" at bounding box center [313, 247] width 266 height 21
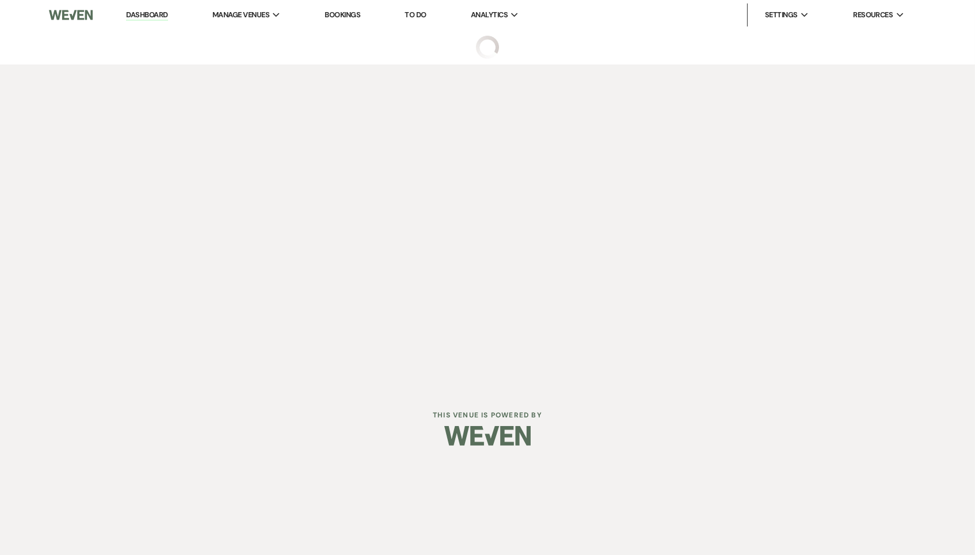
select select "6"
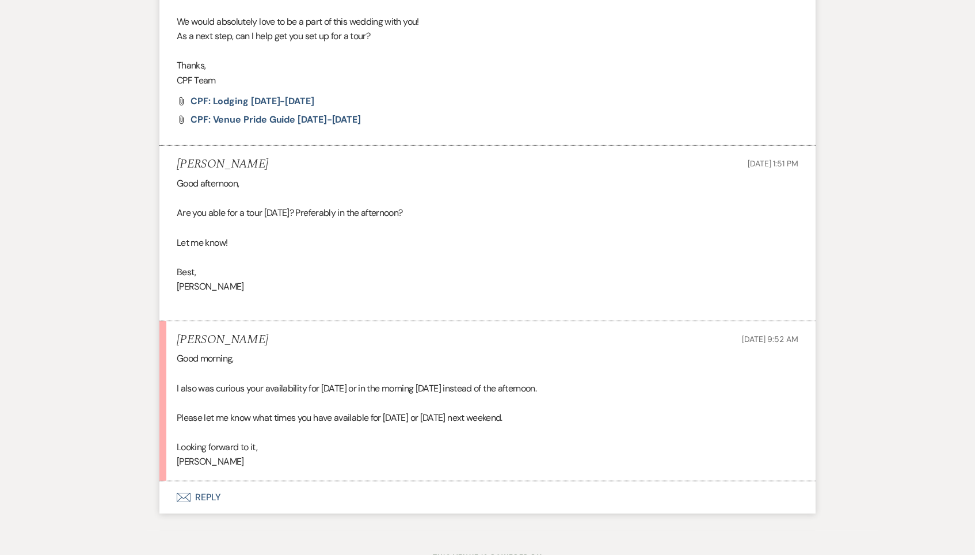
scroll to position [582, 0]
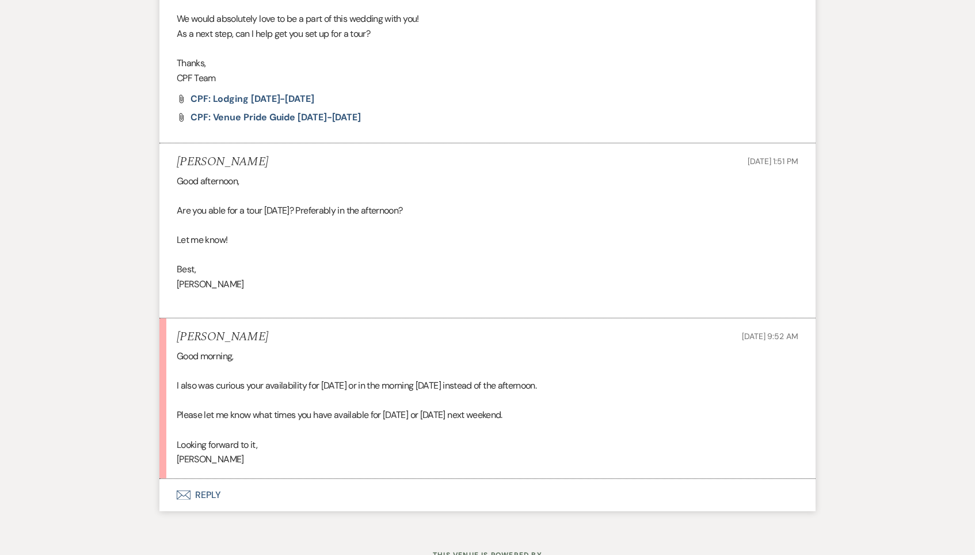
click at [185, 479] on button "Envelope Reply" at bounding box center [487, 495] width 656 height 32
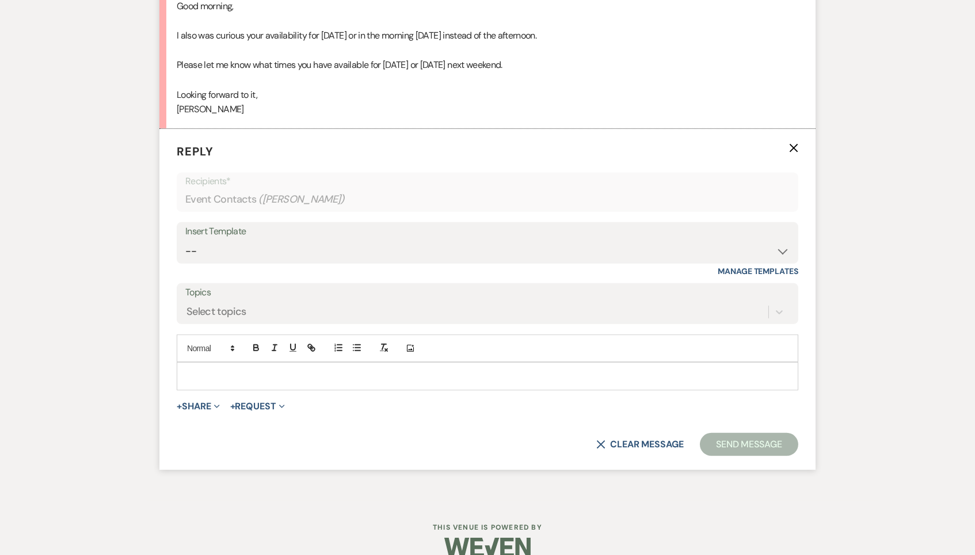
scroll to position [933, 0]
click at [283, 368] on p at bounding box center [487, 374] width 603 height 13
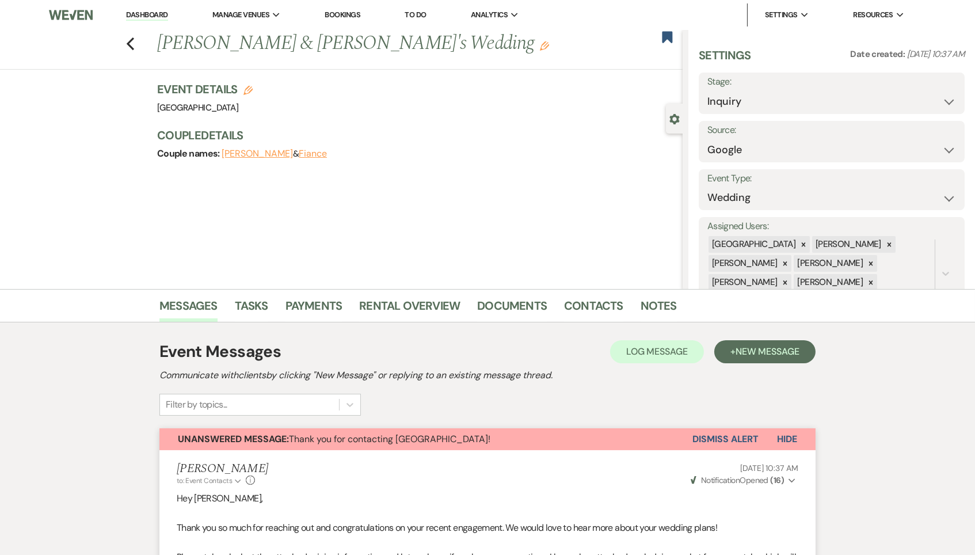
scroll to position [0, 0]
click at [162, 13] on link "Dashboard" at bounding box center [146, 15] width 41 height 11
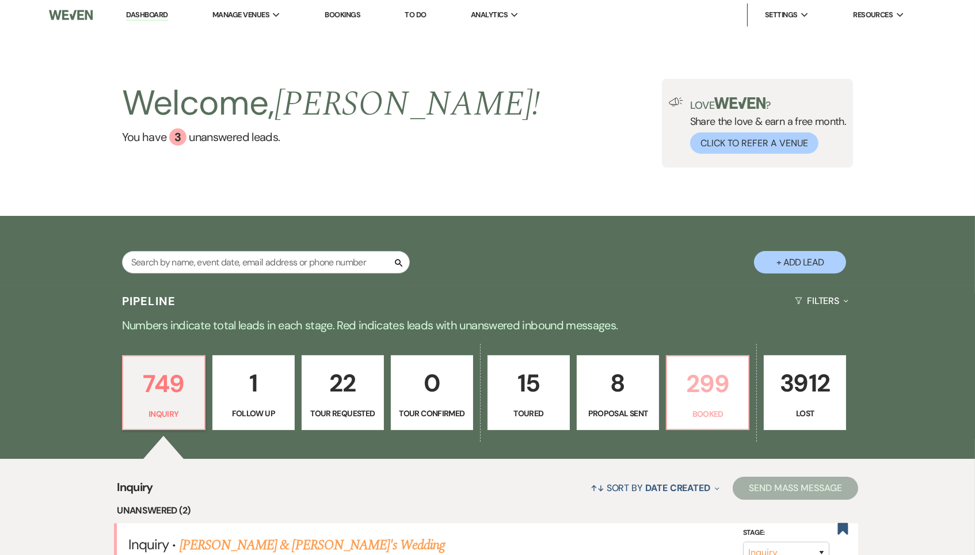
click at [720, 365] on p "299" at bounding box center [707, 383] width 67 height 39
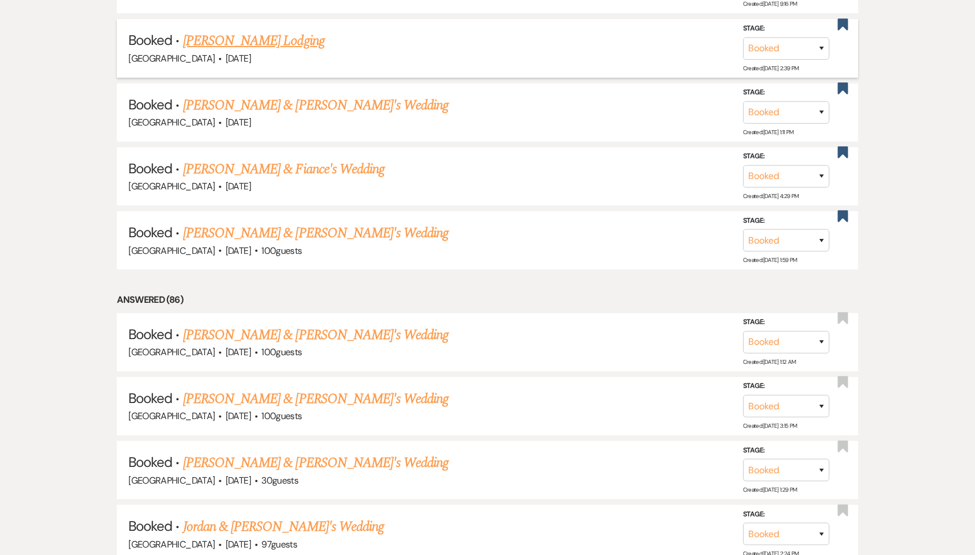
scroll to position [681, 0]
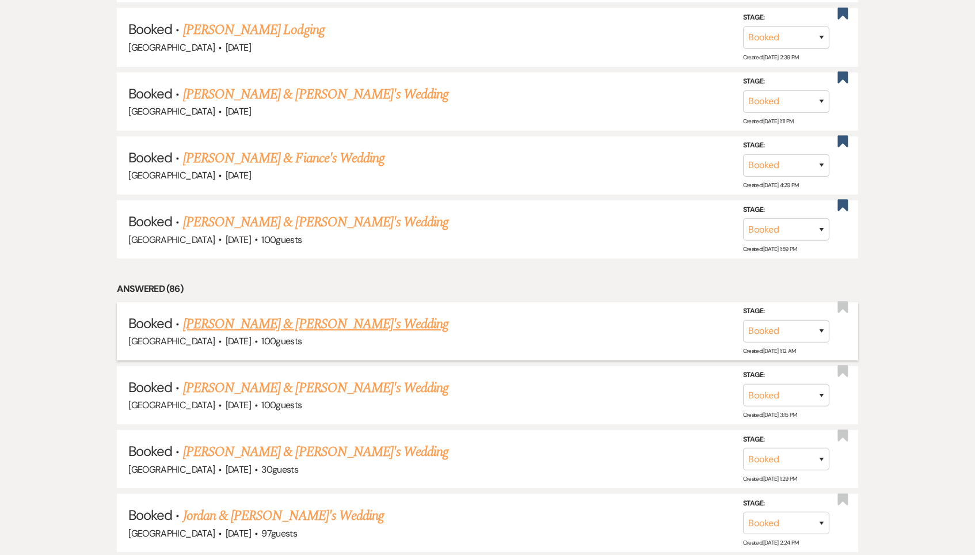
click at [281, 314] on link "[PERSON_NAME] & [PERSON_NAME]'s Wedding" at bounding box center [316, 324] width 266 height 21
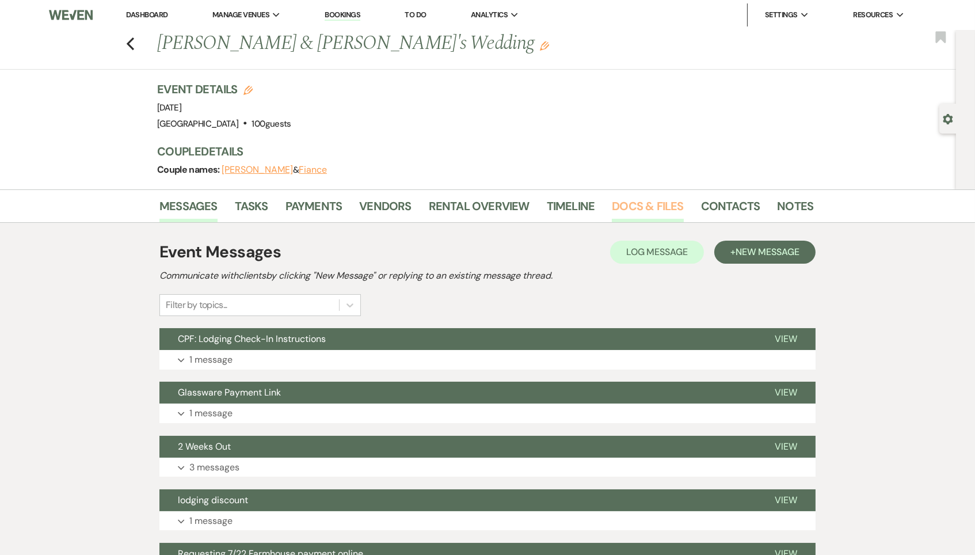
click at [638, 205] on link "Docs & Files" at bounding box center [647, 209] width 71 height 25
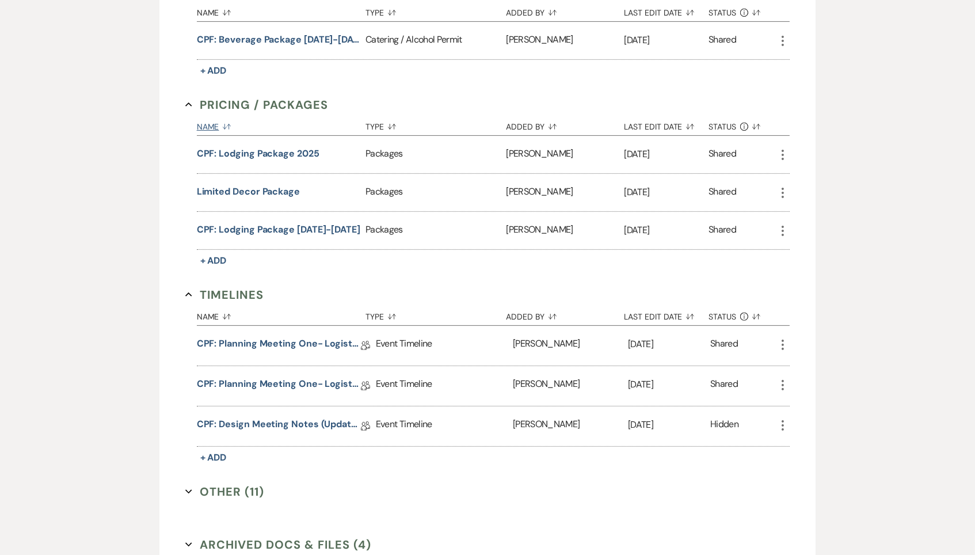
scroll to position [783, 0]
click at [280, 419] on link "CPF: Design Meeting Notes (Updated: August 28th, 2025)" at bounding box center [279, 427] width 164 height 18
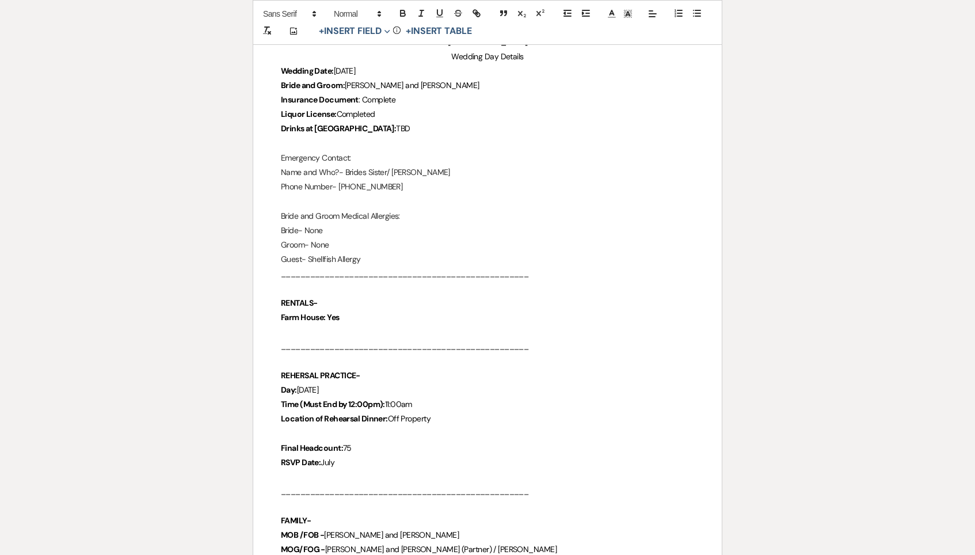
scroll to position [206, 0]
click at [380, 440] on p "Final Headcount: 75" at bounding box center [487, 445] width 413 height 14
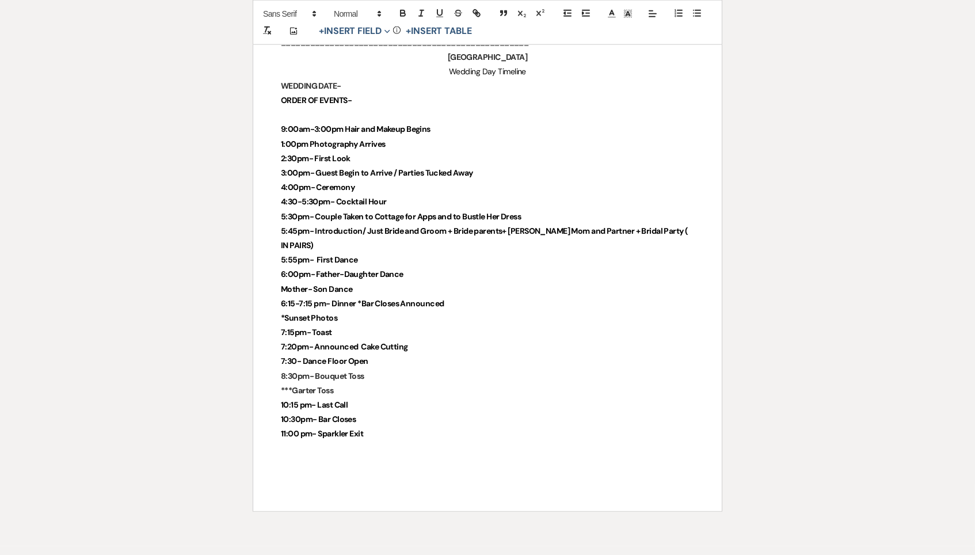
scroll to position [2600, -1]
drag, startPoint x: 385, startPoint y: 369, endPoint x: 262, endPoint y: 365, distance: 122.6
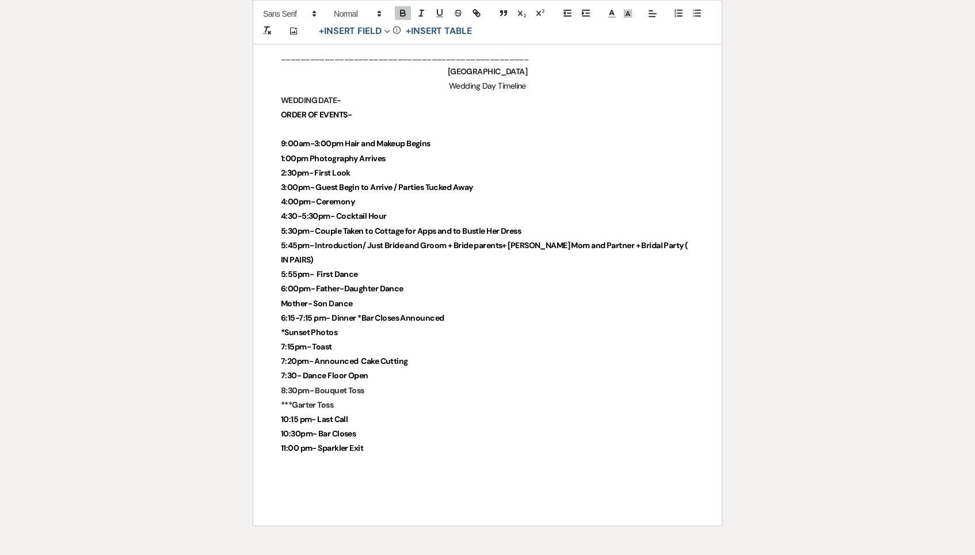
scroll to position [2569, 0]
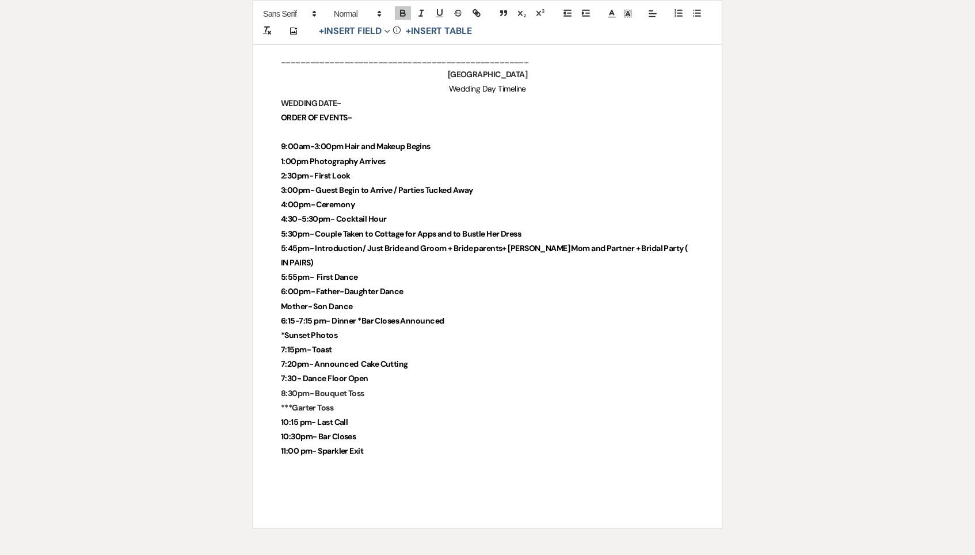
drag, startPoint x: 391, startPoint y: 387, endPoint x: 263, endPoint y: 382, distance: 127.8
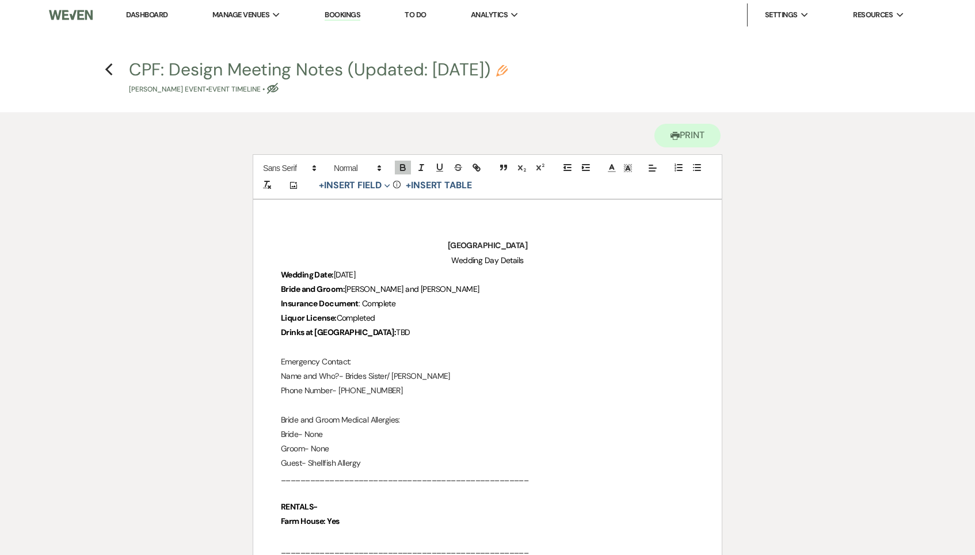
scroll to position [0, 0]
click at [110, 71] on icon "Previous" at bounding box center [109, 70] width 9 height 14
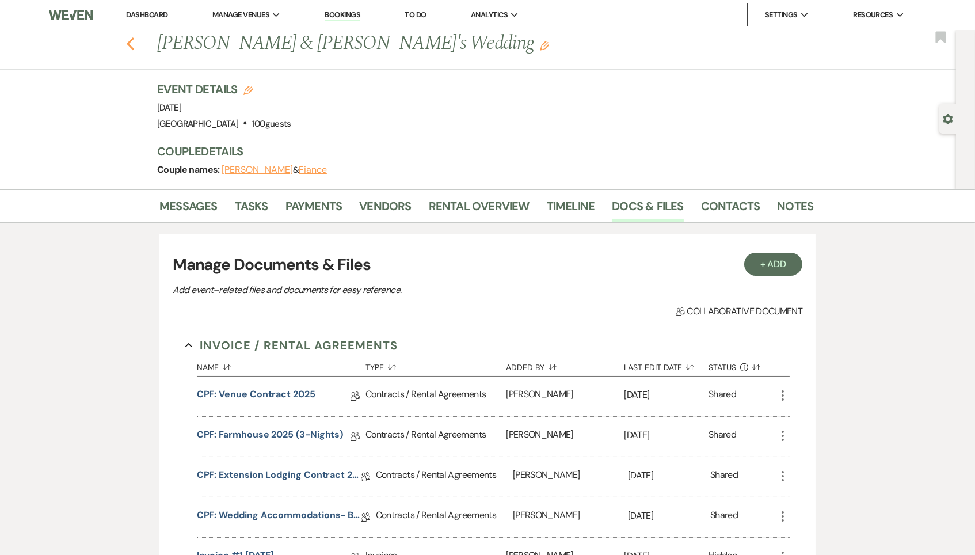
click at [131, 47] on icon "Previous" at bounding box center [130, 44] width 9 height 14
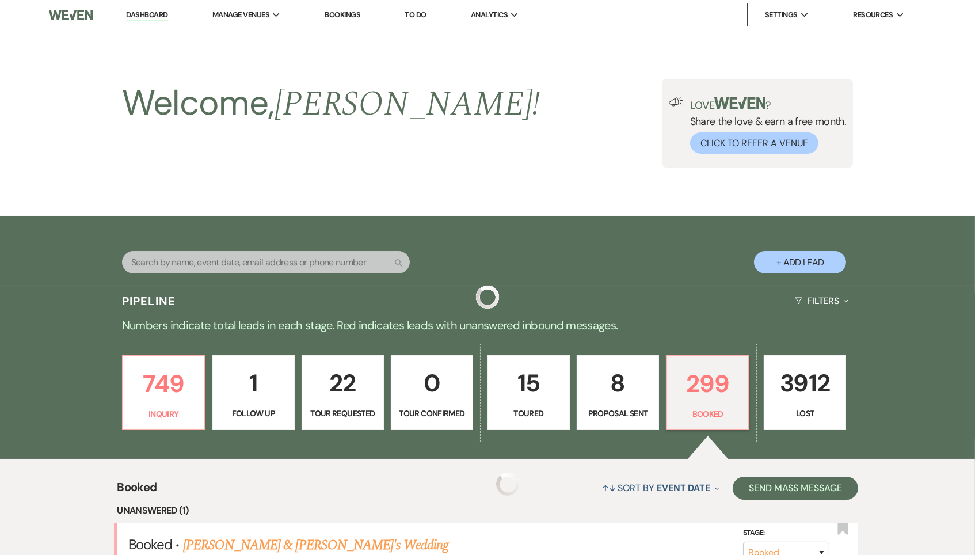
scroll to position [681, 0]
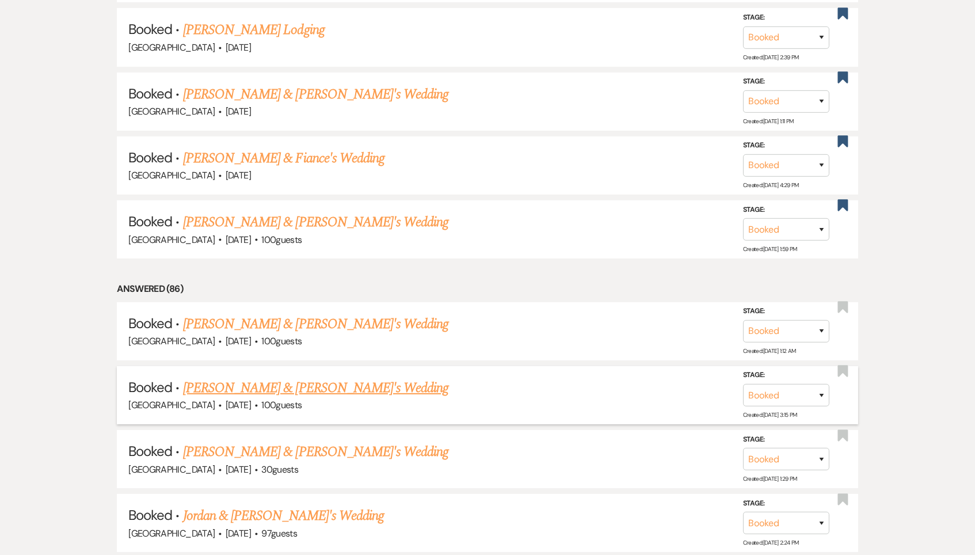
click at [258, 377] on link "[PERSON_NAME] & [PERSON_NAME]'s Wedding" at bounding box center [316, 387] width 266 height 21
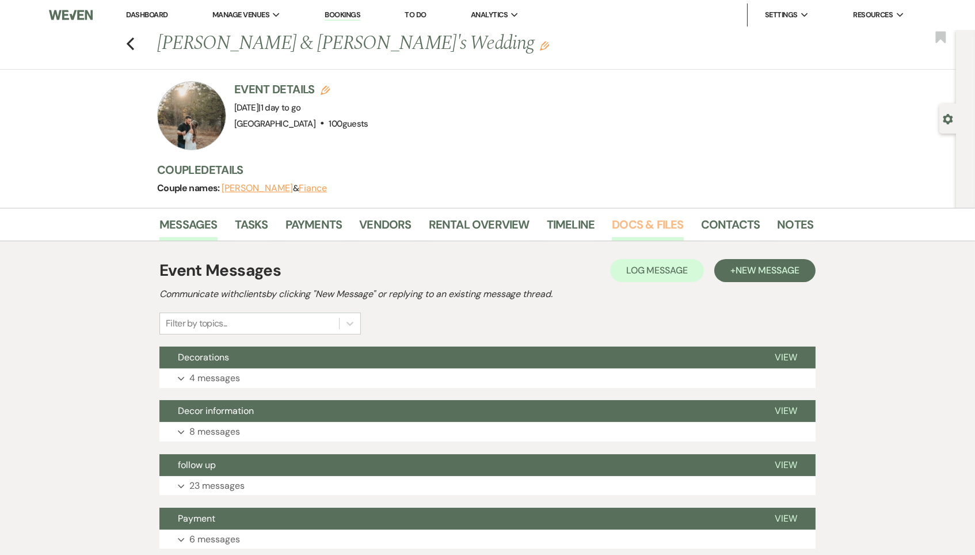
click at [625, 232] on link "Docs & Files" at bounding box center [647, 227] width 71 height 25
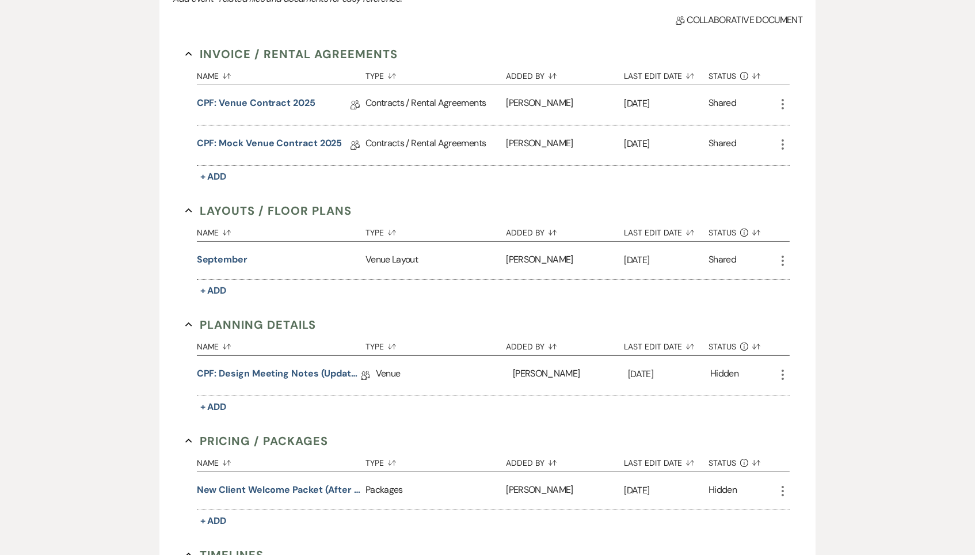
scroll to position [320, 0]
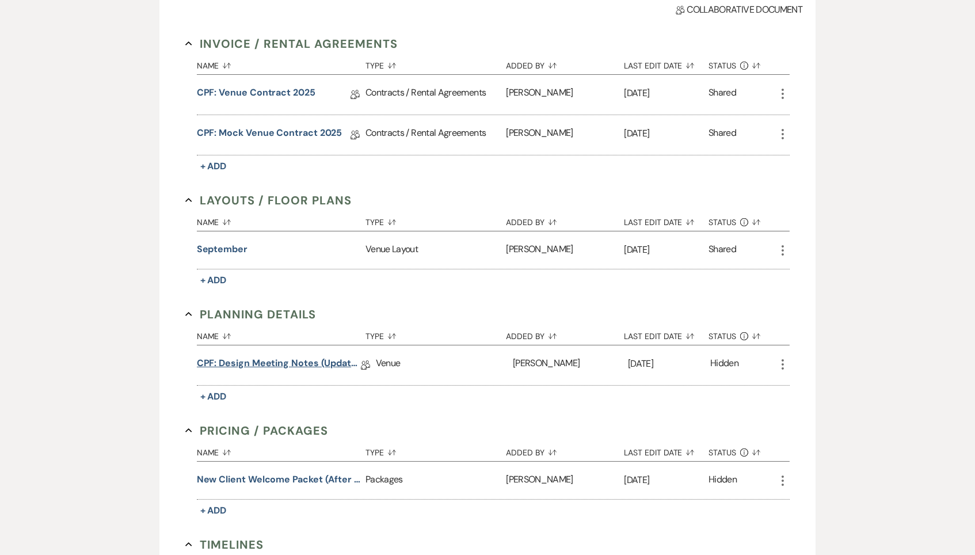
click at [257, 356] on link "CPF: Design Meeting Notes (Updated: August 5th, 2025)" at bounding box center [279, 365] width 164 height 18
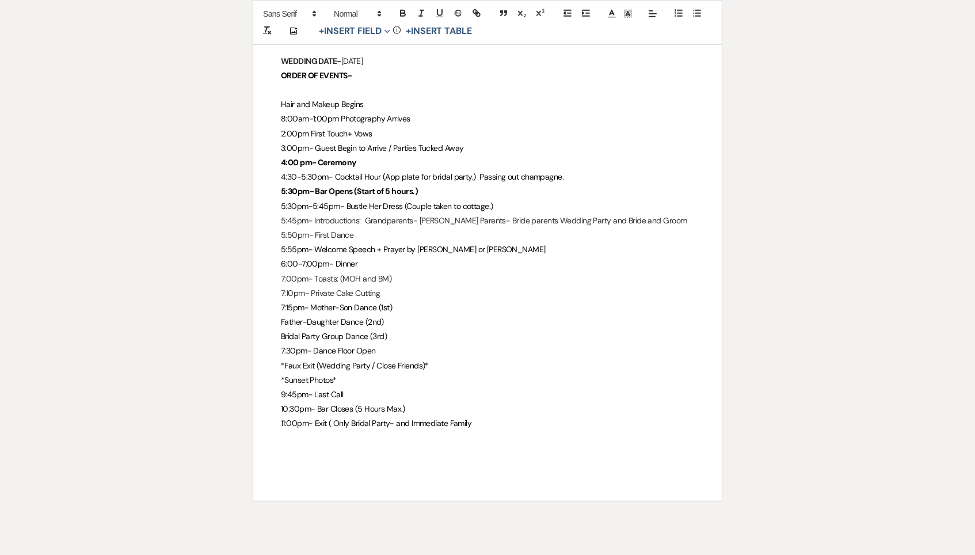
scroll to position [2812, 0]
drag, startPoint x: 538, startPoint y: 374, endPoint x: 228, endPoint y: 368, distance: 309.6
click at [505, 418] on p "11:00pm- Exit ( Only Bridal Party- and Immediate Family" at bounding box center [487, 425] width 413 height 14
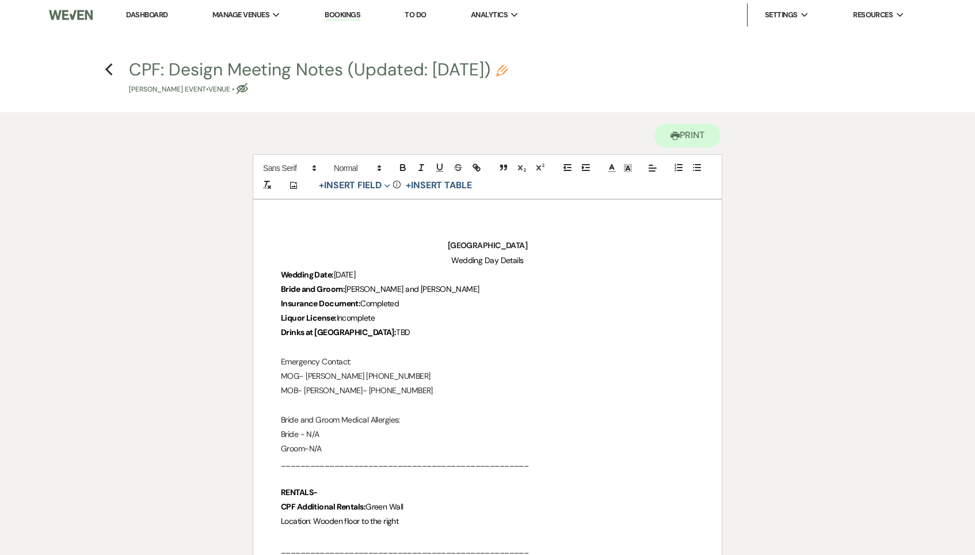
scroll to position [0, 0]
click at [112, 68] on icon "Previous" at bounding box center [109, 70] width 9 height 14
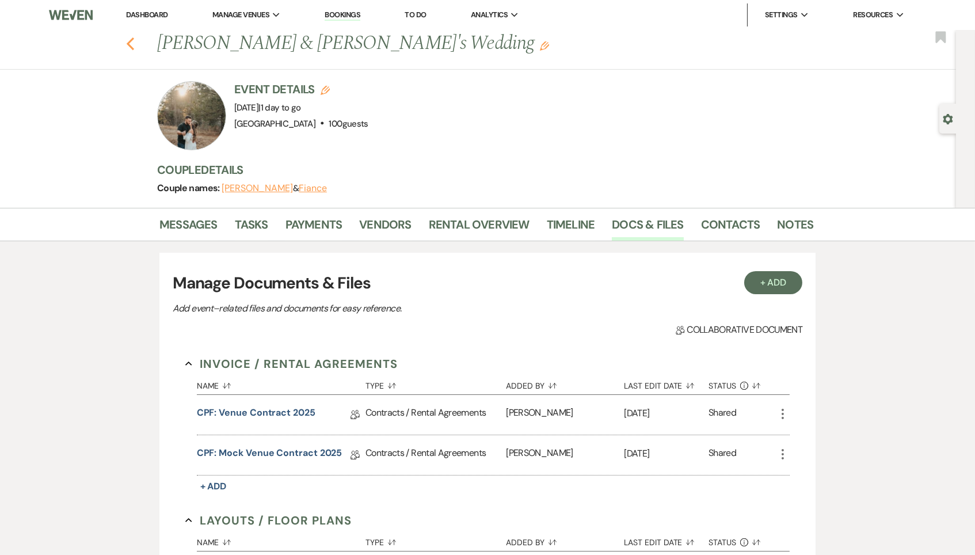
click at [131, 40] on use "button" at bounding box center [130, 43] width 7 height 13
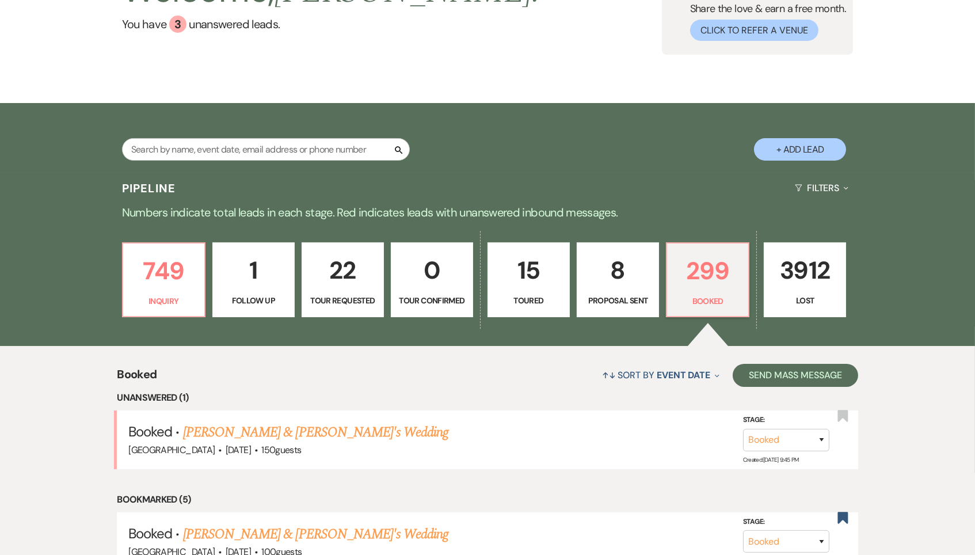
scroll to position [158, 0]
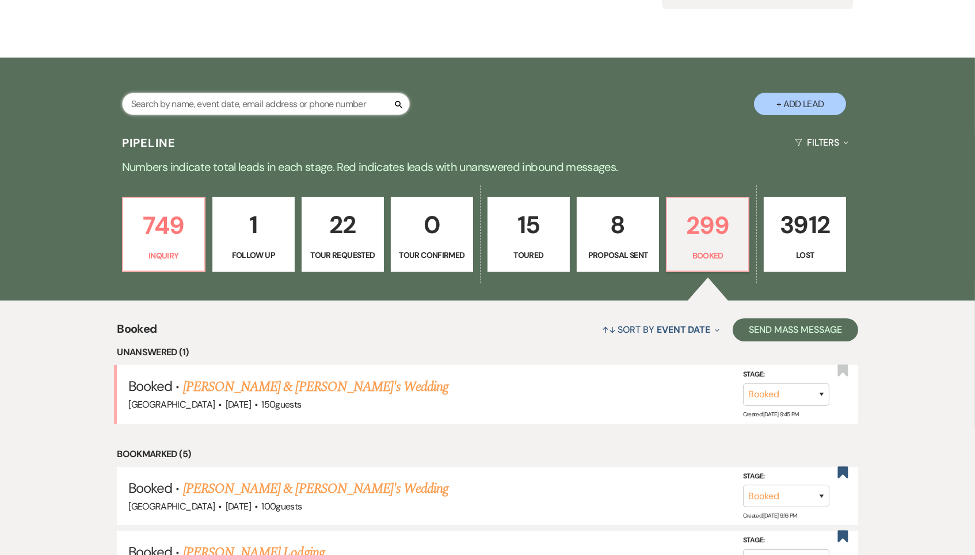
click at [287, 100] on input "text" at bounding box center [266, 104] width 288 height 22
paste input "cospanton@gmail.com"
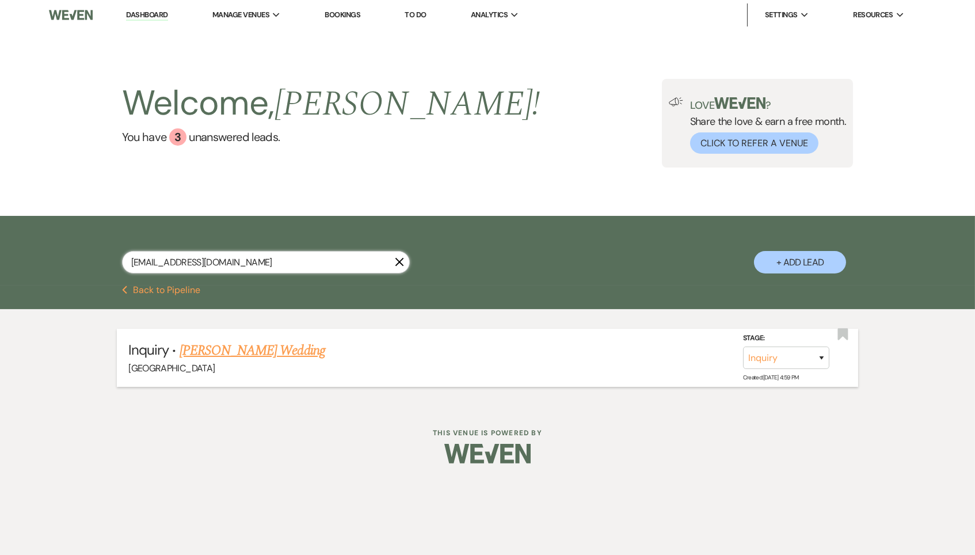
type input "cospanton@gmail.com"
click at [255, 346] on link "[PERSON_NAME] Wedding" at bounding box center [253, 350] width 146 height 21
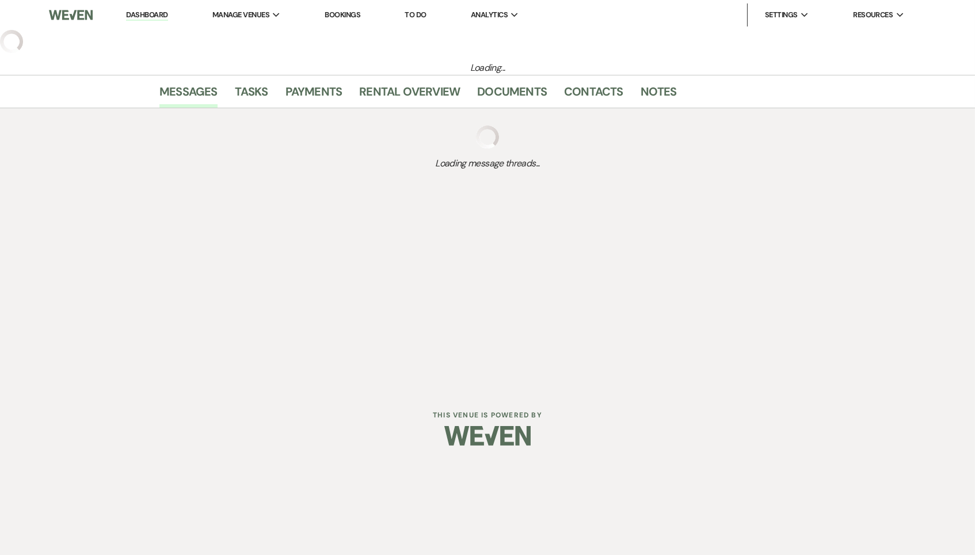
select select "8"
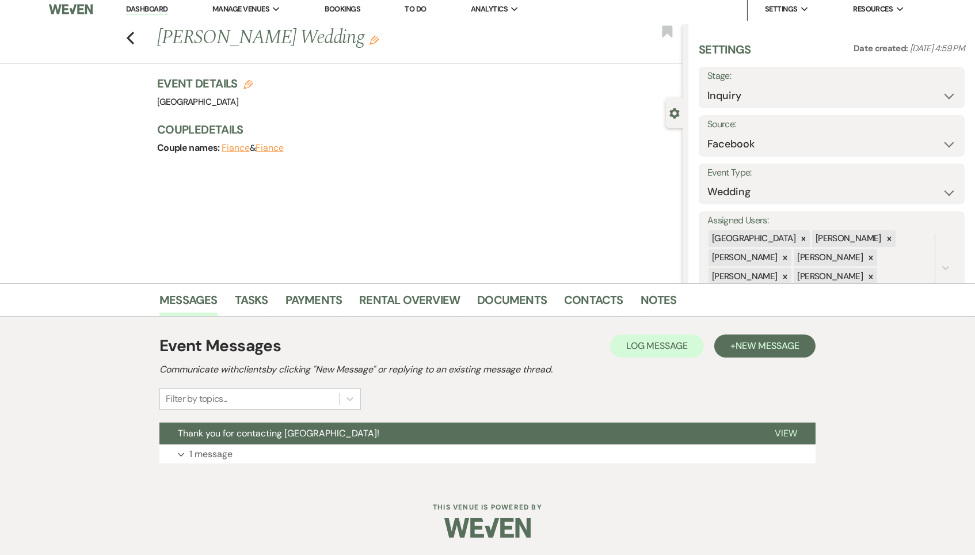
scroll to position [3, 0]
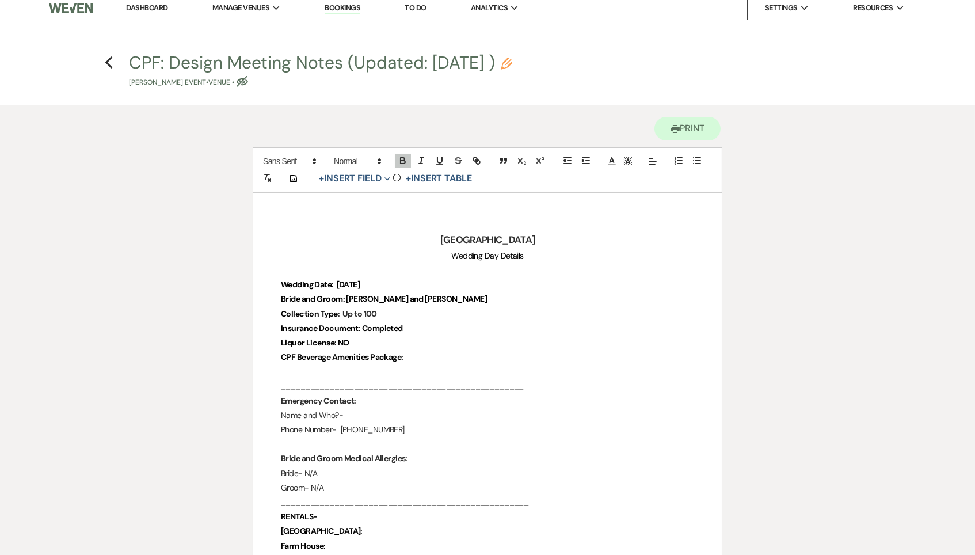
scroll to position [8, 0]
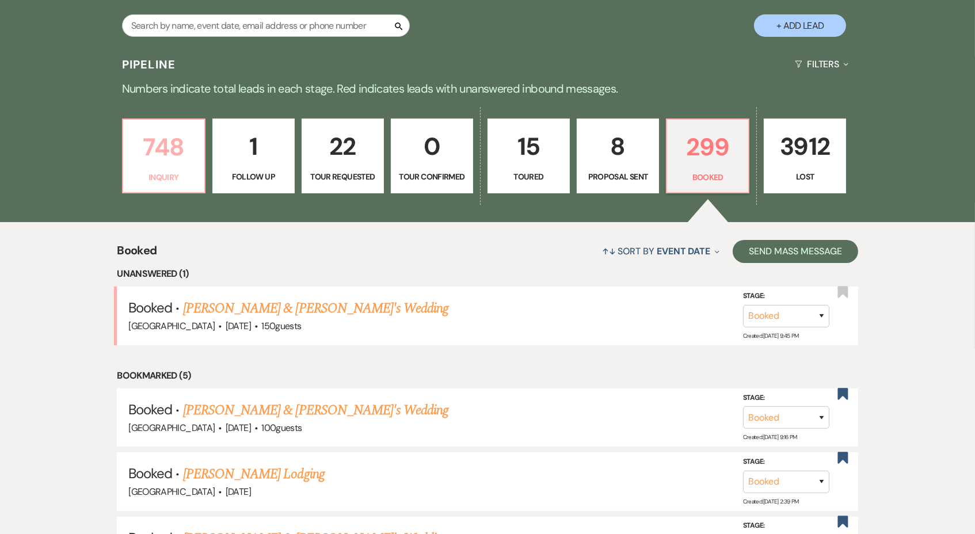
scroll to position [236, 0]
click at [163, 160] on p "748" at bounding box center [163, 147] width 67 height 39
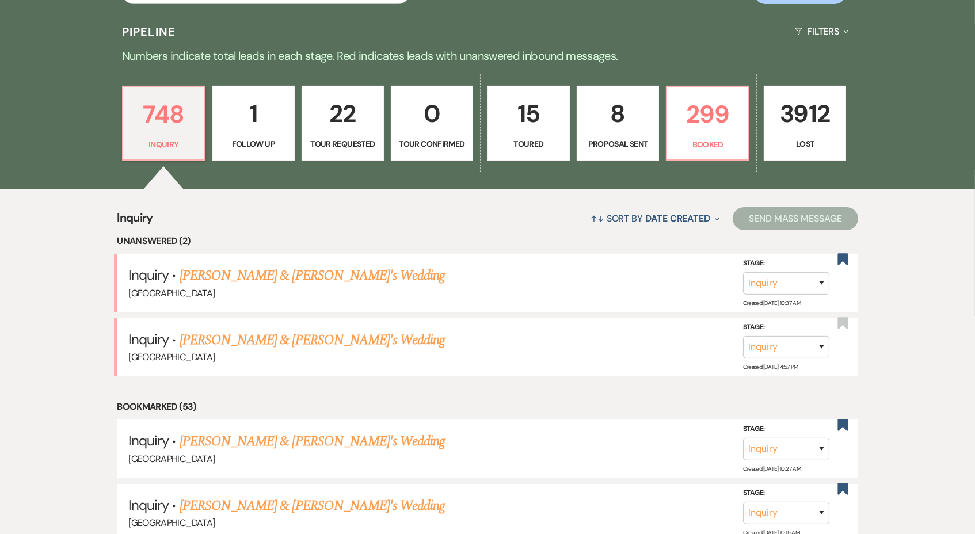
scroll to position [217, 0]
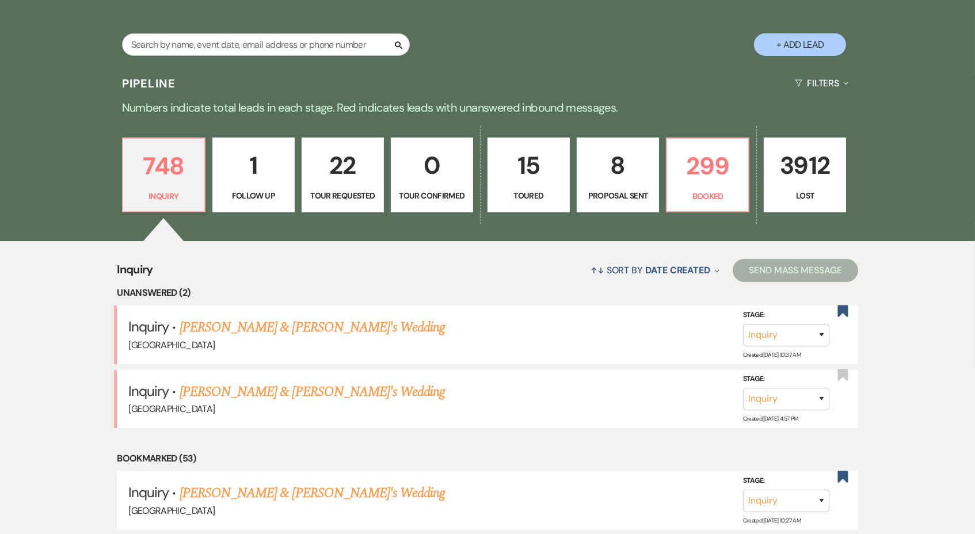
click at [819, 44] on button "+ Add Lead" at bounding box center [800, 44] width 92 height 22
select select "541"
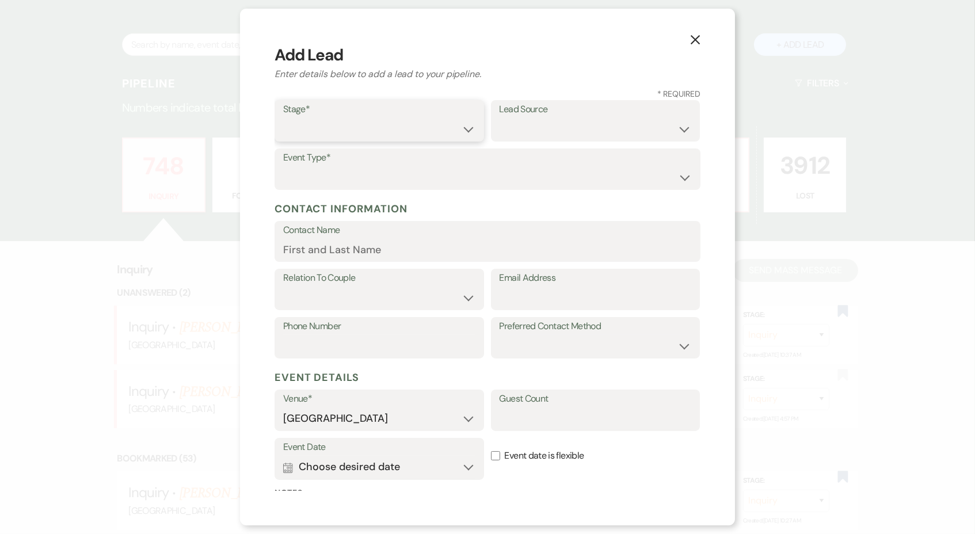
select select "1"
click at [565, 137] on select "Weven Venue Website Instagram Facebook Pinterest Google The Knot Wedding Wire H…" at bounding box center [595, 129] width 192 height 22
select select "2"
select select "1"
paste input "kenziebrooke11@gmail.com"
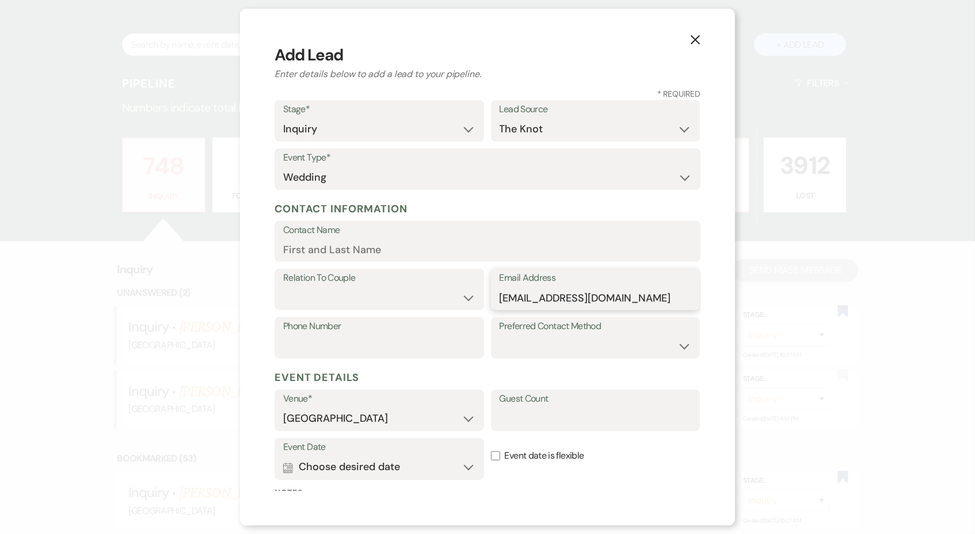
type input "kenziebrooke11@gmail.com"
click at [488, 238] on input "Contact Name" at bounding box center [487, 249] width 409 height 22
click at [488, 245] on input "Contact Name" at bounding box center [487, 249] width 409 height 22
click at [381, 249] on input "Contact Name" at bounding box center [487, 249] width 409 height 22
paste input "McKenzie Miller"
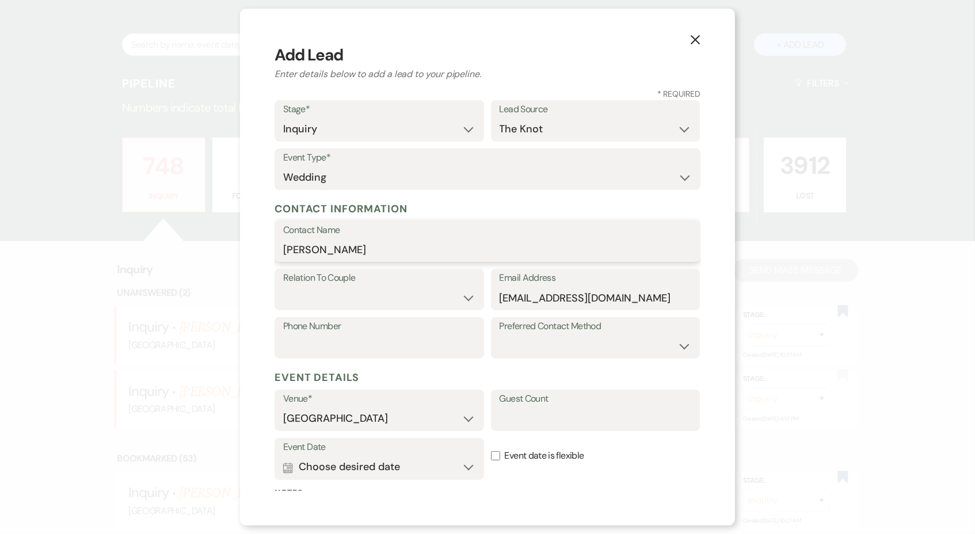
type input "McKenzie Miller"
click at [373, 290] on select "Couple Planner Parent of Couple Family Member Friend Other" at bounding box center [379, 298] width 192 height 22
select select "1"
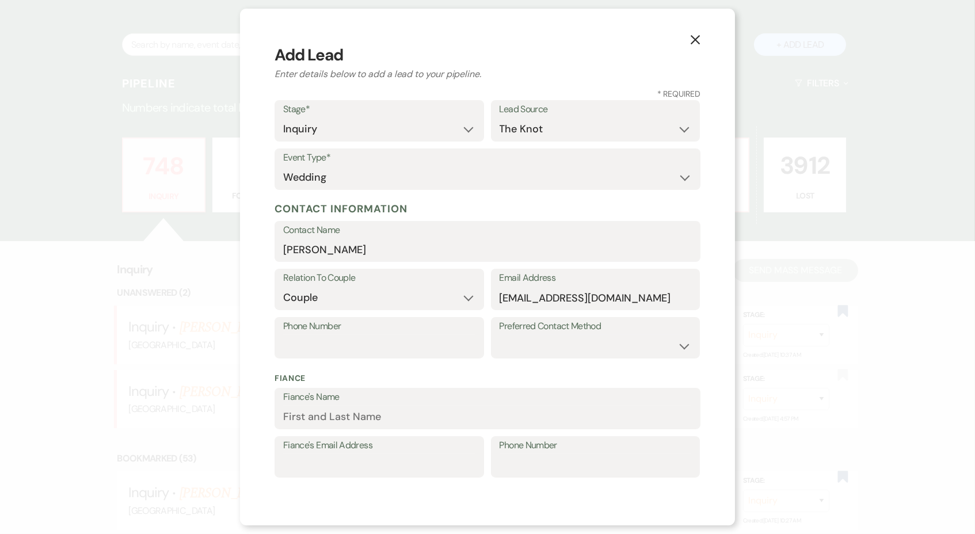
click at [606, 331] on label "Preferred Contact Method" at bounding box center [595, 326] width 192 height 17
click at [367, 343] on input "Phone Number" at bounding box center [379, 346] width 192 height 22
paste input "8635999919"
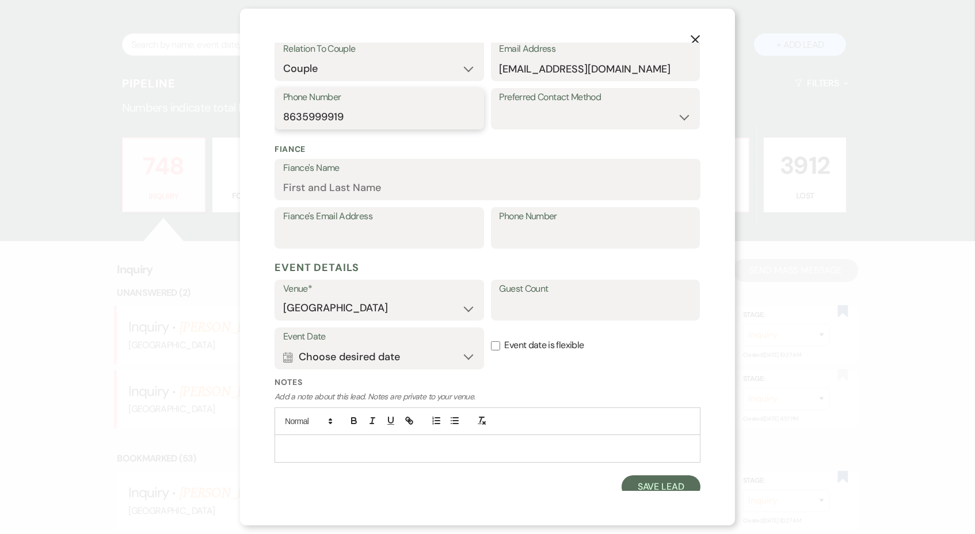
scroll to position [228, 0]
type input "8635999919"
click at [673, 483] on button "Save Lead" at bounding box center [660, 487] width 79 height 23
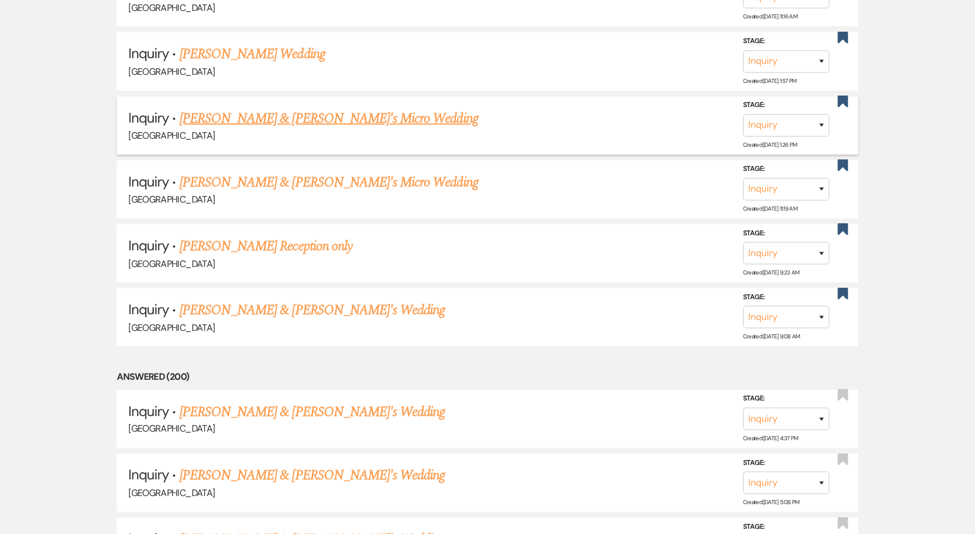
scroll to position [3746, 0]
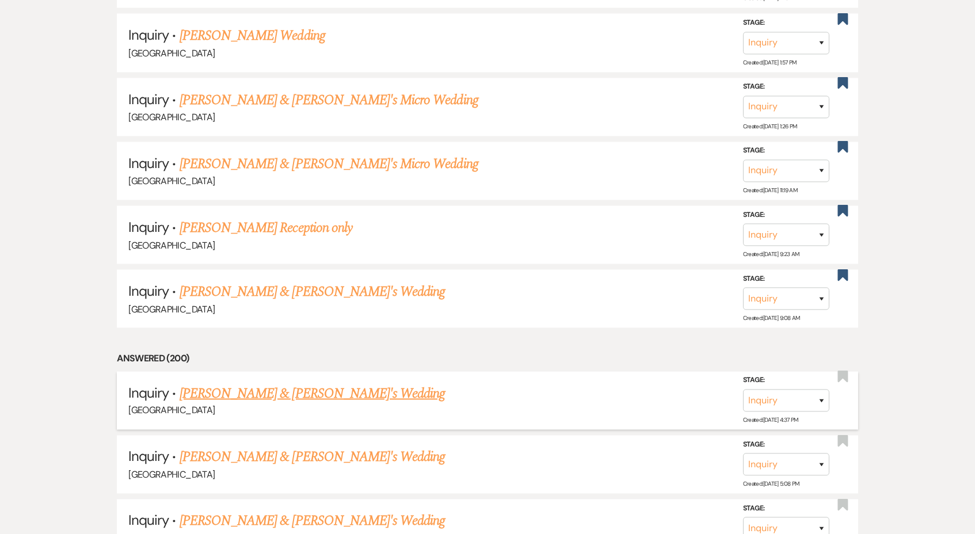
click at [350, 383] on link "[PERSON_NAME] & [PERSON_NAME]'s Wedding" at bounding box center [313, 393] width 266 height 21
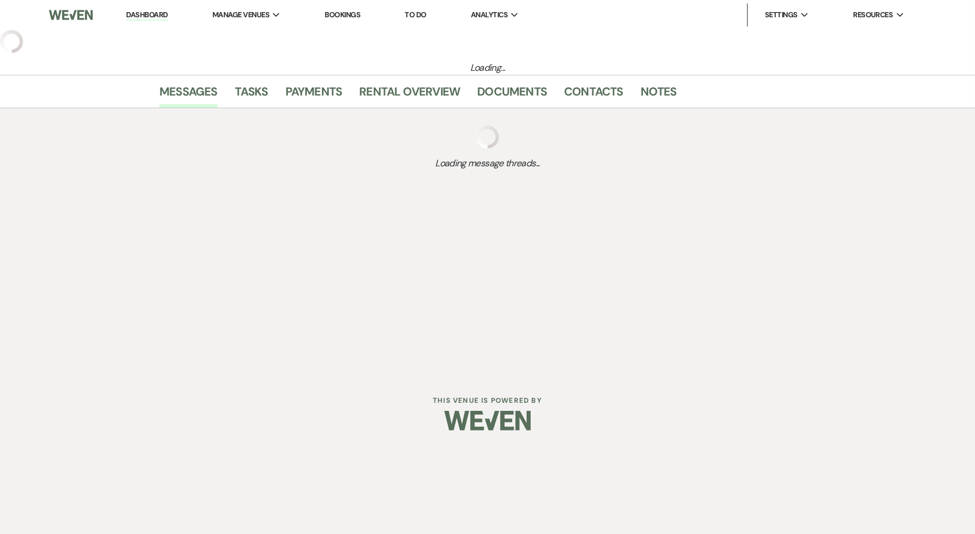
select select "2"
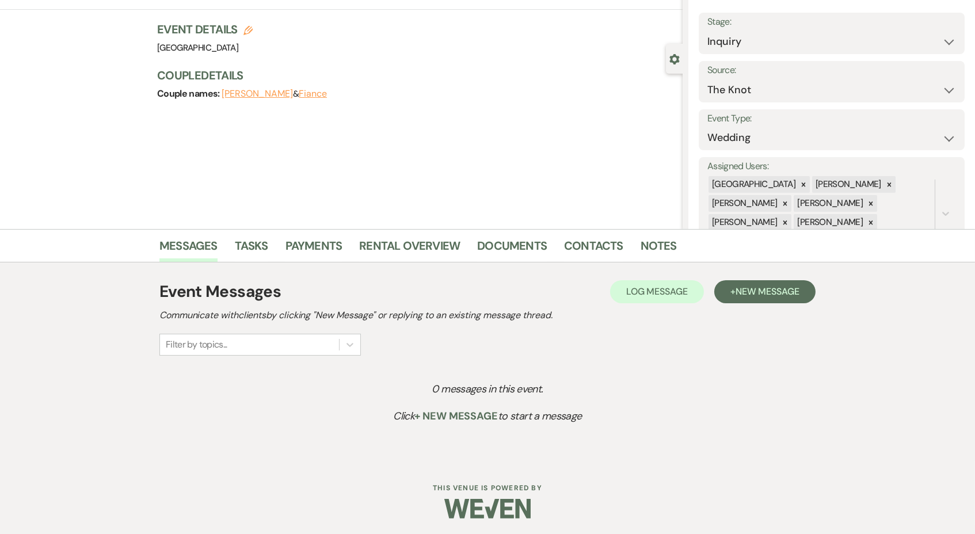
scroll to position [59, 0]
click at [781, 291] on span "New Message" at bounding box center [767, 292] width 64 height 12
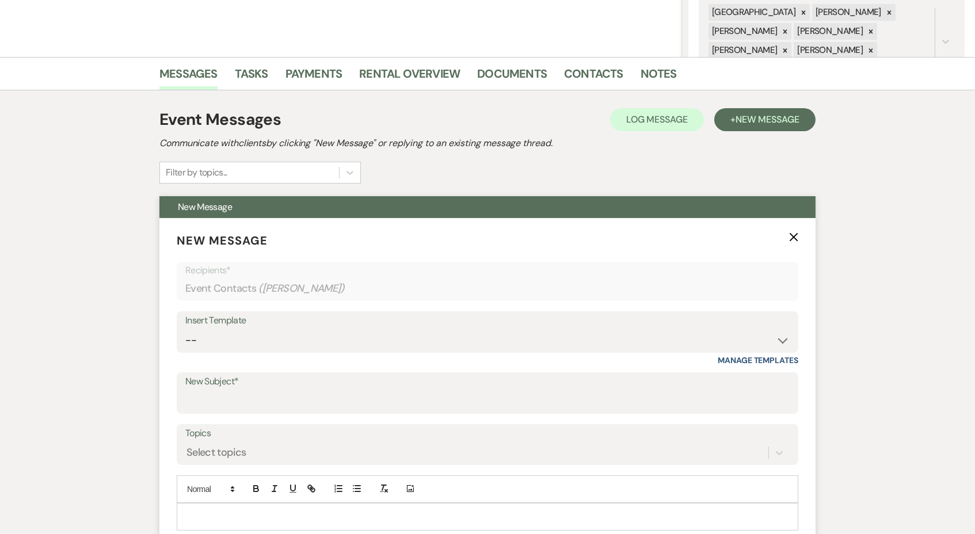
scroll to position [284, 0]
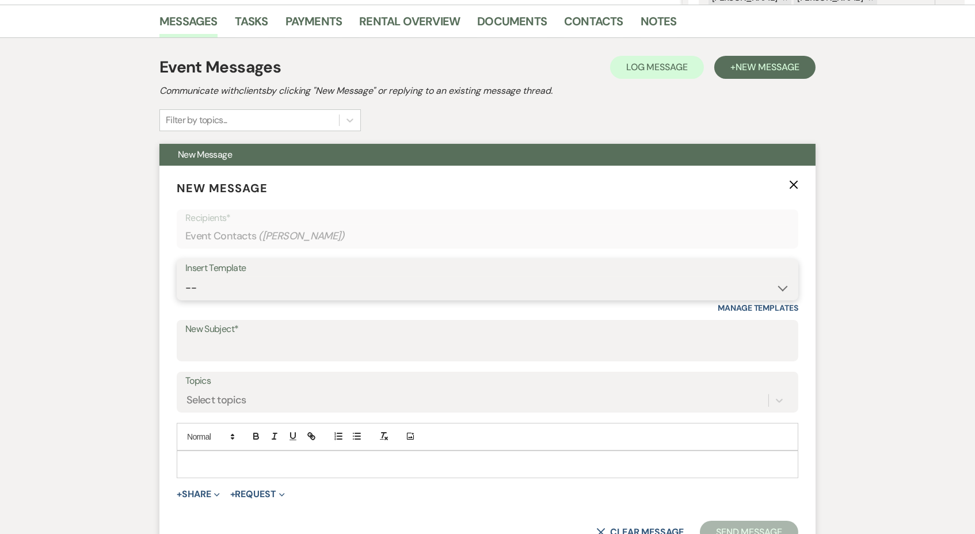
select select "2192"
type input "Thank you for contacting [GEOGRAPHIC_DATA]!"
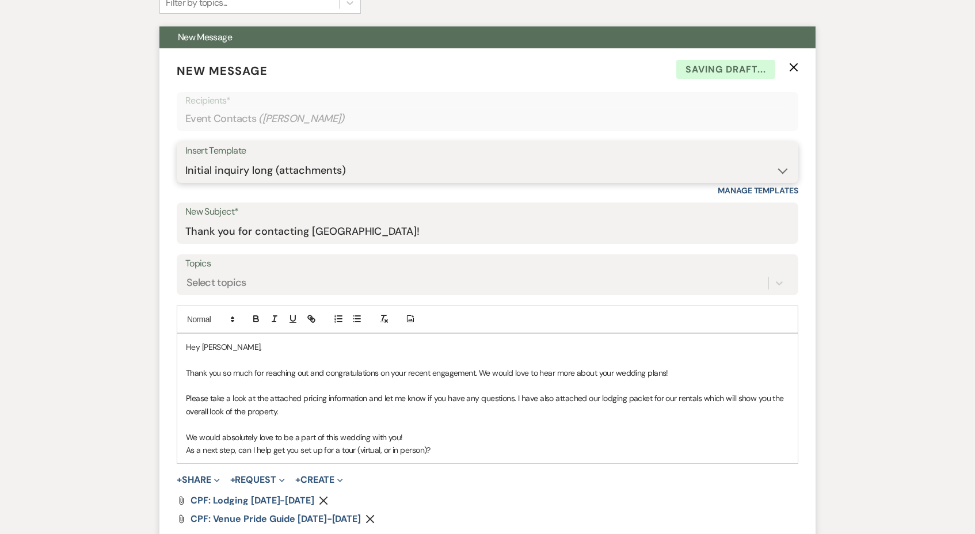
scroll to position [406, 0]
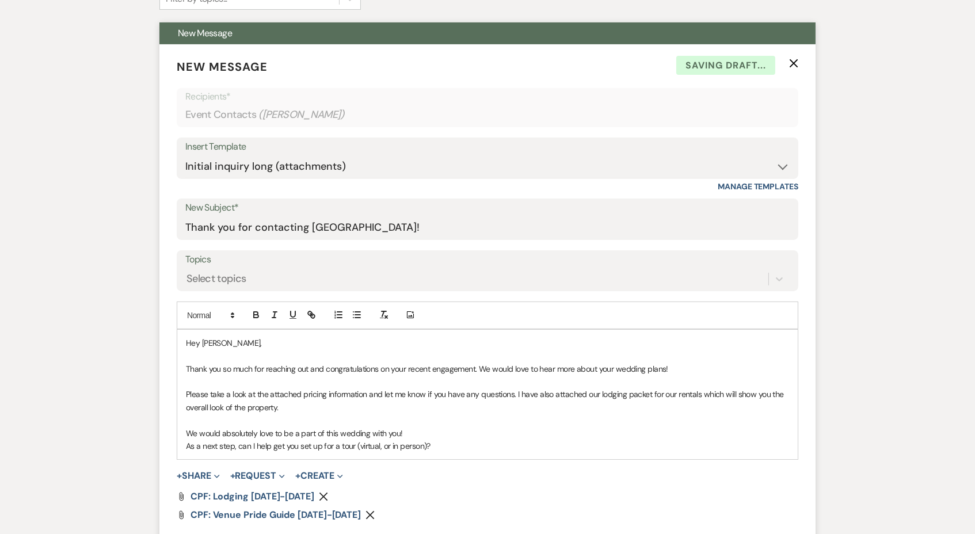
click at [319, 496] on use "button" at bounding box center [323, 497] width 9 height 9
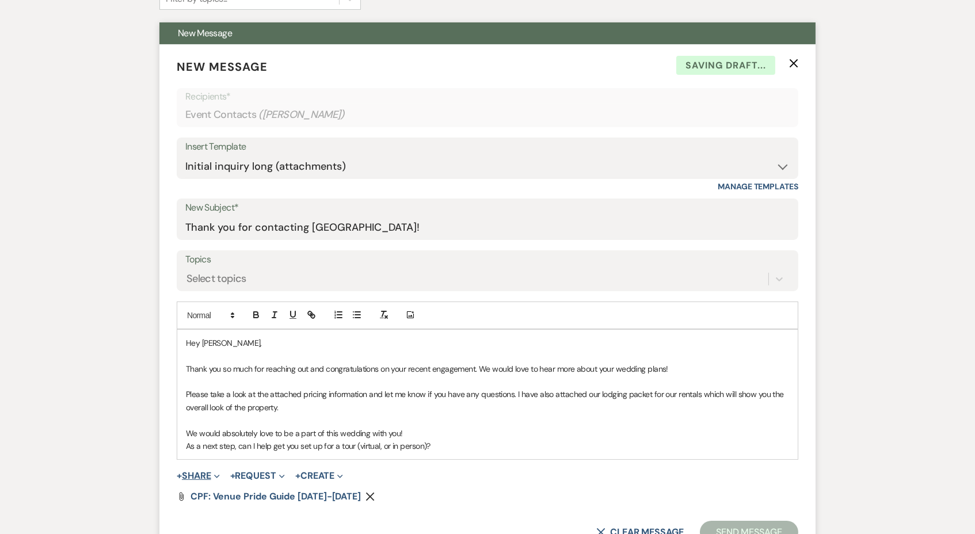
click at [203, 471] on button "+ Share Expand" at bounding box center [198, 475] width 43 height 9
click at [222, 493] on span "Doc Upload Documents" at bounding box center [223, 499] width 66 height 12
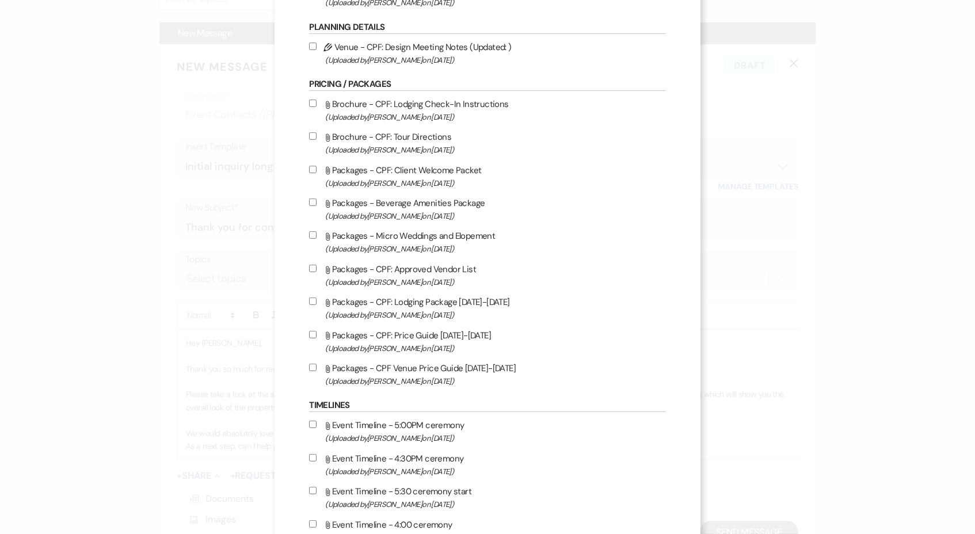
scroll to position [1137, 0]
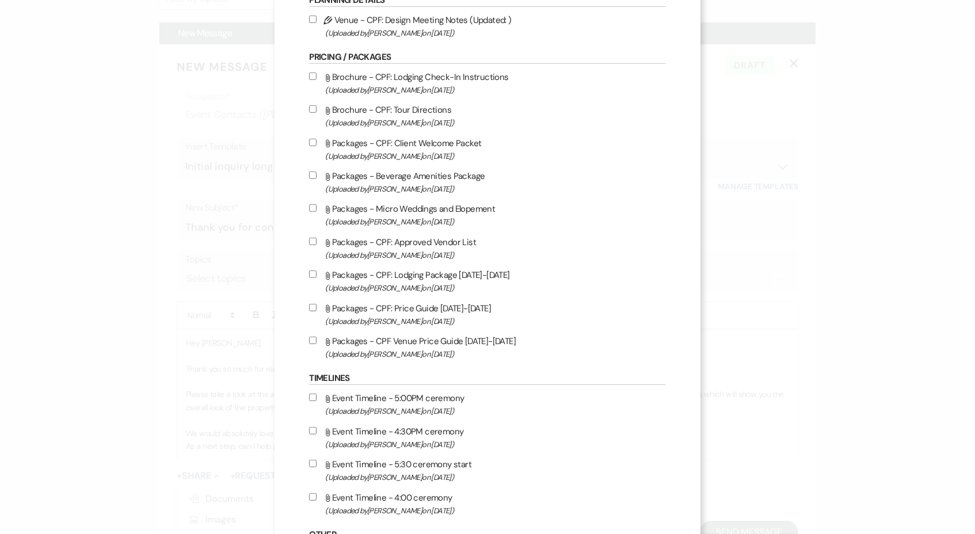
click at [453, 361] on label "Attach File Packages - CPF Venue Price Guide [DATE]-[DATE] (Uploaded by [PERSON…" at bounding box center [487, 347] width 356 height 27
click at [316, 344] on input "Attach File Packages - CPF Venue Price Guide [DATE]-[DATE] (Uploaded by [PERSON…" at bounding box center [312, 340] width 7 height 7
checkbox input "true"
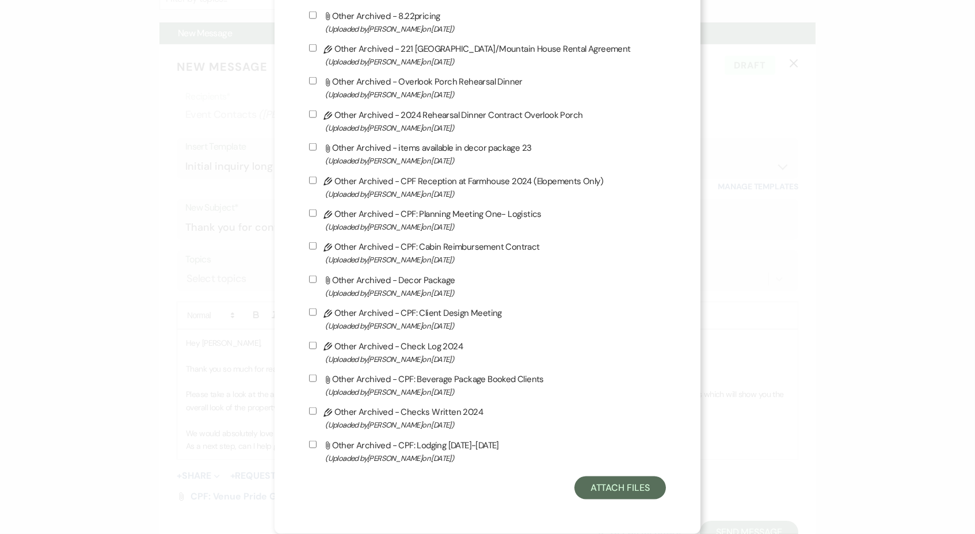
scroll to position [3097, 0]
click at [644, 492] on button "Attach Files" at bounding box center [619, 487] width 91 height 23
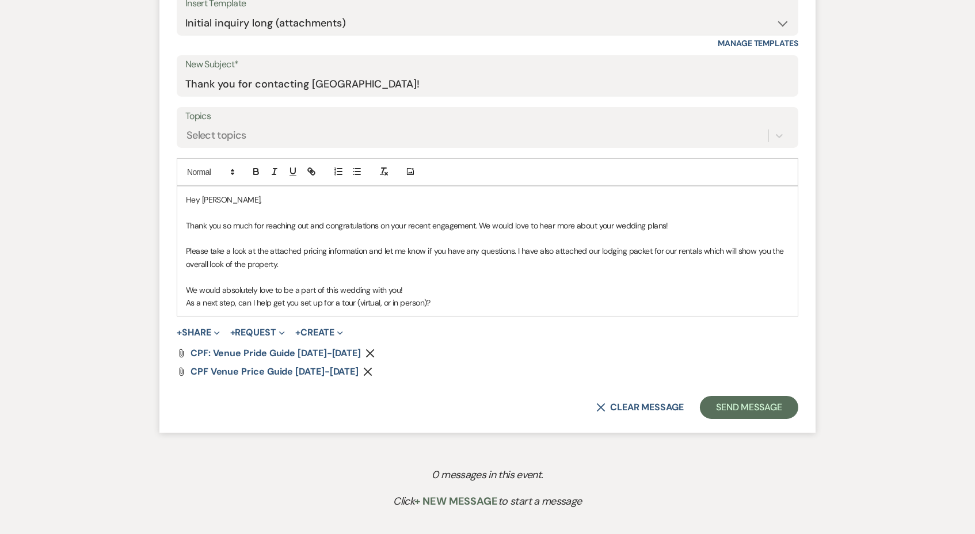
scroll to position [564, 0]
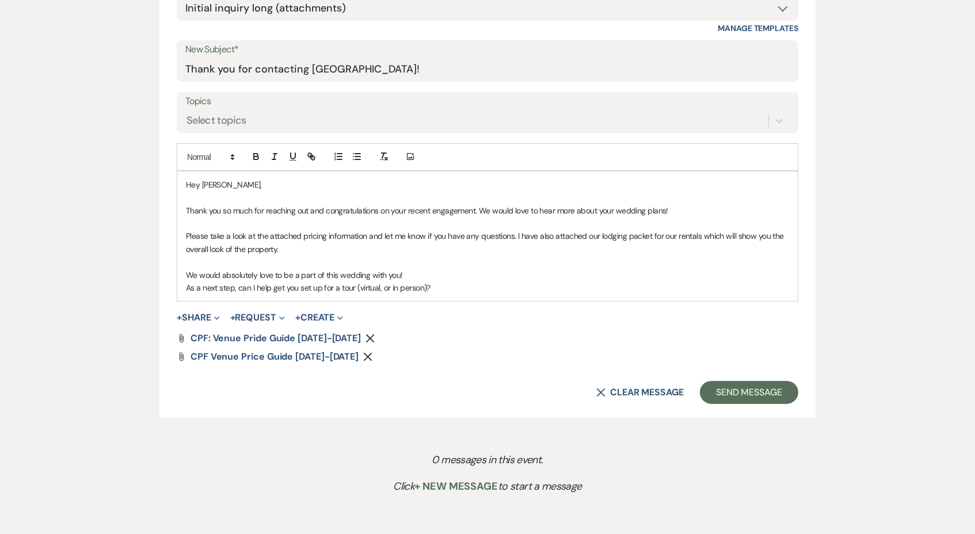
click at [365, 334] on icon "Remove" at bounding box center [369, 338] width 9 height 9
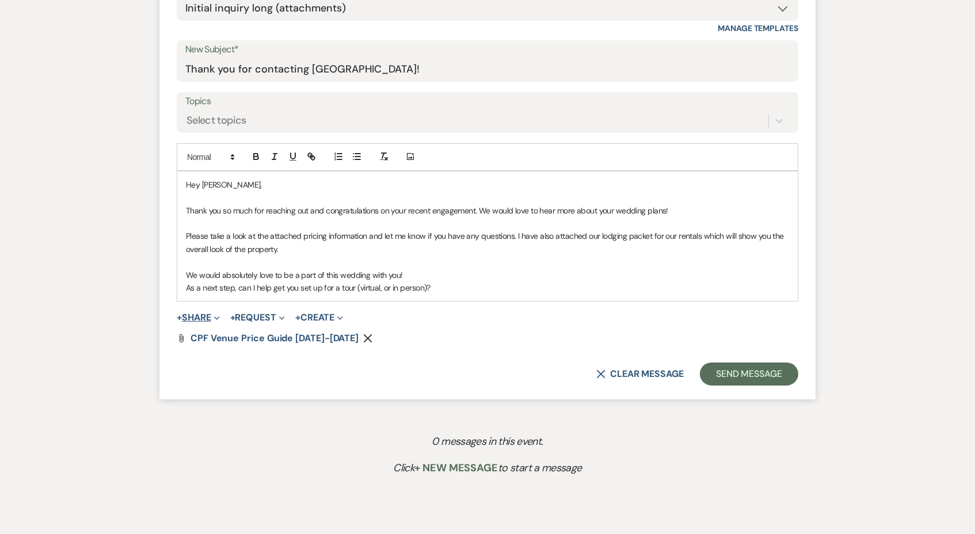
click at [202, 315] on button "+ Share Expand" at bounding box center [198, 317] width 43 height 9
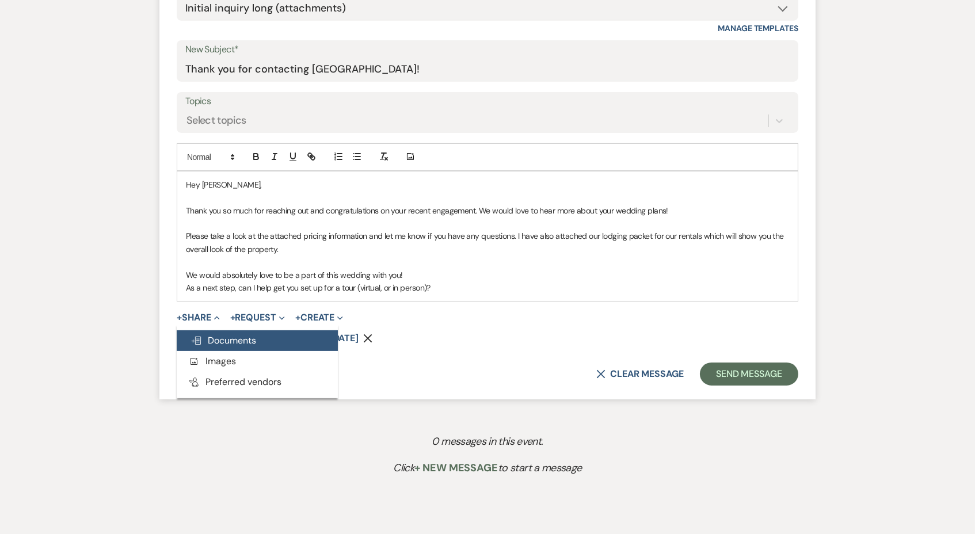
click at [227, 343] on span "Doc Upload Documents" at bounding box center [223, 340] width 66 height 12
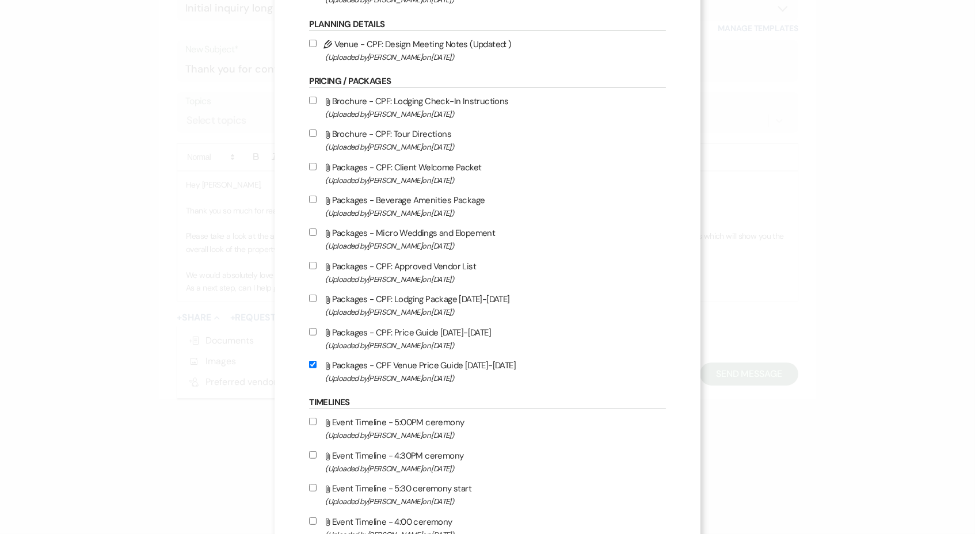
scroll to position [1116, 0]
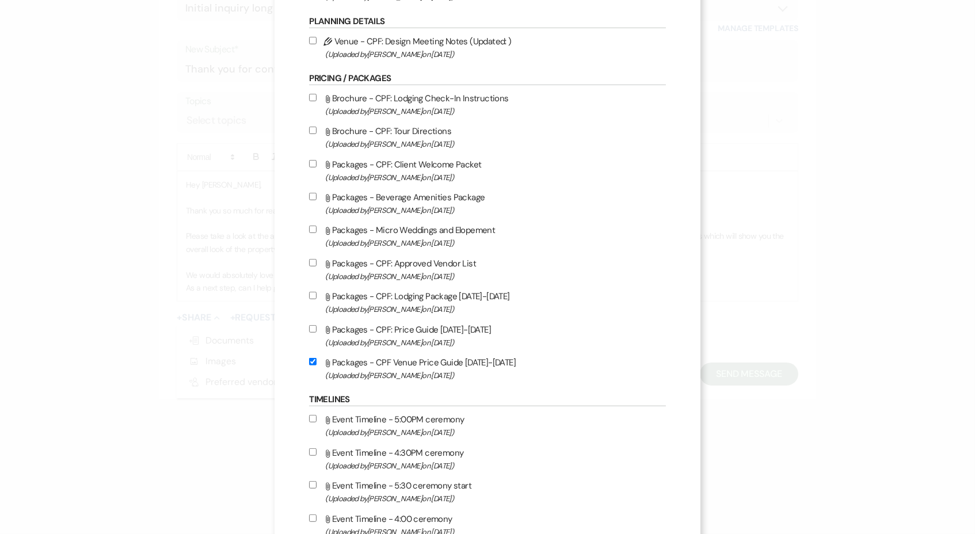
click at [400, 316] on label "Attach File Packages - CPF: Lodging Package 2025-2026 (Uploaded by Brooke Robin…" at bounding box center [487, 302] width 356 height 27
click at [316, 299] on input "Attach File Packages - CPF: Lodging Package 2025-2026 (Uploaded by Brooke Robin…" at bounding box center [312, 295] width 7 height 7
checkbox input "true"
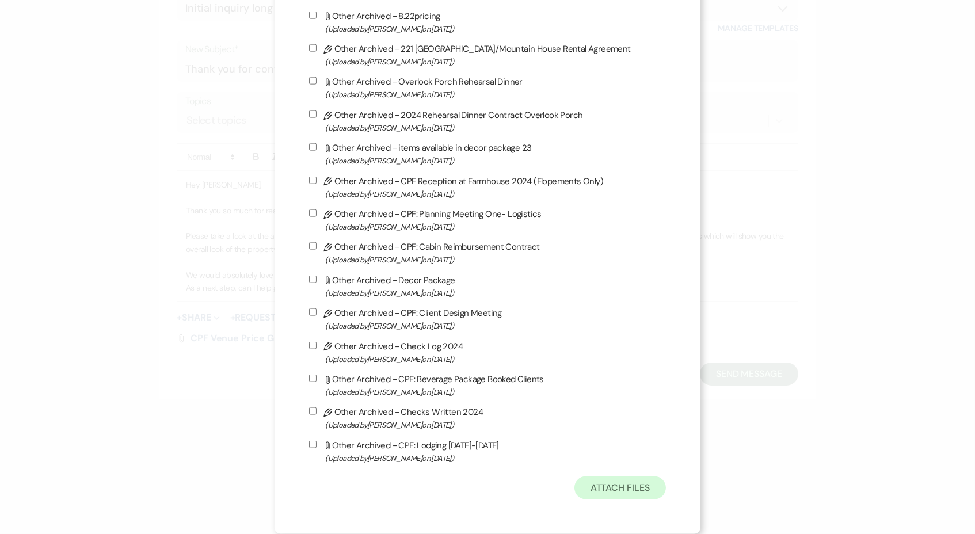
scroll to position [3097, 0]
click at [607, 477] on button "Attach Files" at bounding box center [619, 487] width 91 height 23
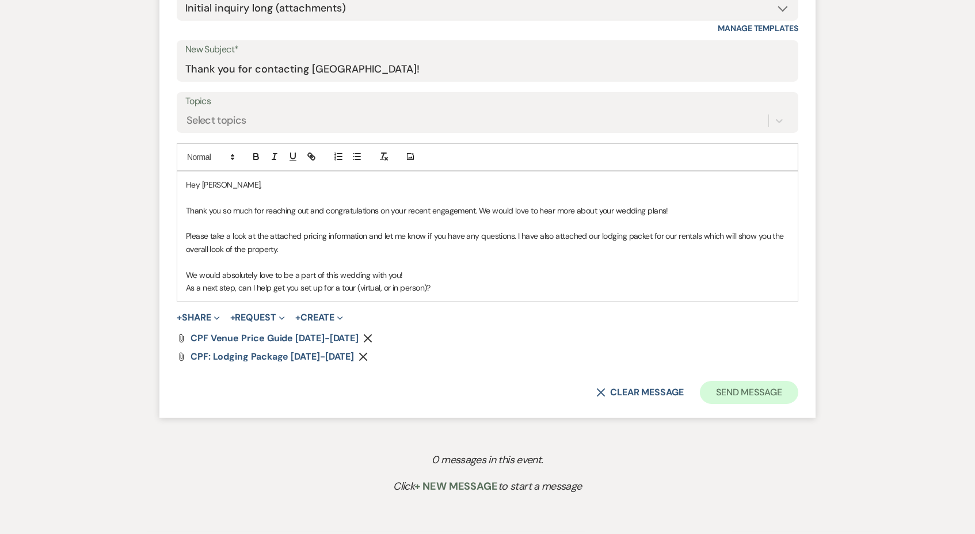
click at [741, 395] on button "Send Message" at bounding box center [749, 392] width 98 height 23
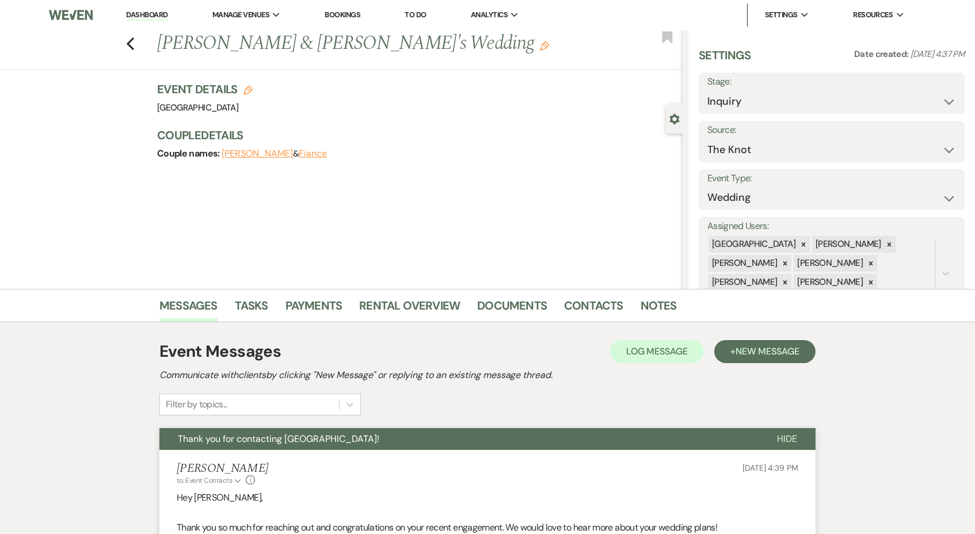
scroll to position [0, 0]
click at [292, 37] on li "[GEOGRAPHIC_DATA]" at bounding box center [271, 38] width 104 height 12
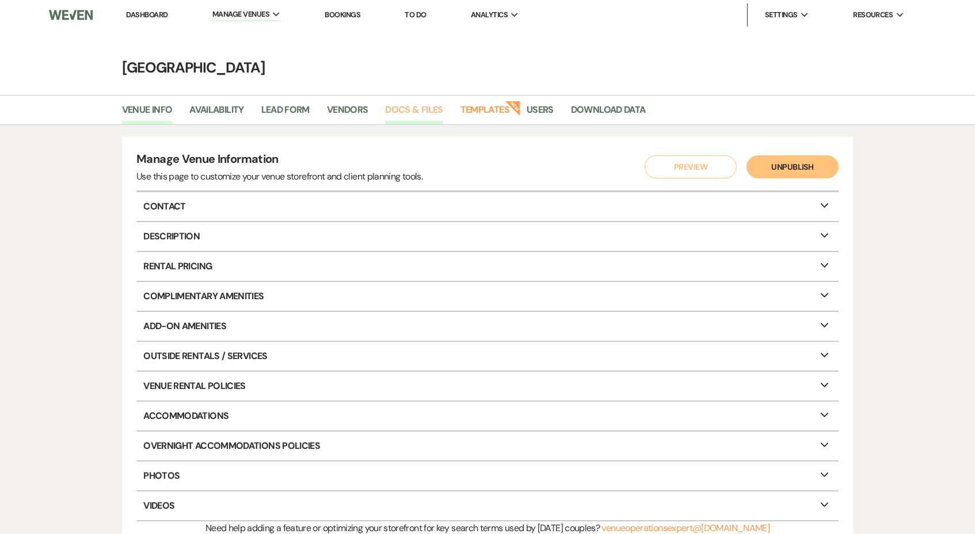
click at [417, 113] on link "Docs & Files" at bounding box center [414, 113] width 58 height 22
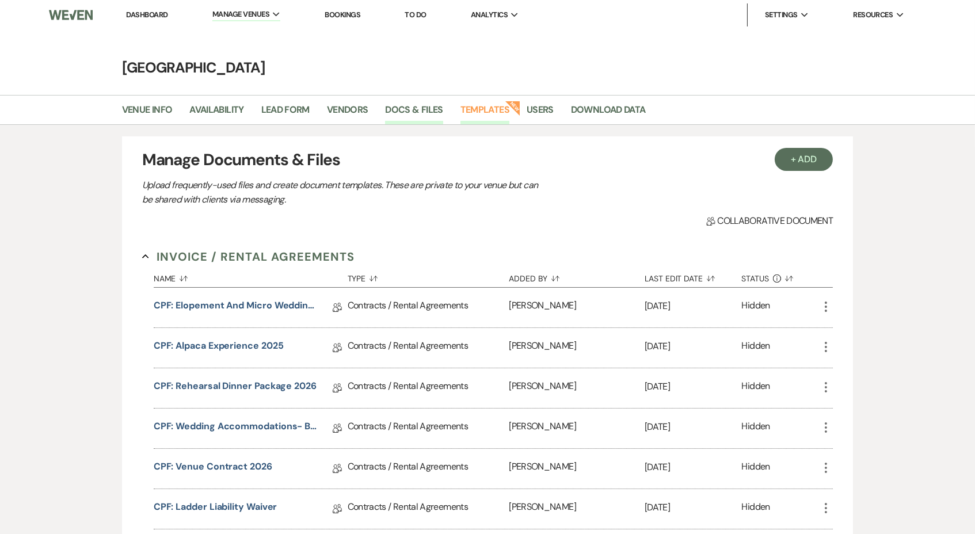
click at [486, 110] on link "Templates" at bounding box center [484, 113] width 49 height 22
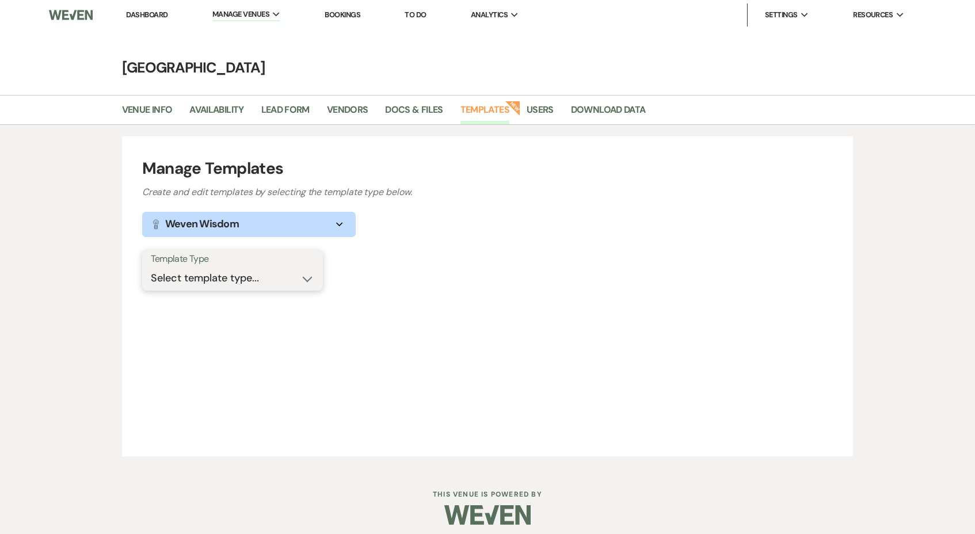
select select "Message Templates"
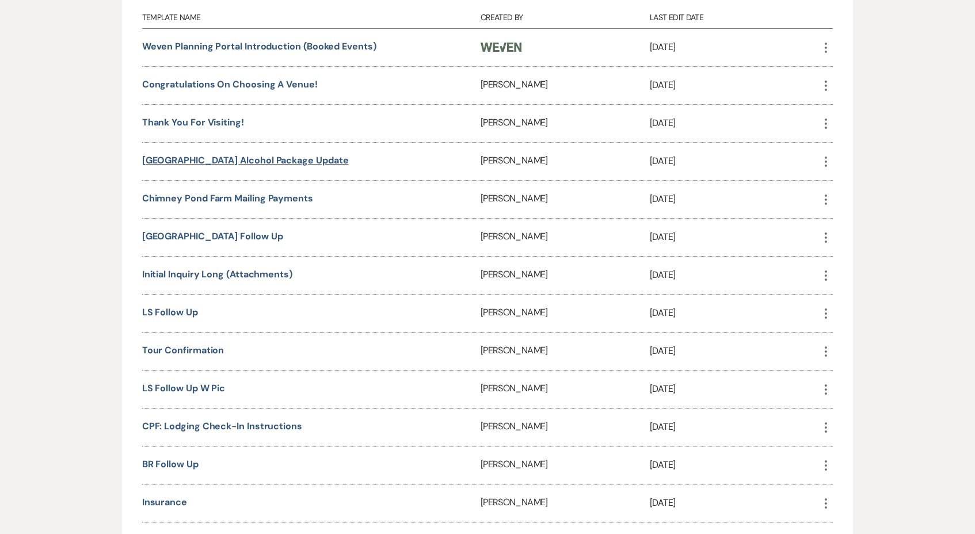
scroll to position [351, 0]
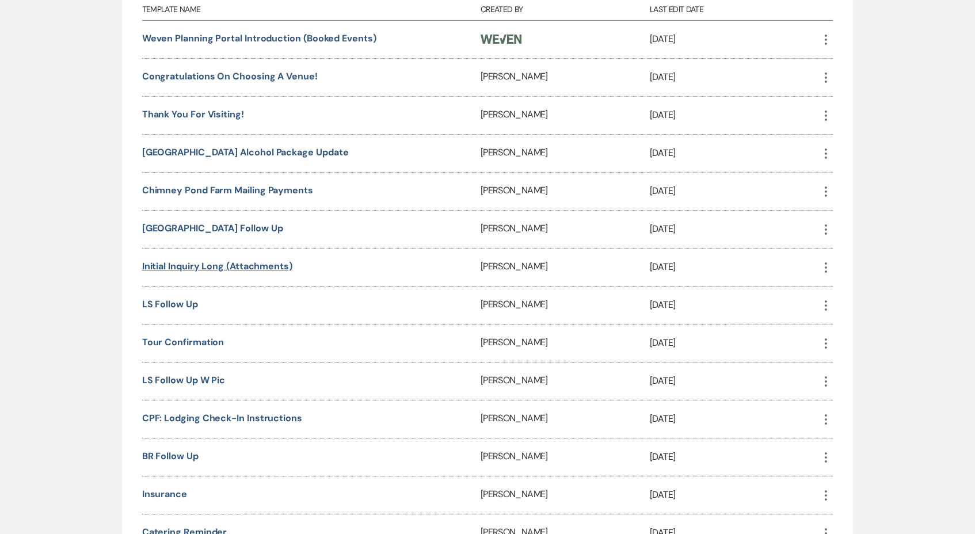
click at [217, 264] on link "Initial inquiry long (attachments)" at bounding box center [217, 266] width 150 height 12
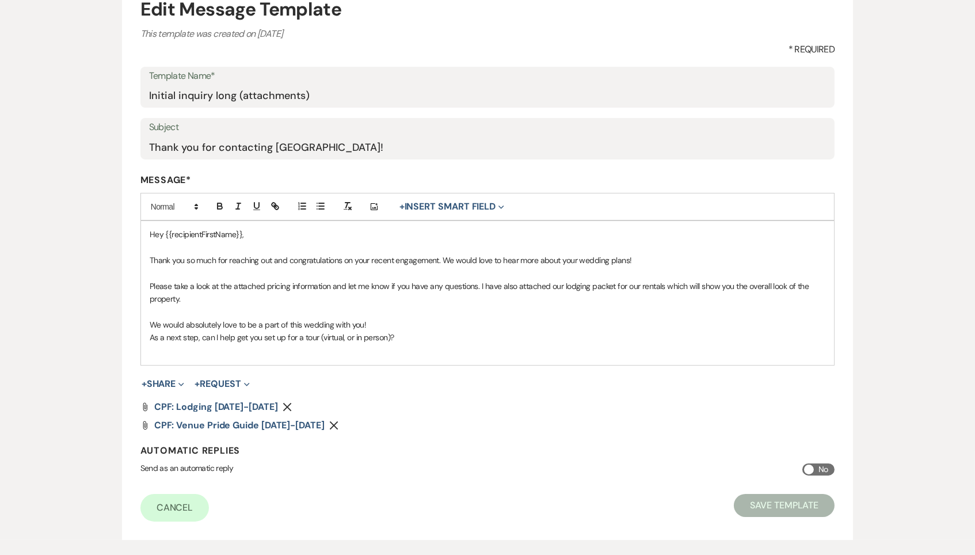
scroll to position [156, 0]
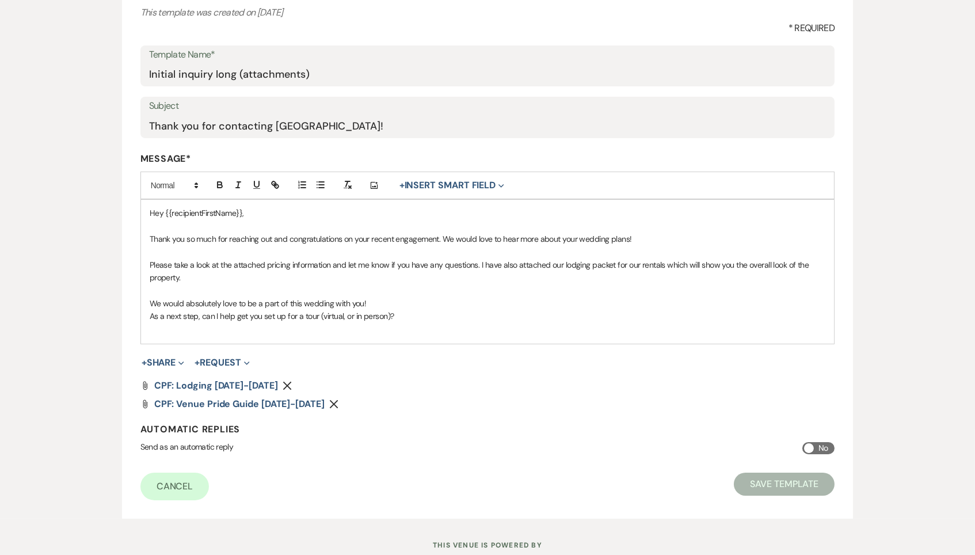
click at [329, 400] on icon "Remove" at bounding box center [333, 403] width 9 height 9
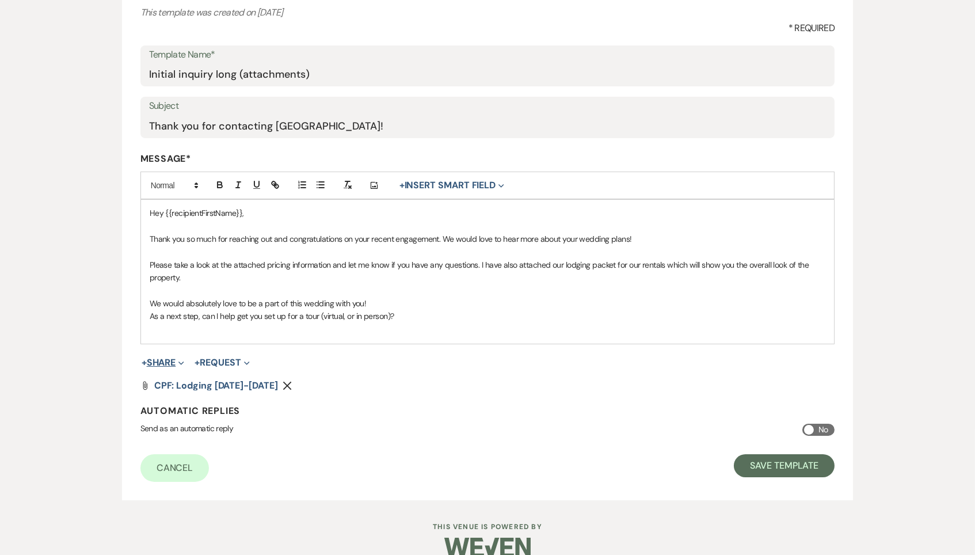
click at [164, 358] on button "+ Share Expand" at bounding box center [163, 362] width 43 height 9
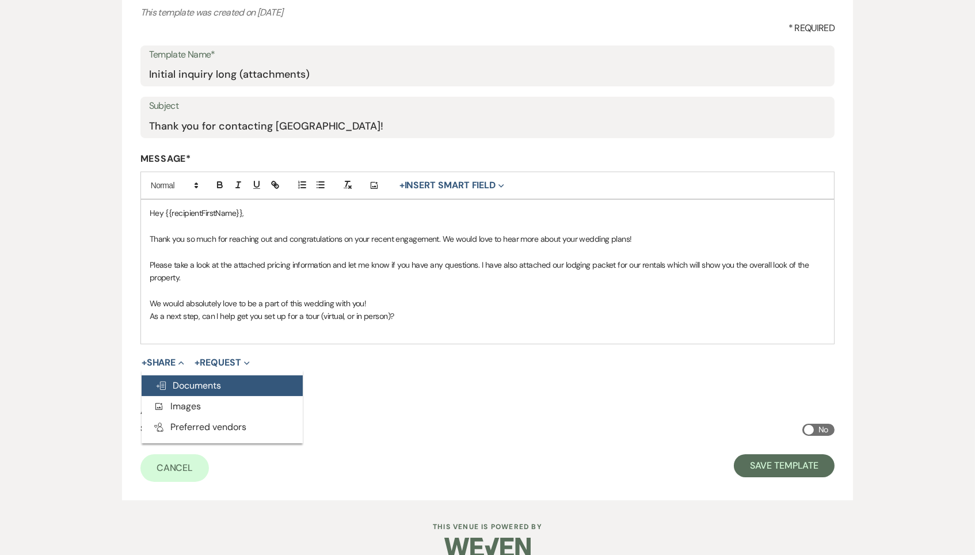
click at [271, 379] on button "Doc Upload Documents" at bounding box center [222, 385] width 161 height 21
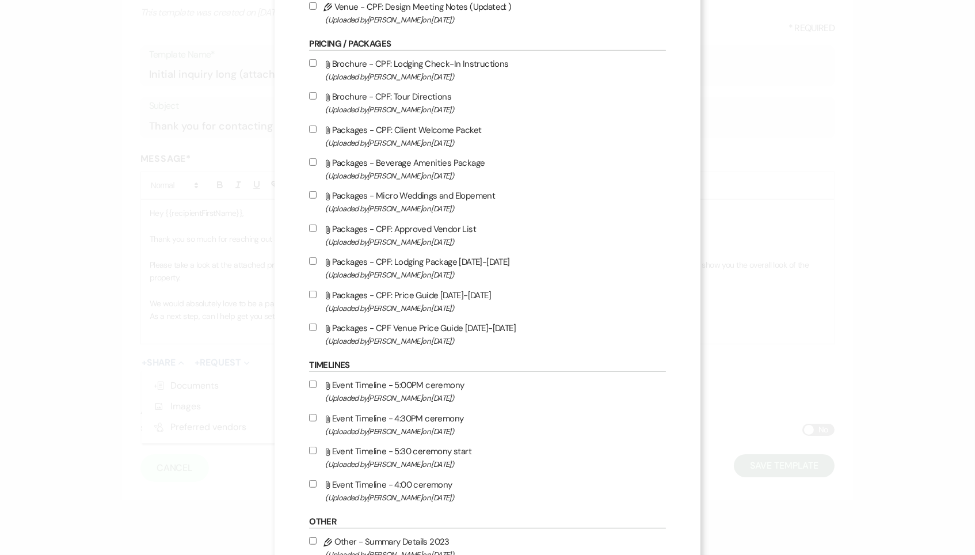
scroll to position [1156, 0]
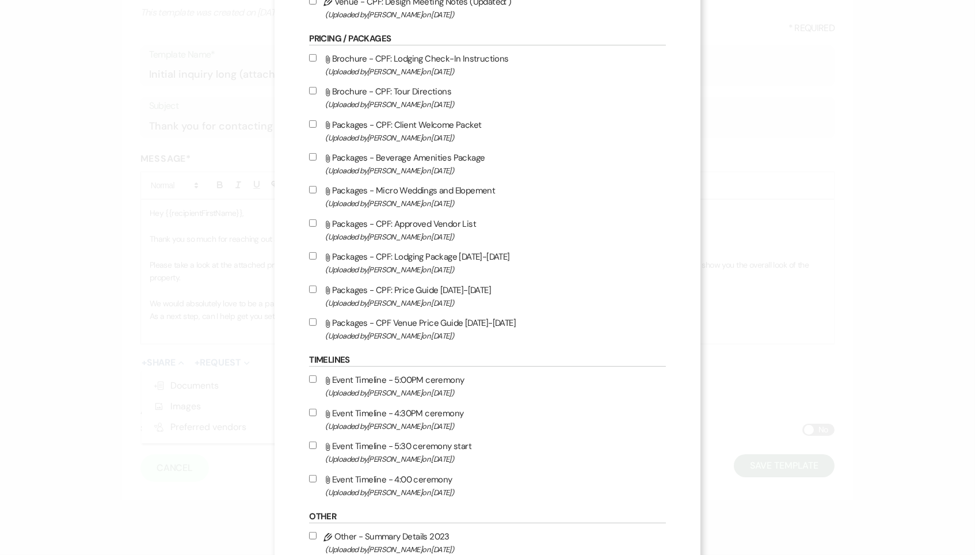
click at [385, 342] on label "Attach File Packages - CPF Venue Price Guide [DATE]-[DATE] (Uploaded by [PERSON…" at bounding box center [487, 328] width 356 height 27
click at [316, 326] on input "Attach File Packages - CPF Venue Price Guide [DATE]-[DATE] (Uploaded by [PERSON…" at bounding box center [312, 321] width 7 height 7
checkbox input "true"
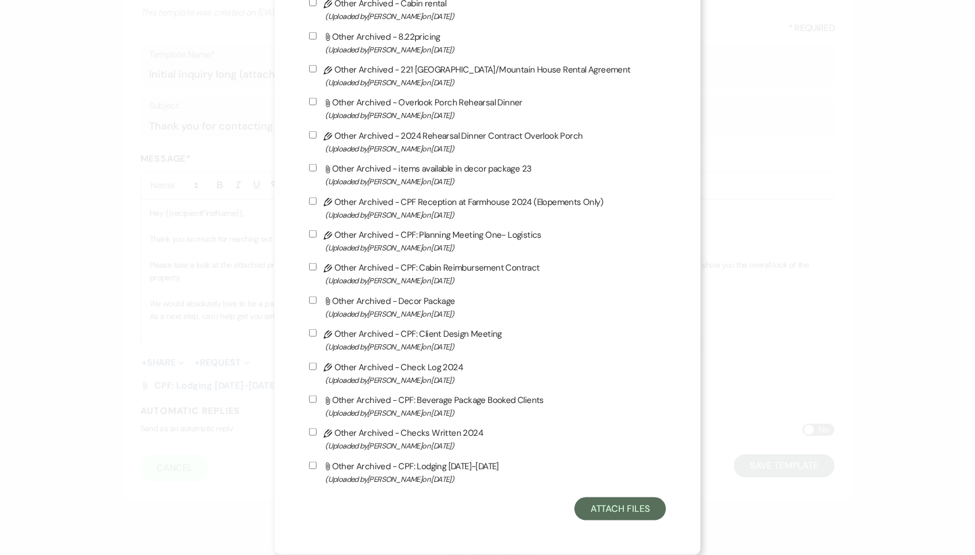
scroll to position [3076, 0]
click at [601, 510] on button "Attach Files" at bounding box center [619, 508] width 91 height 23
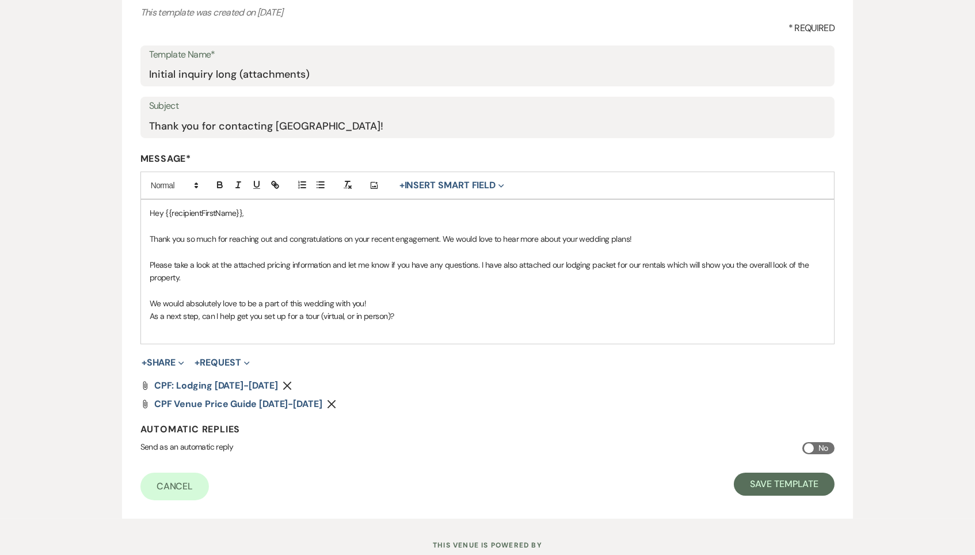
click at [438, 327] on div "Hey {{recipientFirstName}}, Thank you so much for reaching out and congratulati…" at bounding box center [487, 272] width 693 height 144
click at [438, 329] on div "Hey {{recipientFirstName}}, Thank you so much for reaching out and congratulati…" at bounding box center [487, 272] width 693 height 144
click at [437, 333] on div "Hey {{recipientFirstName}}, Thank you so much for reaching out and congratulati…" at bounding box center [487, 272] width 693 height 144
click at [379, 329] on div "Hey {{recipientFirstName}}, Thank you so much for reaching out and congratulati…" at bounding box center [487, 272] width 693 height 144
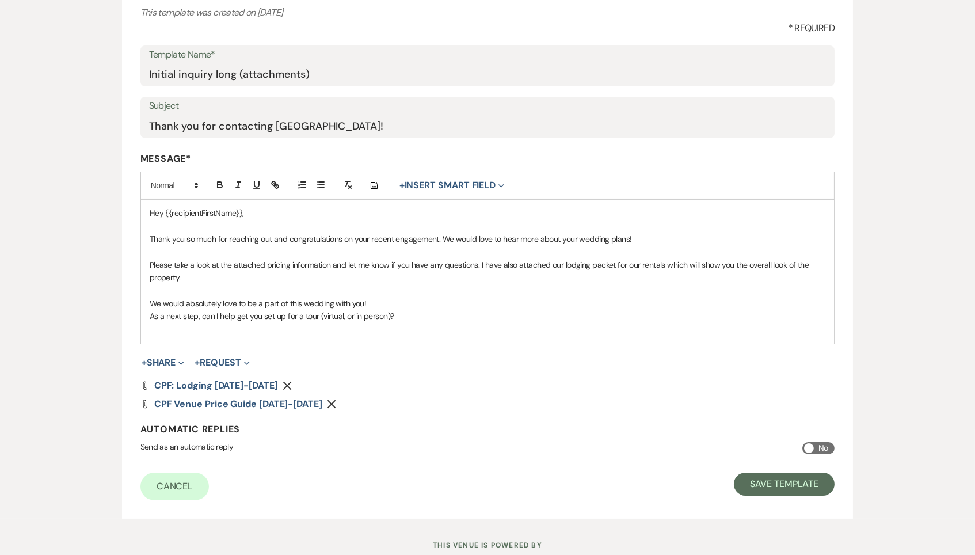
click at [427, 310] on p "As a next step, can I help get you set up for a tour (virtual, or in person)?" at bounding box center [488, 316] width 676 height 13
click at [427, 315] on p "As a next step, can I help get you set up for a tour (virtual, or in person)?" at bounding box center [488, 316] width 676 height 13
click at [375, 333] on div "Hey {{recipientFirstName}}, Thank you so much for reaching out and congratulati…" at bounding box center [487, 272] width 693 height 144
click at [770, 479] on button "Save Template" at bounding box center [784, 483] width 101 height 23
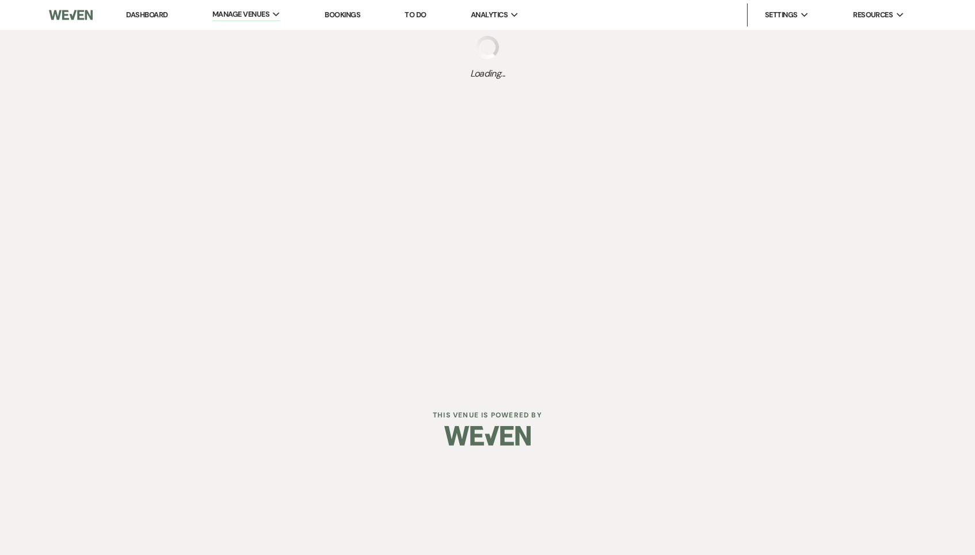
select select "Message Templates"
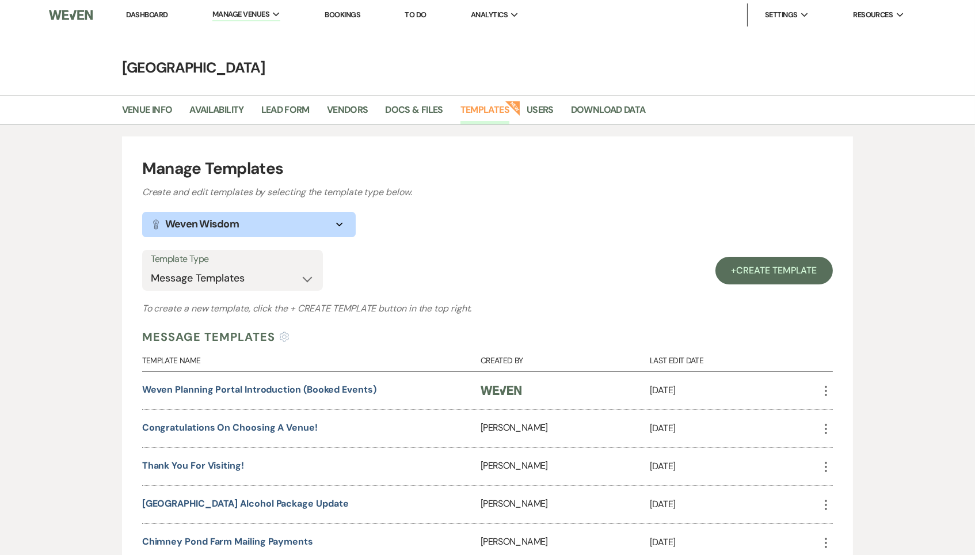
click at [159, 14] on link "Dashboard" at bounding box center [146, 15] width 41 height 10
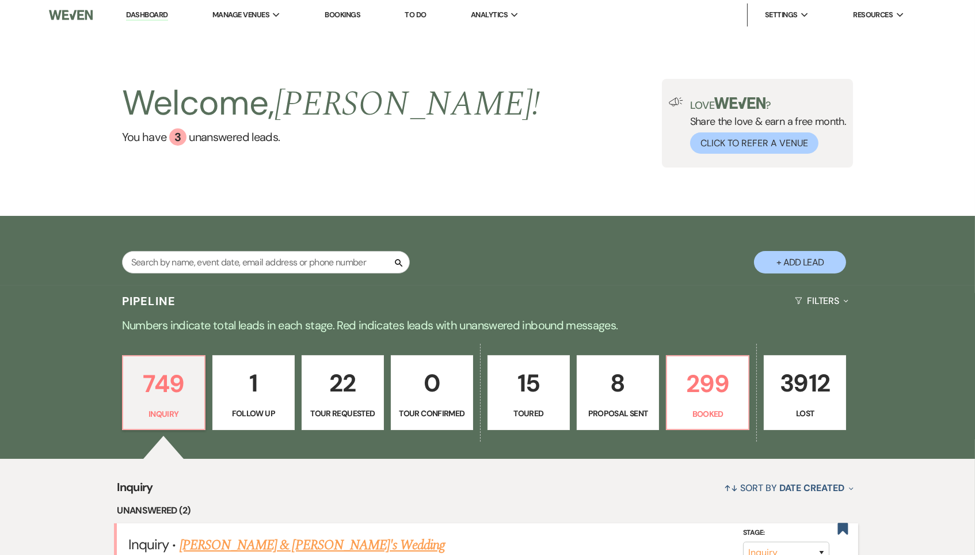
drag, startPoint x: 704, startPoint y: 397, endPoint x: 500, endPoint y: 295, distance: 228.0
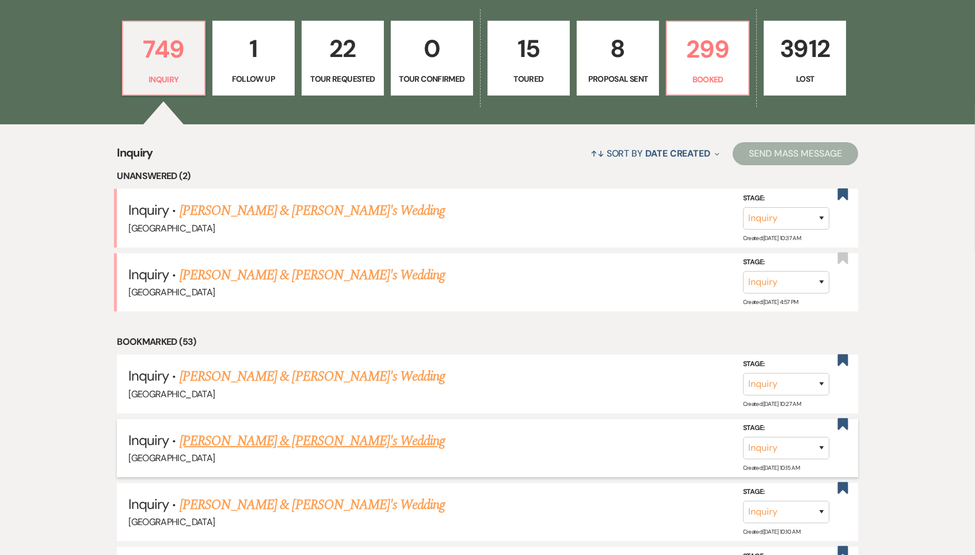
scroll to position [354, 0]
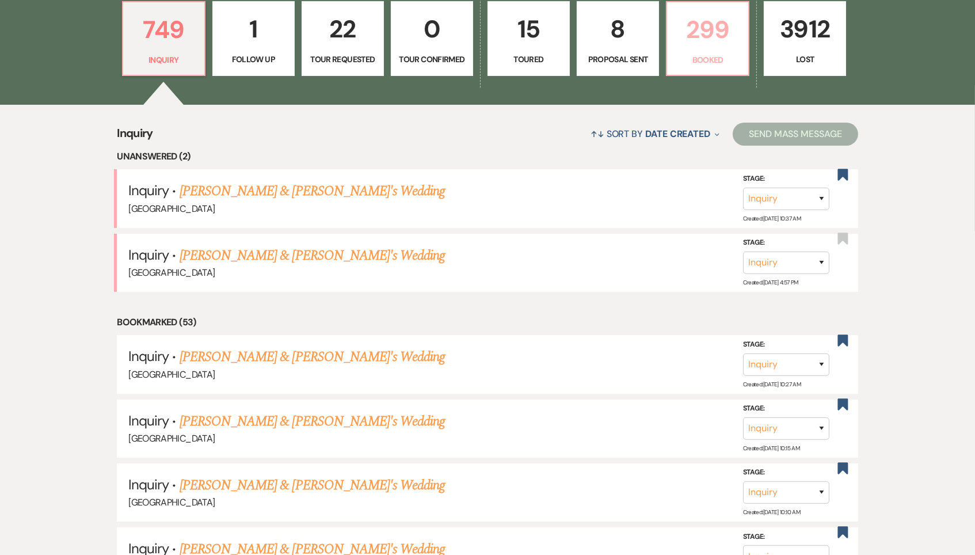
click at [720, 44] on p "299" at bounding box center [707, 29] width 67 height 39
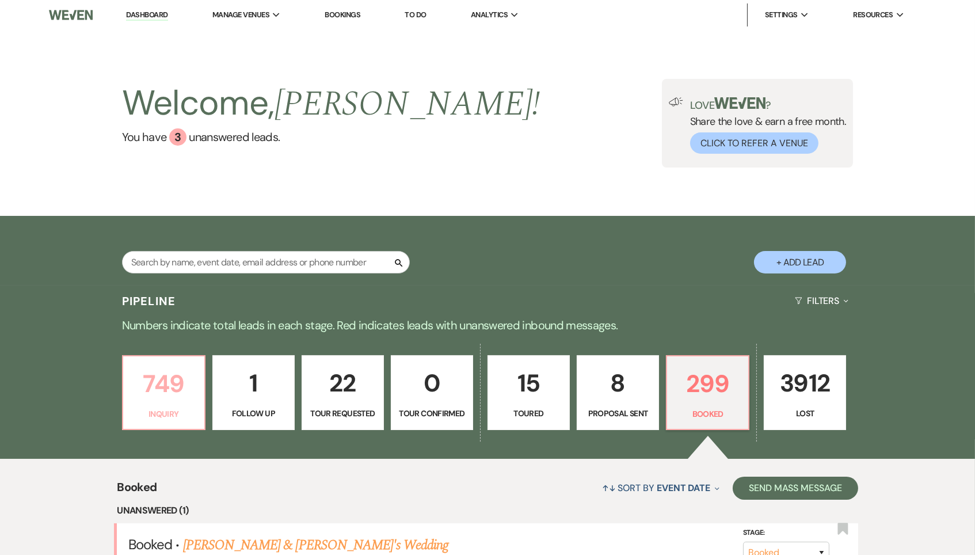
click at [165, 409] on p "Inquiry" at bounding box center [163, 413] width 67 height 13
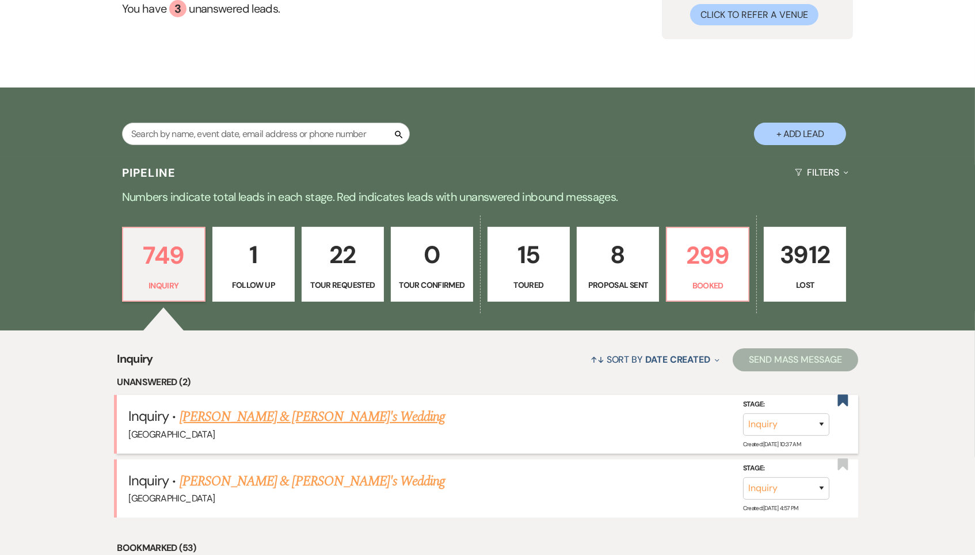
scroll to position [170, 0]
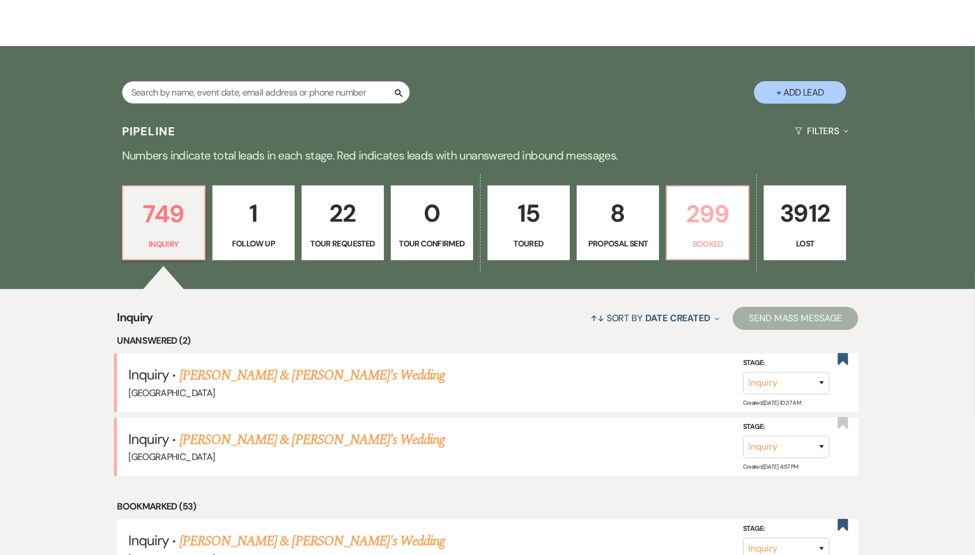
click at [715, 232] on link "299 Booked" at bounding box center [707, 222] width 83 height 75
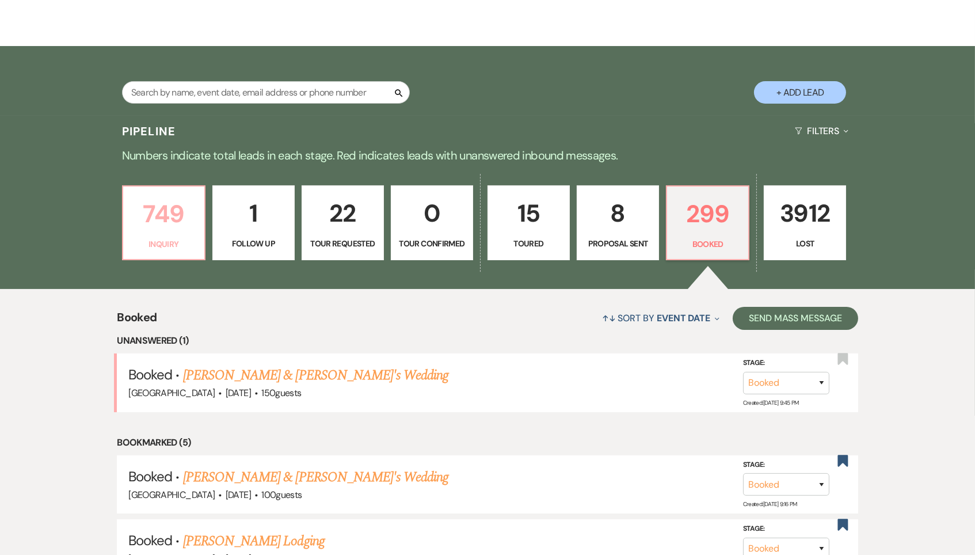
click at [193, 202] on p "749" at bounding box center [163, 213] width 67 height 39
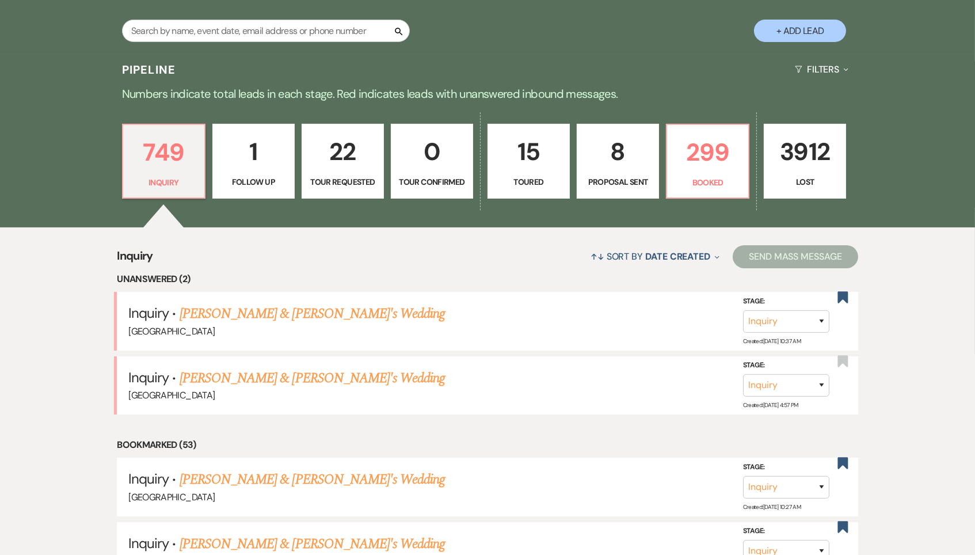
scroll to position [232, 0]
click at [255, 25] on input "text" at bounding box center [266, 30] width 288 height 22
paste input "[EMAIL_ADDRESS][DOMAIN_NAME]"
type input "[EMAIL_ADDRESS][DOMAIN_NAME]"
